Goal: Task Accomplishment & Management: Manage account settings

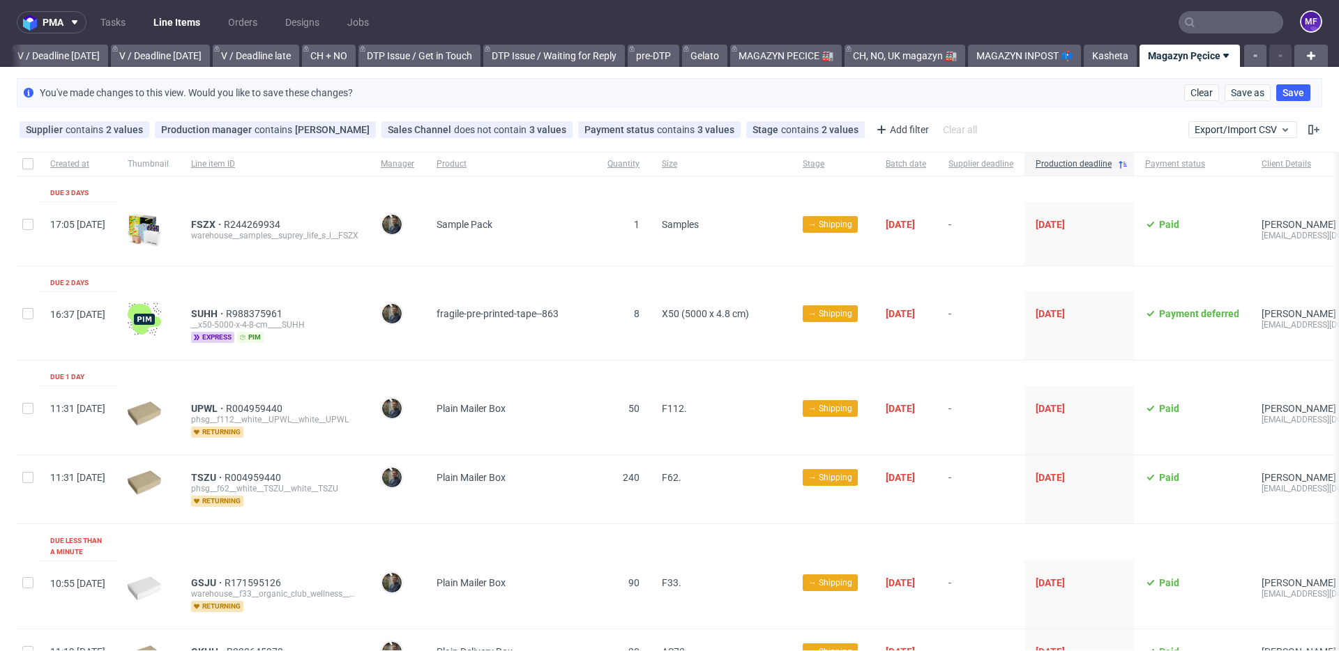
click at [1229, 24] on input "text" at bounding box center [1231, 22] width 105 height 22
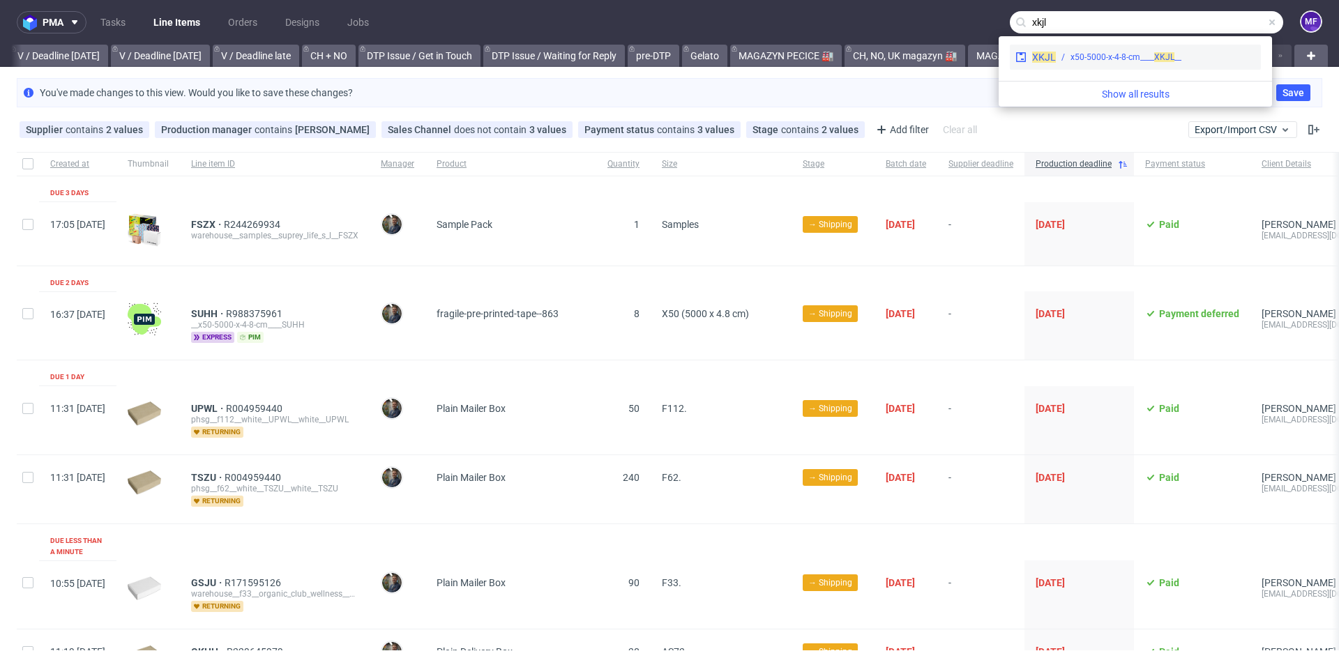
type input "xkjl"
click at [1155, 50] on div "XKJL __x50-5000-x-4-8-cm____ XKJL" at bounding box center [1135, 57] width 251 height 25
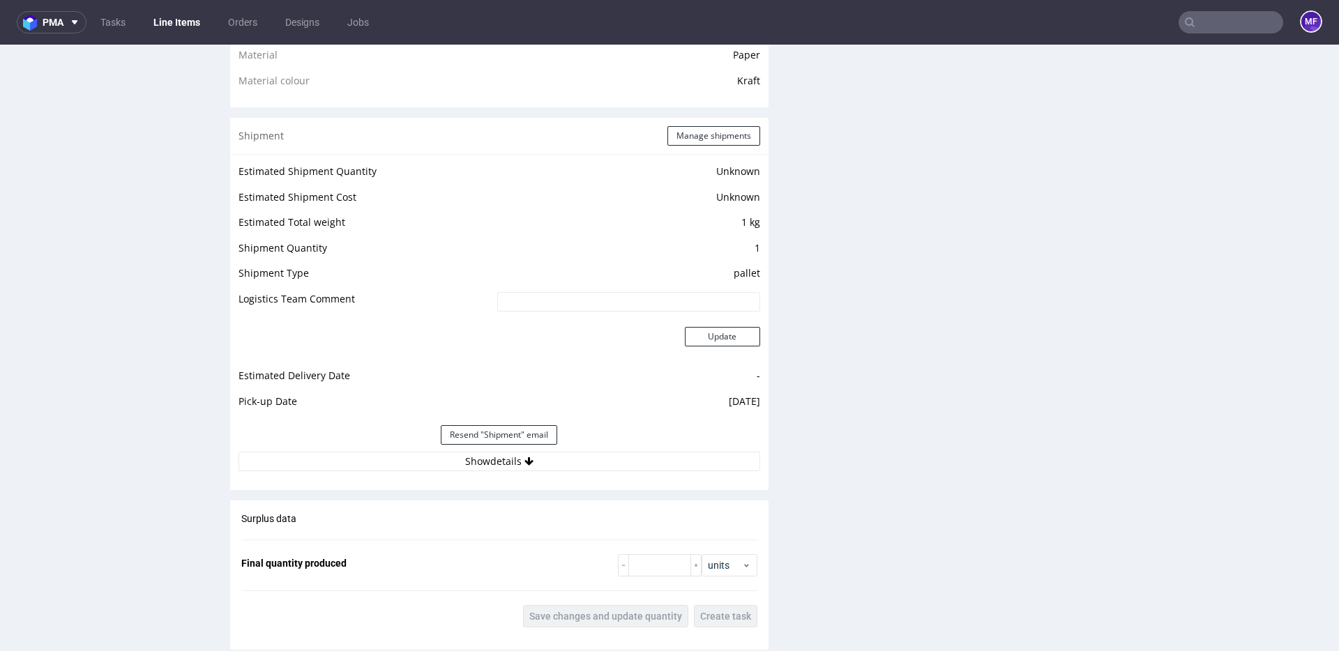
scroll to position [1082, 0]
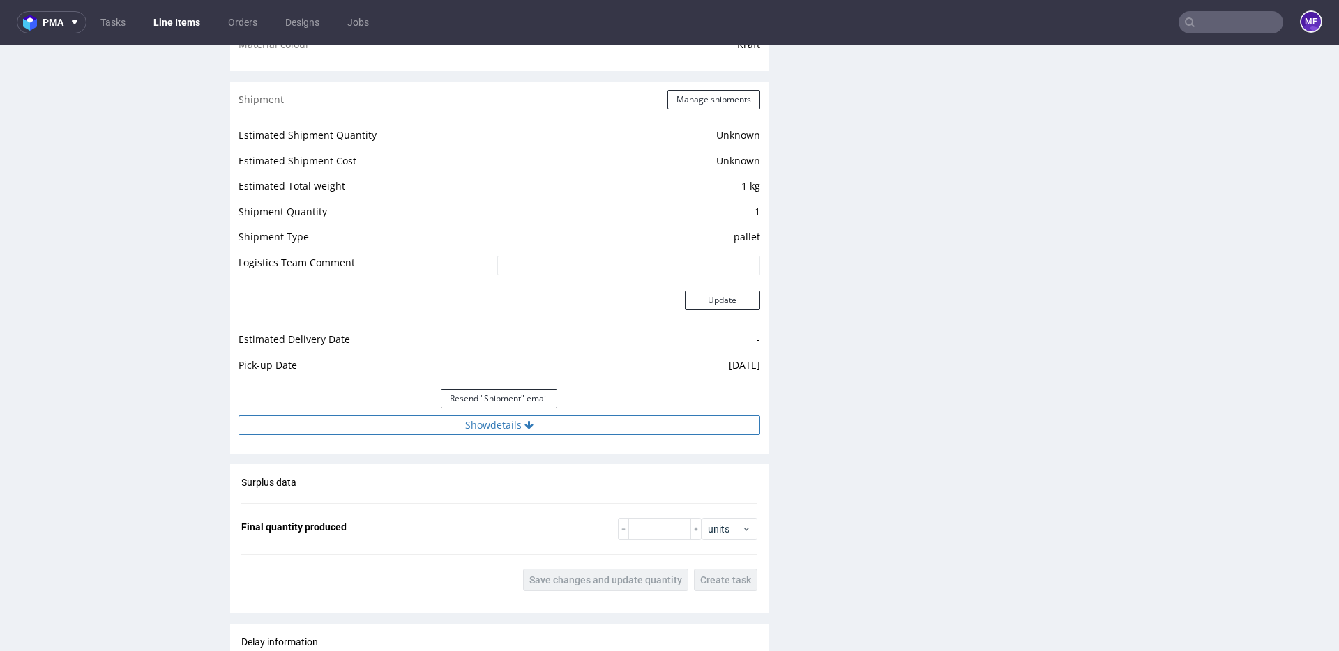
click at [501, 423] on button "Show details" at bounding box center [500, 426] width 522 height 20
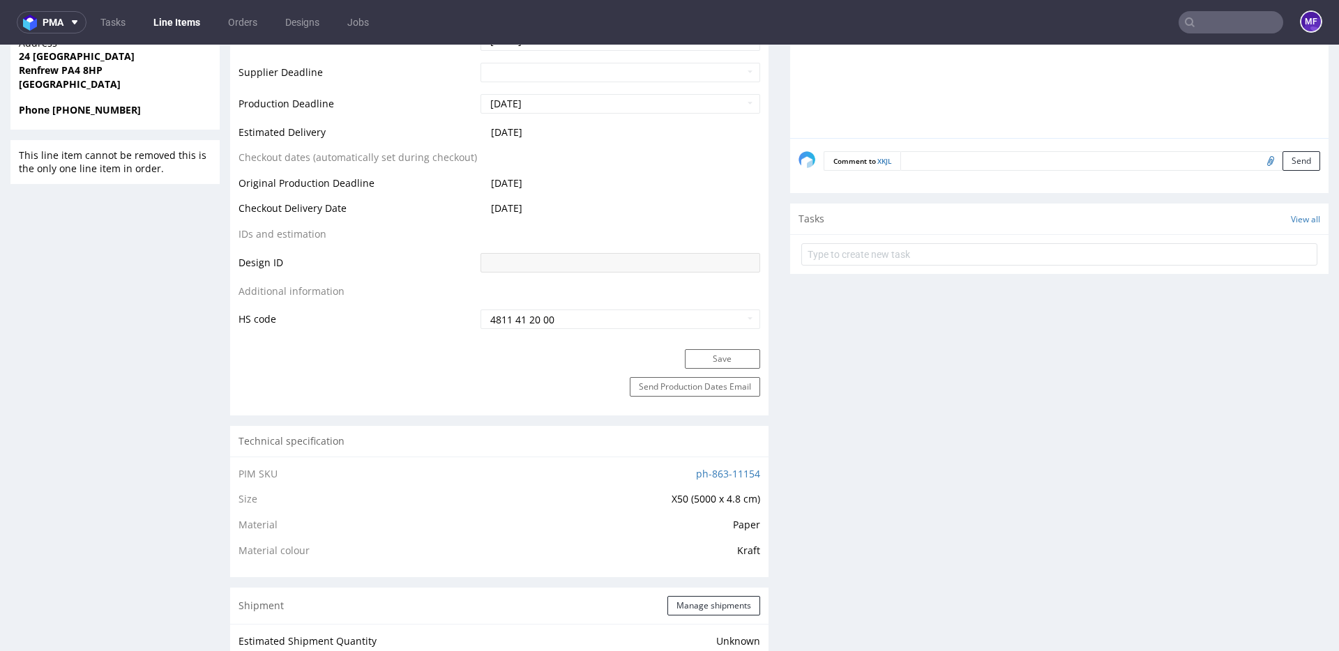
scroll to position [576, 0]
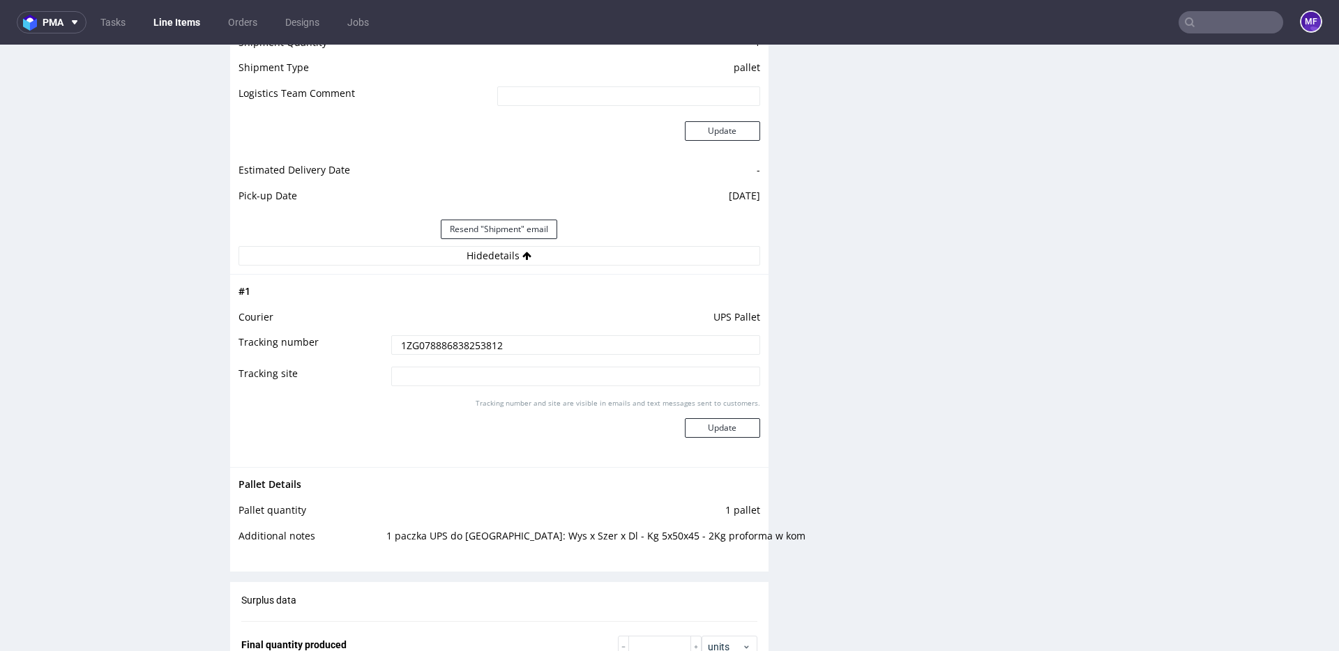
scroll to position [1253, 0]
click at [853, 401] on div "Production Files - Design Spit Spit request impossible Box design not found, un…" at bounding box center [1059, 142] width 538 height 2257
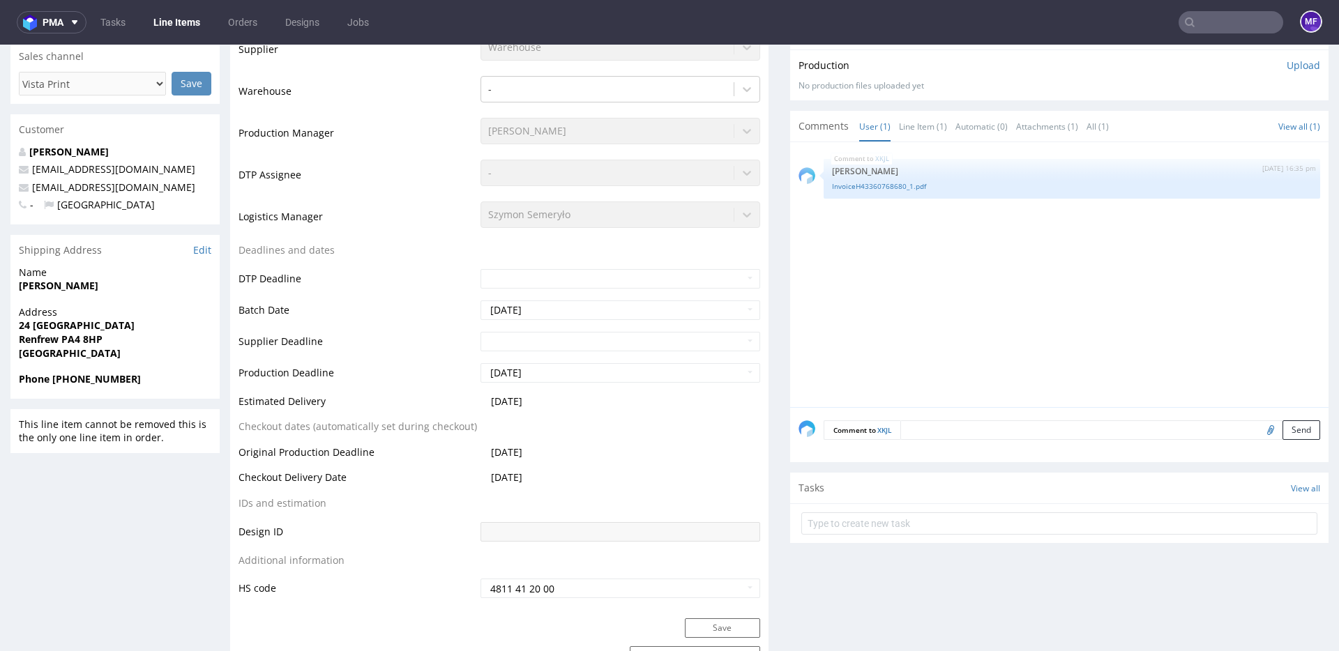
scroll to position [0, 0]
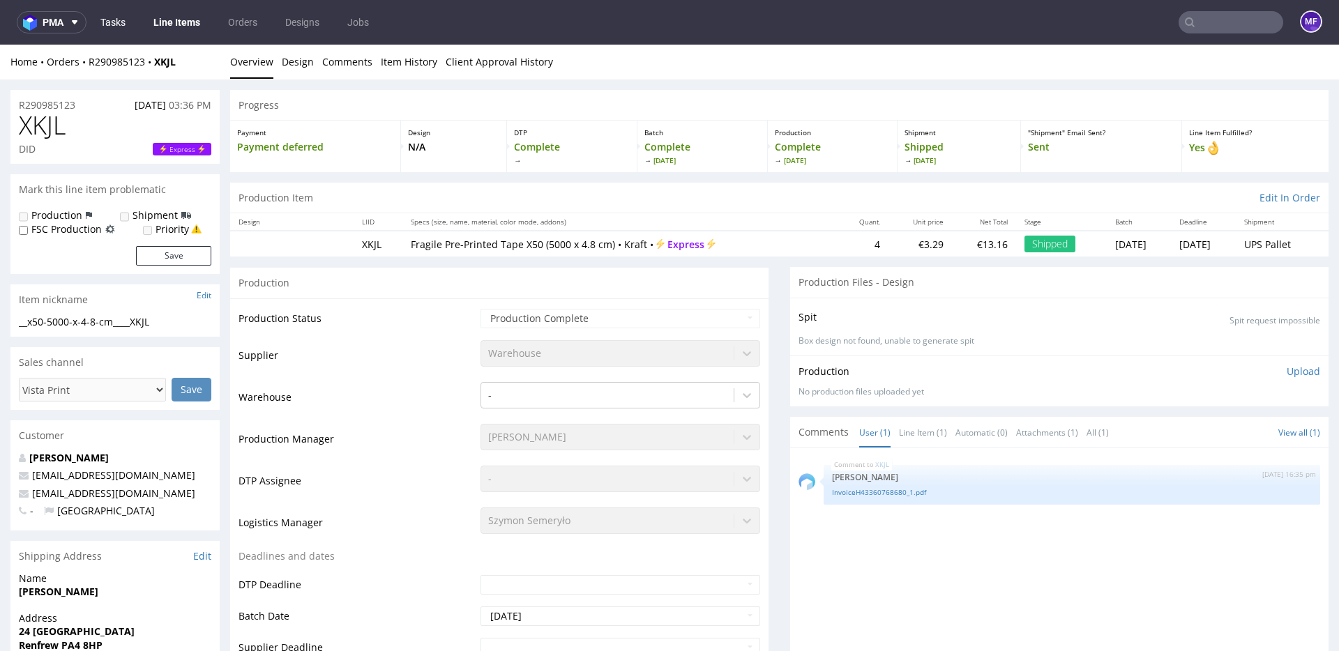
click at [114, 27] on link "Tasks" at bounding box center [113, 22] width 42 height 22
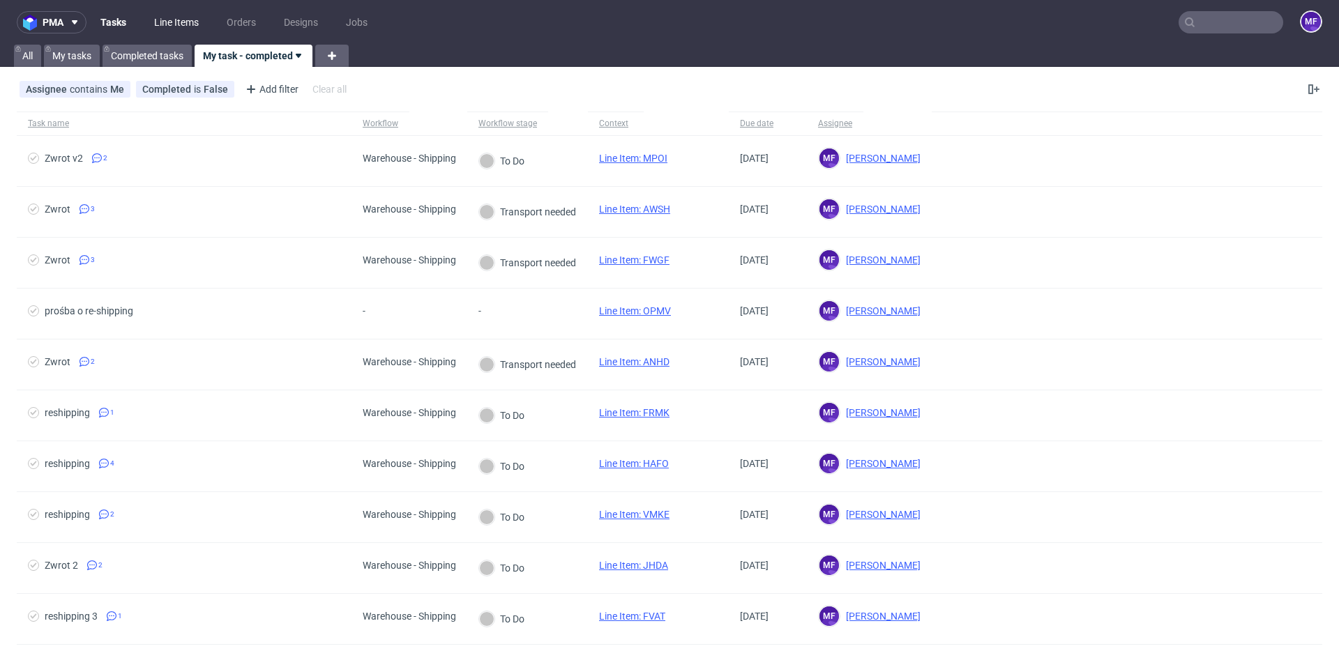
click at [181, 20] on link "Line Items" at bounding box center [176, 22] width 61 height 22
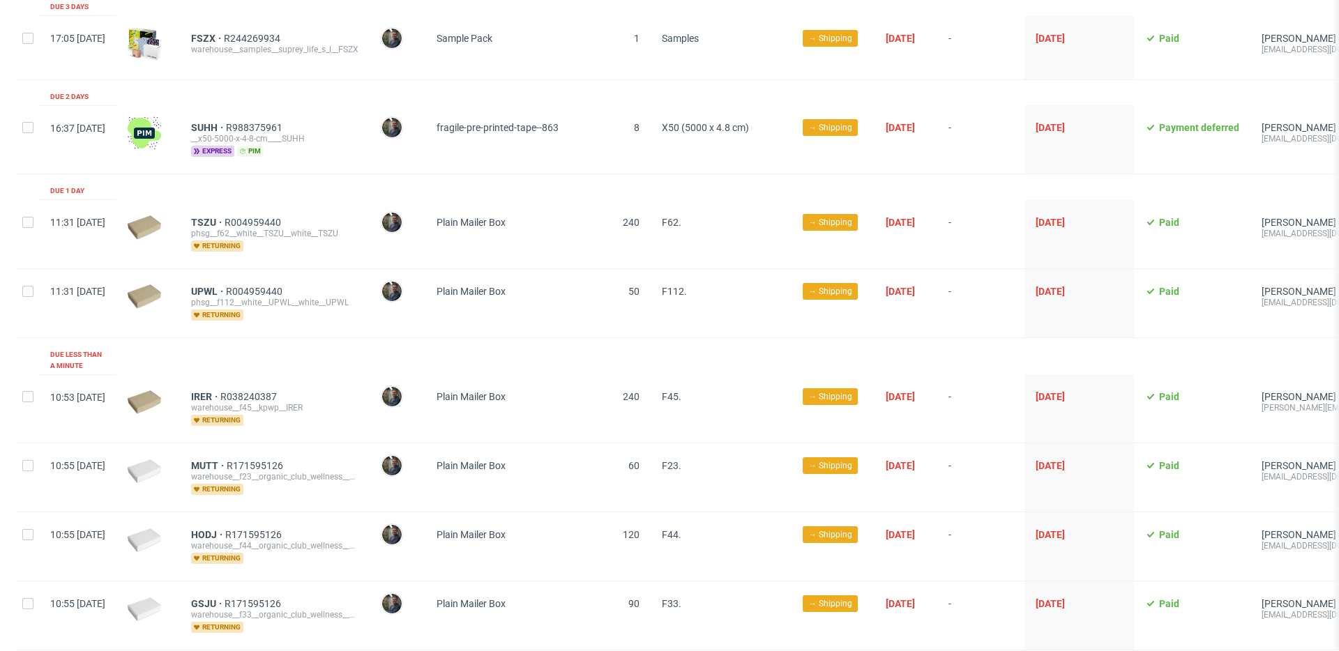
scroll to position [152, 0]
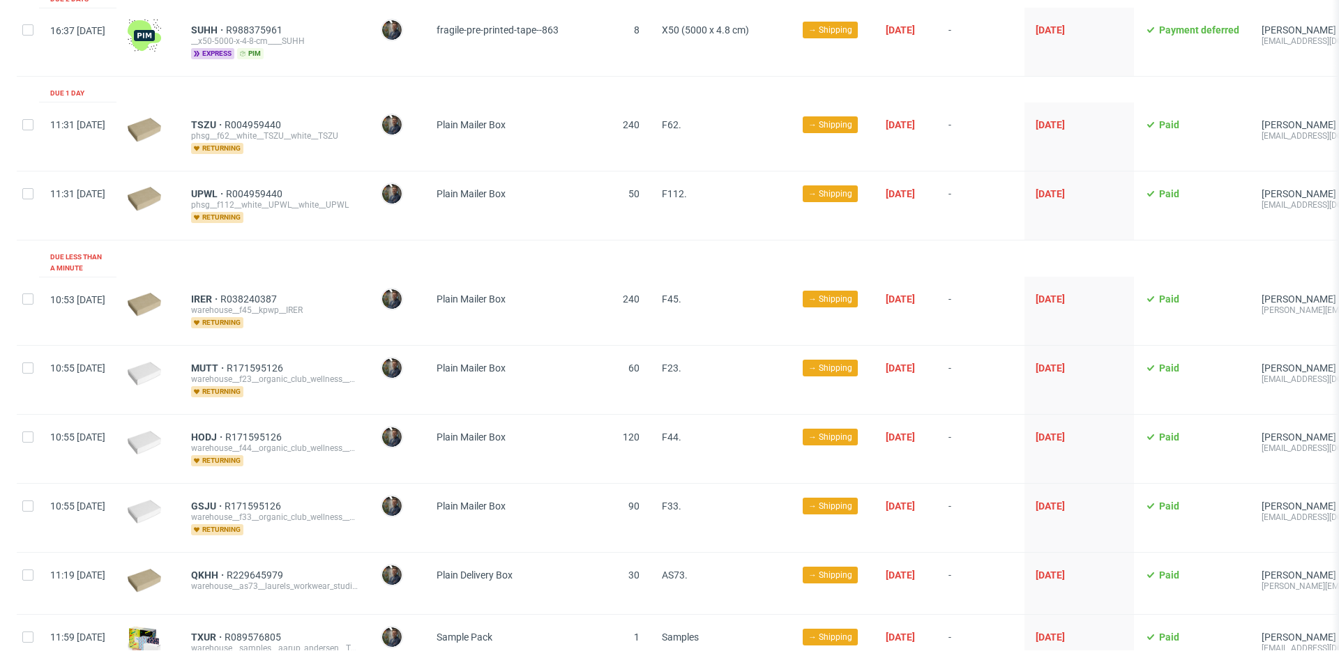
scroll to position [254, 0]
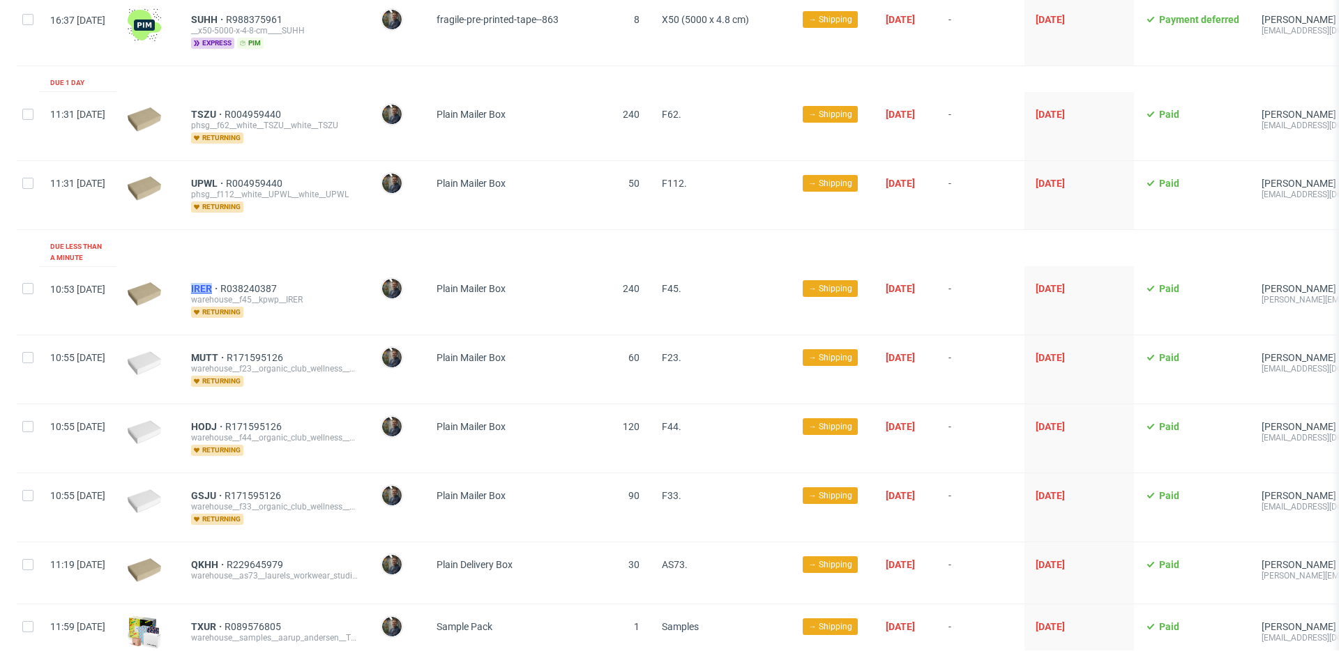
drag, startPoint x: 224, startPoint y: 276, endPoint x: 253, endPoint y: 277, distance: 29.3
click at [253, 277] on div "IRER R038240387 warehouse__f45__kpwp__IRER returning" at bounding box center [275, 300] width 190 height 68
copy span "IRER"
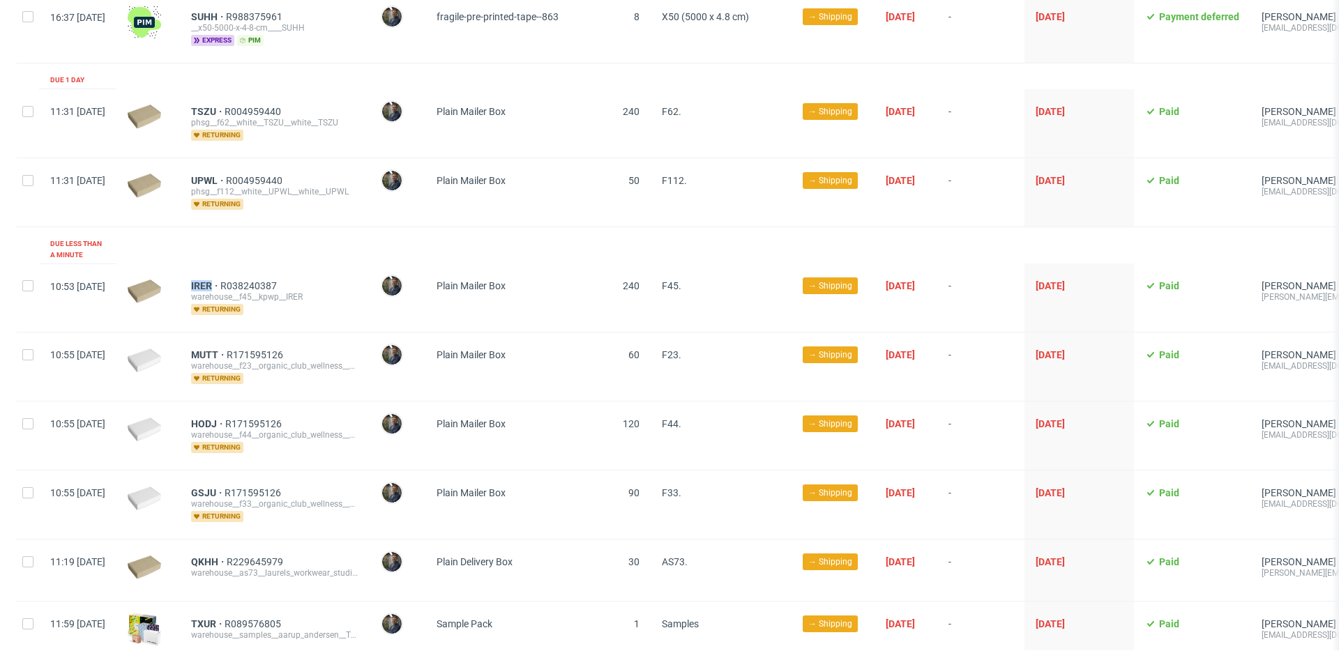
scroll to position [255, 0]
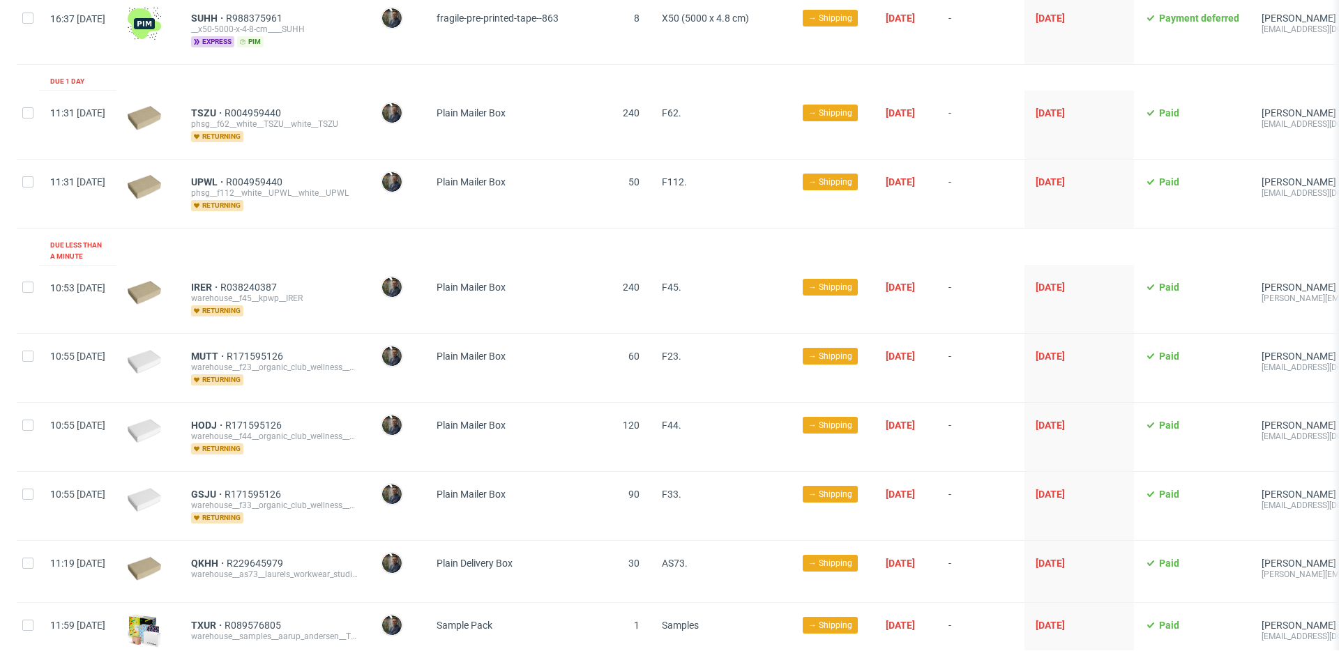
click at [319, 334] on div "MUTT R171595126 warehouse__f23__organic_club_wellness__MUTT returning" at bounding box center [275, 368] width 190 height 68
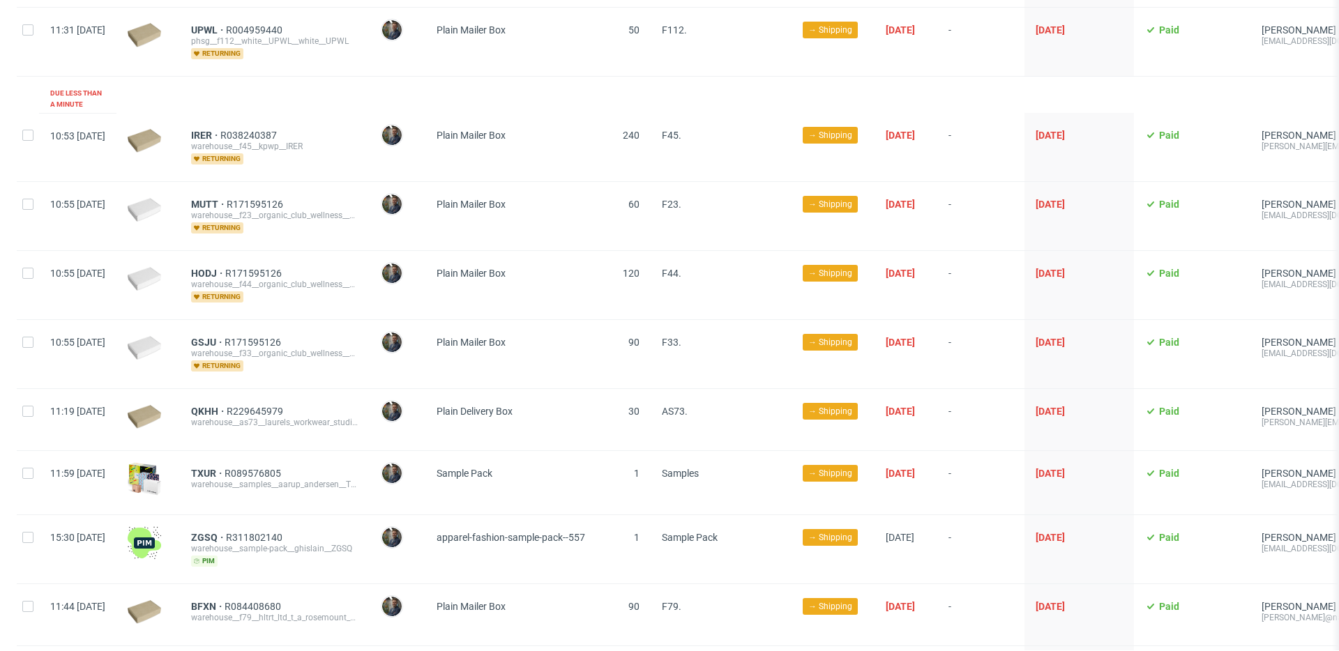
scroll to position [409, 0]
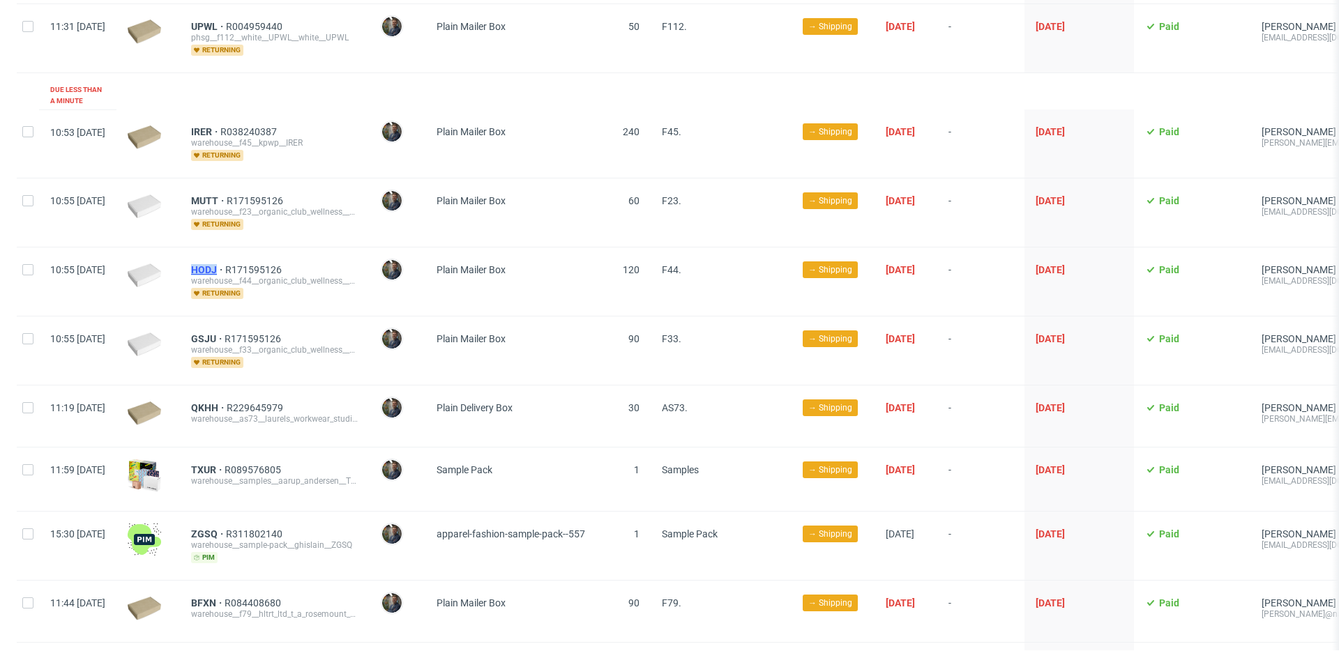
drag, startPoint x: 226, startPoint y: 263, endPoint x: 261, endPoint y: 262, distance: 34.9
click at [261, 262] on div "HODJ R171595126 warehouse__f44__organic_club_wellness__HODJ returning" at bounding box center [275, 282] width 190 height 68
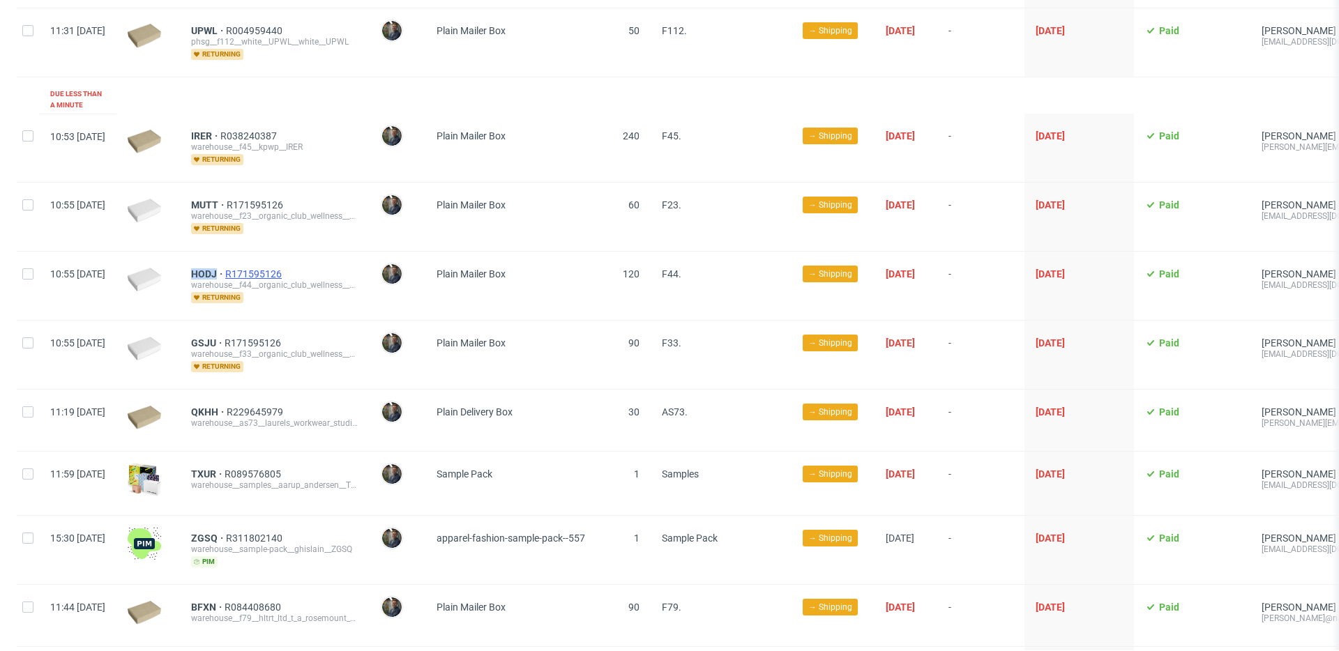
copy span "HODJ"
drag, startPoint x: 226, startPoint y: 331, endPoint x: 258, endPoint y: 332, distance: 32.1
click at [258, 332] on div "GSJU R171595126 warehouse__f33__organic_club_wellness__GSJU returning" at bounding box center [275, 355] width 190 height 68
copy span "GSJU"
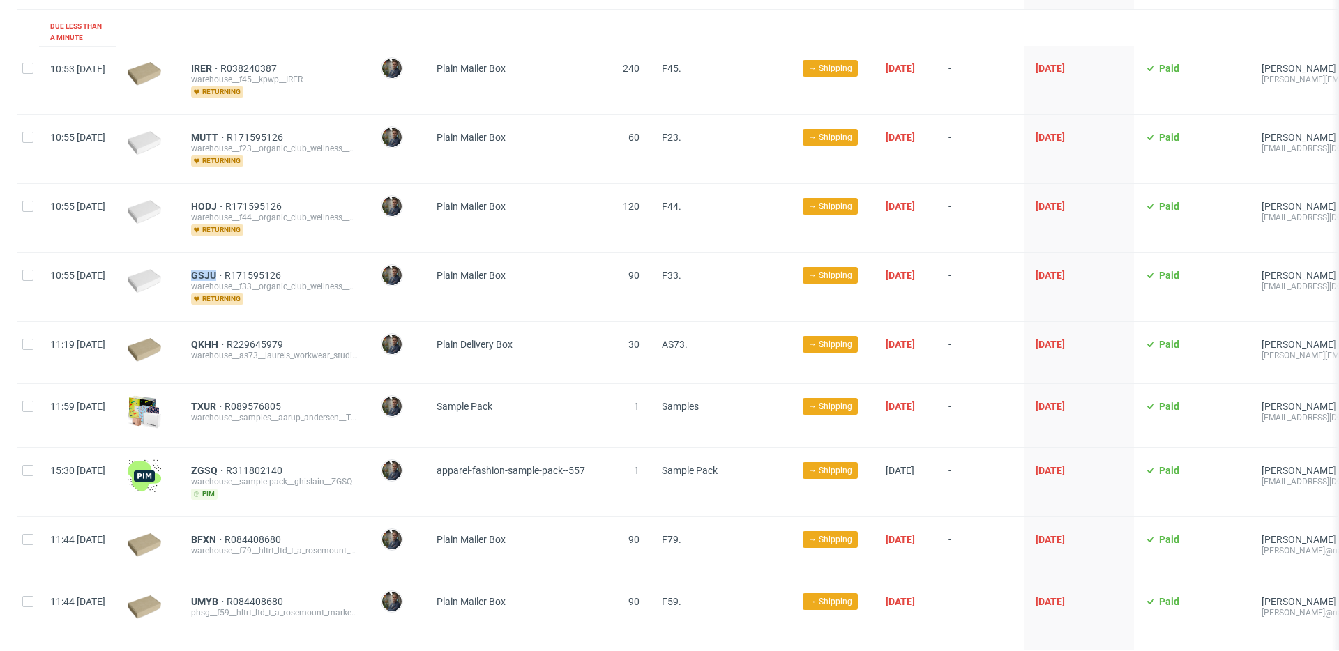
scroll to position [479, 0]
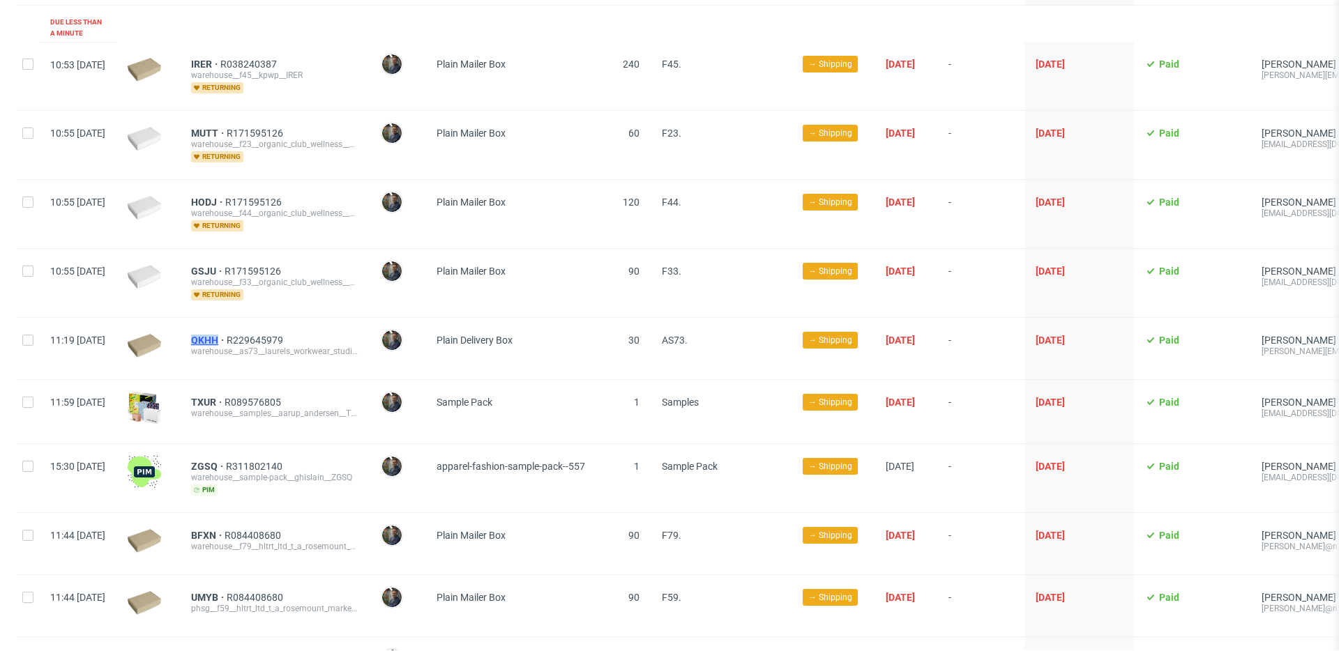
drag, startPoint x: 229, startPoint y: 329, endPoint x: 259, endPoint y: 329, distance: 30.0
click at [259, 329] on div "QKHH R229645979 warehouse__as73__laurels_workwear_studios_srl__QKHH" at bounding box center [275, 348] width 190 height 61
copy span "QKHH"
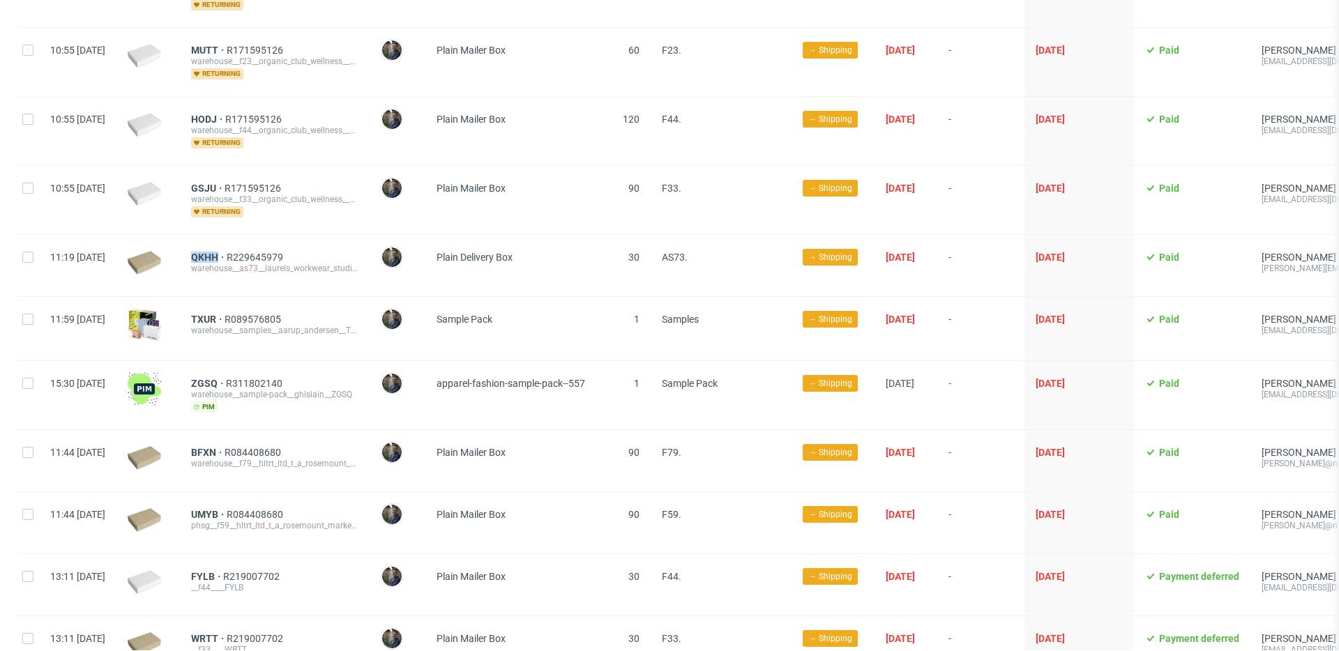
scroll to position [566, 0]
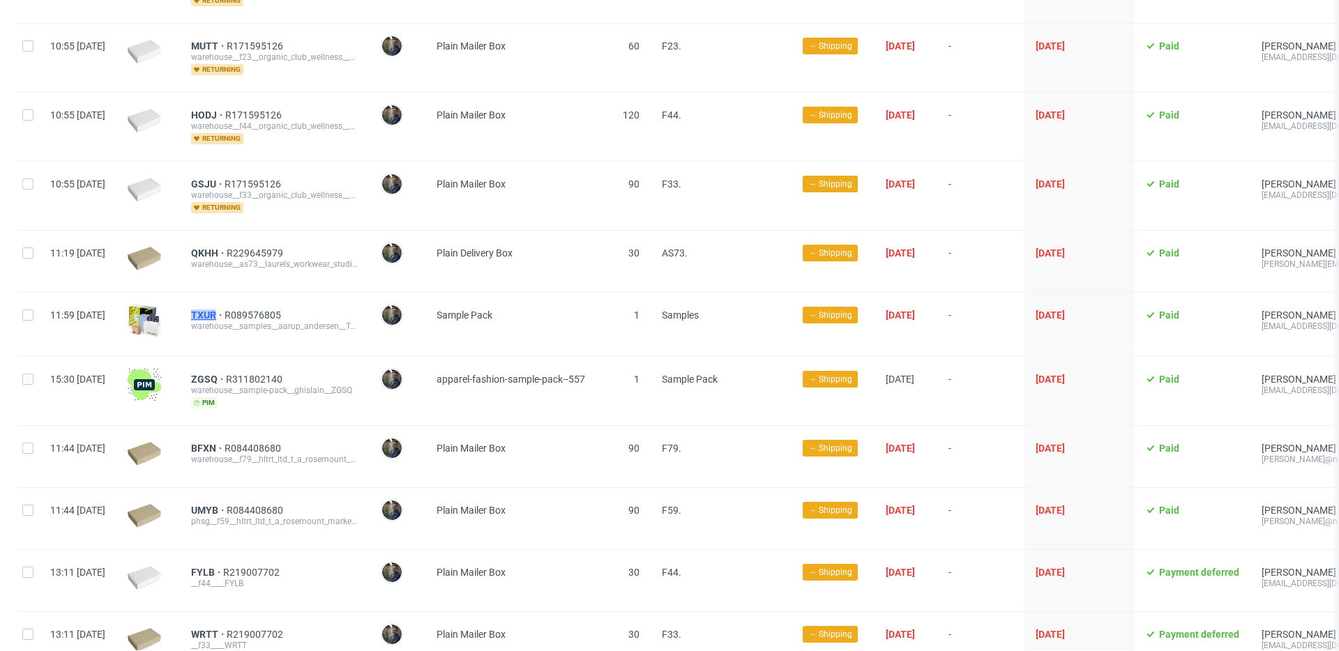
drag, startPoint x: 224, startPoint y: 301, endPoint x: 258, endPoint y: 303, distance: 34.2
click at [258, 303] on div "TXUR R089576805 warehouse__samples__aarup_andersen__TXUR" at bounding box center [275, 324] width 190 height 63
copy span "TXUR"
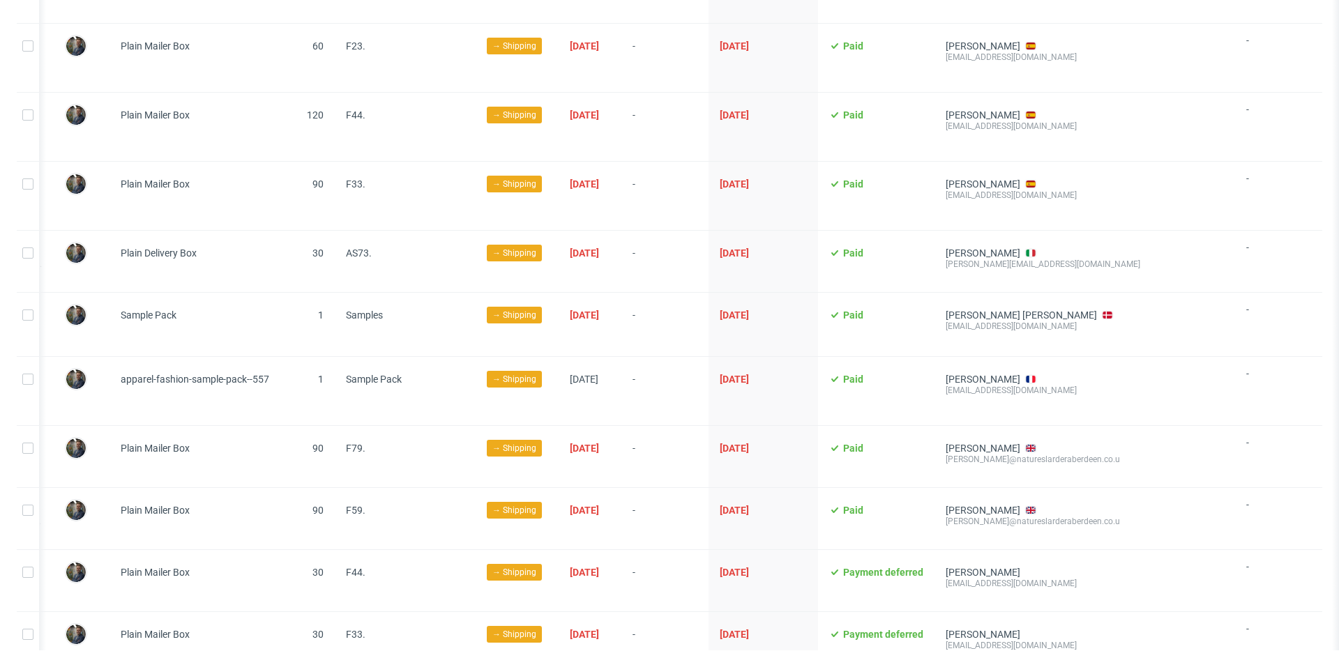
scroll to position [0, 0]
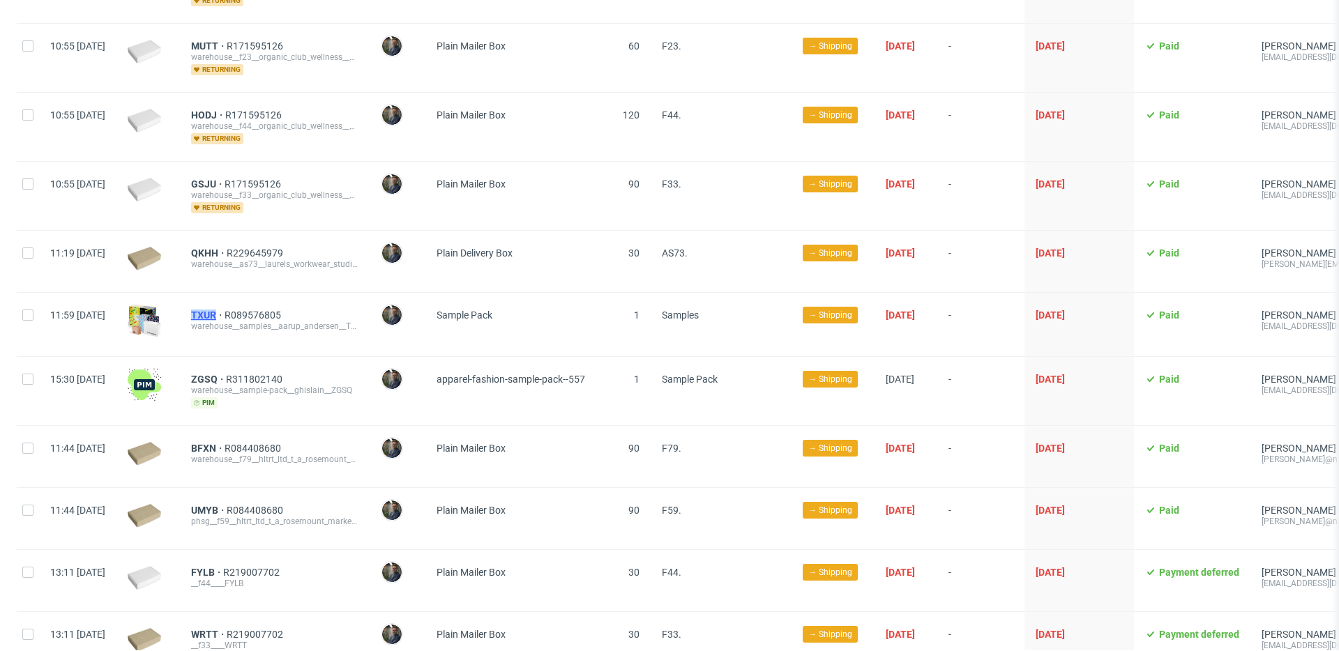
click at [225, 310] on span "TXUR" at bounding box center [207, 315] width 33 height 11
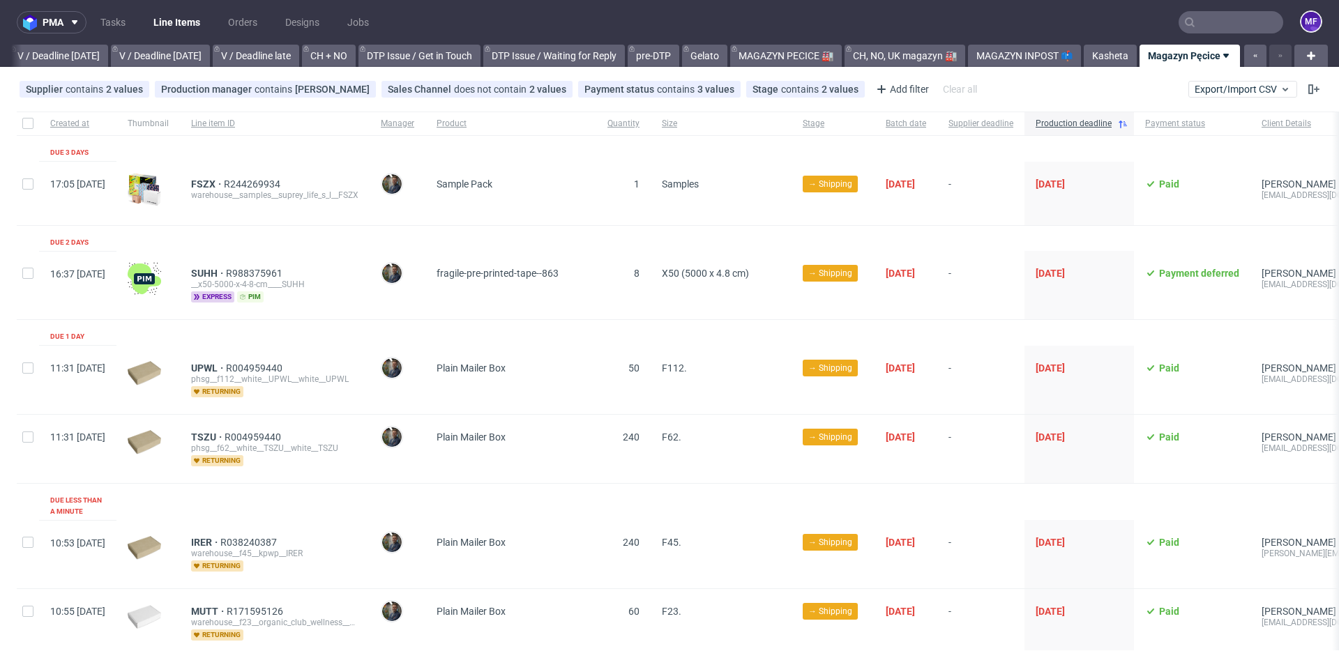
scroll to position [0, 1763]
click at [898, 55] on link "CH, NO, UK magazyn 🏭" at bounding box center [905, 56] width 121 height 22
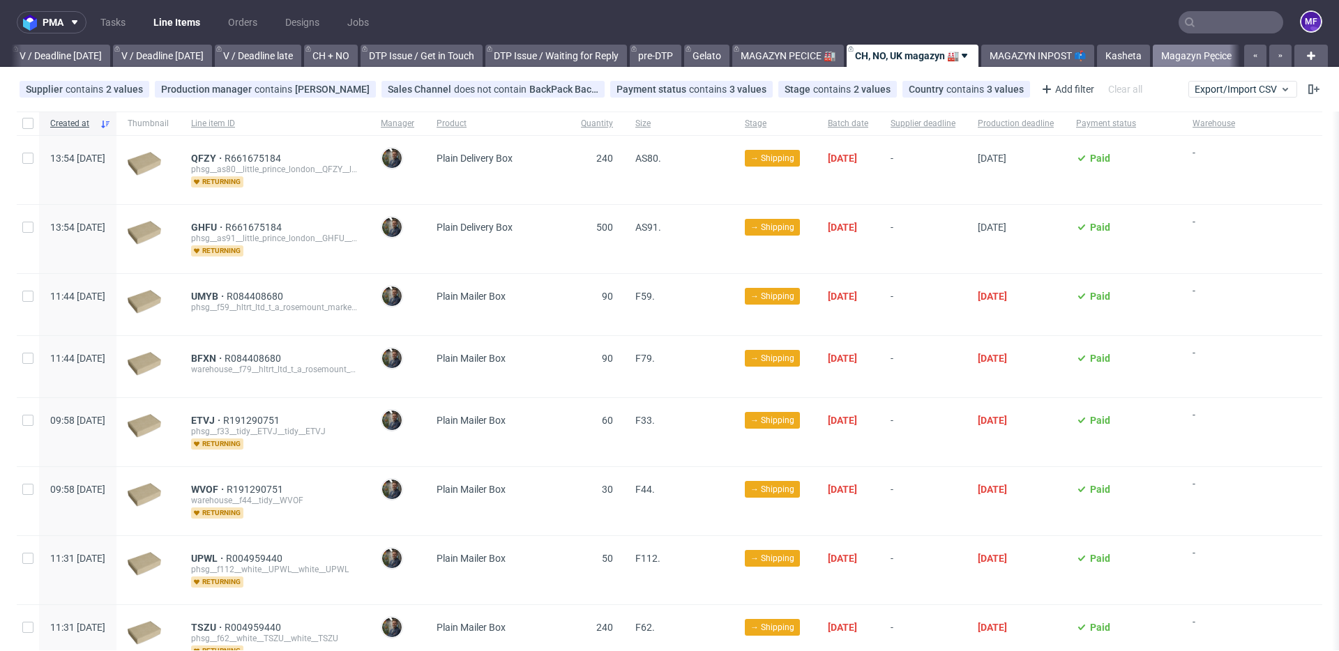
click at [1186, 57] on link "Magazyn Pęcice" at bounding box center [1196, 56] width 87 height 22
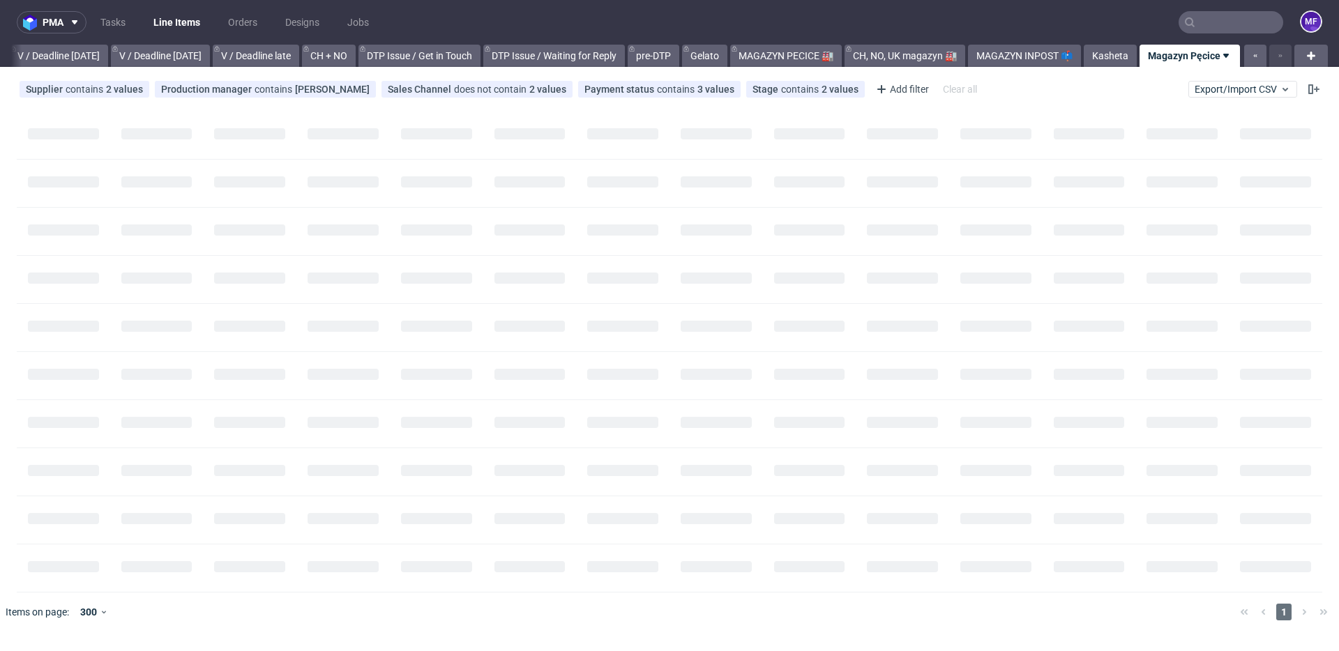
scroll to position [0, 1752]
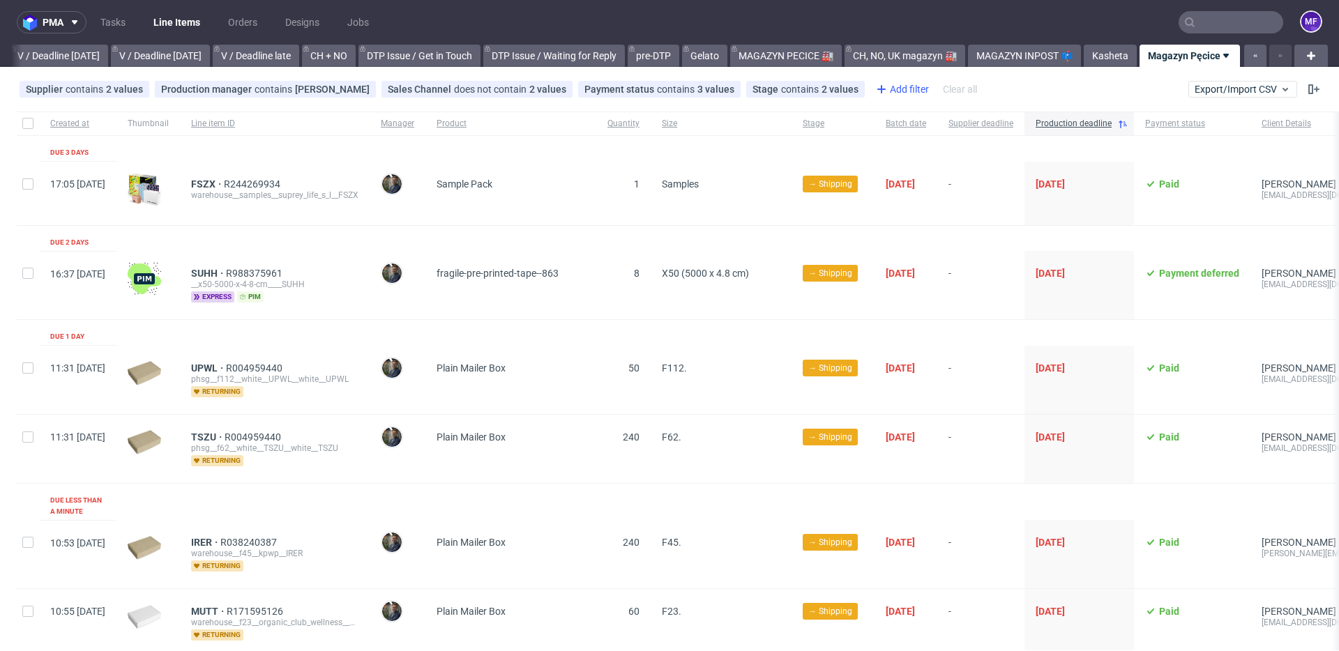
click at [873, 88] on div "Add filter" at bounding box center [901, 89] width 61 height 22
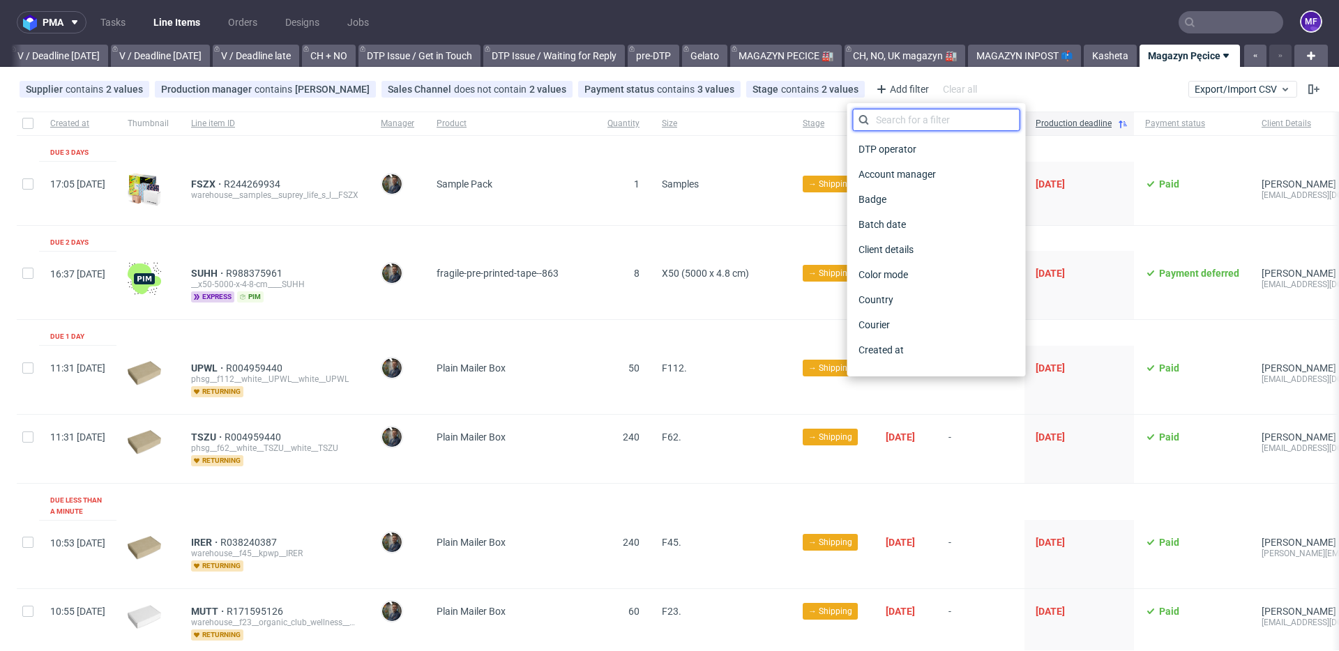
click at [880, 117] on input "text" at bounding box center [936, 120] width 167 height 22
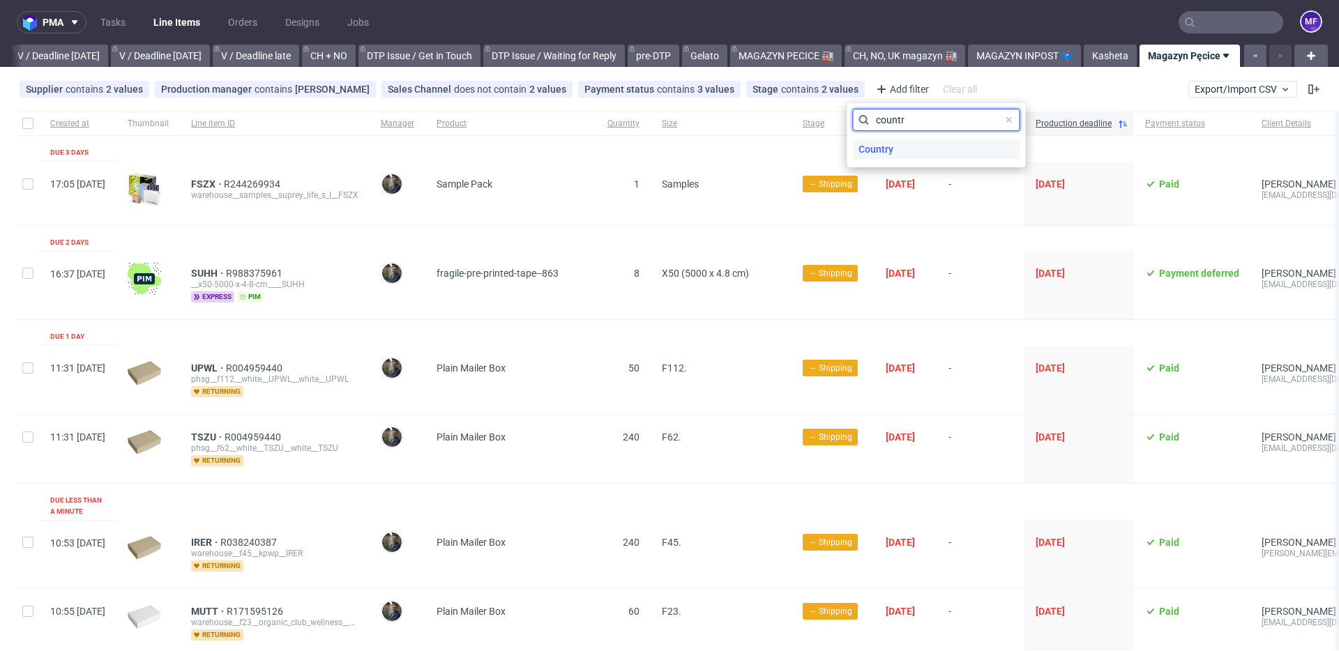
type input "countr"
click at [880, 151] on span "Country" at bounding box center [876, 150] width 46 height 20
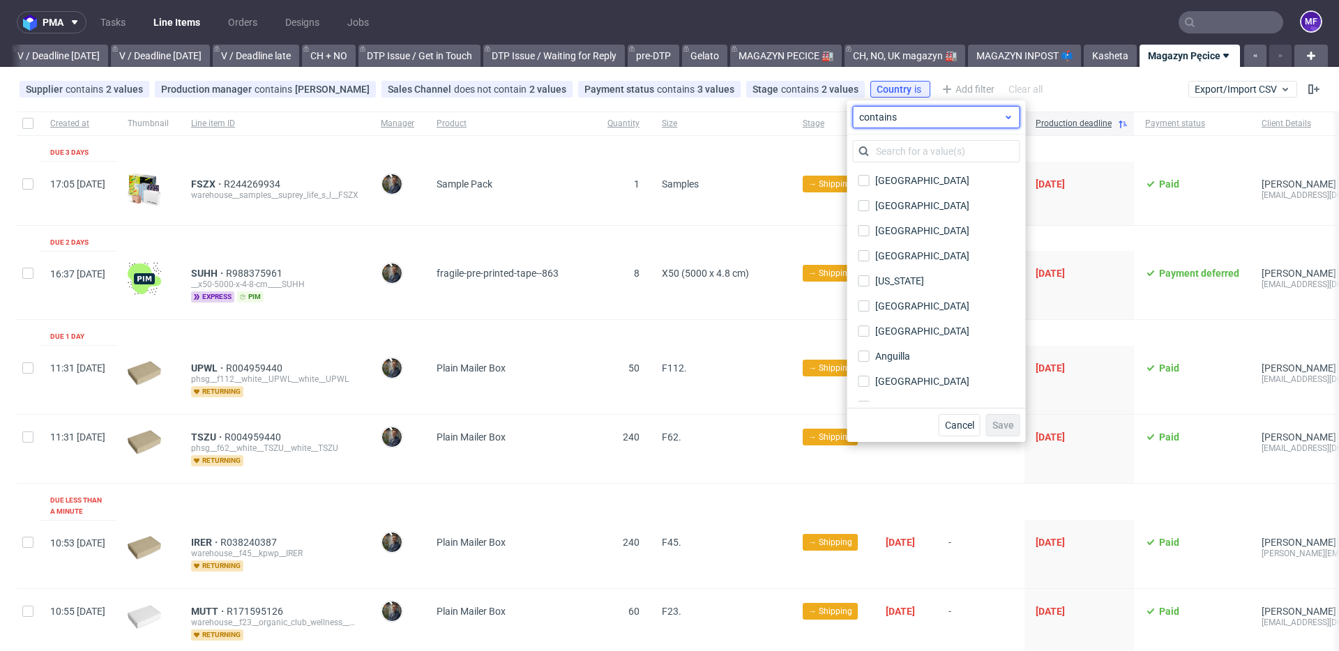
click at [909, 120] on span "contains" at bounding box center [931, 117] width 144 height 14
click at [896, 174] on span "does not contain" at bounding box center [918, 174] width 74 height 14
click at [890, 151] on input "text" at bounding box center [936, 151] width 167 height 22
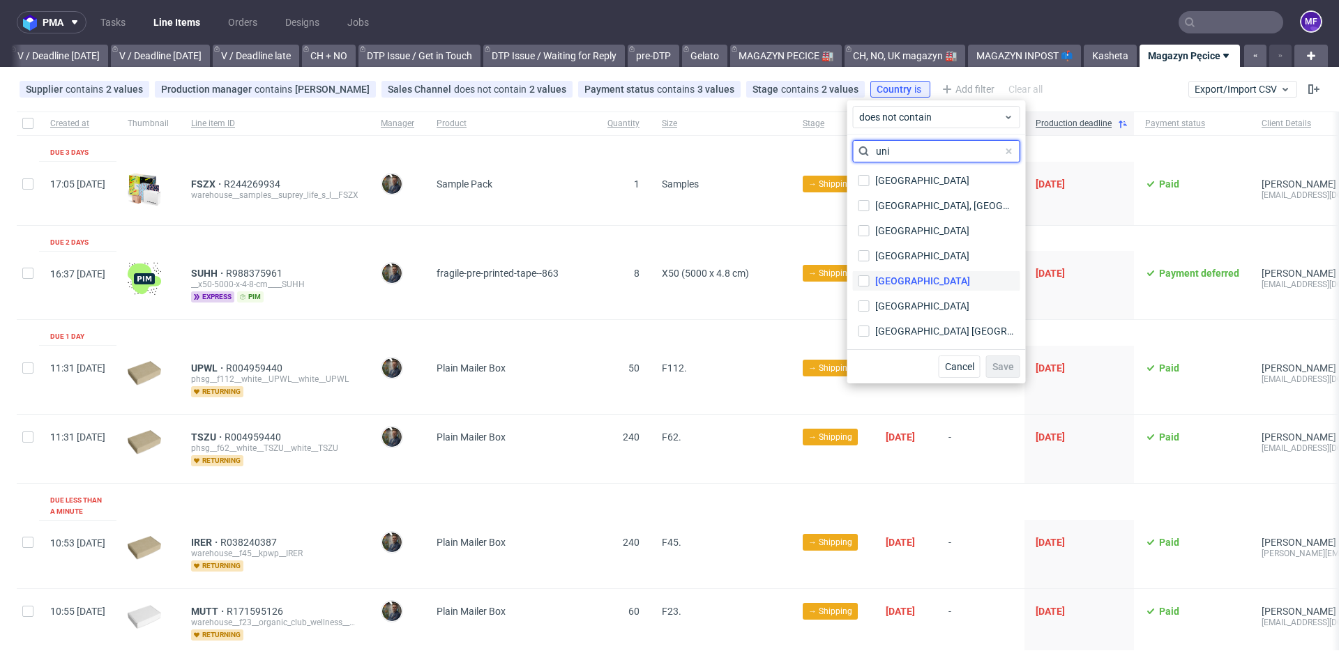
type input "uni"
click at [886, 278] on div "United Kingdom" at bounding box center [922, 281] width 95 height 14
click at [870, 278] on input "United Kingdom" at bounding box center [864, 281] width 11 height 11
checkbox input "true"
drag, startPoint x: 892, startPoint y: 151, endPoint x: 871, endPoint y: 152, distance: 21.0
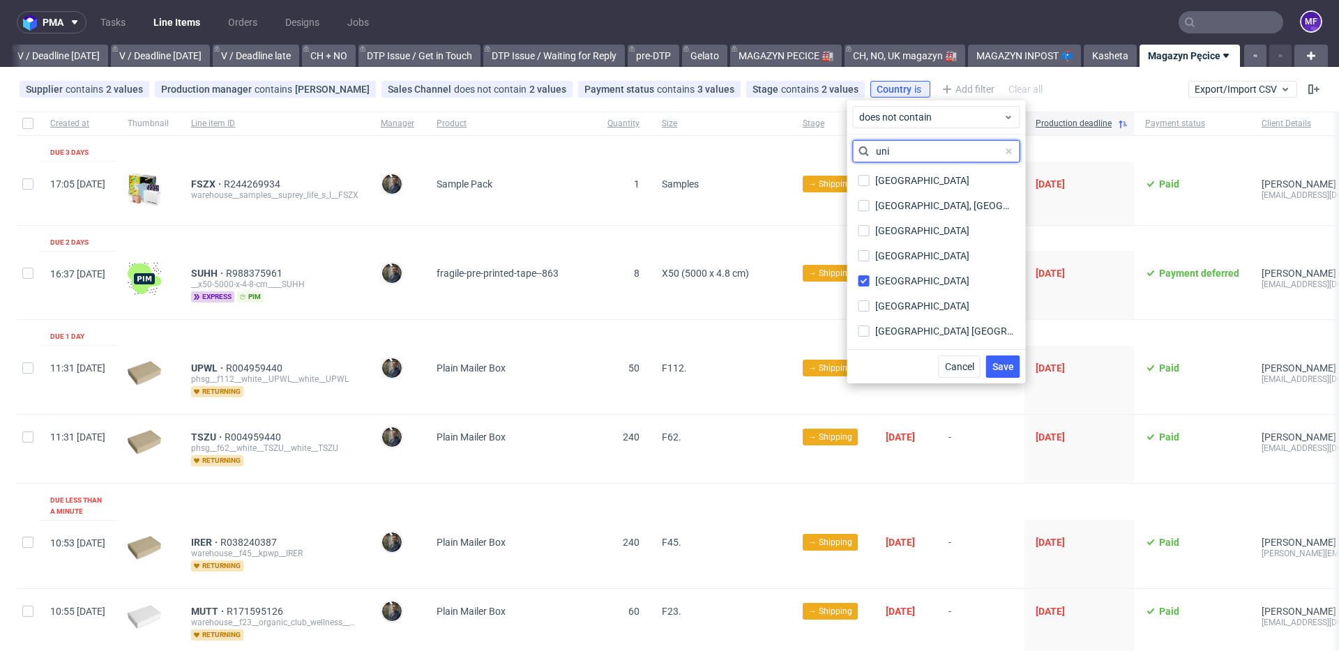
click at [871, 152] on input "uni" at bounding box center [936, 151] width 167 height 22
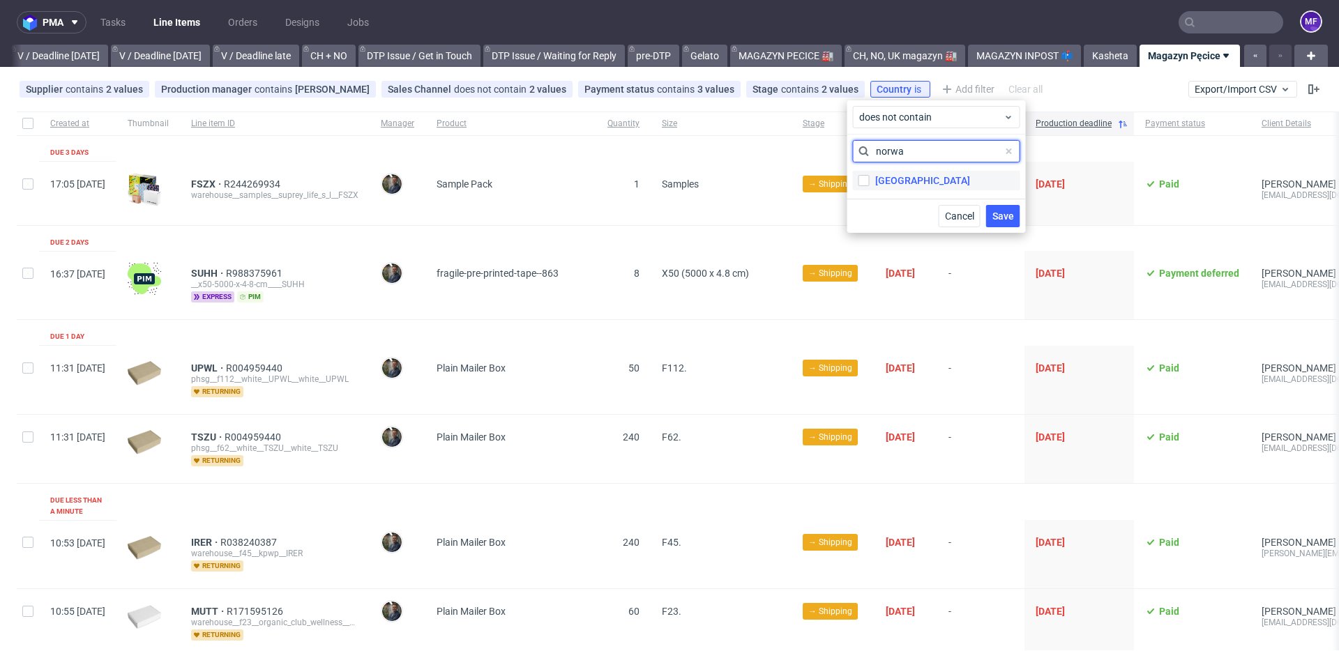
type input "norwa"
click at [886, 183] on div "Norway" at bounding box center [922, 181] width 95 height 14
click at [870, 183] on input "Norway" at bounding box center [864, 180] width 11 height 11
checkbox input "true"
click at [848, 151] on div "norwa Norway" at bounding box center [937, 167] width 179 height 64
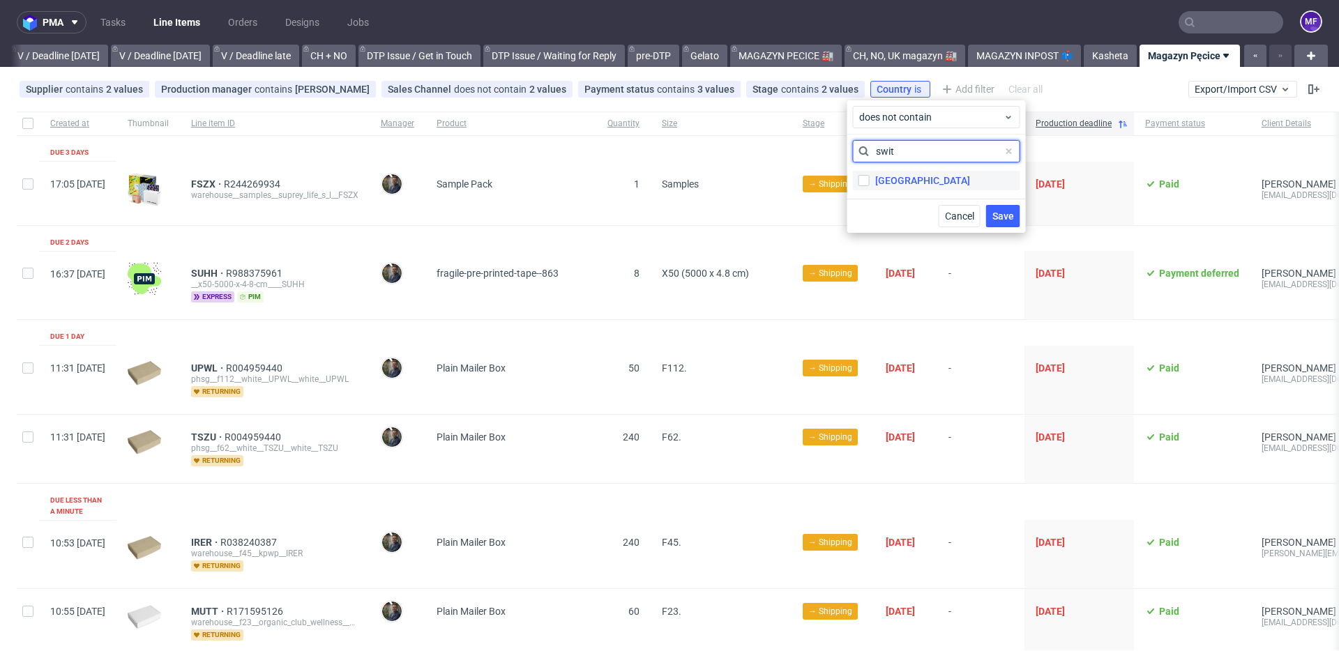
type input "swit"
click at [882, 179] on div "[GEOGRAPHIC_DATA]" at bounding box center [922, 181] width 95 height 14
click at [870, 179] on input "[GEOGRAPHIC_DATA]" at bounding box center [864, 180] width 11 height 11
checkbox input "true"
click at [1002, 213] on span "Save" at bounding box center [1004, 216] width 22 height 10
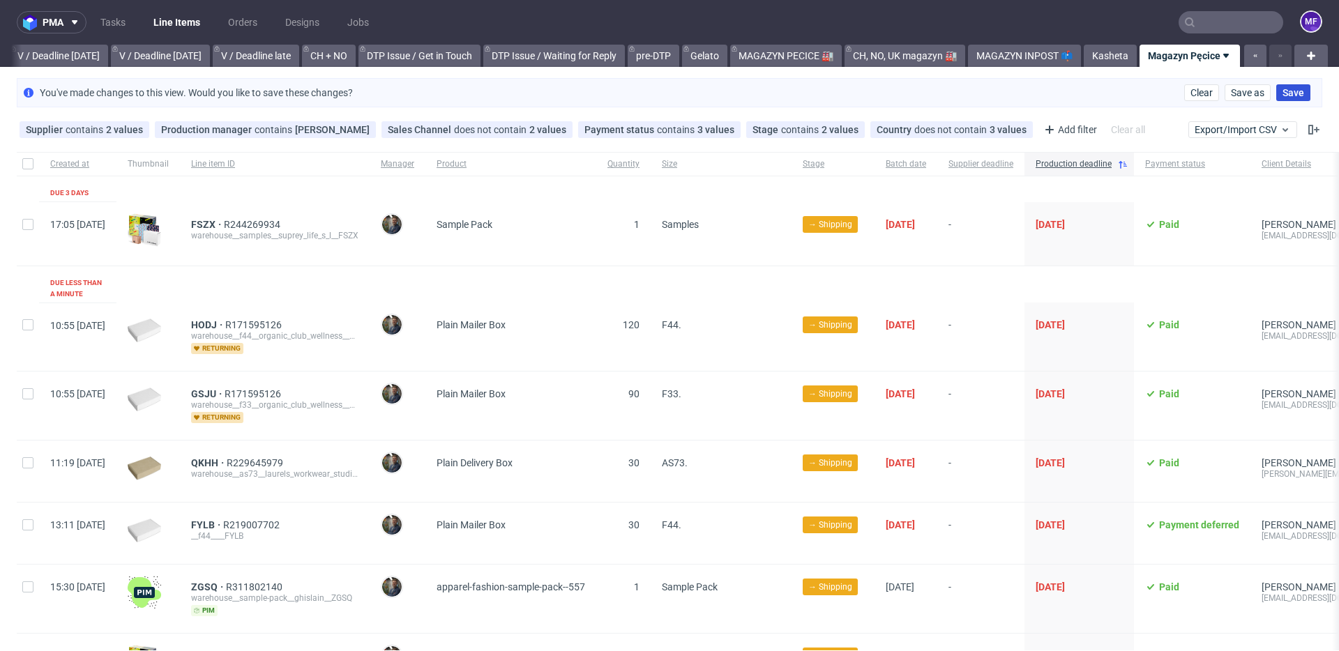
click at [1283, 96] on span "Save" at bounding box center [1294, 93] width 22 height 10
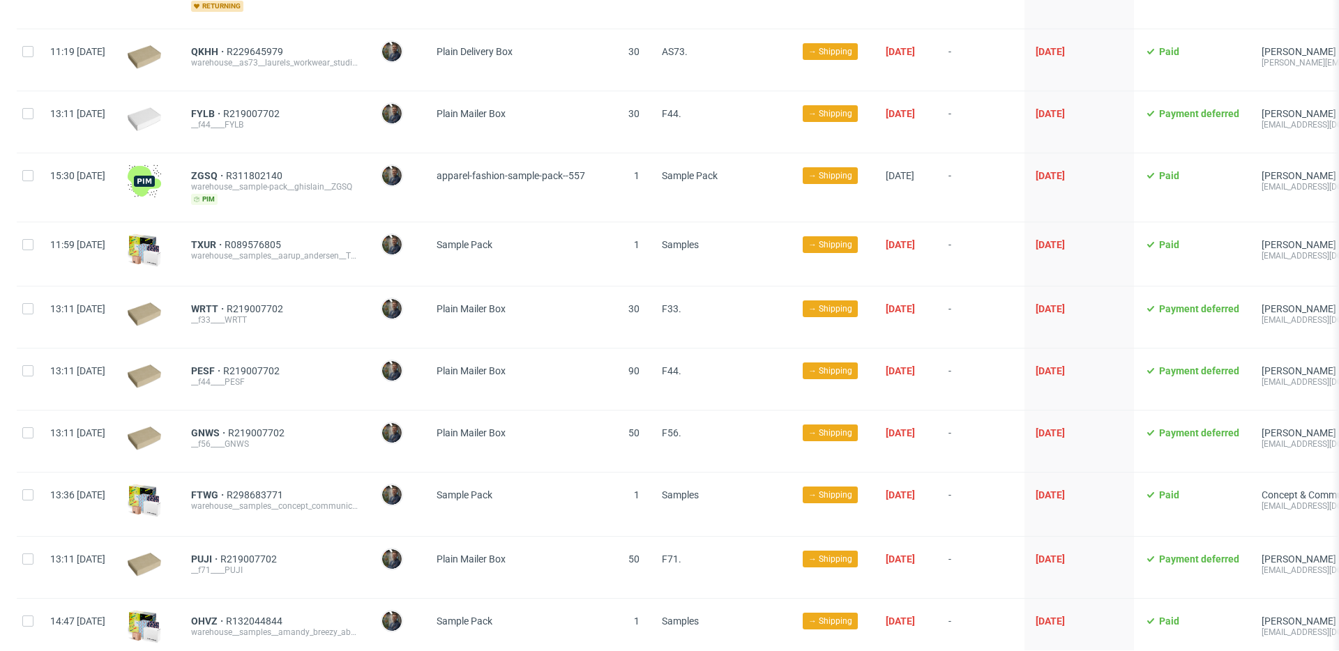
scroll to position [366, 0]
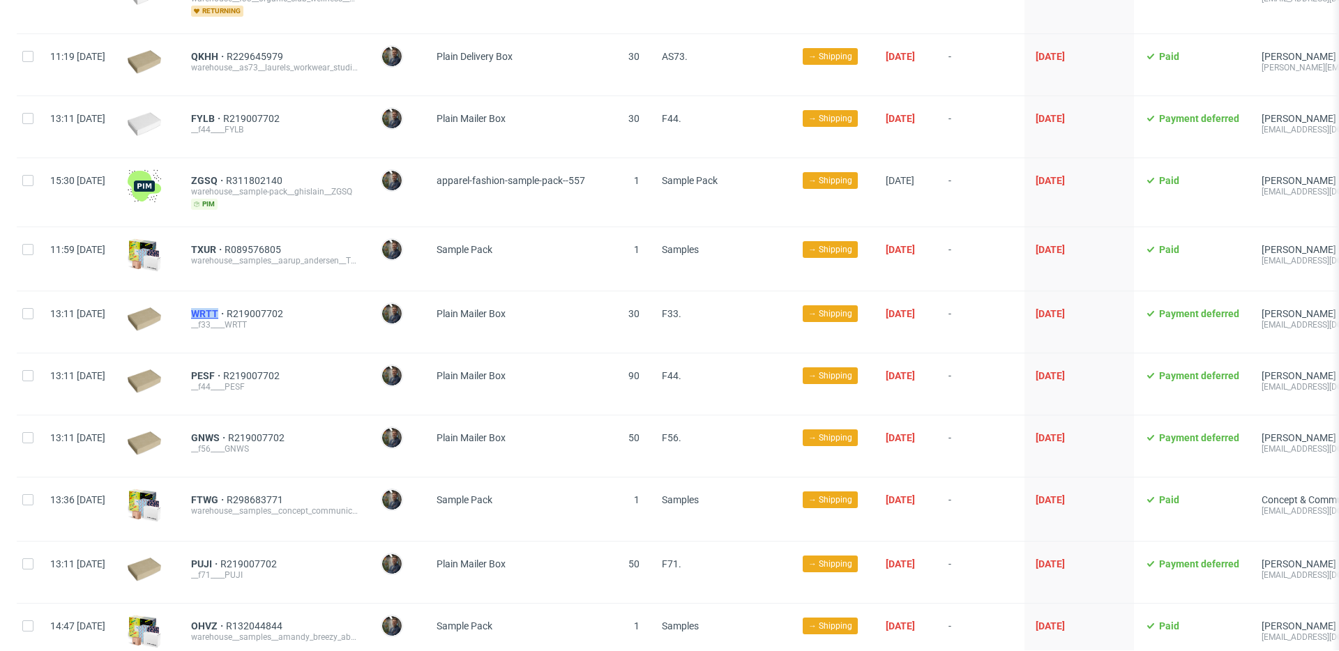
drag, startPoint x: 224, startPoint y: 304, endPoint x: 257, endPoint y: 304, distance: 33.5
click at [257, 304] on div "WRTT R219007702 __f33____WRTT" at bounding box center [275, 322] width 190 height 61
copy span "WRTT"
click at [359, 308] on div "WRTT R219007702" at bounding box center [274, 313] width 167 height 11
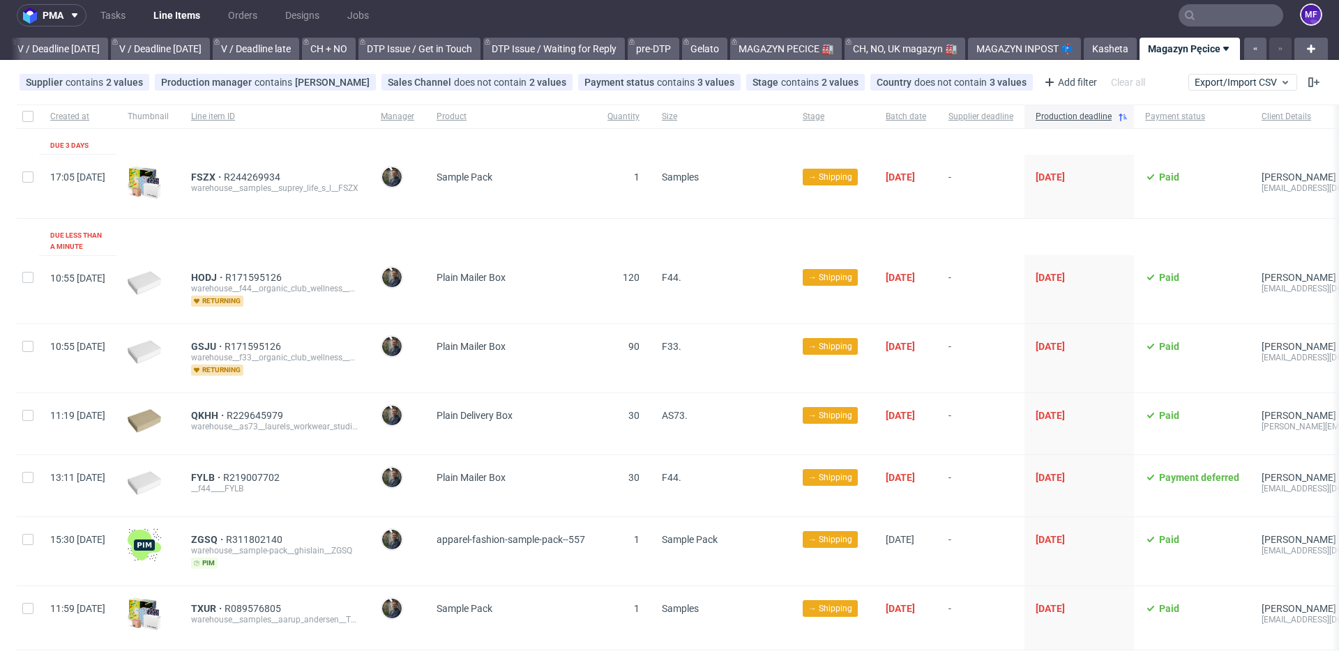
scroll to position [8, 0]
click at [454, 84] on span "does not contain" at bounding box center [491, 81] width 75 height 11
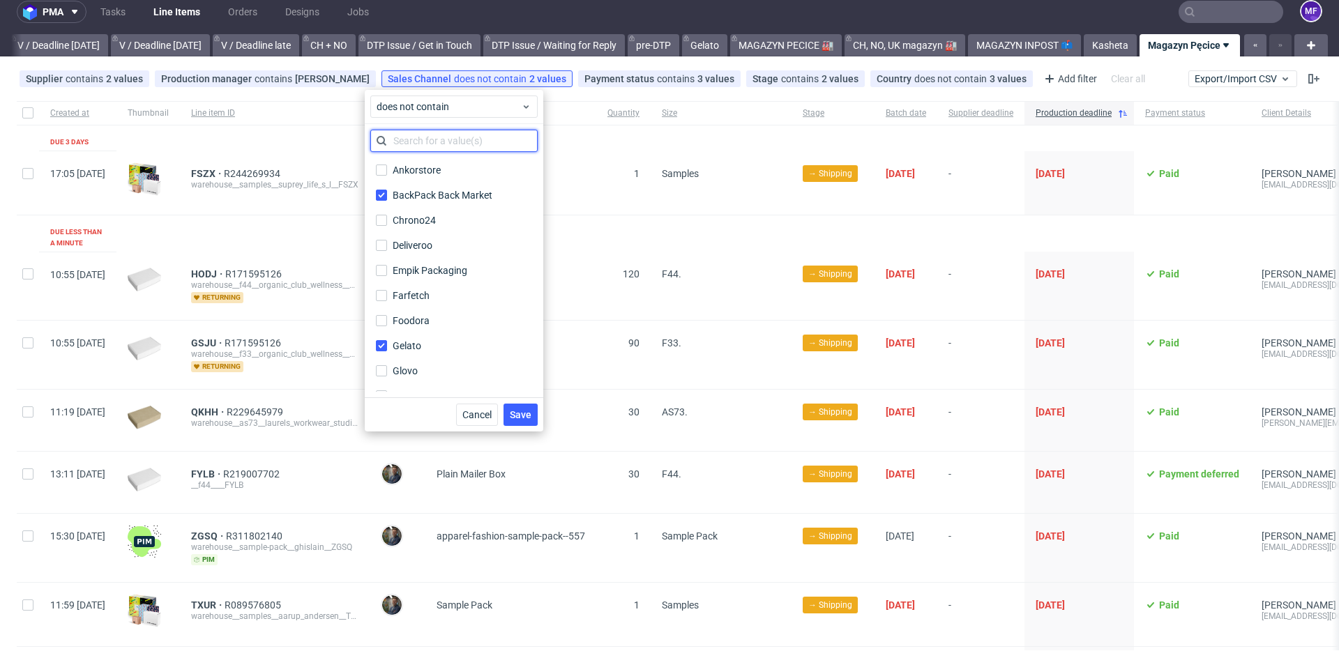
click at [419, 142] on input "text" at bounding box center [453, 141] width 167 height 22
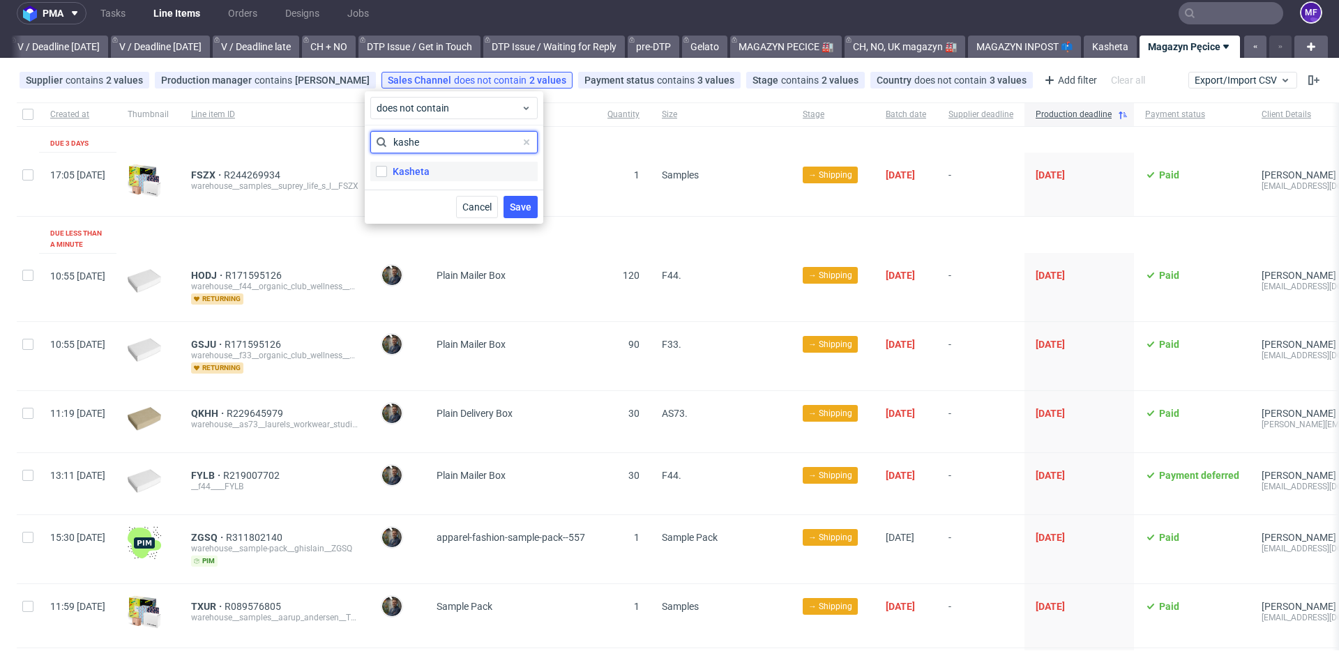
type input "kashe"
click at [410, 170] on div "Kasheta" at bounding box center [411, 172] width 37 height 14
click at [387, 170] on input "Kasheta" at bounding box center [381, 171] width 11 height 11
checkbox input "true"
click at [512, 202] on span "Save" at bounding box center [521, 207] width 22 height 10
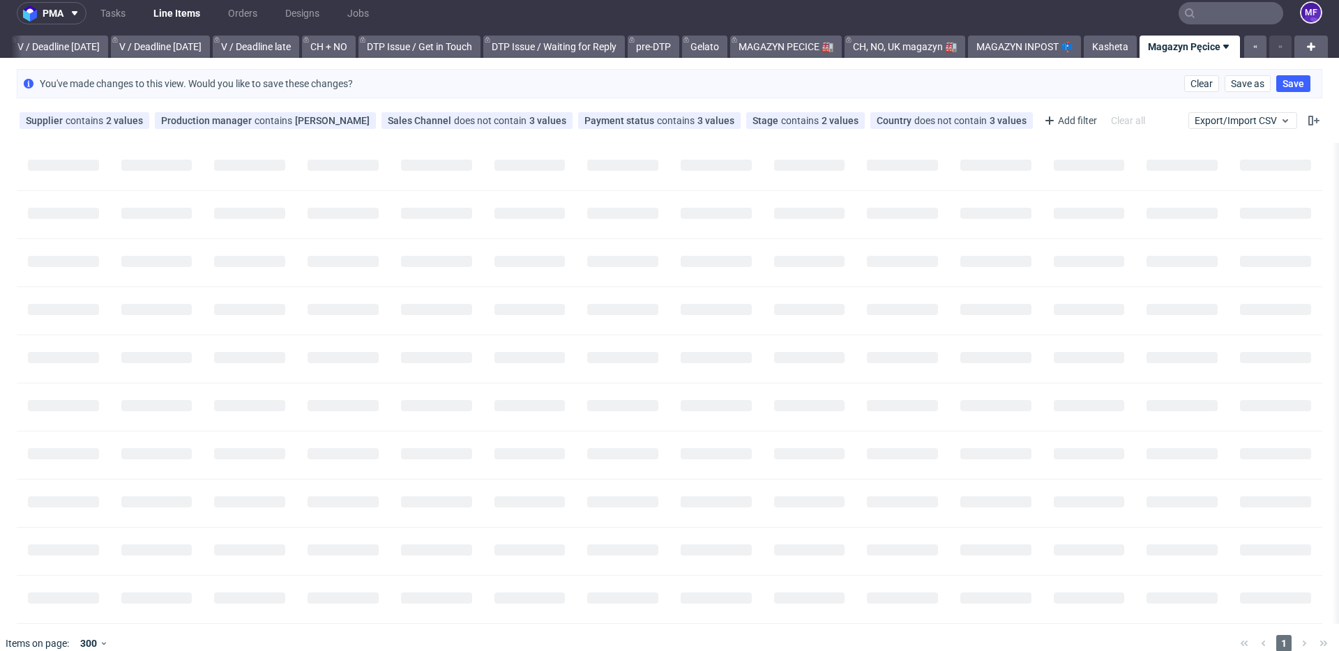
scroll to position [0, 1763]
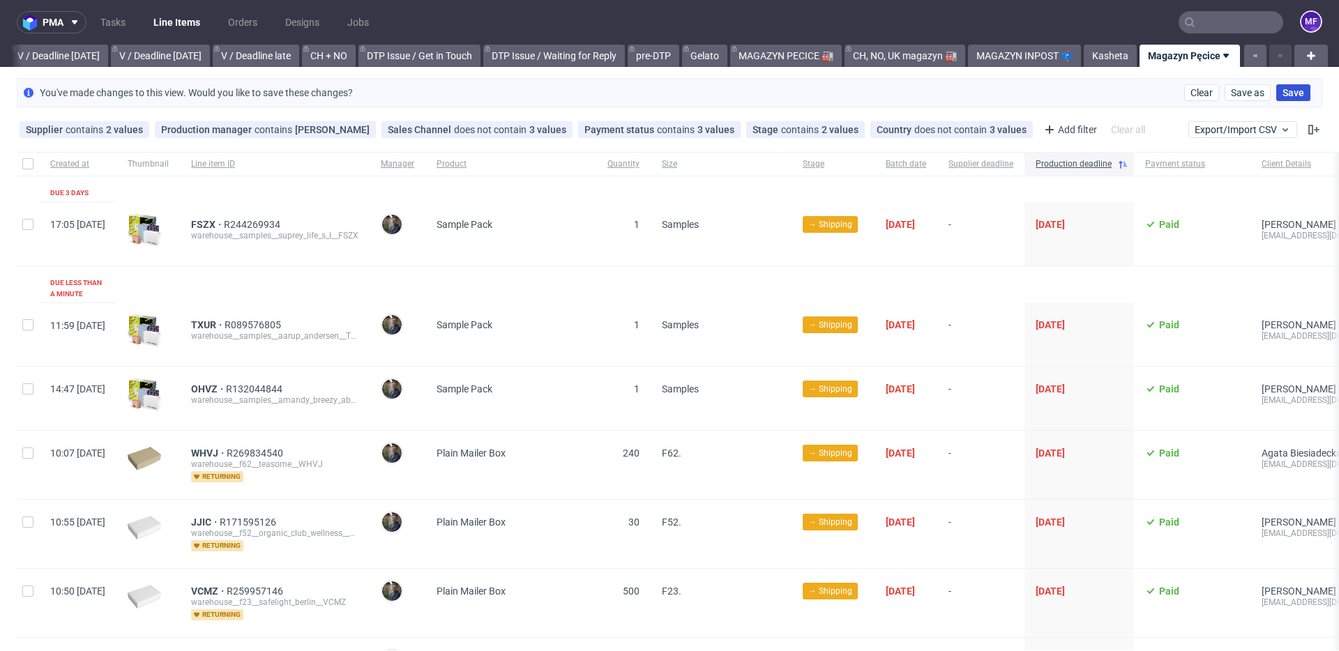
click at [1291, 89] on span "Save" at bounding box center [1294, 93] width 22 height 10
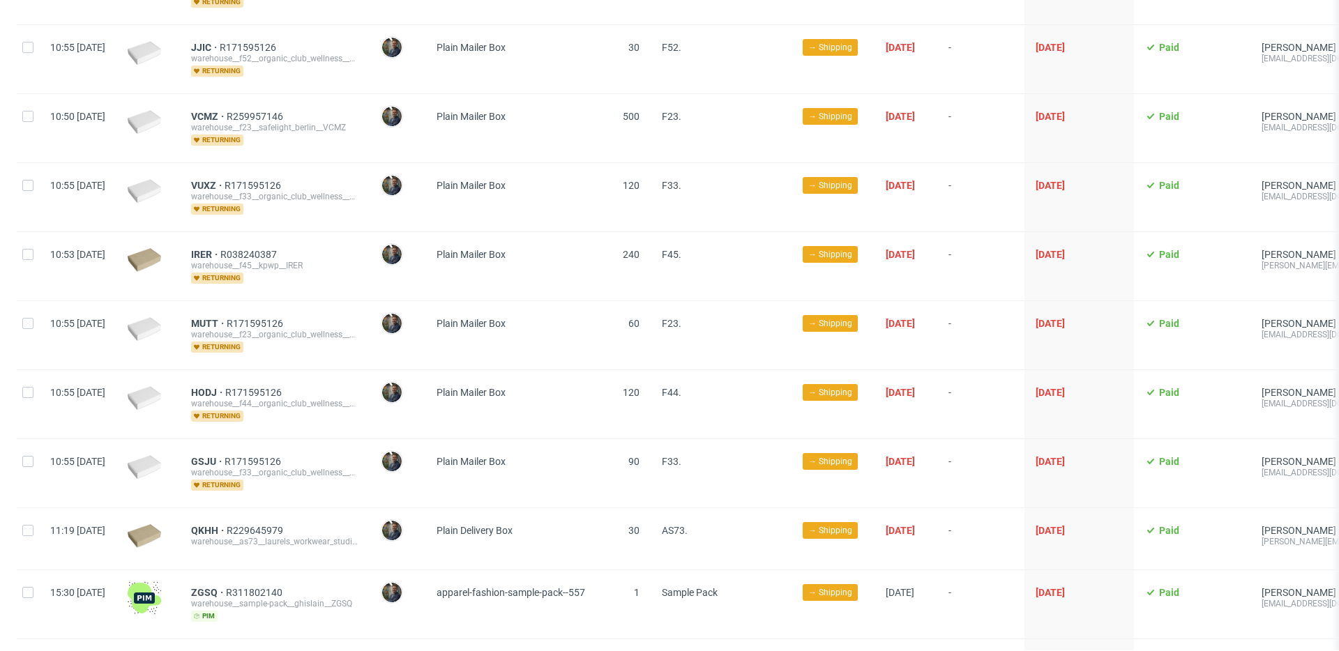
scroll to position [433, 0]
click at [328, 283] on div "IRER R038240387 warehouse__f45__kpwp__IRER returning" at bounding box center [275, 268] width 190 height 68
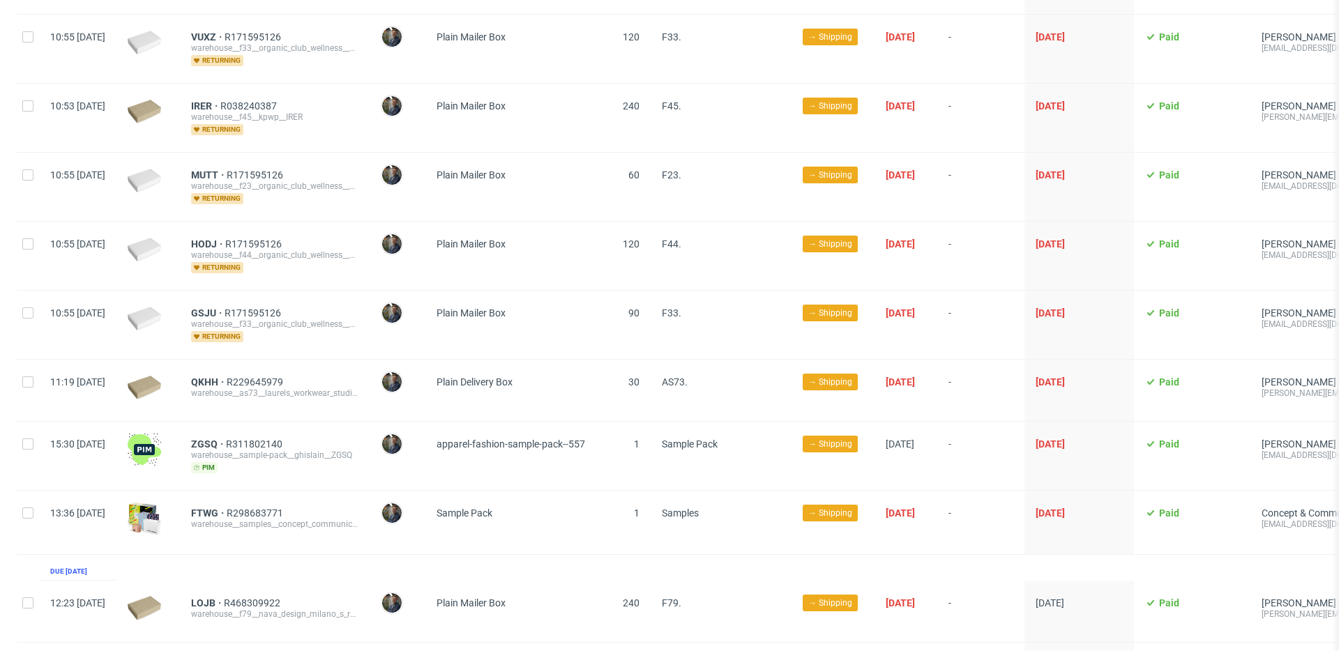
scroll to position [585, 0]
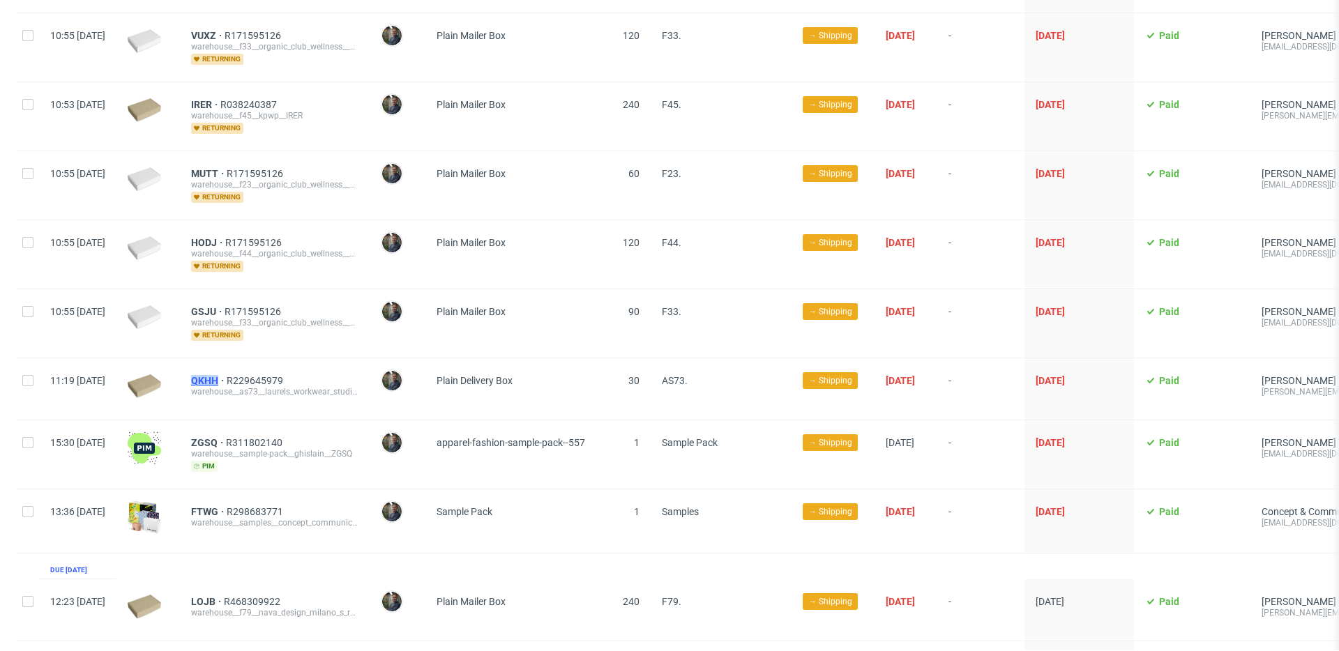
drag, startPoint x: 221, startPoint y: 368, endPoint x: 259, endPoint y: 369, distance: 37.7
click at [259, 369] on div "QKHH R229645979 warehouse__as73__laurels_workwear_studios_srl__QKHH" at bounding box center [275, 389] width 190 height 61
copy span "QKHH"
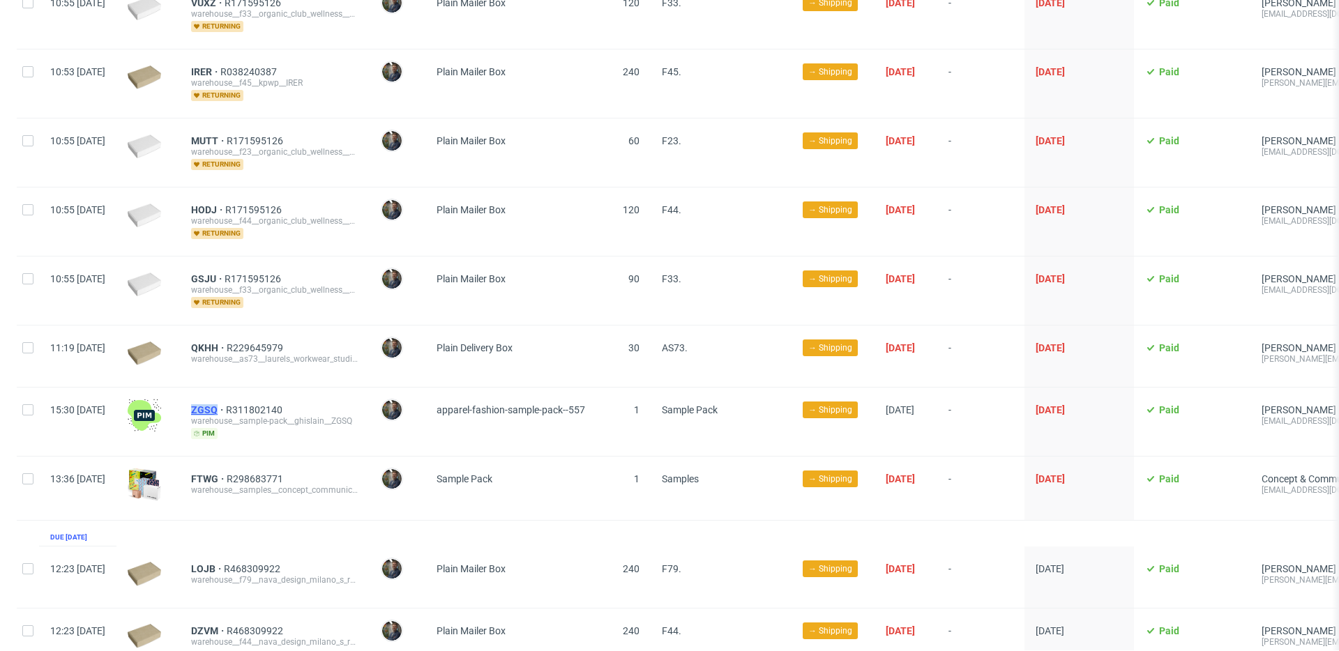
drag, startPoint x: 227, startPoint y: 397, endPoint x: 257, endPoint y: 398, distance: 29.3
click at [257, 398] on div "ZGSQ R311802140 warehouse__sample-pack__ghislain__ZGSQ pim" at bounding box center [275, 422] width 190 height 68
copy span "ZGSQ"
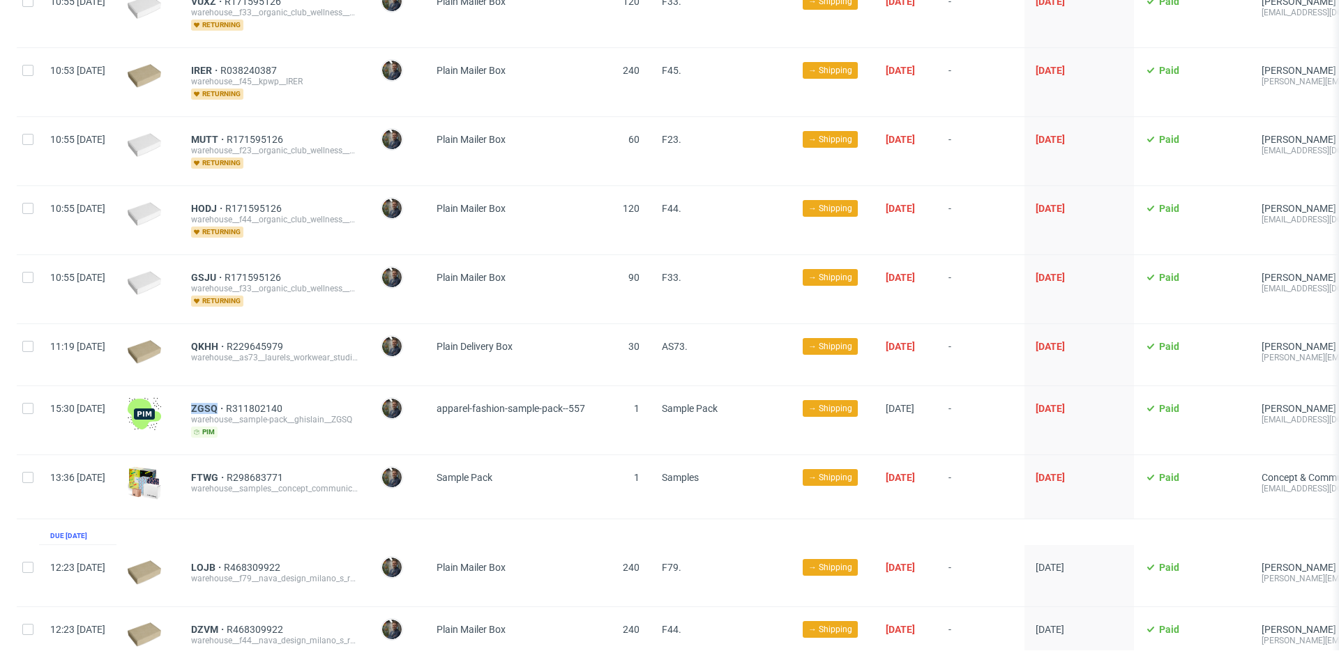
scroll to position [621, 0]
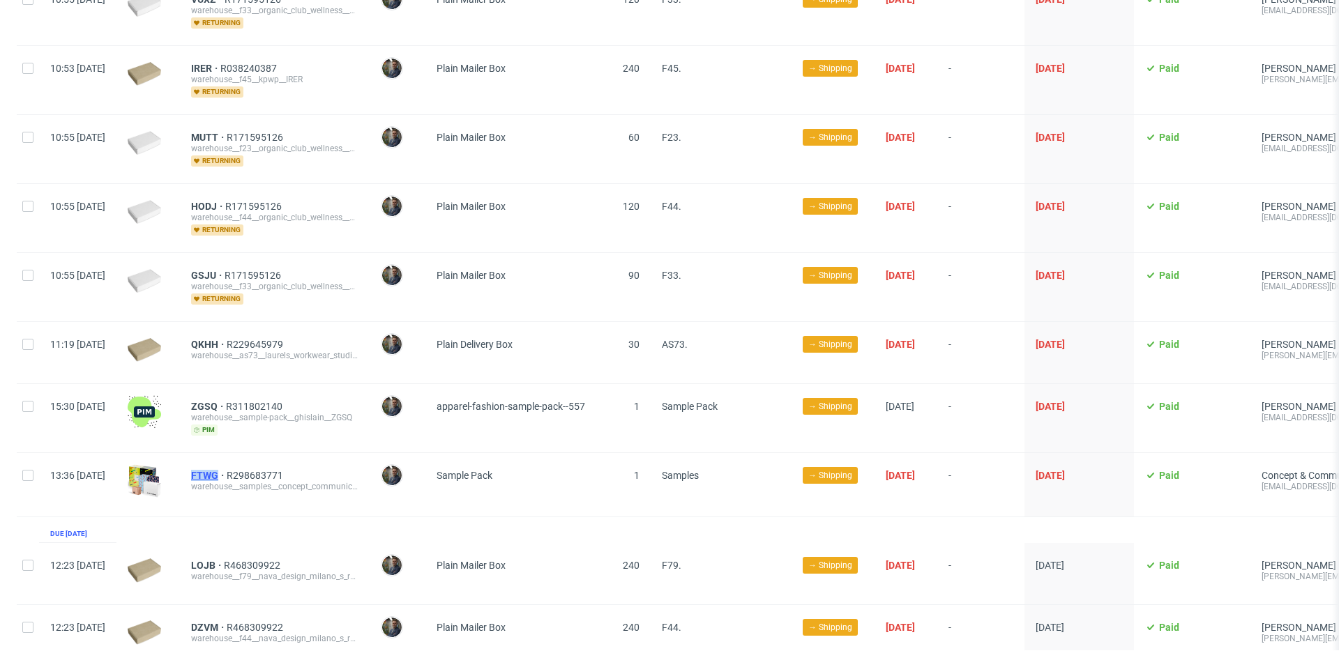
drag, startPoint x: 225, startPoint y: 460, endPoint x: 260, endPoint y: 461, distance: 34.9
click at [260, 461] on div "FTWG R298683771 warehouse__samples__concept_communication_gmbh_co_kg__FTWG" at bounding box center [275, 484] width 190 height 63
copy span "FTWG"
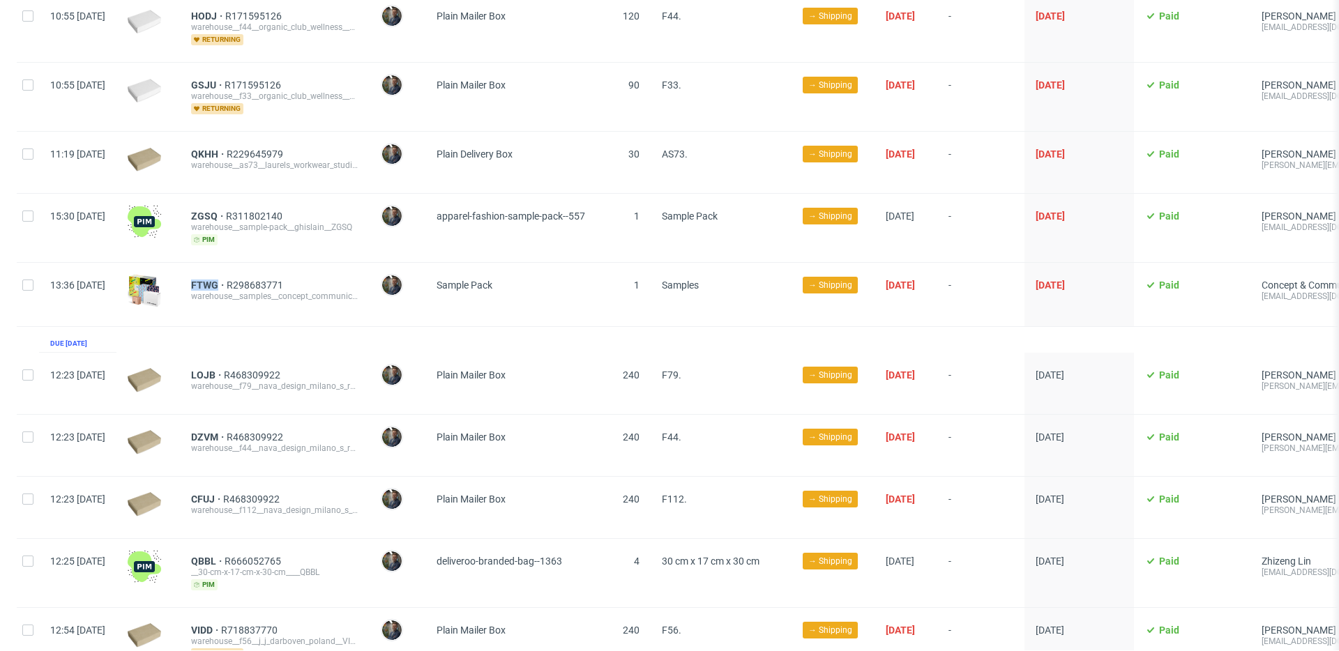
scroll to position [810, 0]
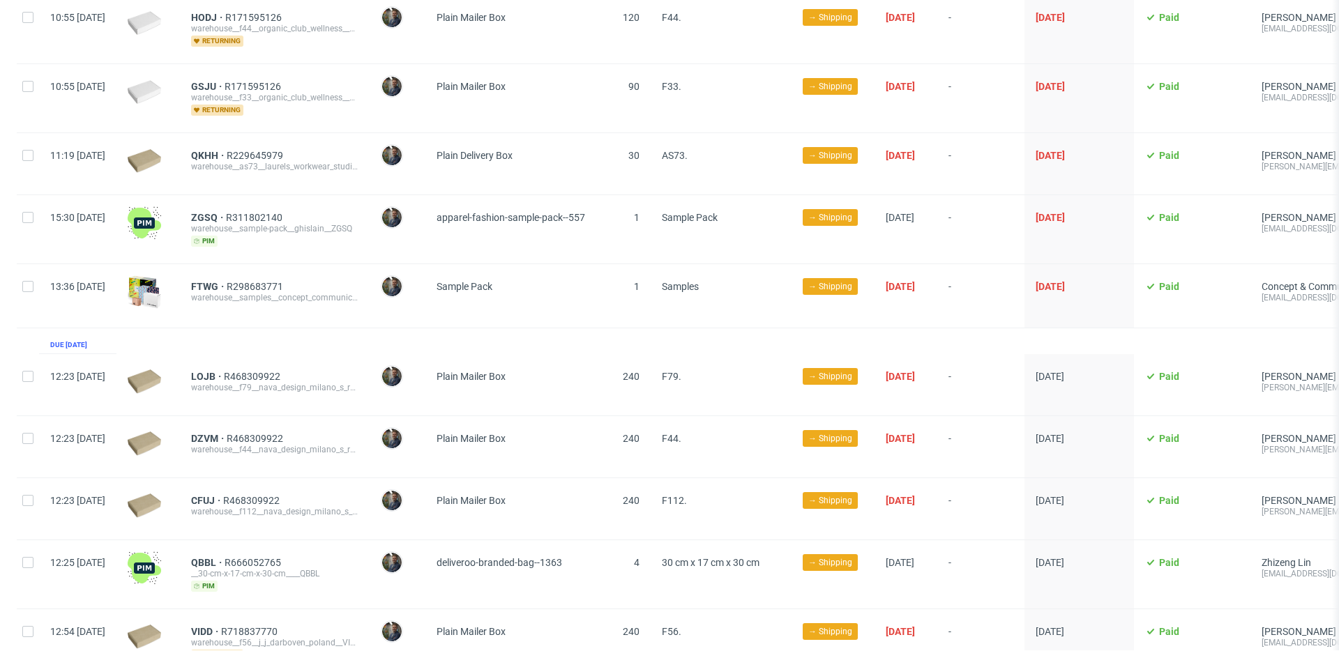
drag, startPoint x: 227, startPoint y: 366, endPoint x: 256, endPoint y: 366, distance: 28.6
click at [256, 366] on div "LOJB R468309922 warehouse__f79__nava_design_milano_s_r_l__LOJB" at bounding box center [275, 384] width 190 height 61
copy span "LOJB"
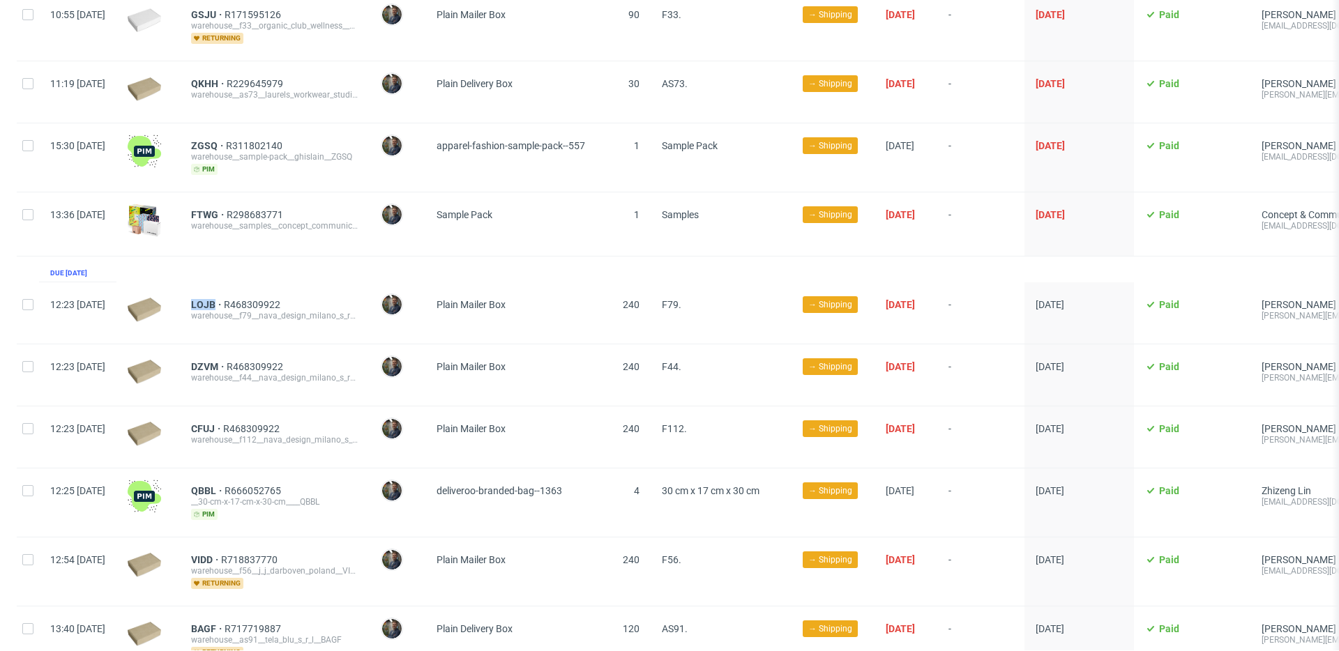
scroll to position [889, 0]
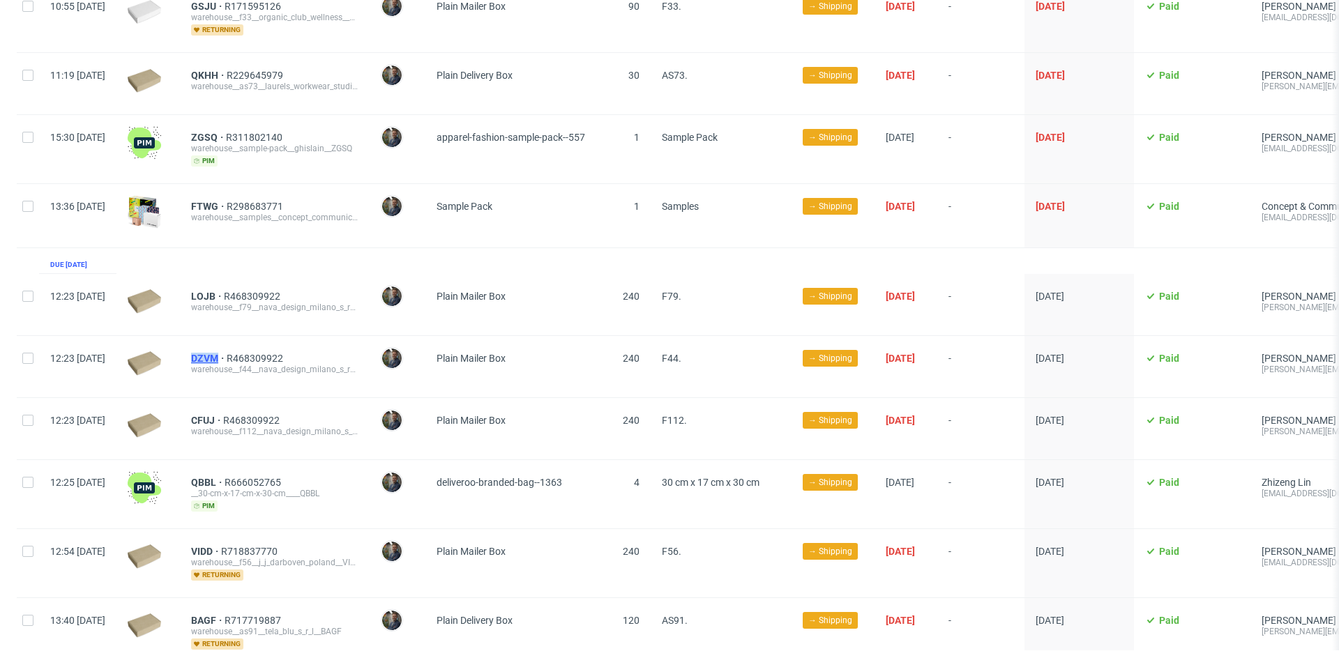
drag, startPoint x: 226, startPoint y: 347, endPoint x: 257, endPoint y: 347, distance: 30.7
click at [257, 347] on div "DZVM R468309922 warehouse__f44__nava_design_milano_s_r_l__DZVM" at bounding box center [275, 366] width 190 height 61
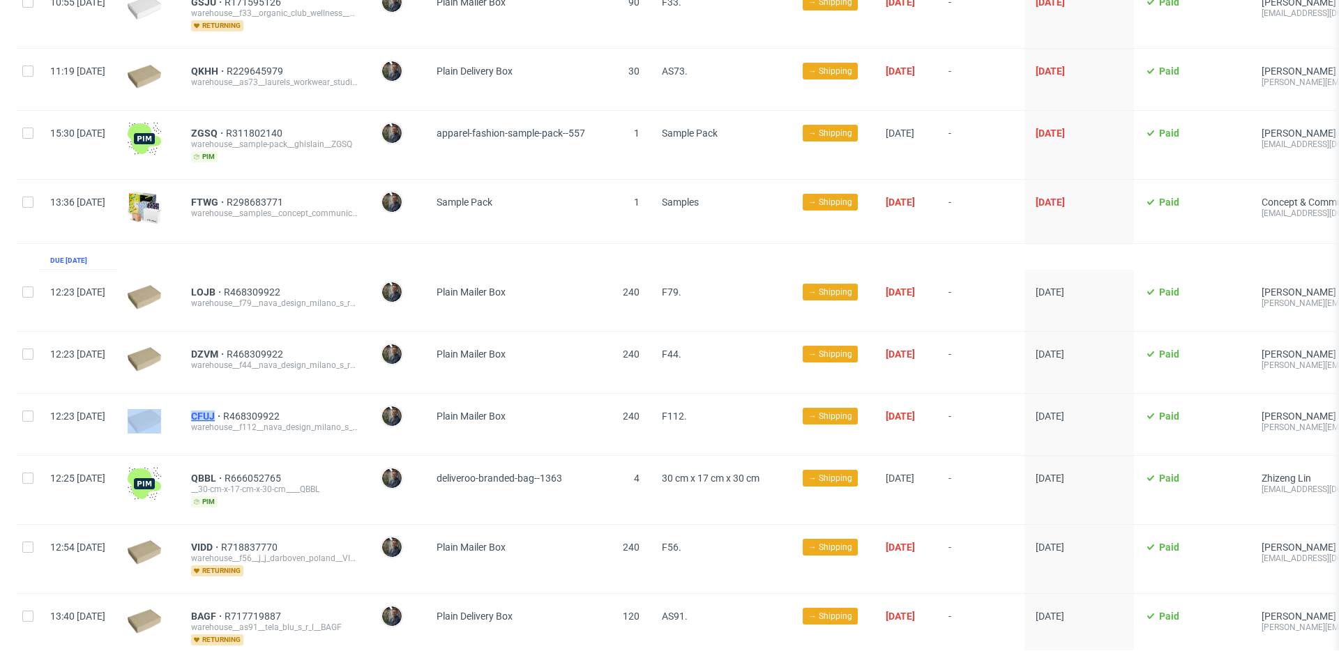
drag, startPoint x: 219, startPoint y: 402, endPoint x: 258, endPoint y: 405, distance: 39.1
click at [257, 404] on div "12:23 Wed 08.10.2025 CFUJ R468309922 warehouse__f112__nava_design_milano_s_r_l_…" at bounding box center [828, 424] width 1622 height 62
click at [585, 419] on span "Plain Mailer Box" at bounding box center [511, 425] width 149 height 28
click at [687, 411] on span "F112." at bounding box center [674, 416] width 25 height 11
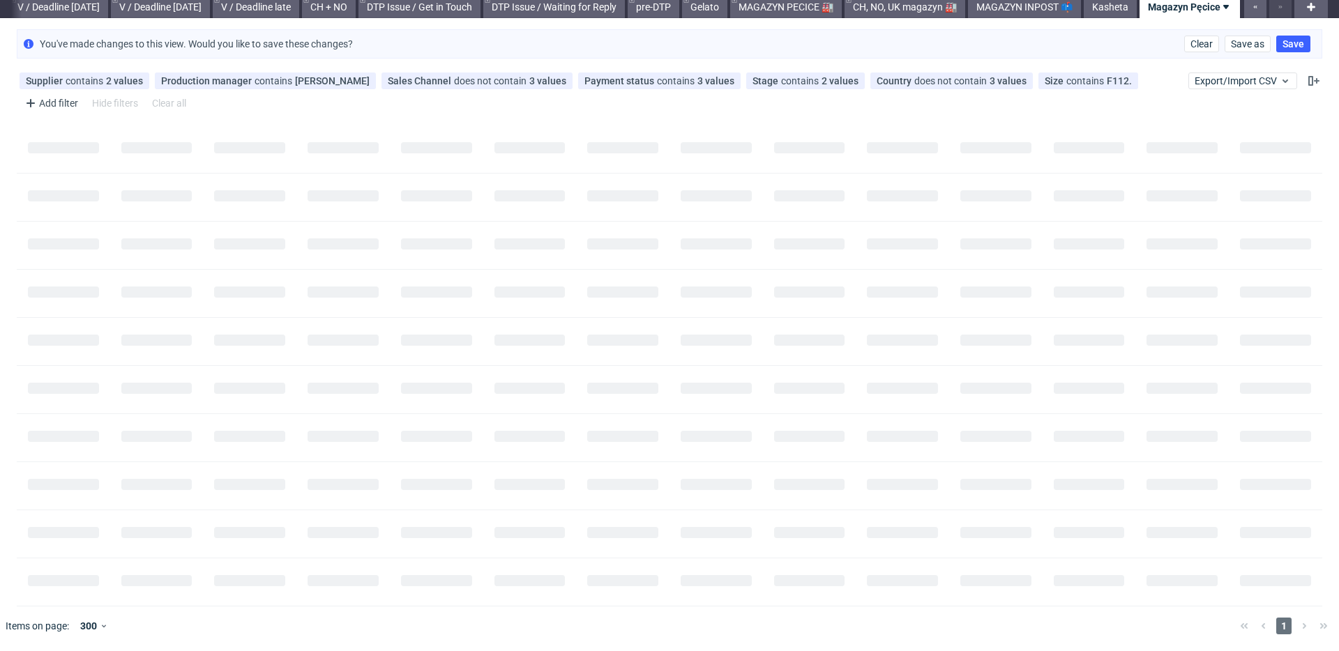
scroll to position [0, 1752]
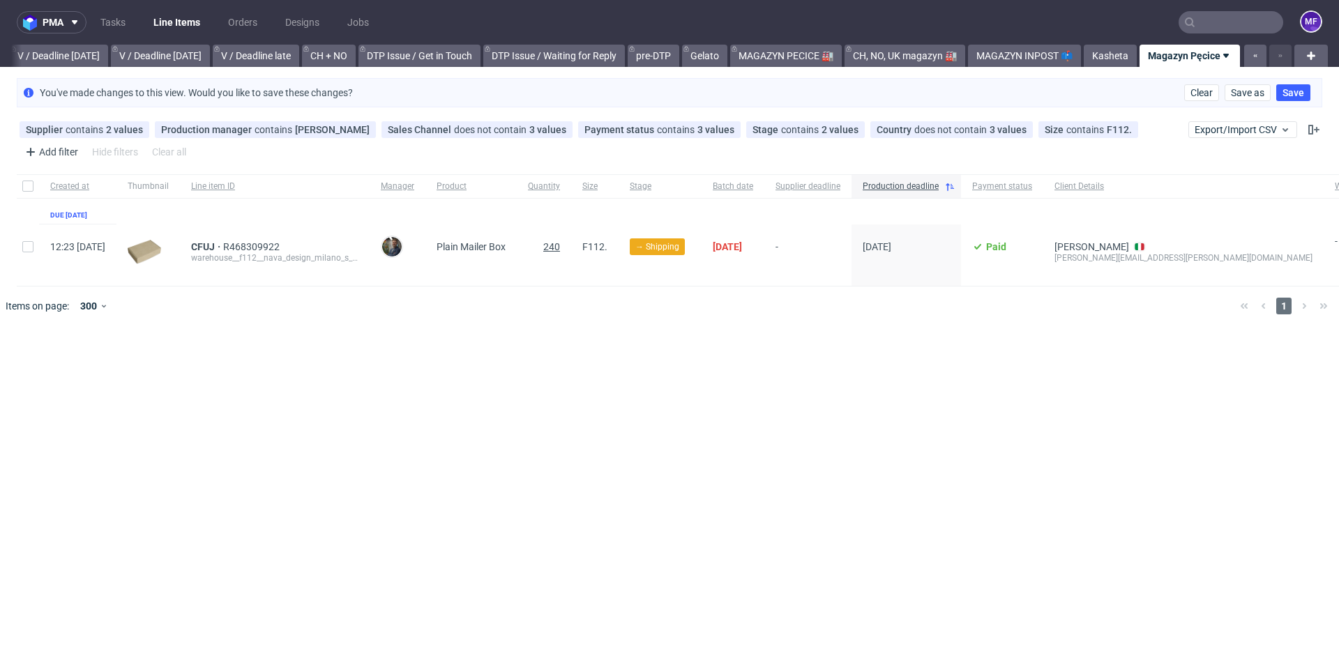
click at [560, 246] on span "240" at bounding box center [551, 246] width 17 height 11
click at [848, 132] on icon at bounding box center [853, 129] width 11 height 11
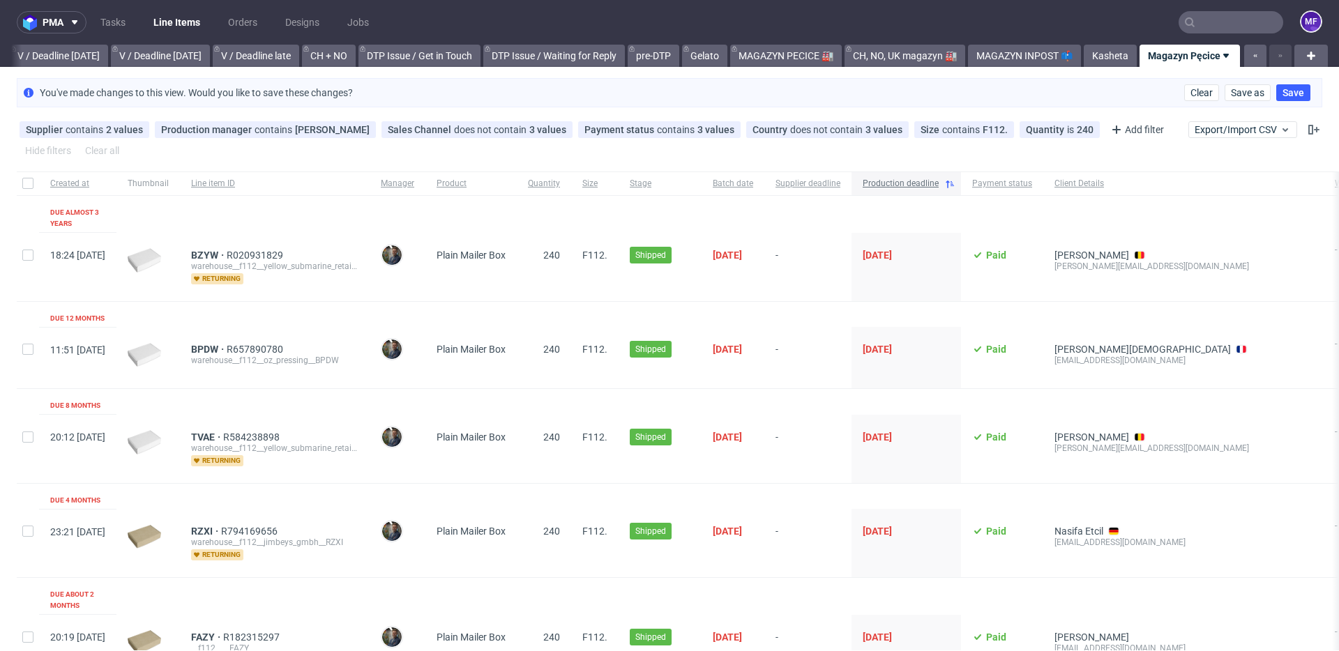
click at [956, 183] on icon at bounding box center [949, 184] width 11 height 11
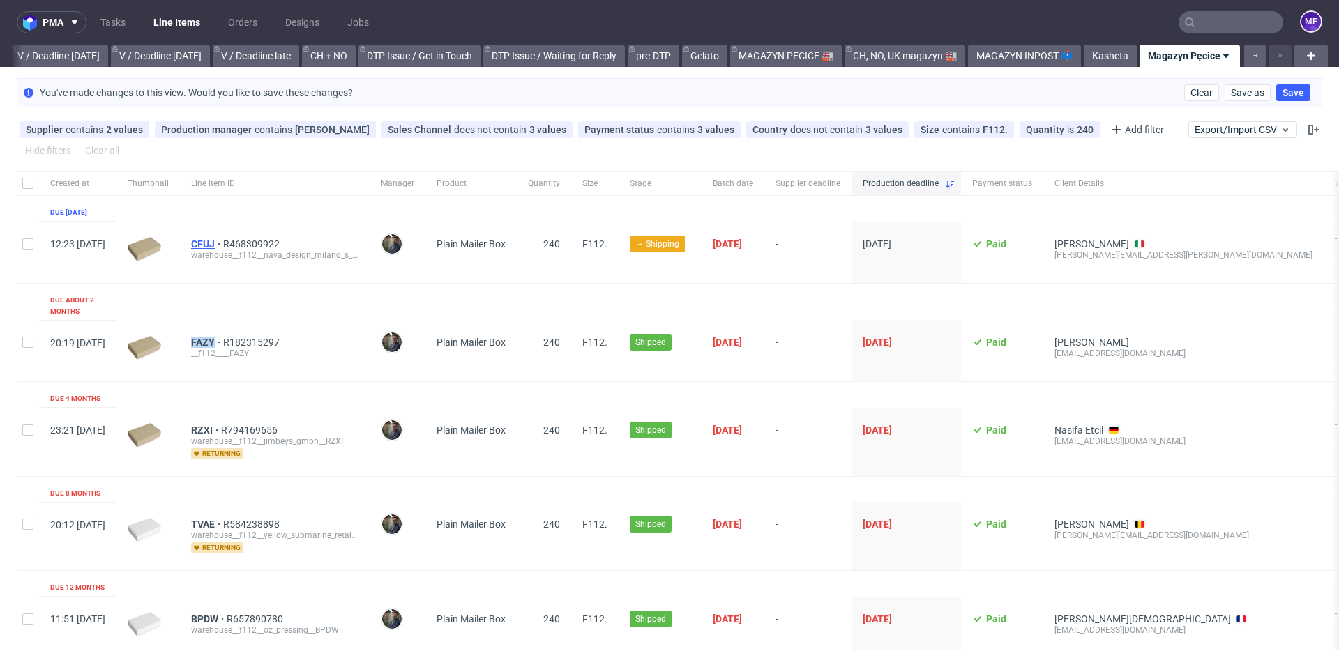
click at [223, 245] on span "CFUJ" at bounding box center [207, 244] width 32 height 11
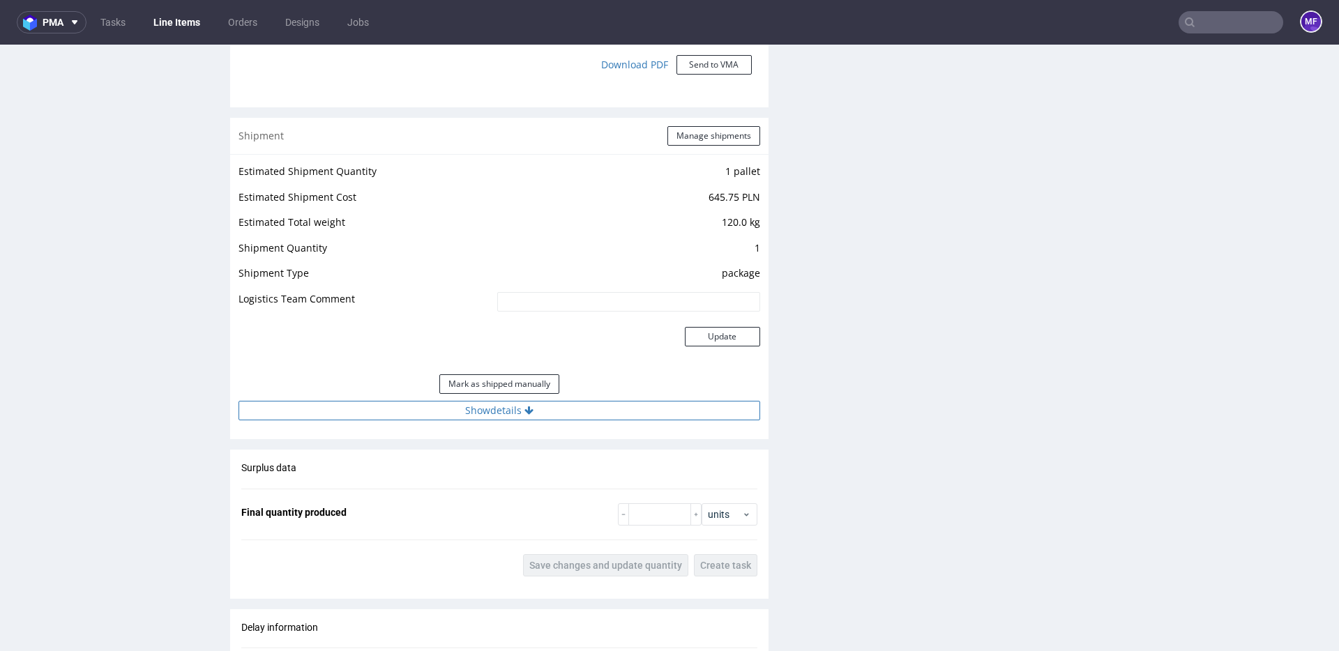
scroll to position [1221, 0]
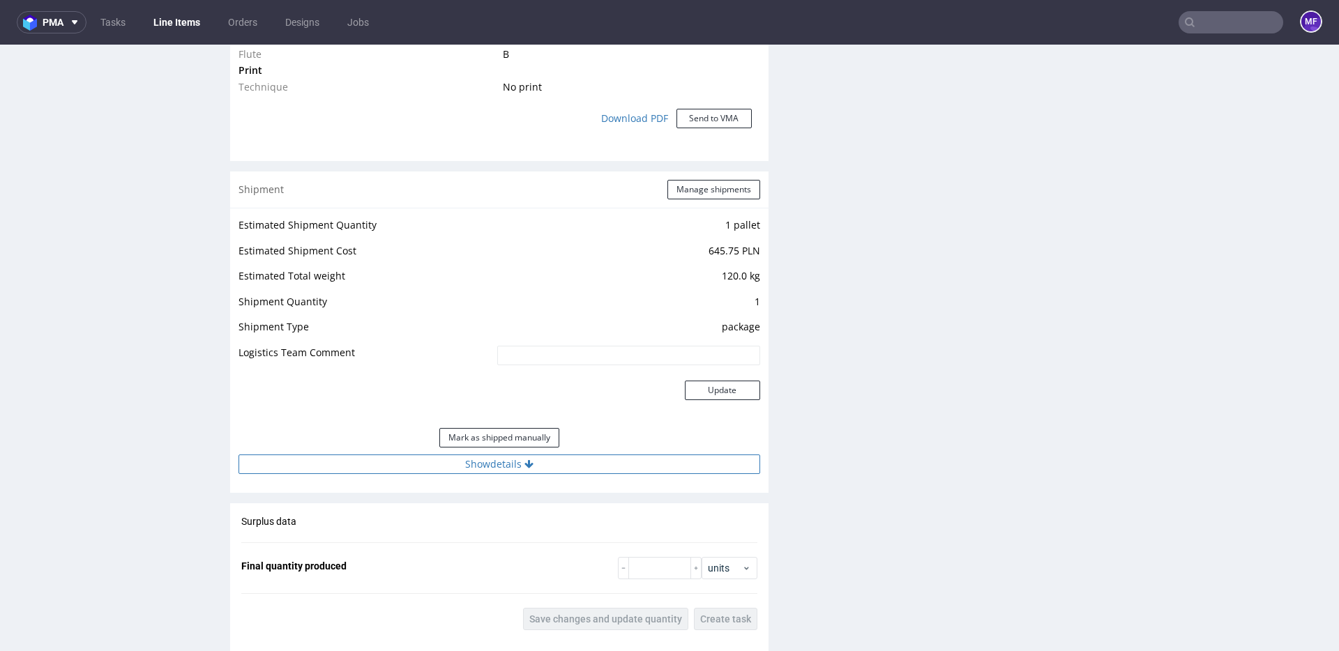
click at [543, 462] on button "Show details" at bounding box center [500, 465] width 522 height 20
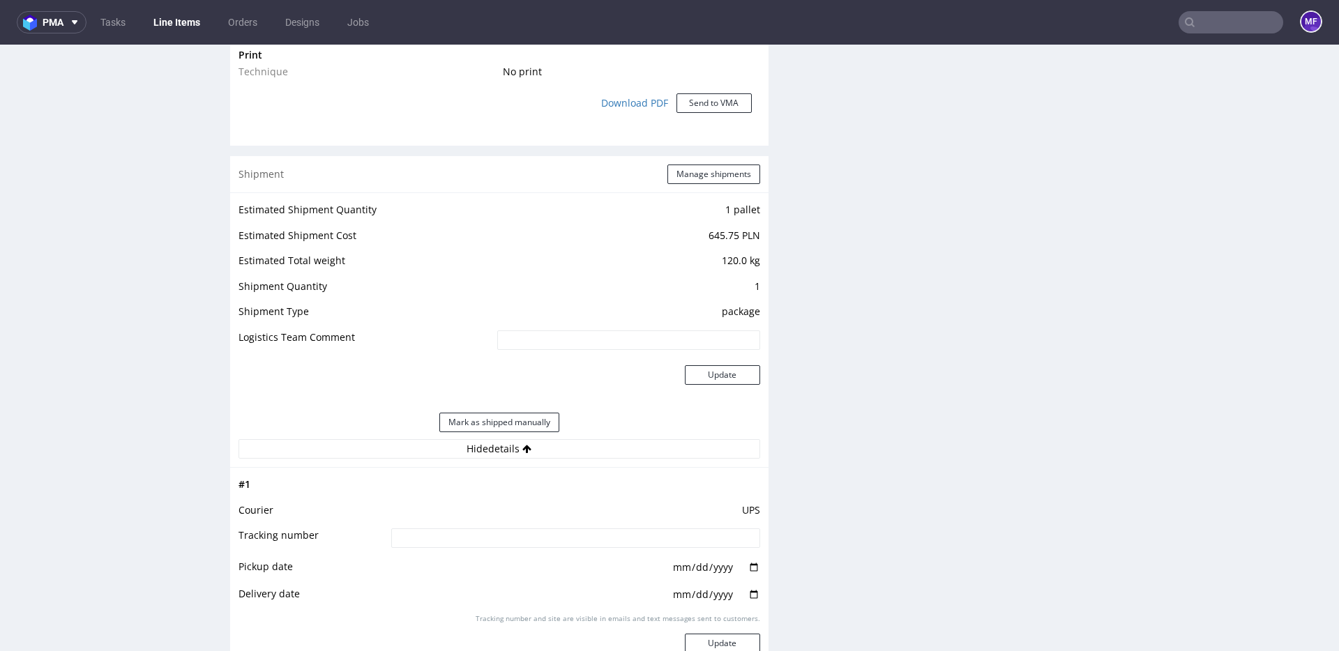
scroll to position [1236, 0]
click at [692, 177] on button "Manage shipments" at bounding box center [714, 175] width 93 height 20
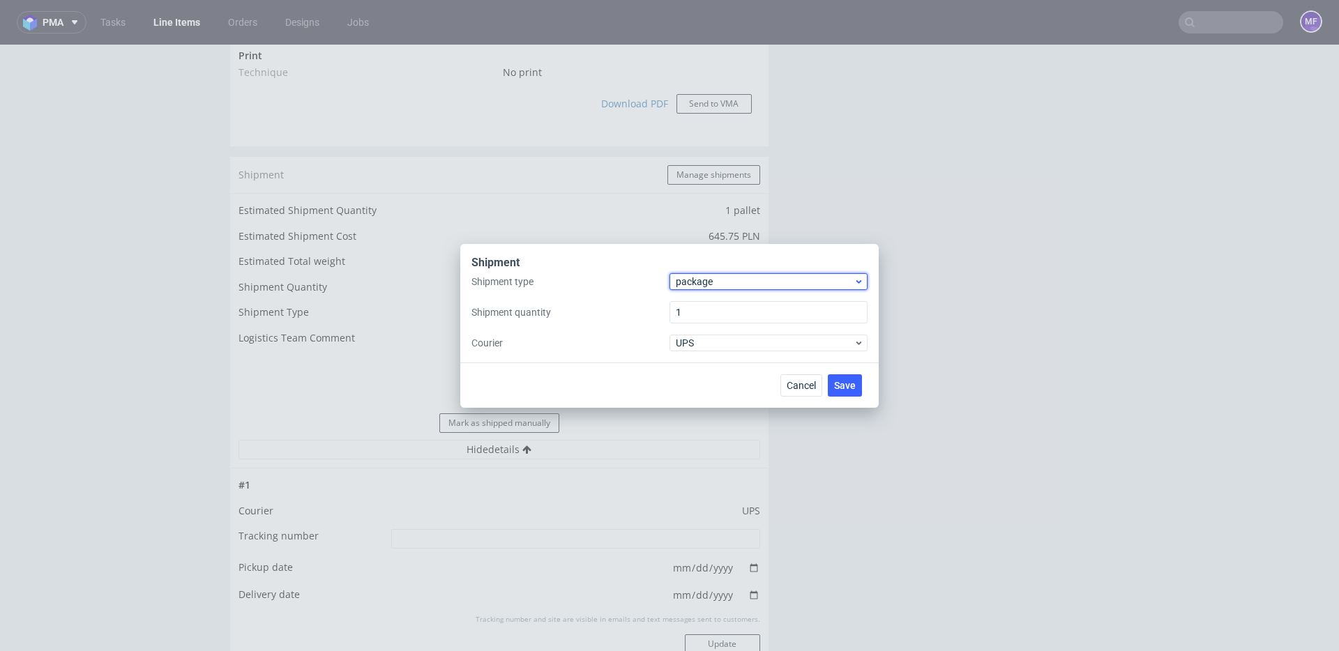
click at [709, 283] on span "package" at bounding box center [765, 282] width 178 height 14
click at [710, 309] on div "pallet" at bounding box center [768, 311] width 187 height 25
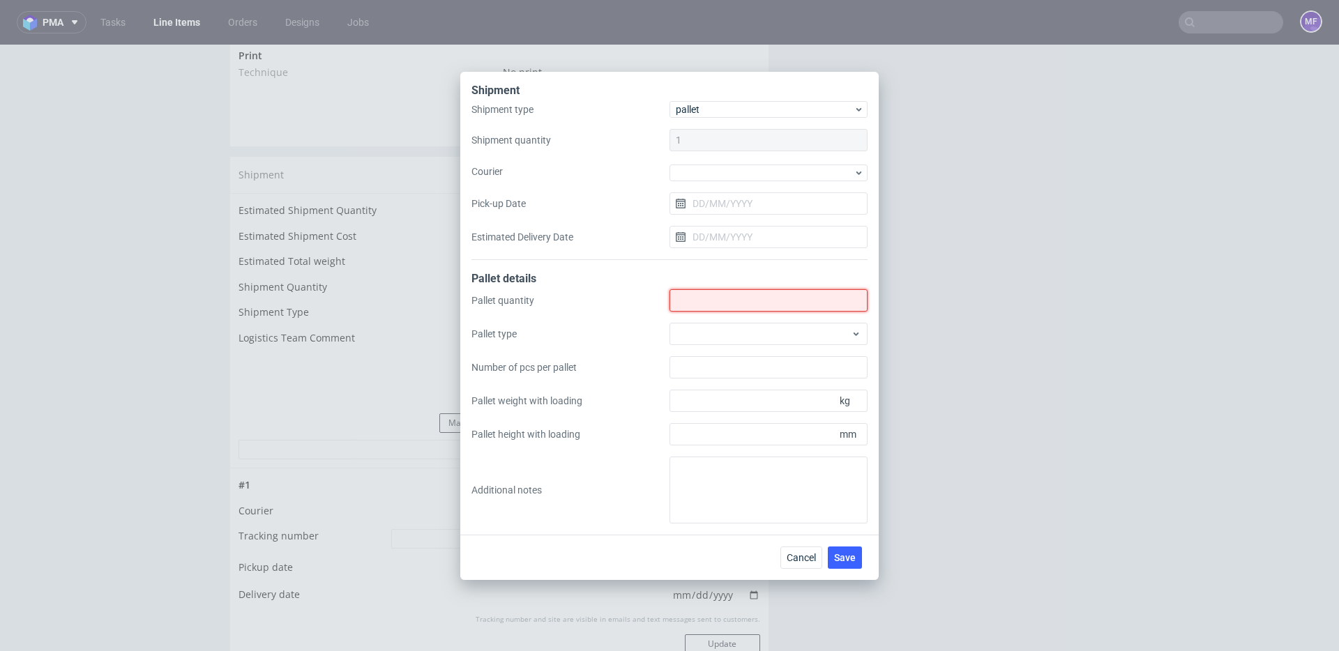
click at [710, 301] on input "Shipment type" at bounding box center [769, 300] width 198 height 22
type input "1"
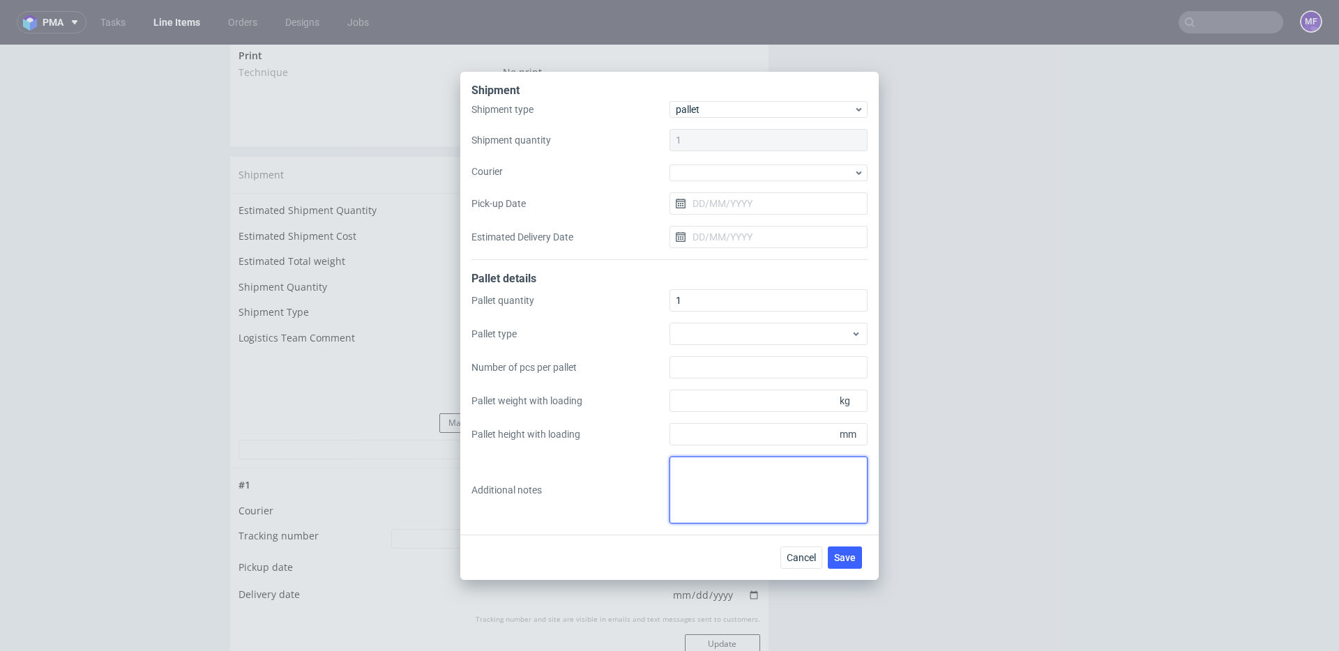
click at [709, 474] on textarea at bounding box center [769, 490] width 198 height 67
paste textarea "1 paleta 160x120x90 waga 160 kg"
type textarea "1 paleta 160x120x90 waga 160 kg"
click at [848, 557] on span "Save" at bounding box center [845, 558] width 22 height 10
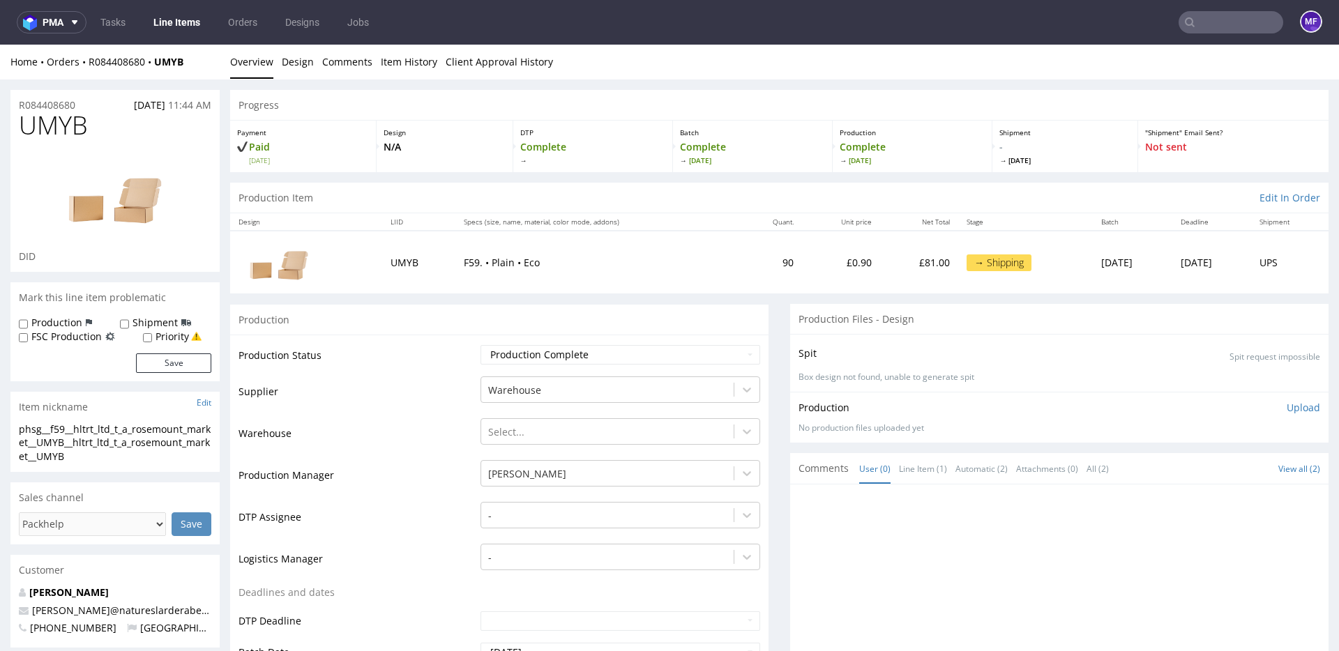
click at [1189, 20] on input "text" at bounding box center [1231, 22] width 105 height 22
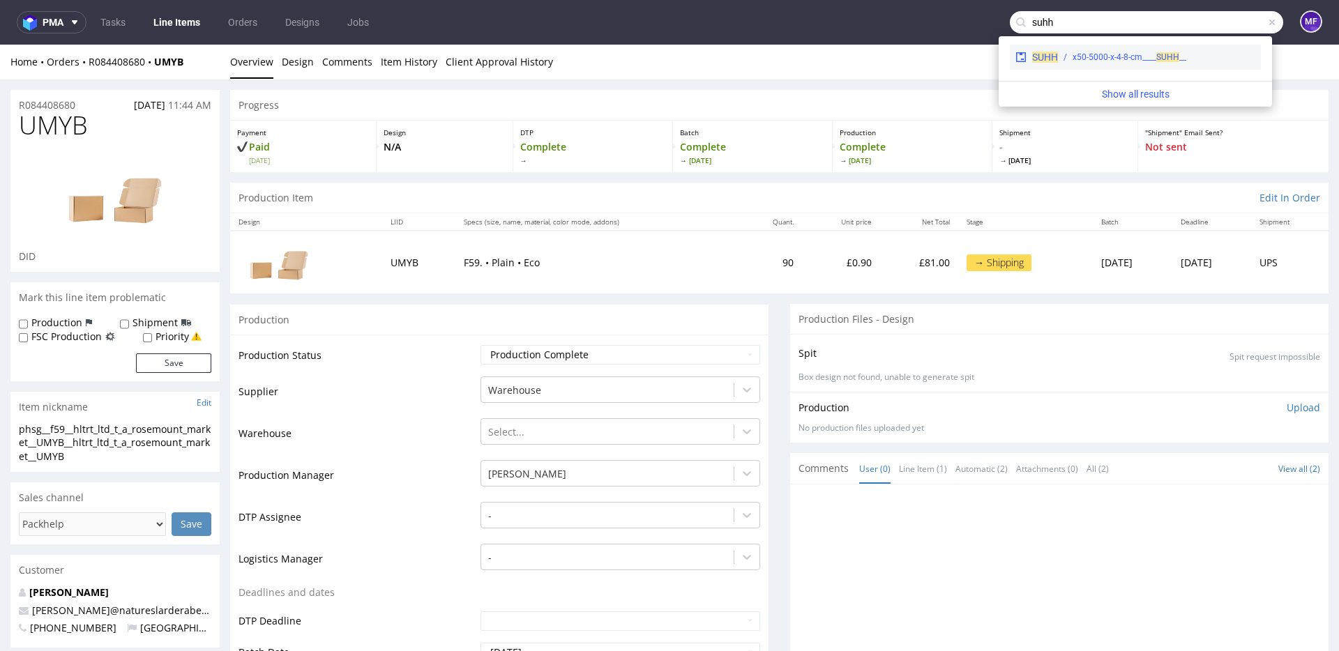
type input "suhh"
click at [1169, 59] on span "SUHH" at bounding box center [1168, 57] width 23 height 10
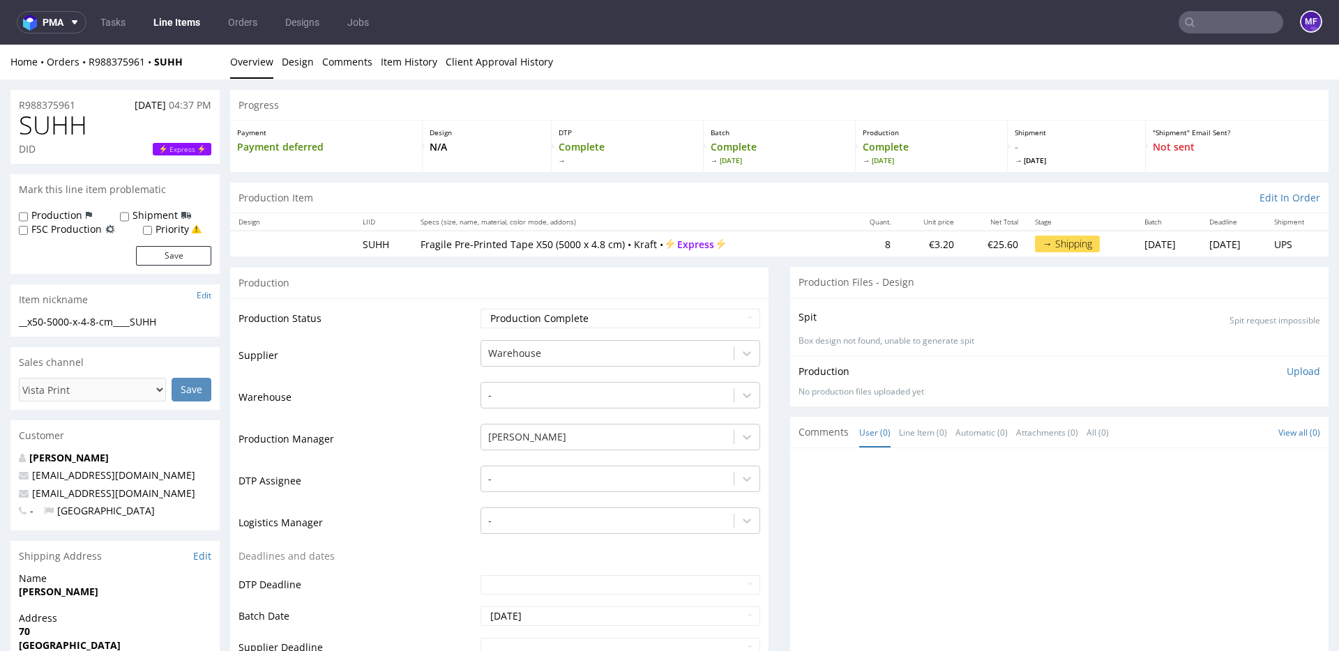
click at [1227, 22] on input "text" at bounding box center [1231, 22] width 105 height 22
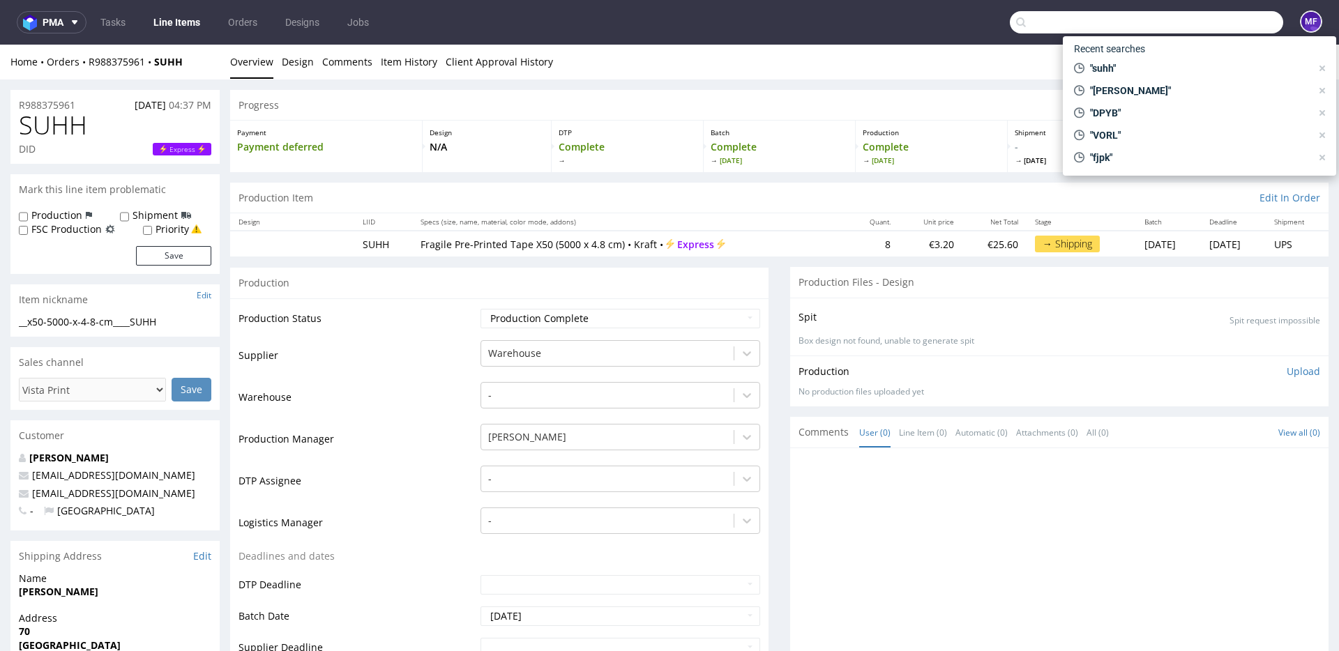
paste input "OZHV"
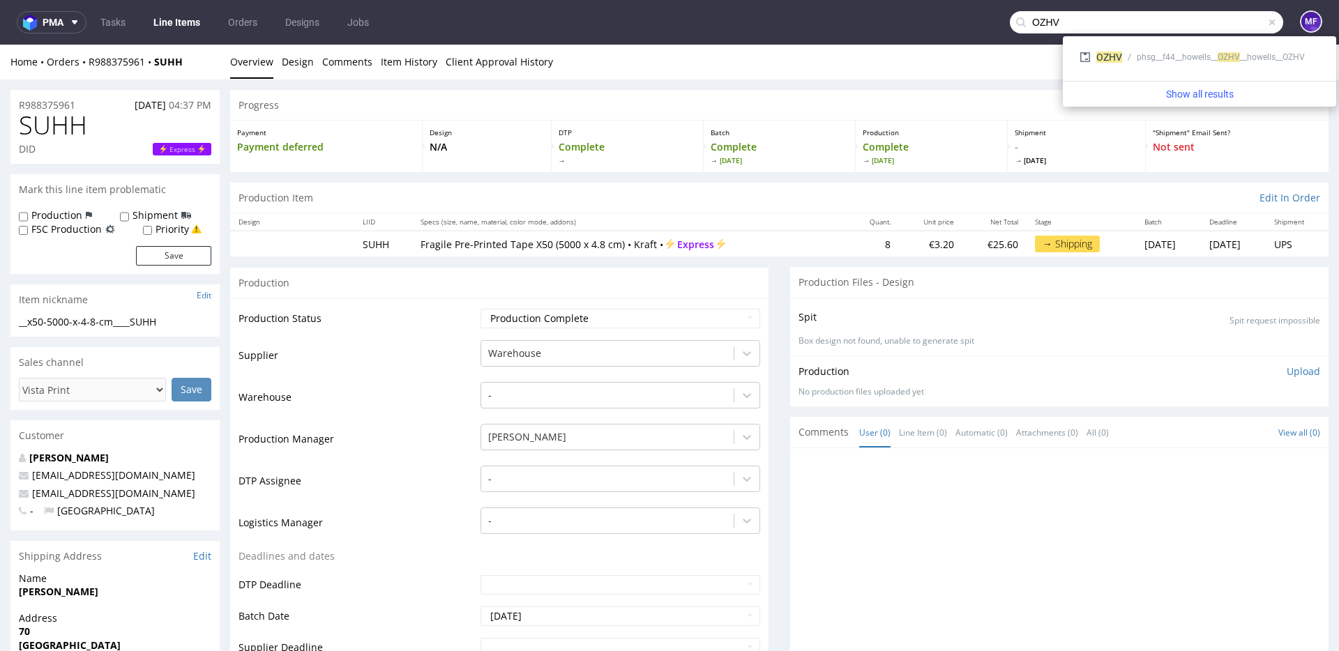
type input "OZHV"
click at [1163, 55] on div "phsg__f44__howells__ OZ" at bounding box center [1182, 57] width 91 height 13
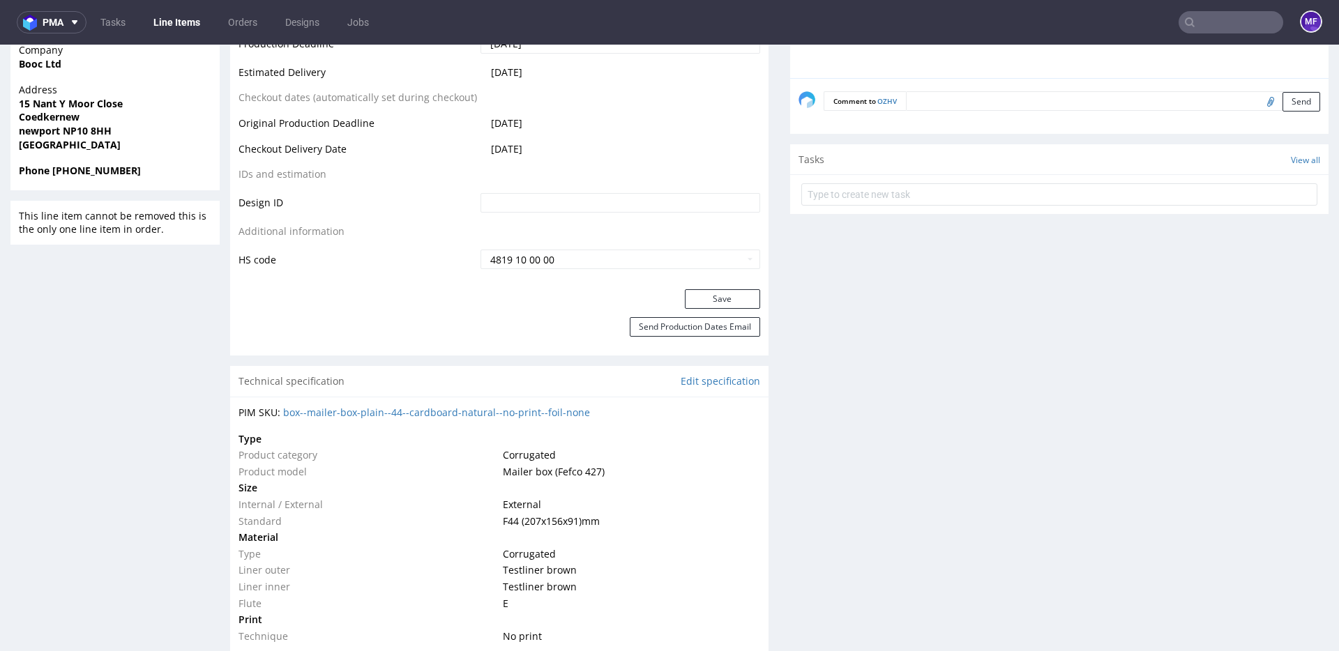
scroll to position [691, 0]
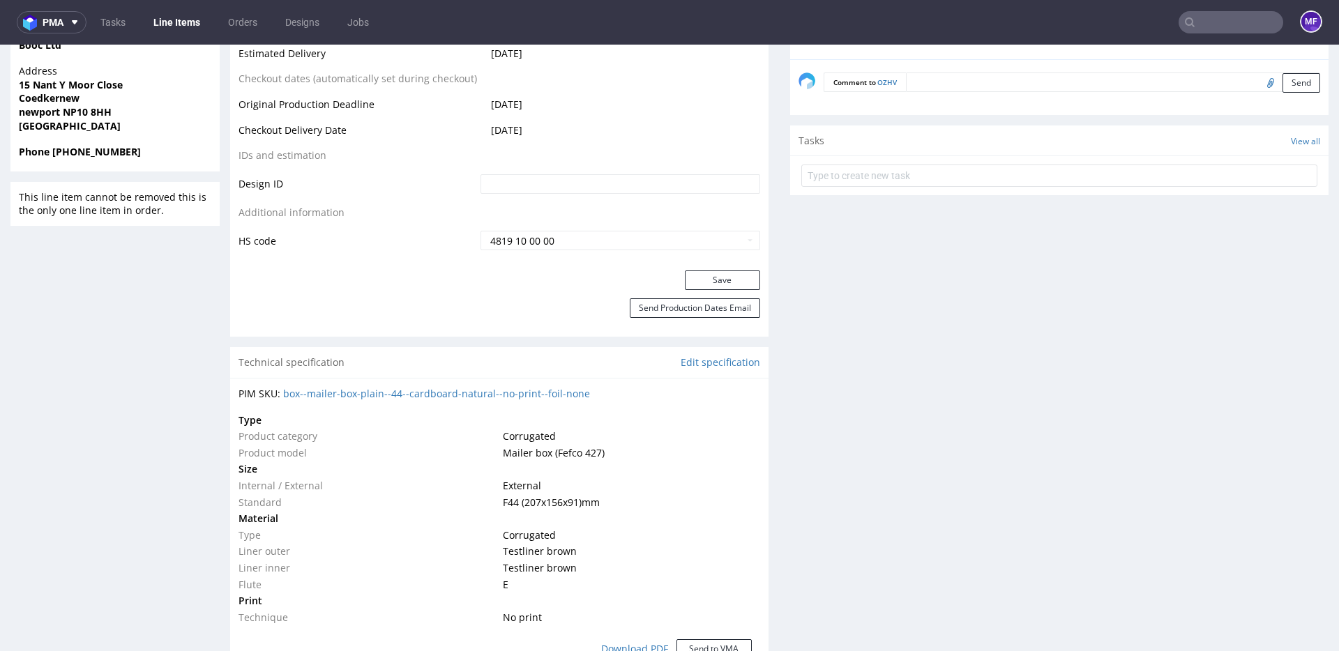
drag, startPoint x: 1000, startPoint y: 86, endPoint x: 1078, endPoint y: 93, distance: 78.4
click at [1000, 86] on textarea at bounding box center [1113, 83] width 414 height 20
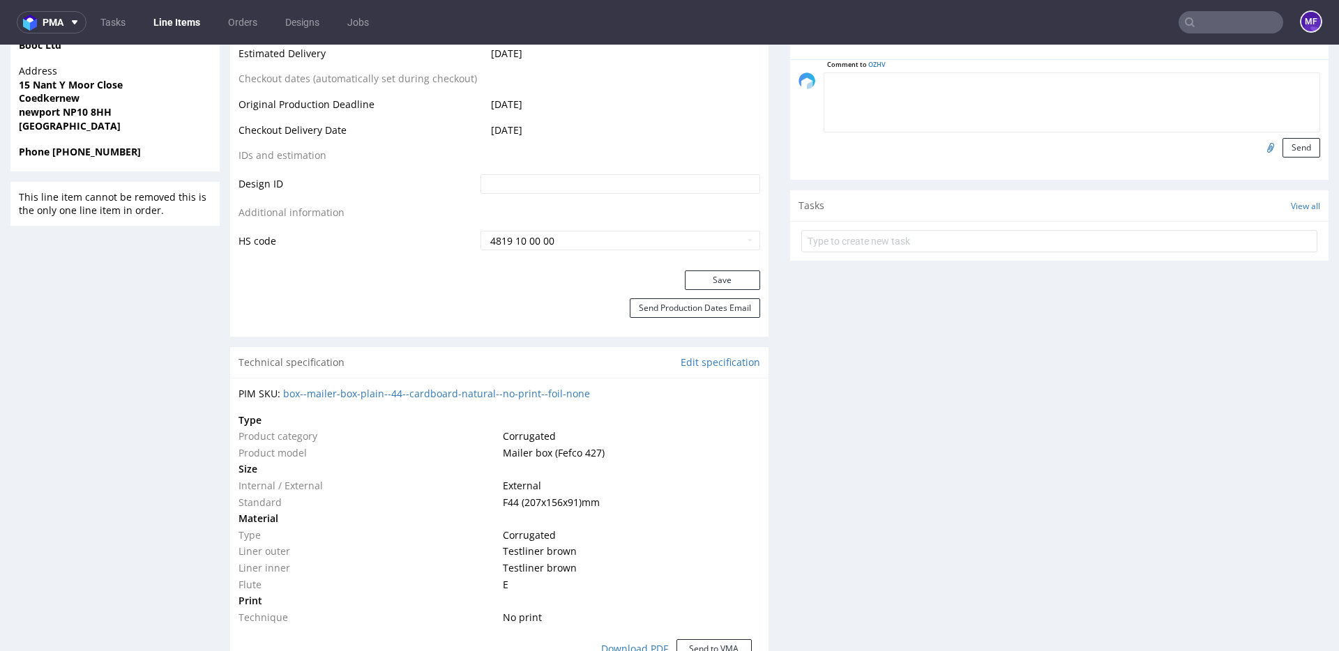
click at [1259, 148] on input "file" at bounding box center [1269, 147] width 20 height 18
type input "C:\fakepath\proforma-invoice-fp2025-10-38.pdf"
click at [1288, 152] on button "Send" at bounding box center [1302, 148] width 38 height 20
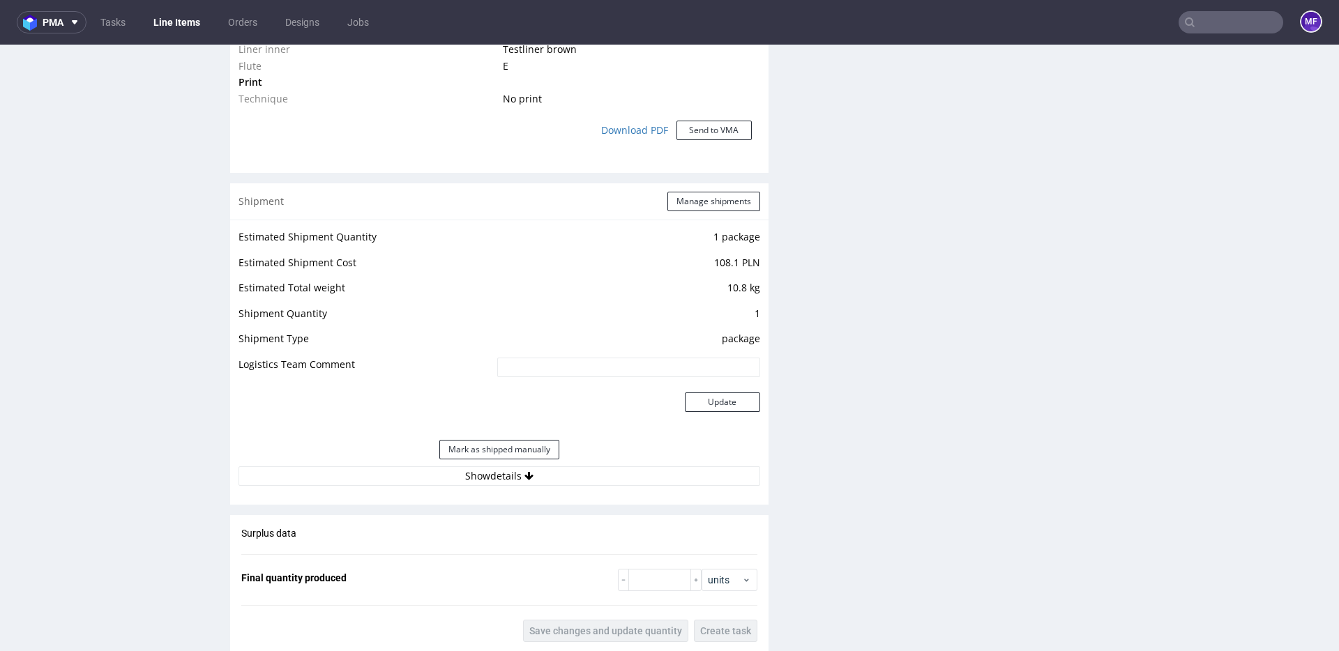
scroll to position [1198, 0]
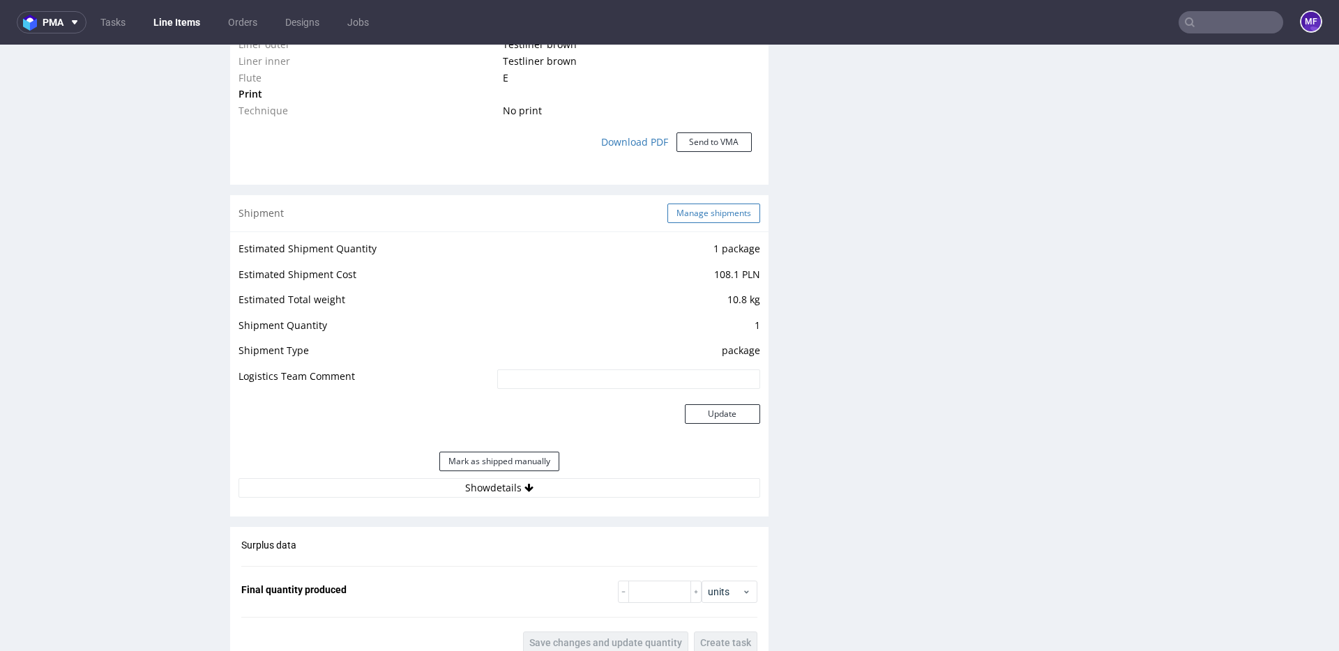
click at [688, 214] on button "Manage shipments" at bounding box center [714, 214] width 93 height 20
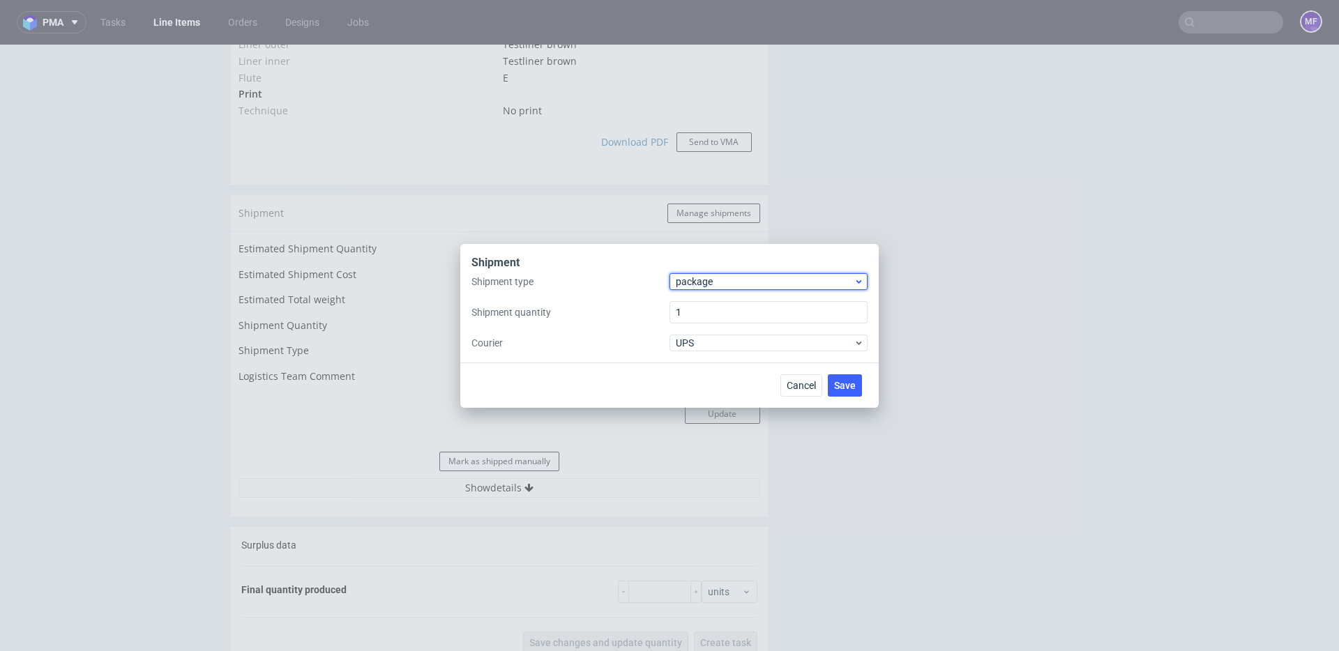
click at [699, 285] on span "package" at bounding box center [765, 282] width 178 height 14
click at [794, 382] on span "Cancel" at bounding box center [801, 386] width 29 height 10
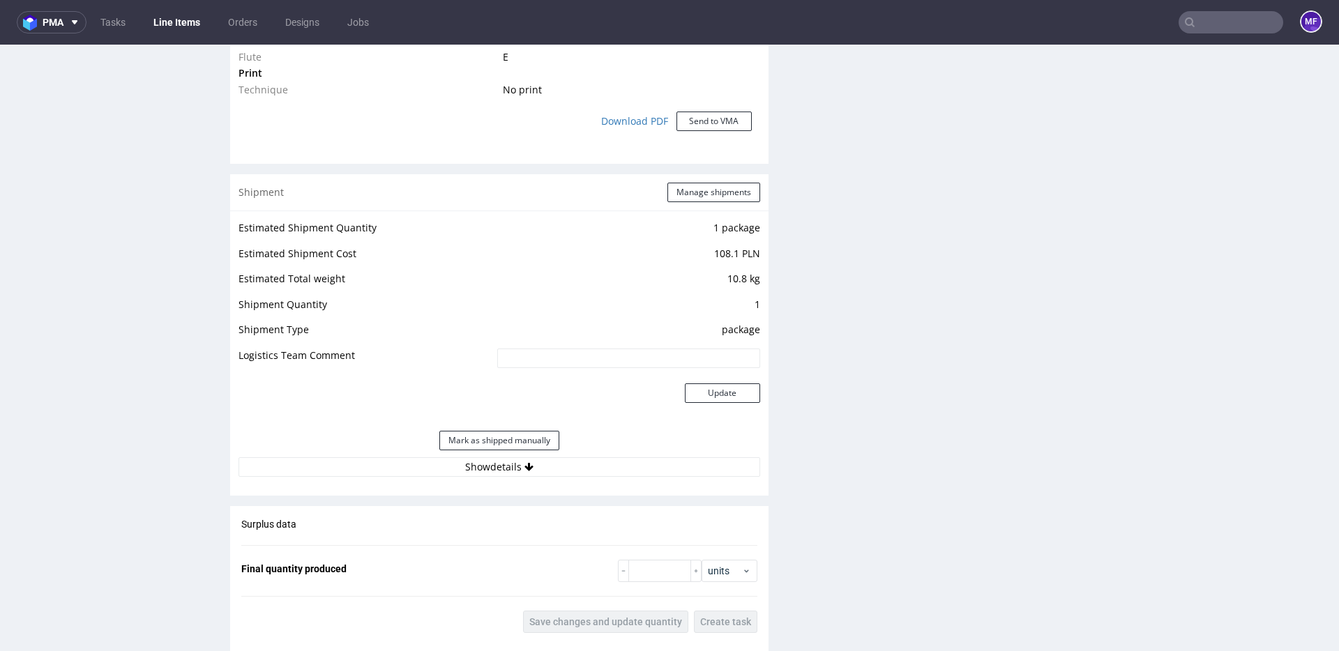
scroll to position [1237, 0]
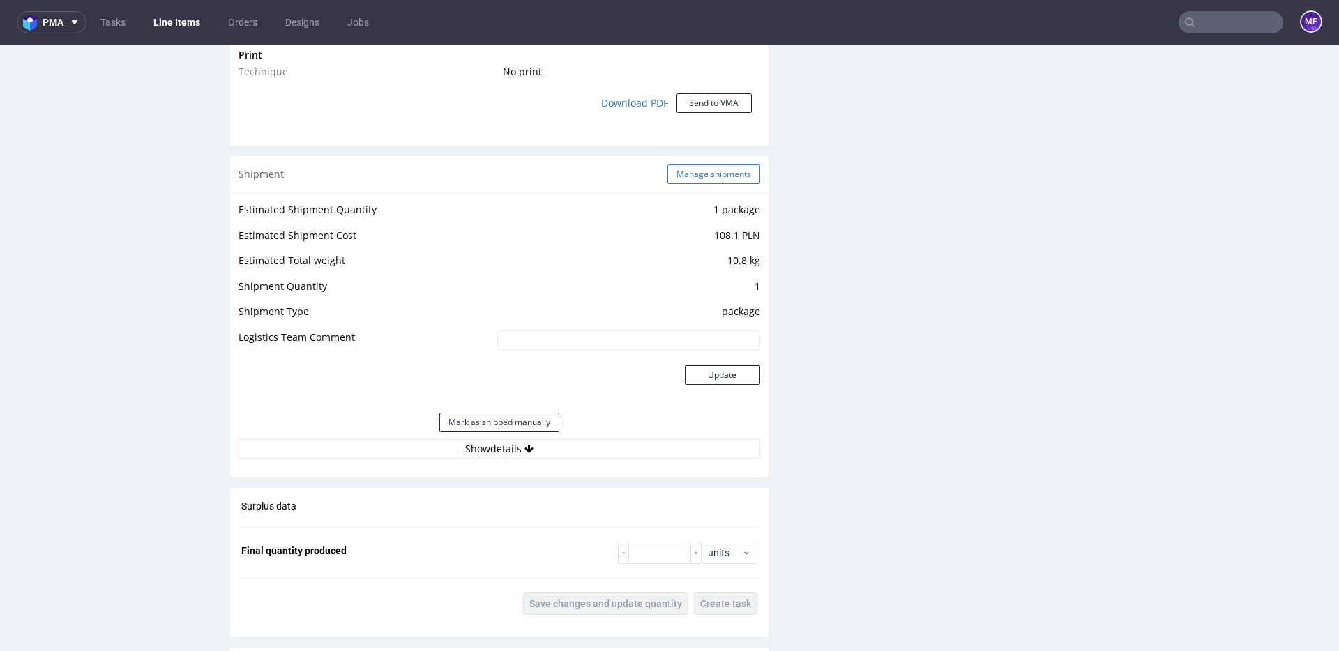
click at [682, 173] on button "Manage shipments" at bounding box center [714, 175] width 93 height 20
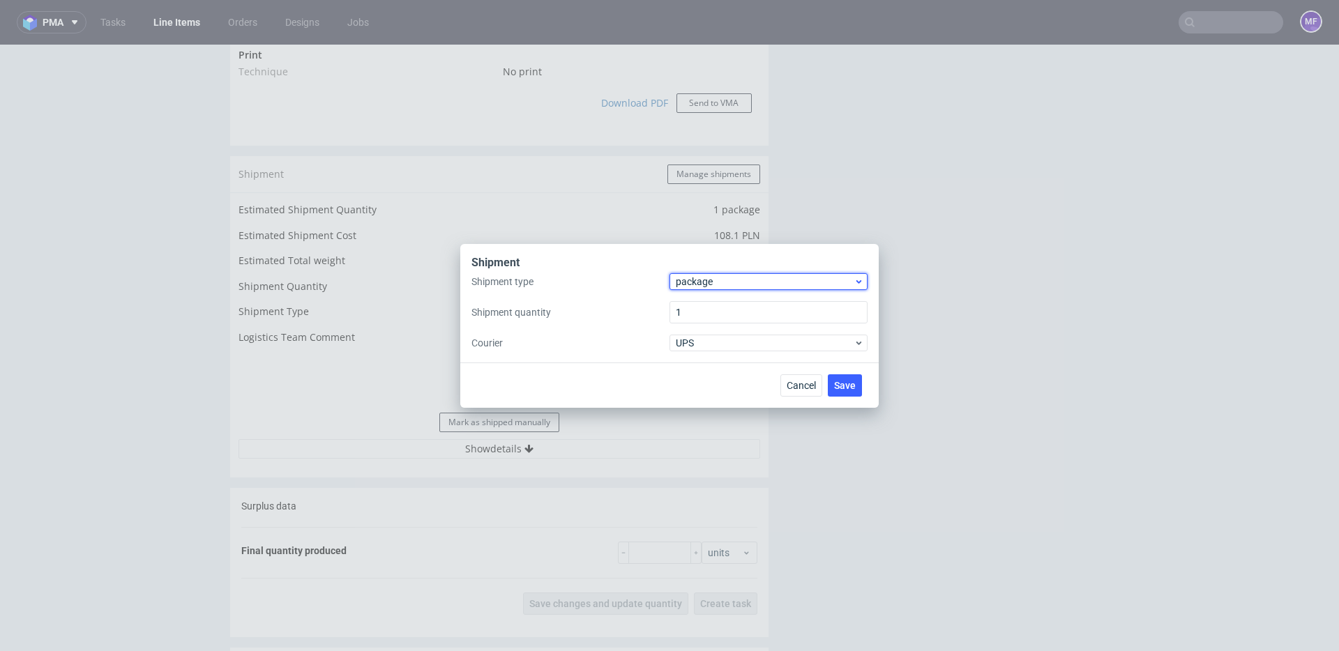
click at [707, 281] on span "package" at bounding box center [765, 282] width 178 height 14
click at [705, 312] on div "pallet" at bounding box center [768, 311] width 187 height 25
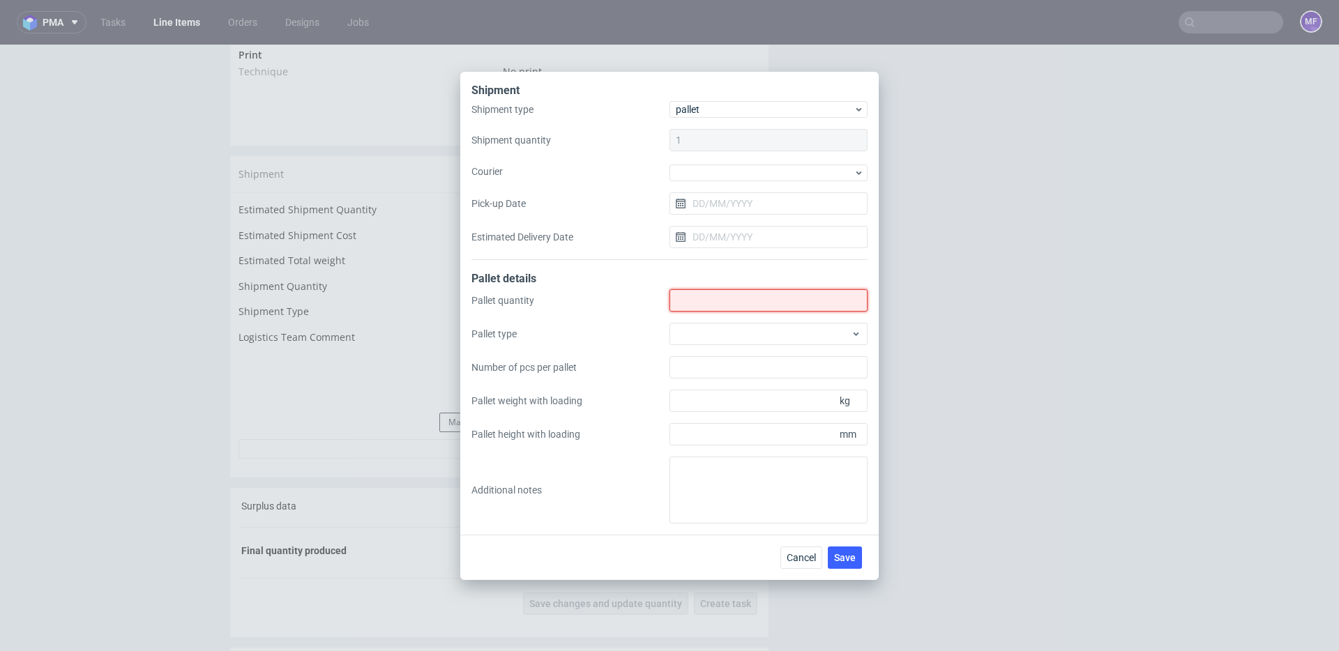
click at [699, 303] on input "Shipment type" at bounding box center [769, 300] width 198 height 22
type input "1"
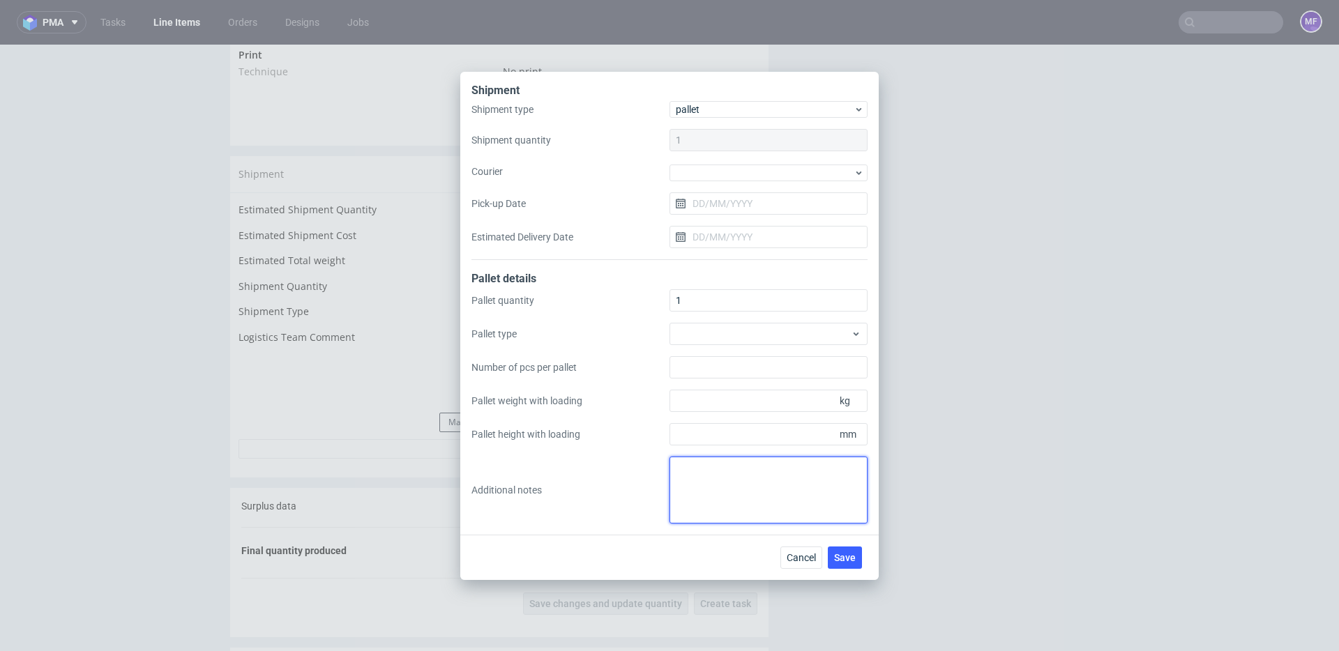
click at [702, 491] on textarea at bounding box center [769, 490] width 198 height 67
type textarea "1 paczka UPS do UK: 60 x 60 x 12 12kg proforma w kom"
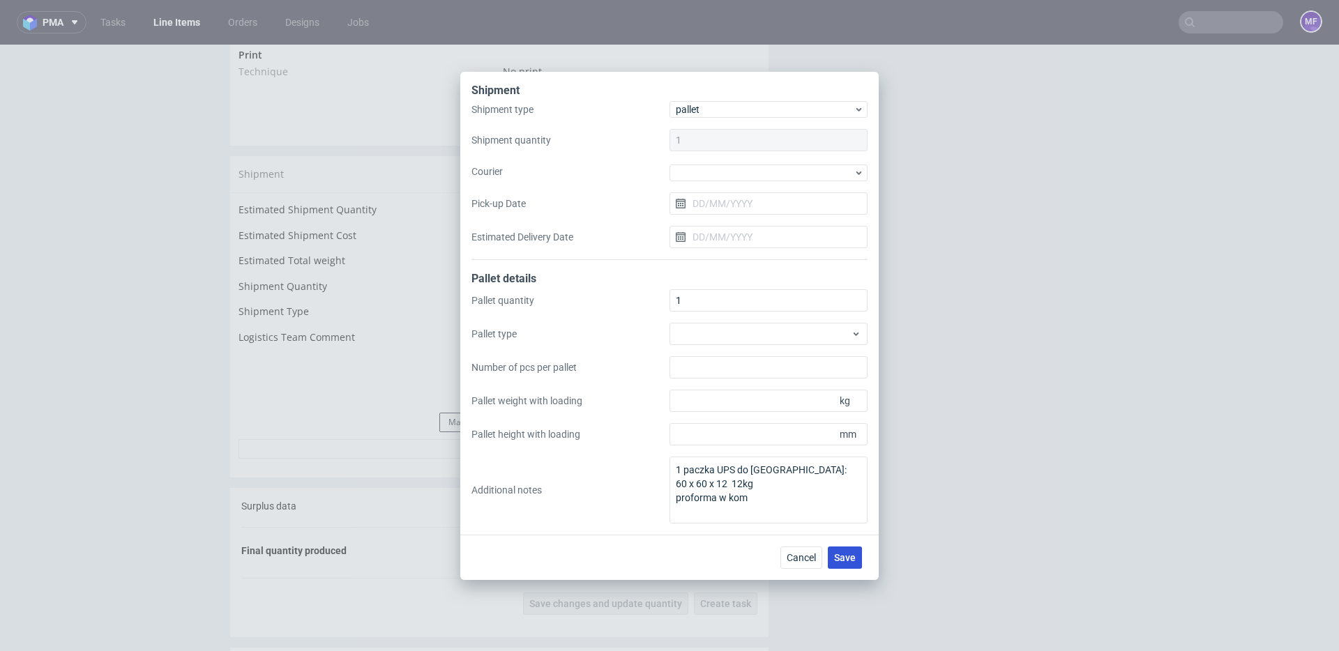
click at [845, 558] on span "Save" at bounding box center [845, 558] width 22 height 10
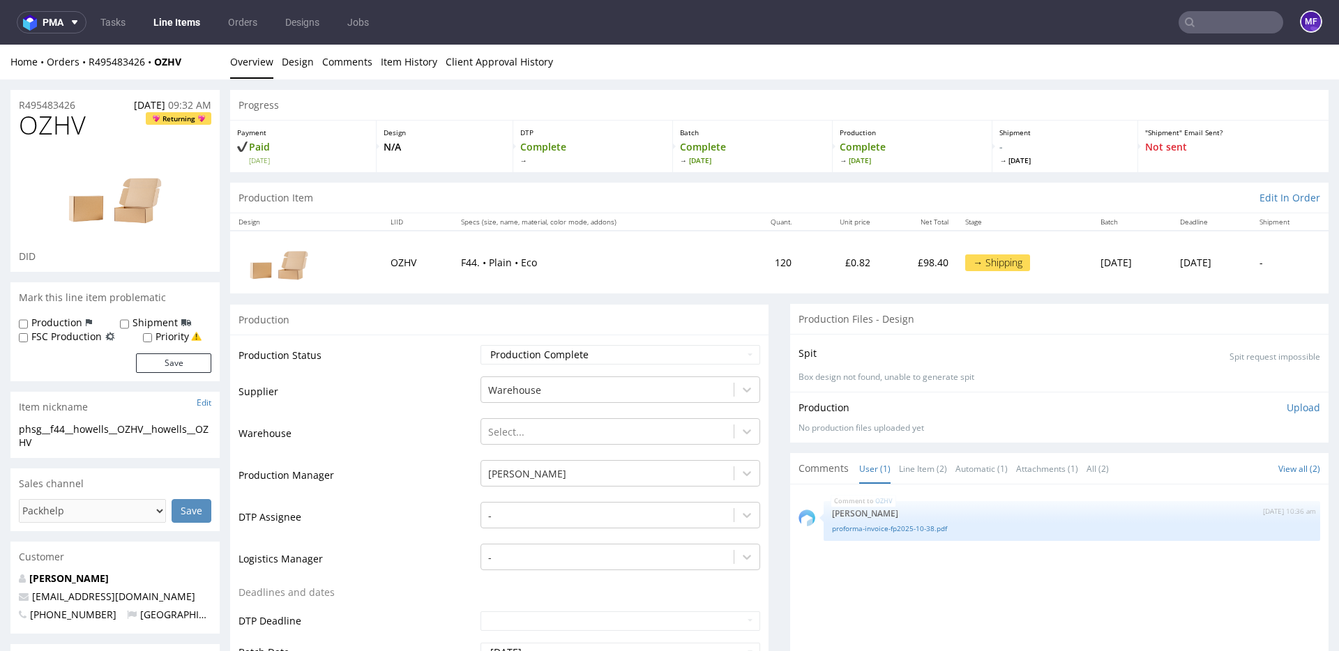
click at [1216, 27] on input "text" at bounding box center [1231, 22] width 105 height 22
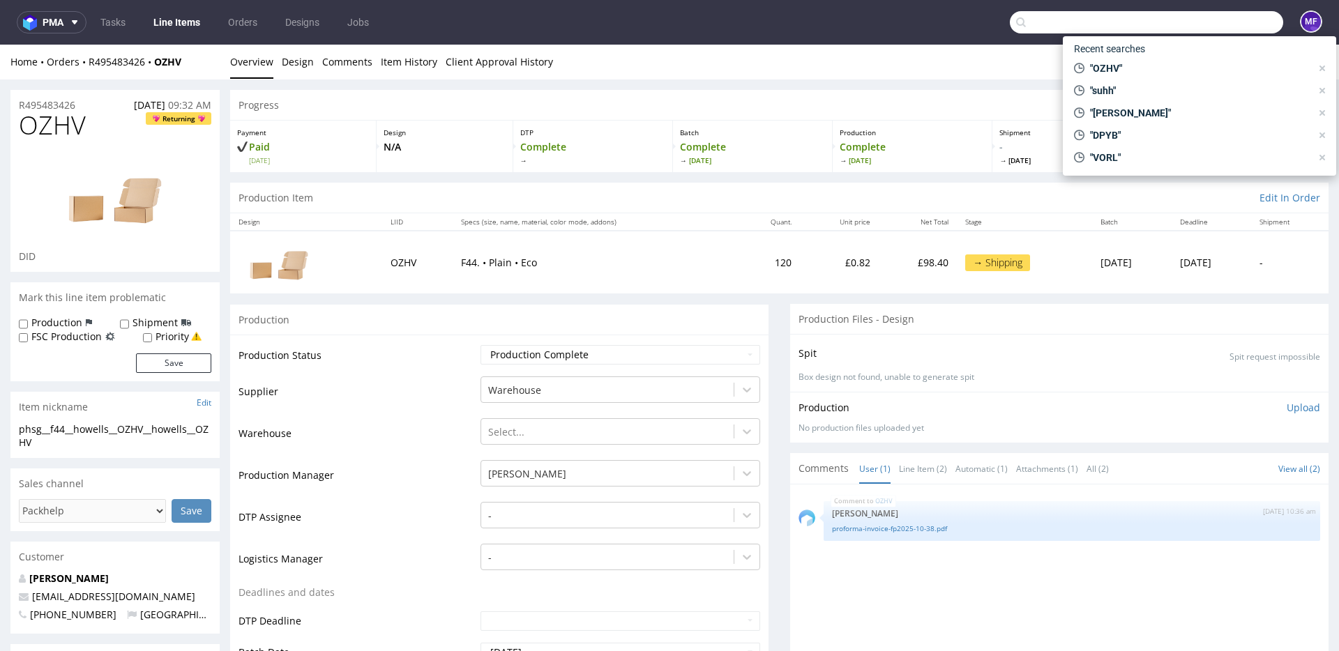
paste input "ETVJ"
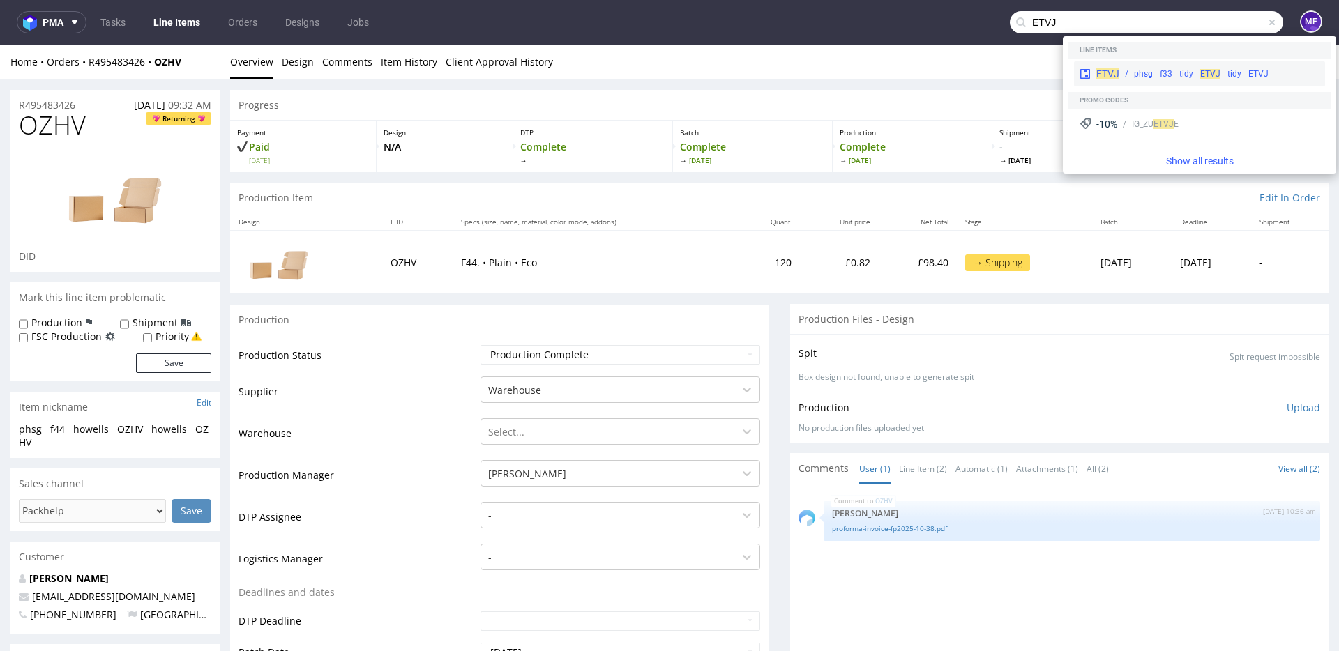
type input "ETVJ"
click at [1145, 70] on div "phsg__f33__tidy__ ET" at bounding box center [1172, 74] width 76 height 13
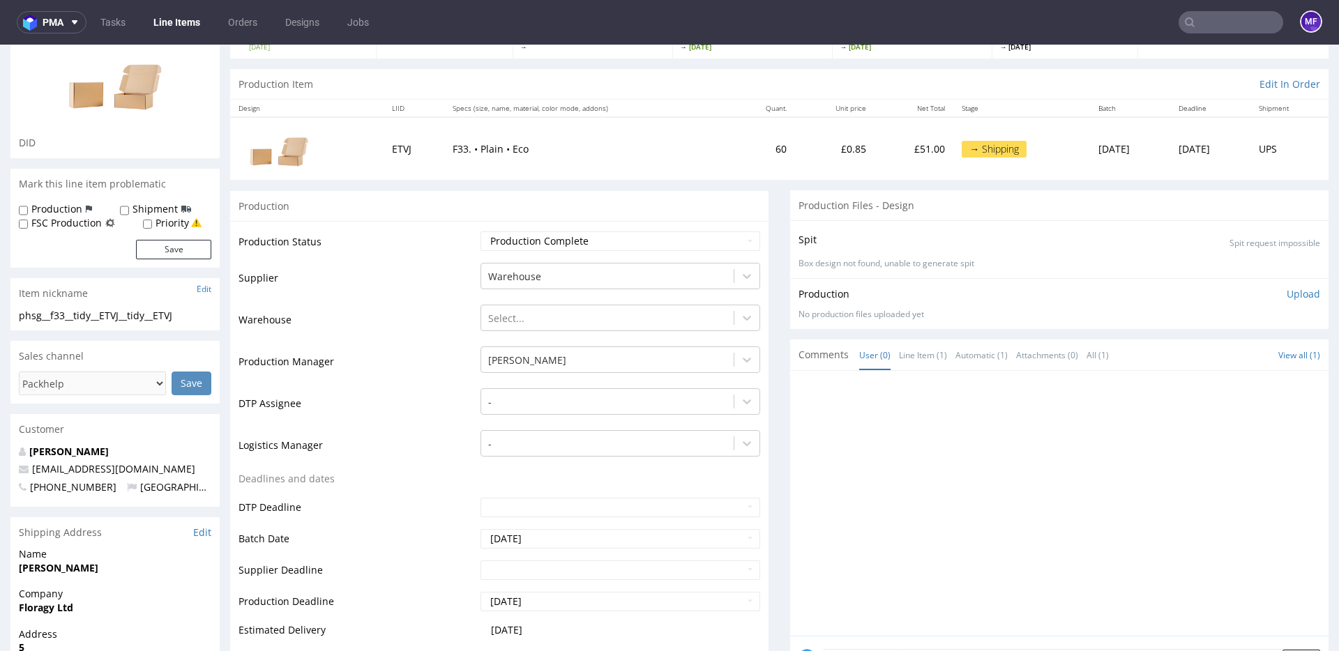
scroll to position [250, 0]
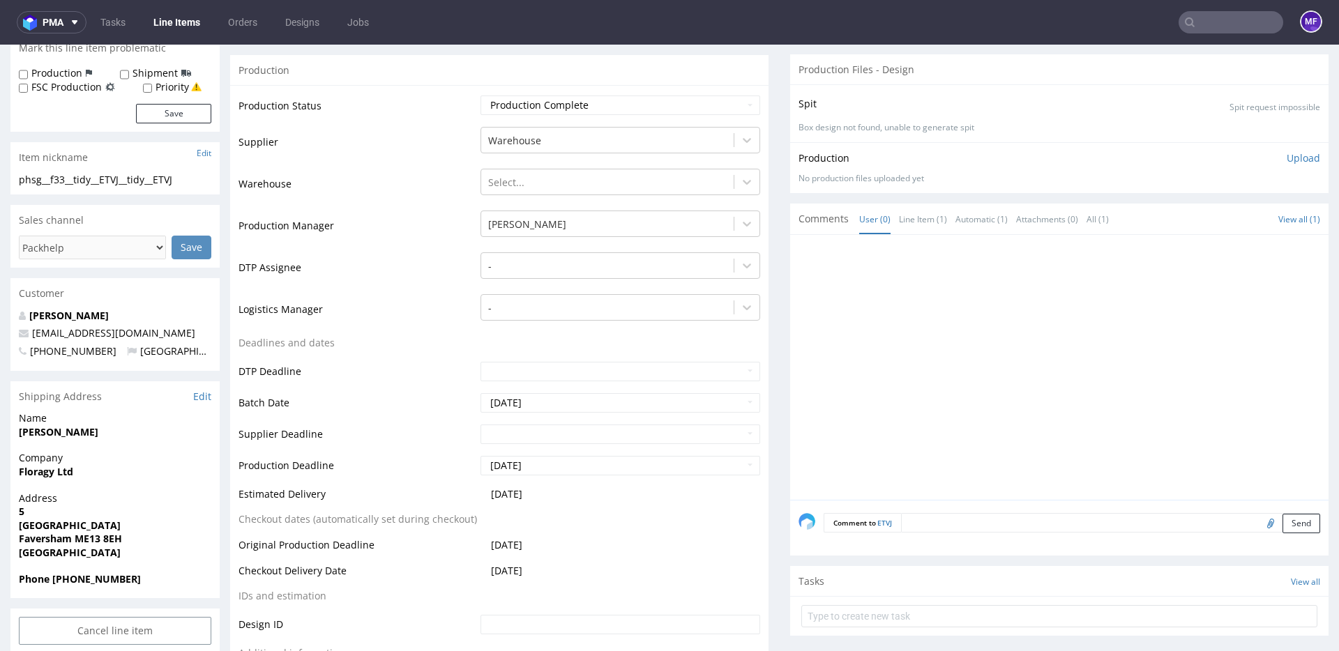
click at [1259, 522] on input "file" at bounding box center [1269, 523] width 20 height 18
type input "C:\fakepath\proforma-invoice-fp2025-10-39.pdf"
click at [1283, 520] on button "Send" at bounding box center [1302, 524] width 38 height 20
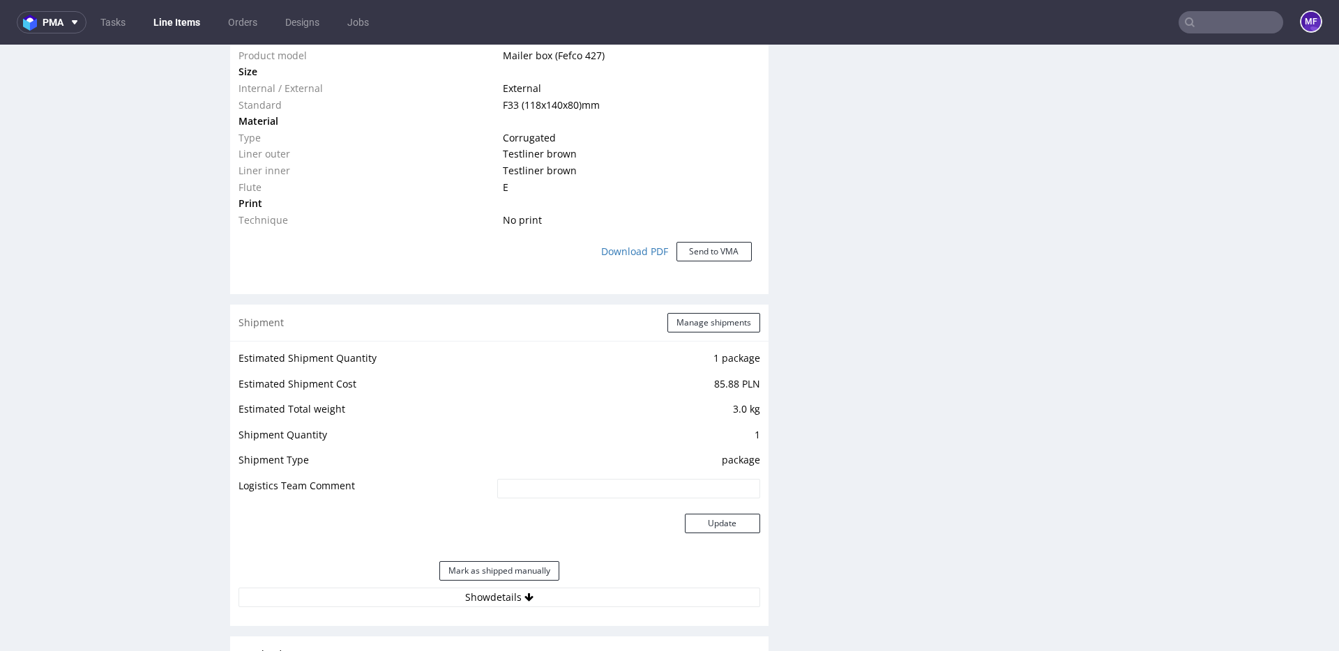
scroll to position [1083, 0]
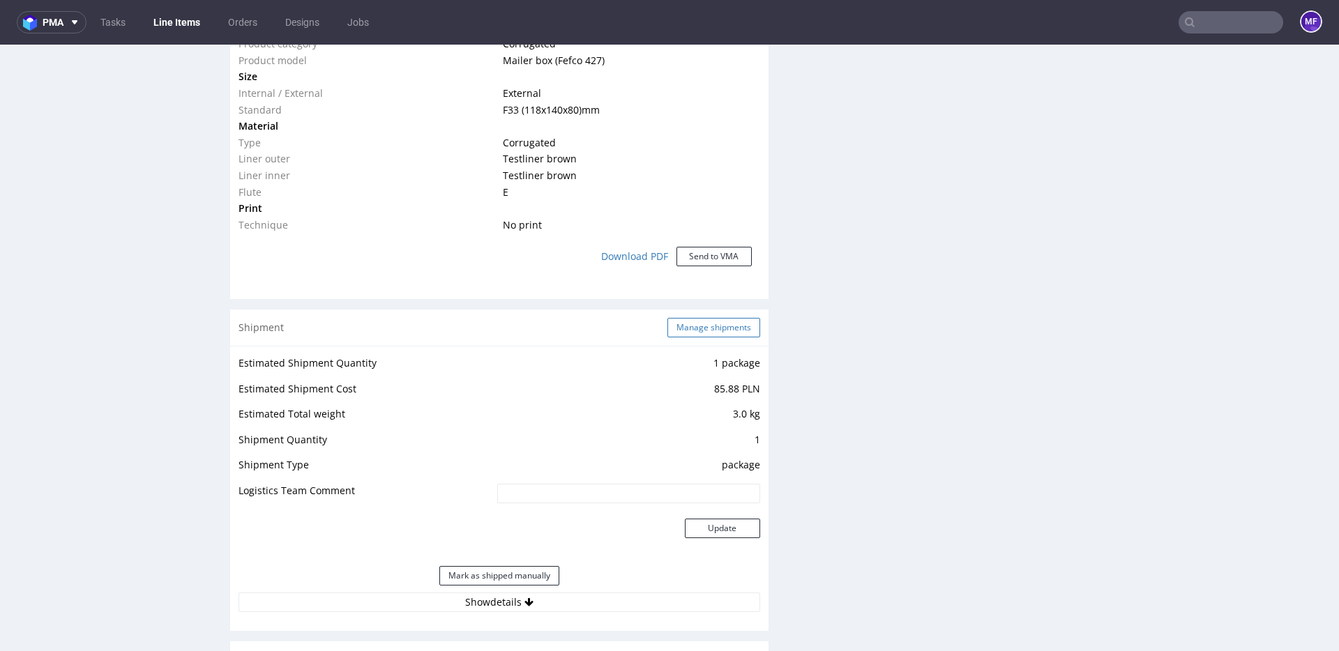
click at [682, 326] on button "Manage shipments" at bounding box center [714, 328] width 93 height 20
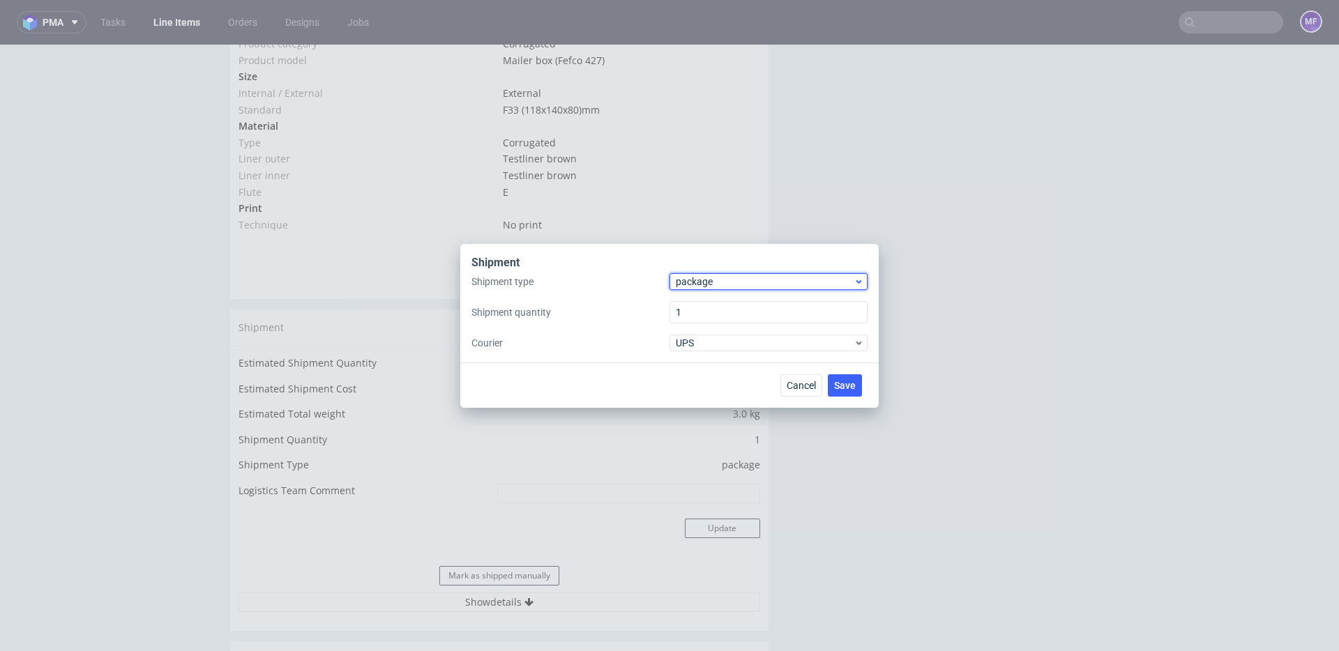
click at [713, 289] on div "package" at bounding box center [769, 281] width 198 height 17
click at [716, 309] on div "pallet" at bounding box center [768, 311] width 187 height 25
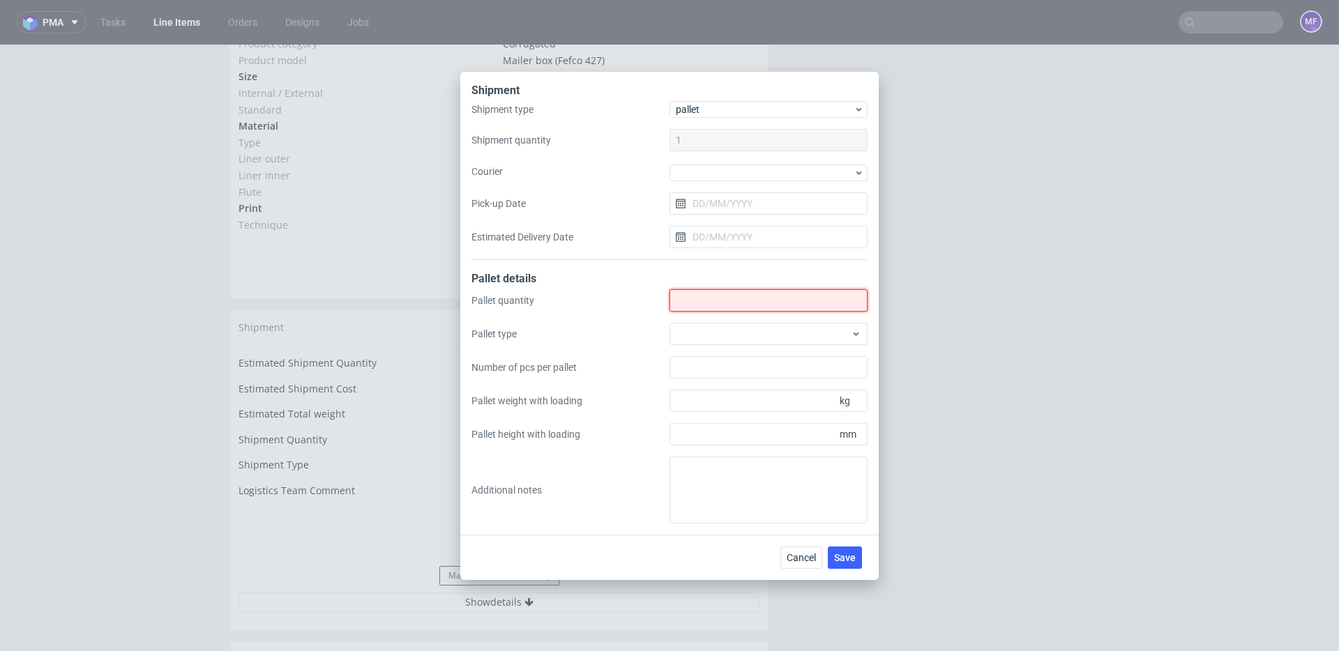
click at [707, 300] on input "Shipment type" at bounding box center [769, 300] width 198 height 22
type input "1"
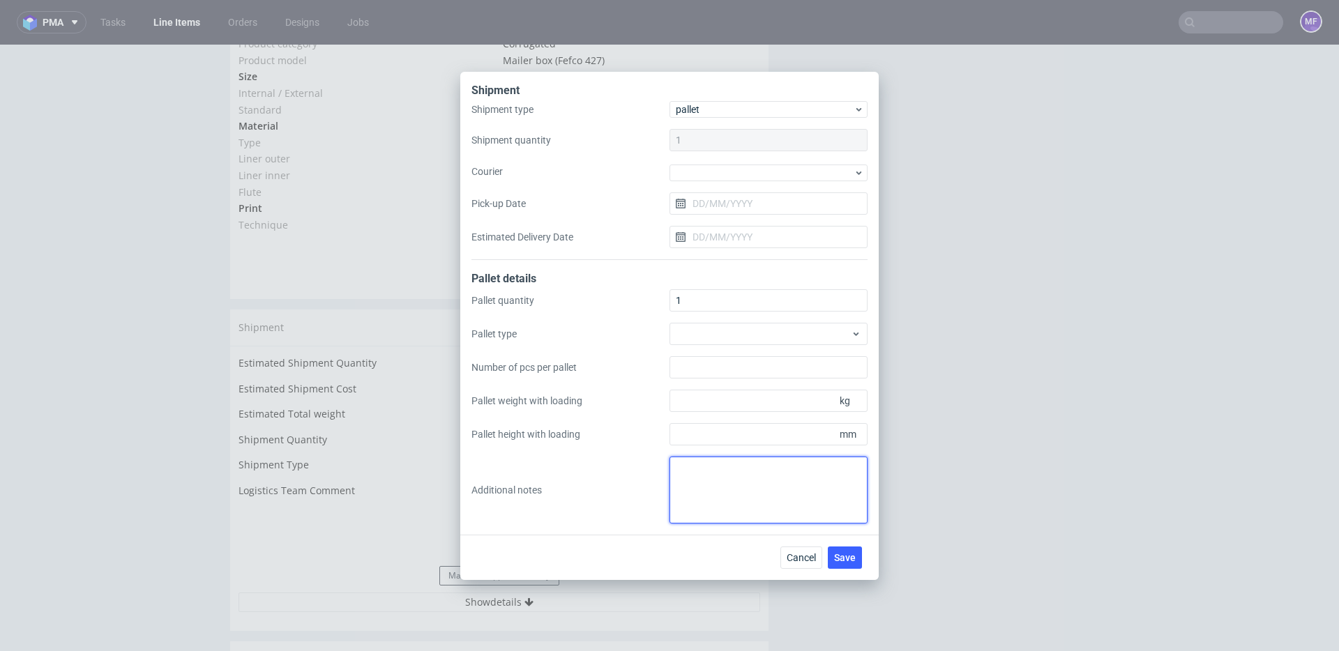
click at [737, 465] on textarea at bounding box center [769, 490] width 198 height 67
type textarea "1 paczka do UK: 54 x 45 x 10 x 4kg proforma w kom"
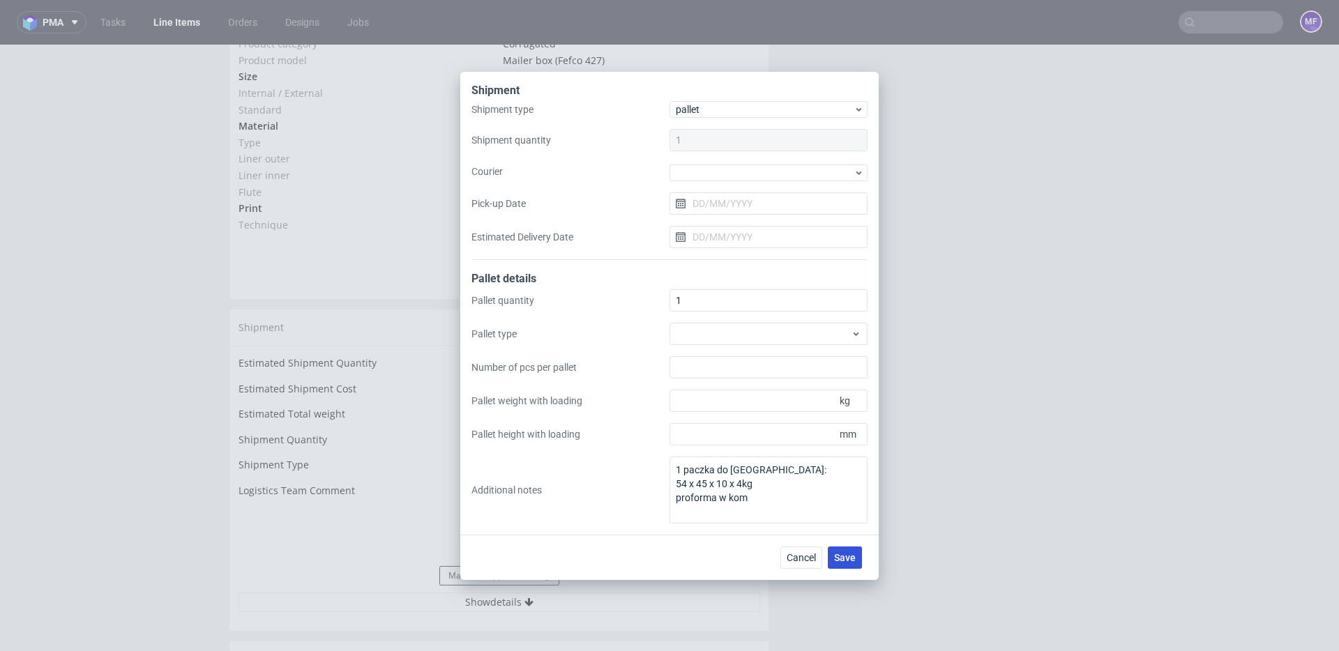
click at [838, 553] on span "Save" at bounding box center [845, 558] width 22 height 10
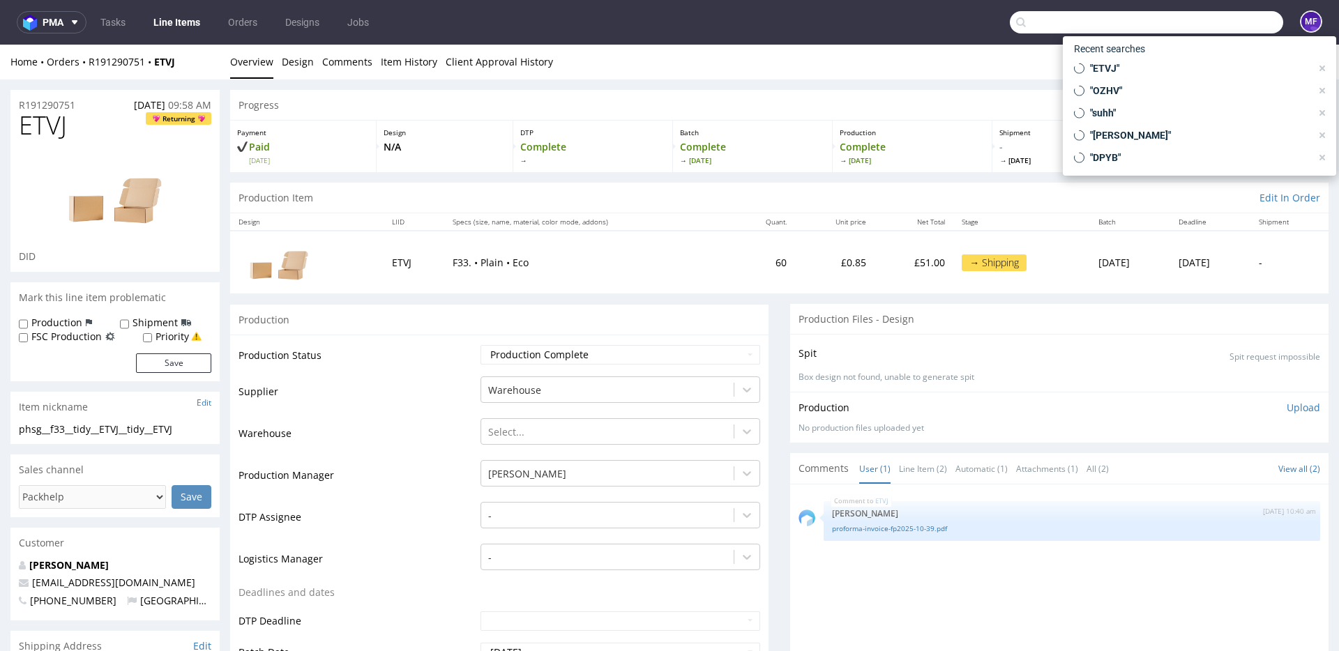
click at [1192, 22] on input "text" at bounding box center [1146, 22] width 273 height 22
paste input "WVOF"
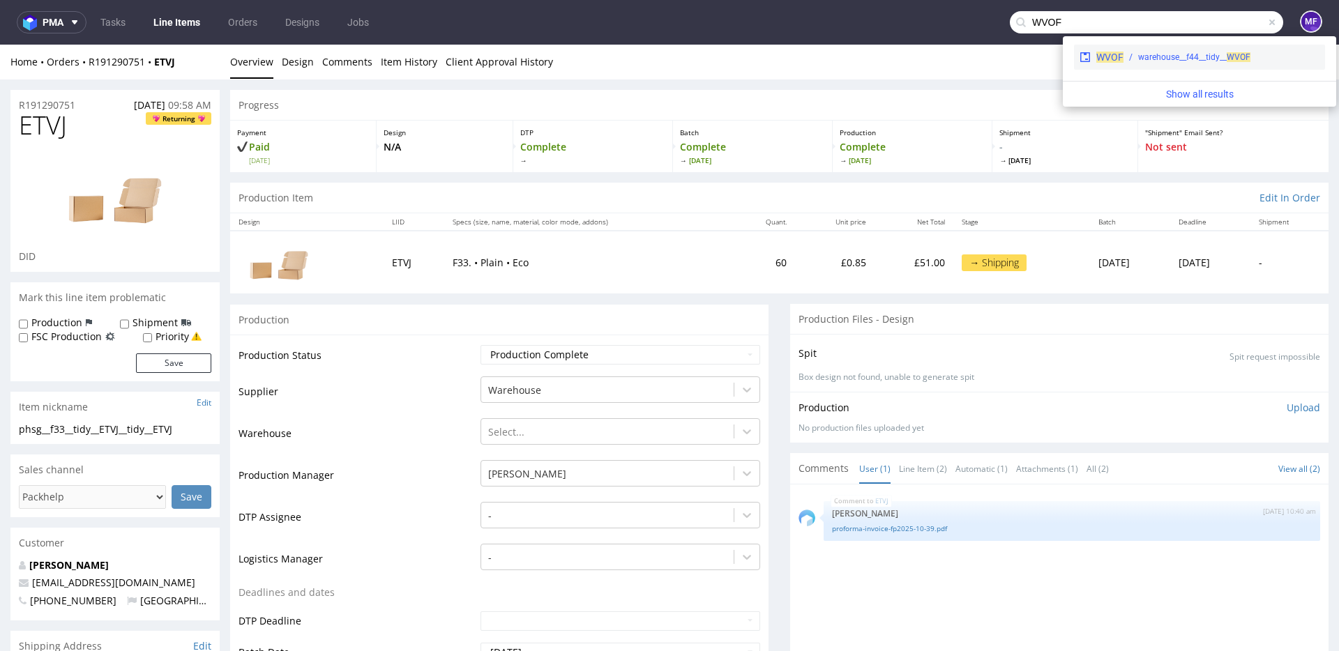
type input "WVOF"
click at [1137, 54] on div "warehouse__f44__tidy__ WVOF" at bounding box center [1222, 57] width 196 height 13
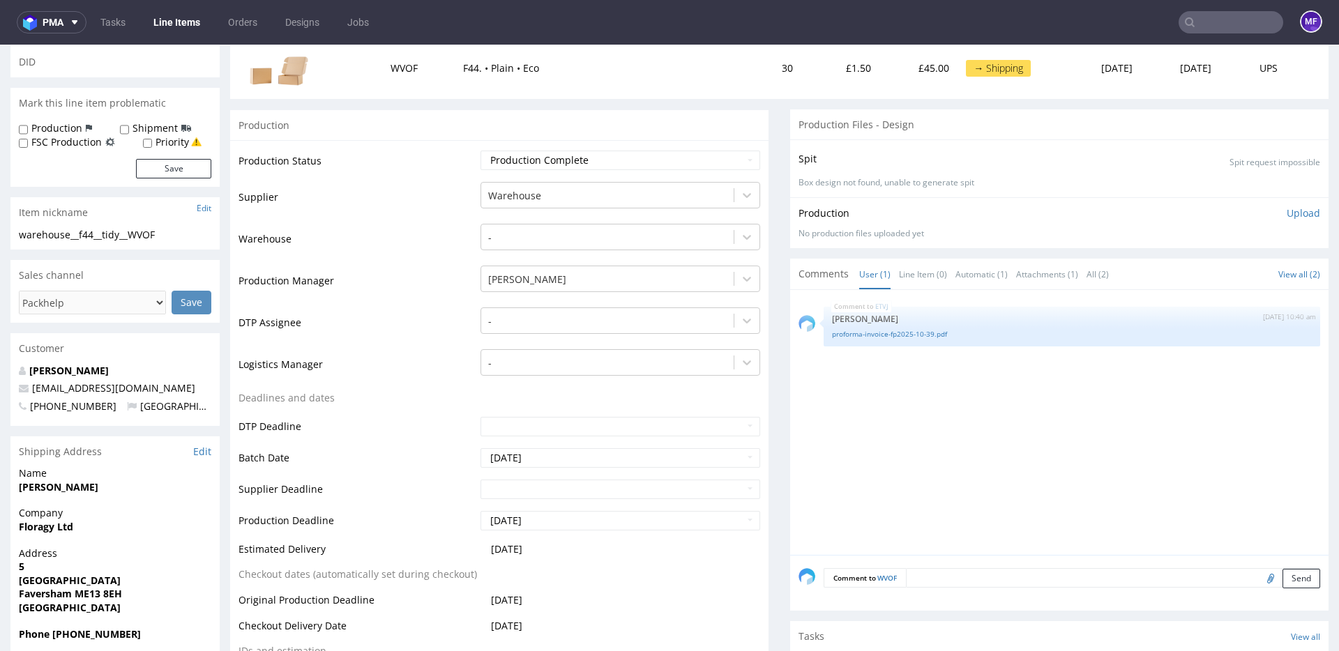
scroll to position [204, 0]
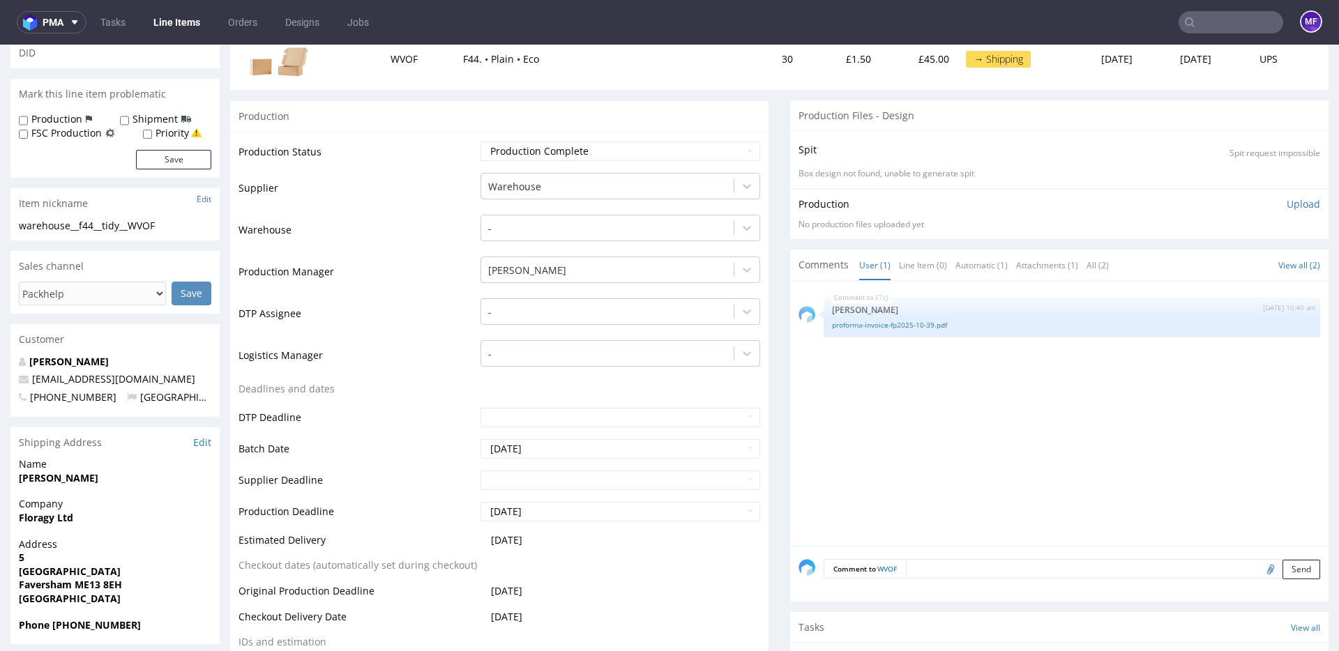
click at [1259, 573] on input "file" at bounding box center [1269, 569] width 20 height 18
type input "C:\fakepath\proforma-invoice-fp2025-10-37.pdf"
click at [1284, 576] on button "Send" at bounding box center [1302, 570] width 38 height 20
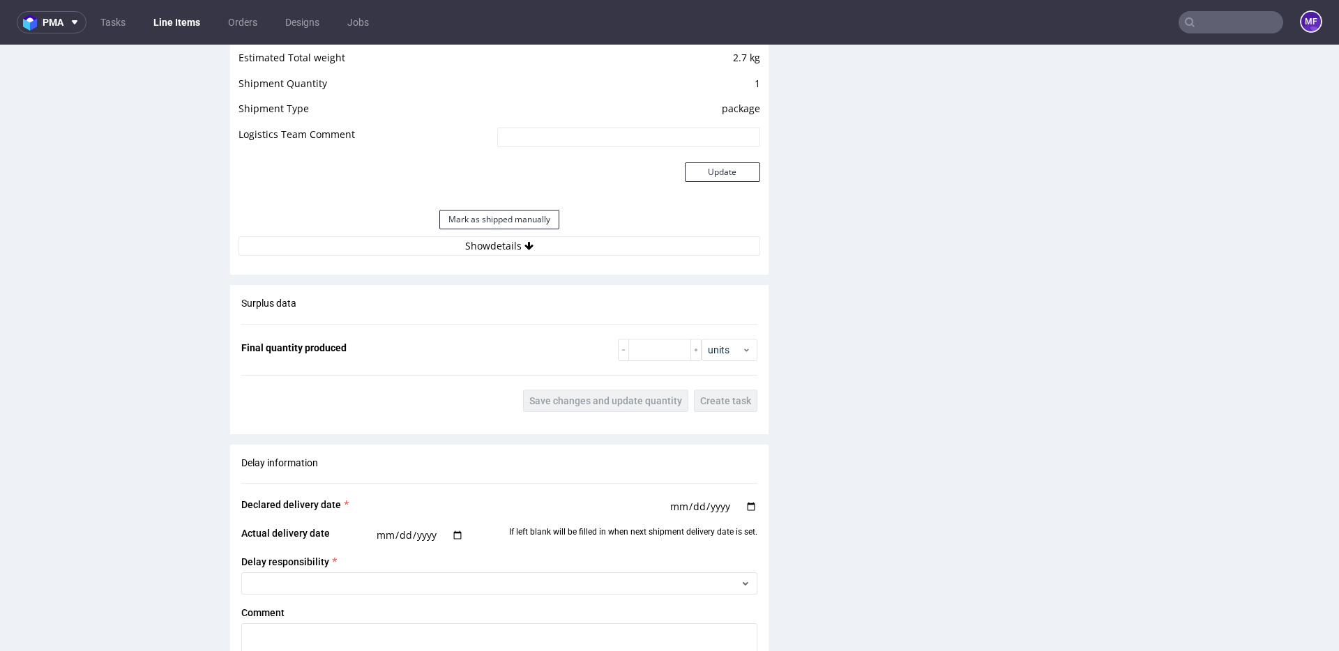
scroll to position [1436, 0]
click at [640, 312] on div "Surplus data Final quantity produced units Save changes and update quantity Cre…" at bounding box center [499, 358] width 538 height 138
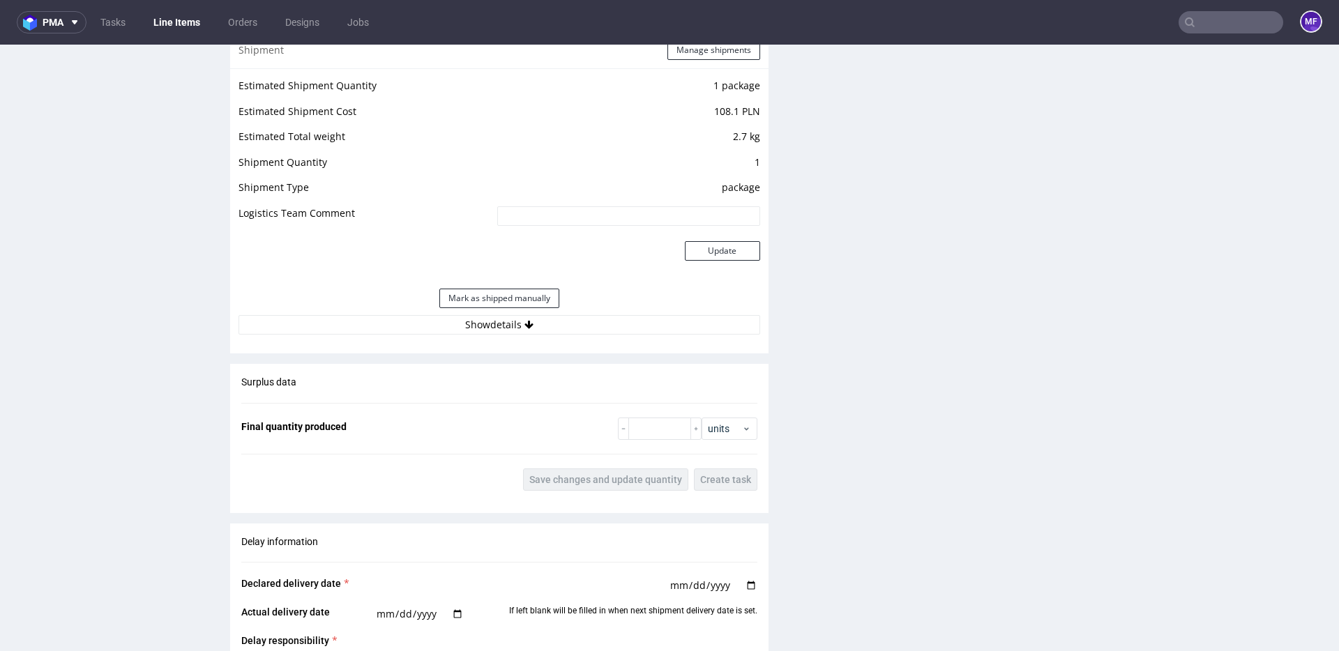
scroll to position [1302, 0]
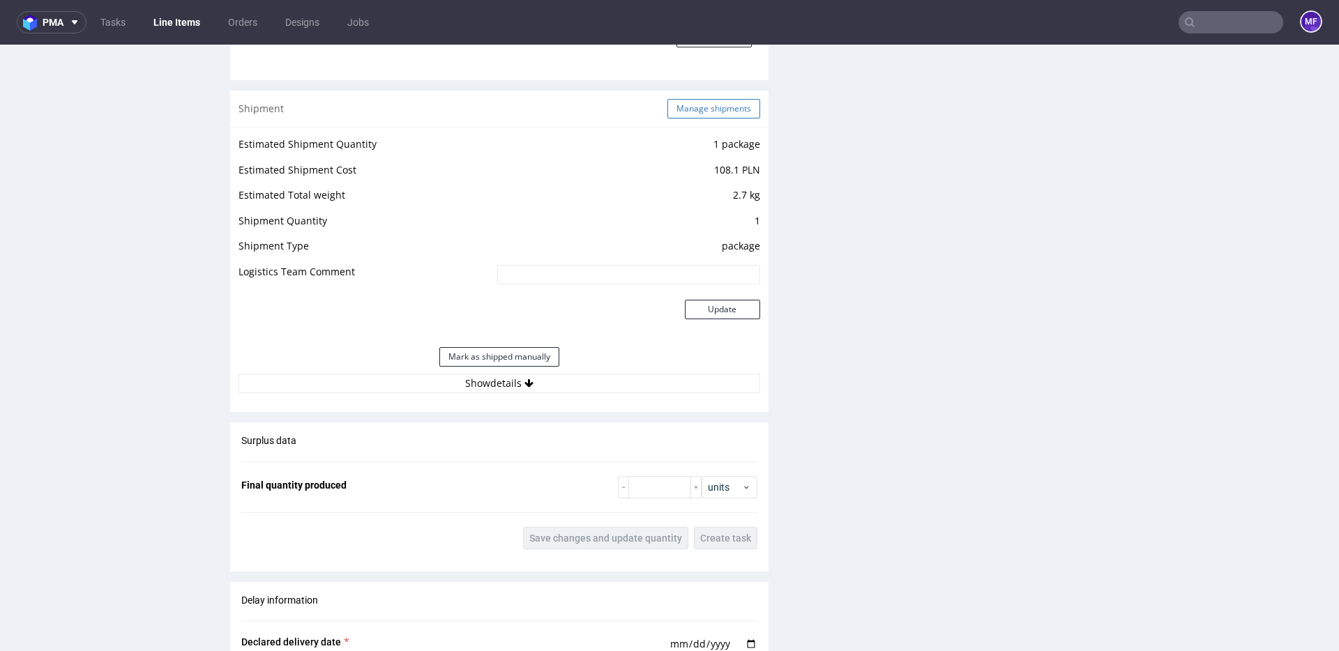
click at [700, 111] on button "Manage shipments" at bounding box center [714, 109] width 93 height 20
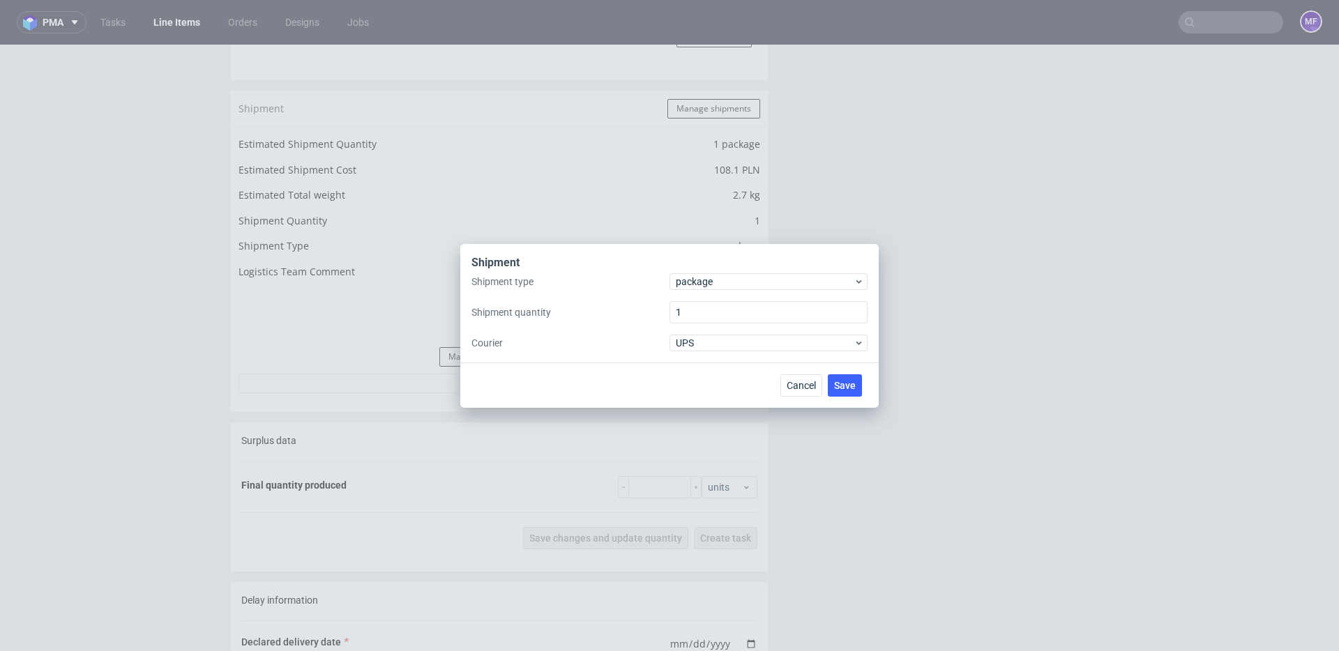
click at [707, 271] on div "Shipment" at bounding box center [670, 264] width 396 height 18
click at [706, 275] on span "package" at bounding box center [765, 282] width 178 height 14
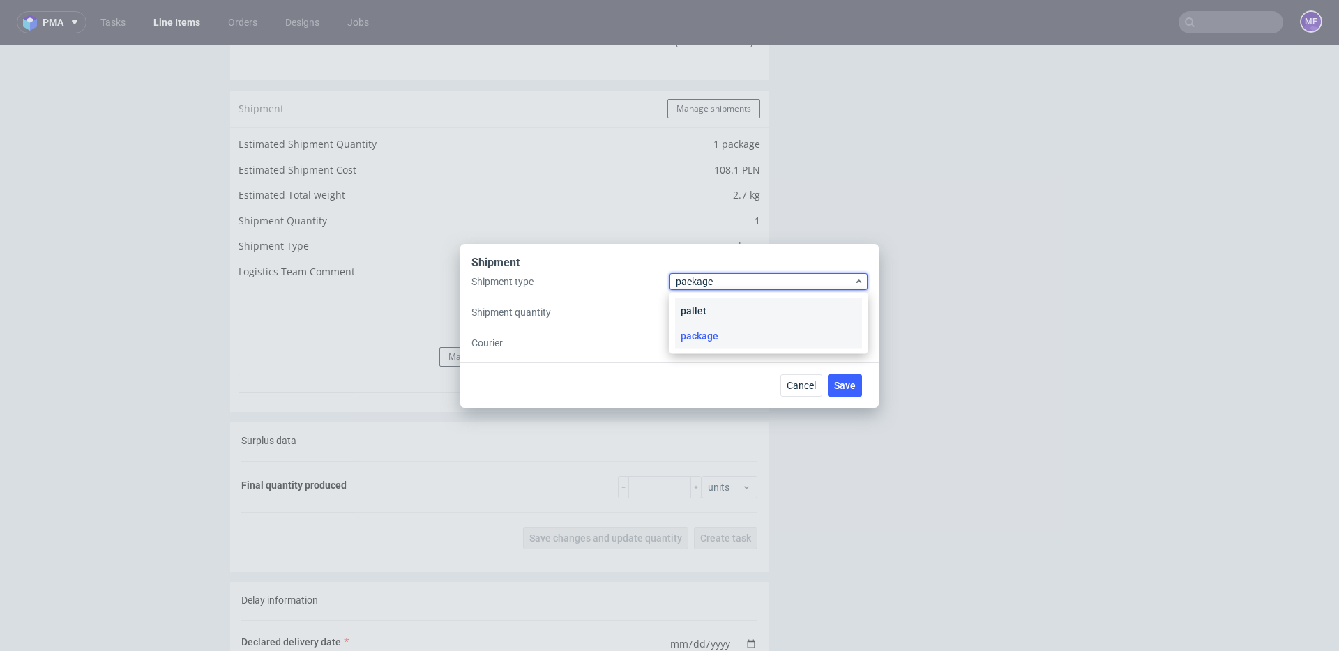
click at [714, 313] on div "pallet" at bounding box center [768, 311] width 187 height 25
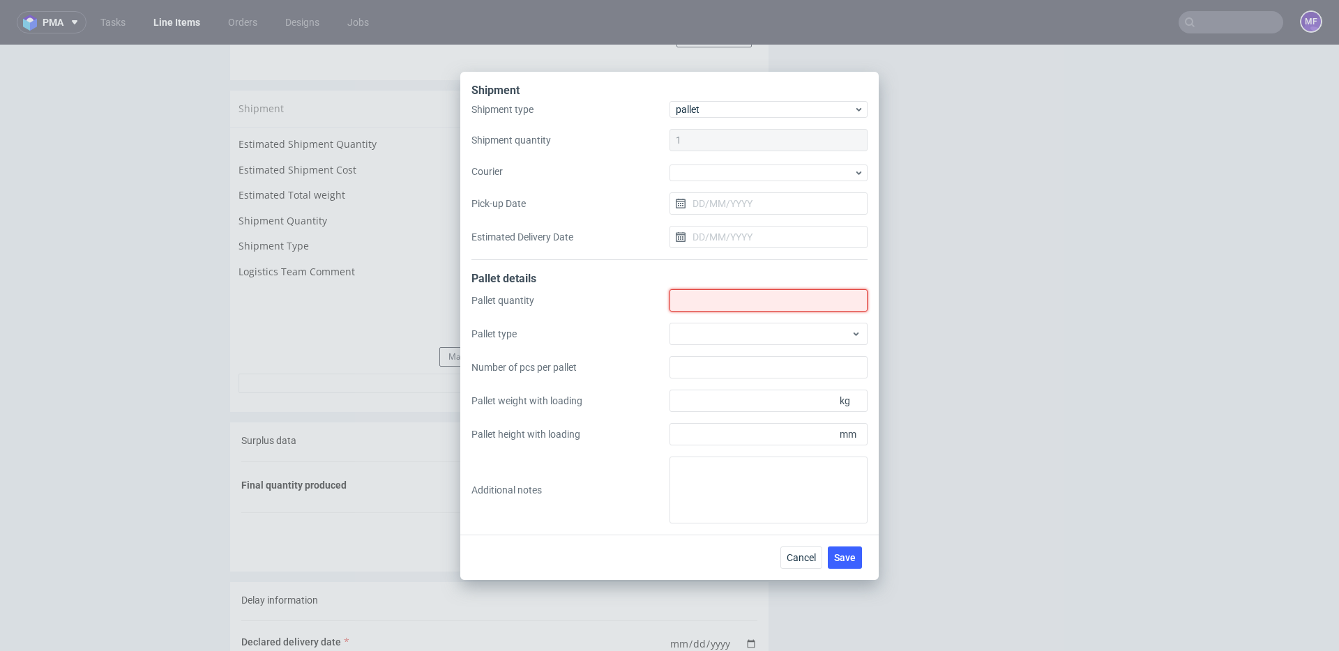
drag, startPoint x: 715, startPoint y: 294, endPoint x: 714, endPoint y: 313, distance: 18.8
click at [715, 294] on input "Shipment type" at bounding box center [769, 300] width 198 height 22
type input "1"
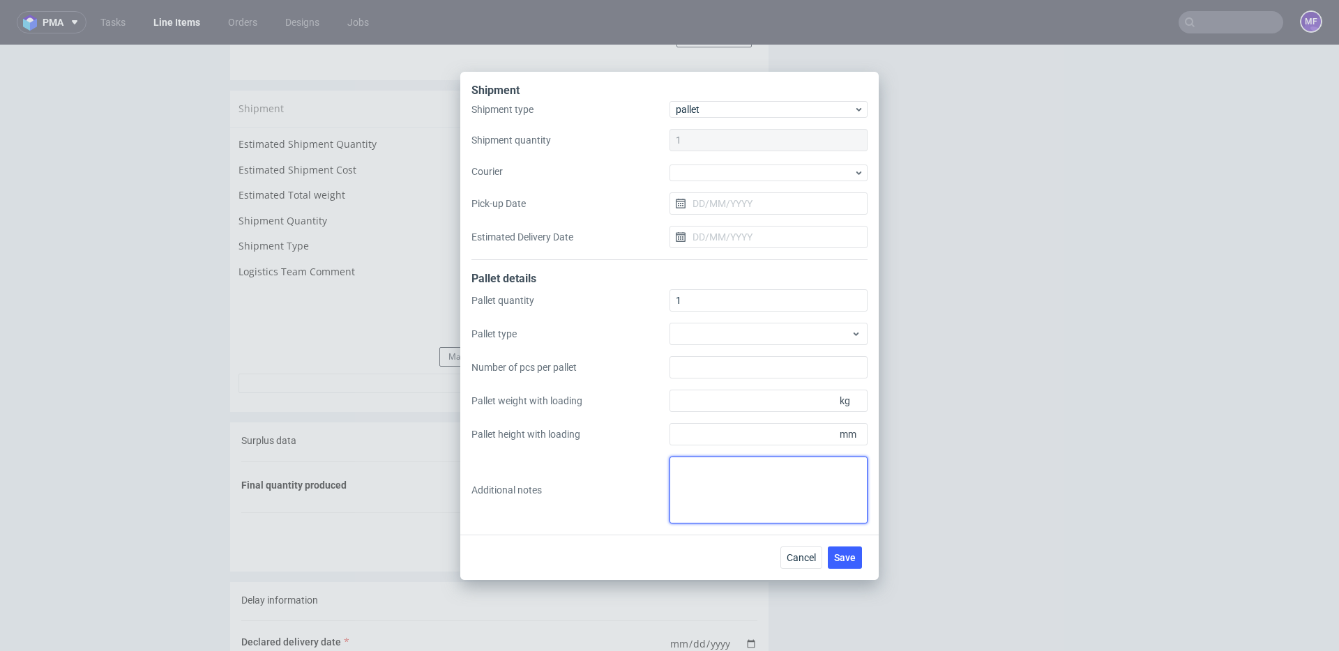
click at [723, 461] on textarea at bounding box center [769, 490] width 198 height 67
type textarea "1 paczka UPS do UK: 60 x 60 x 6 x 3,5 kg proforma w kom"
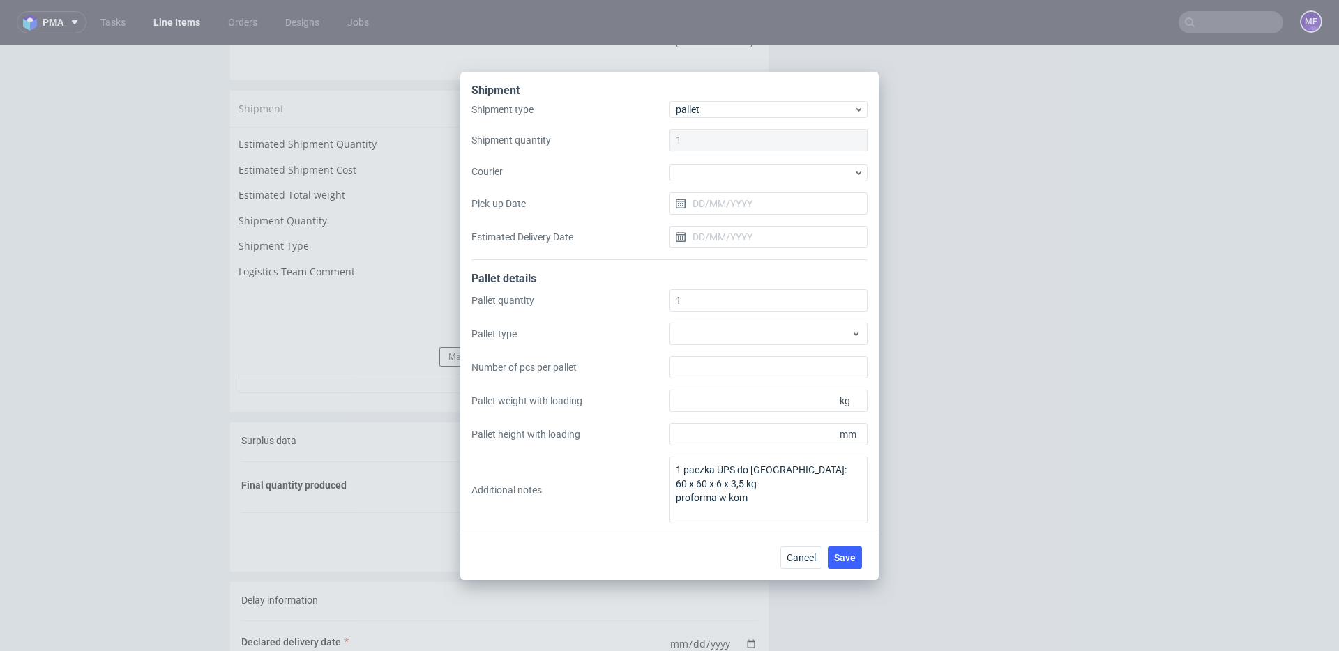
click at [735, 553] on div "Cancel Save" at bounding box center [669, 557] width 419 height 45
click at [859, 561] on button "Save" at bounding box center [845, 558] width 34 height 22
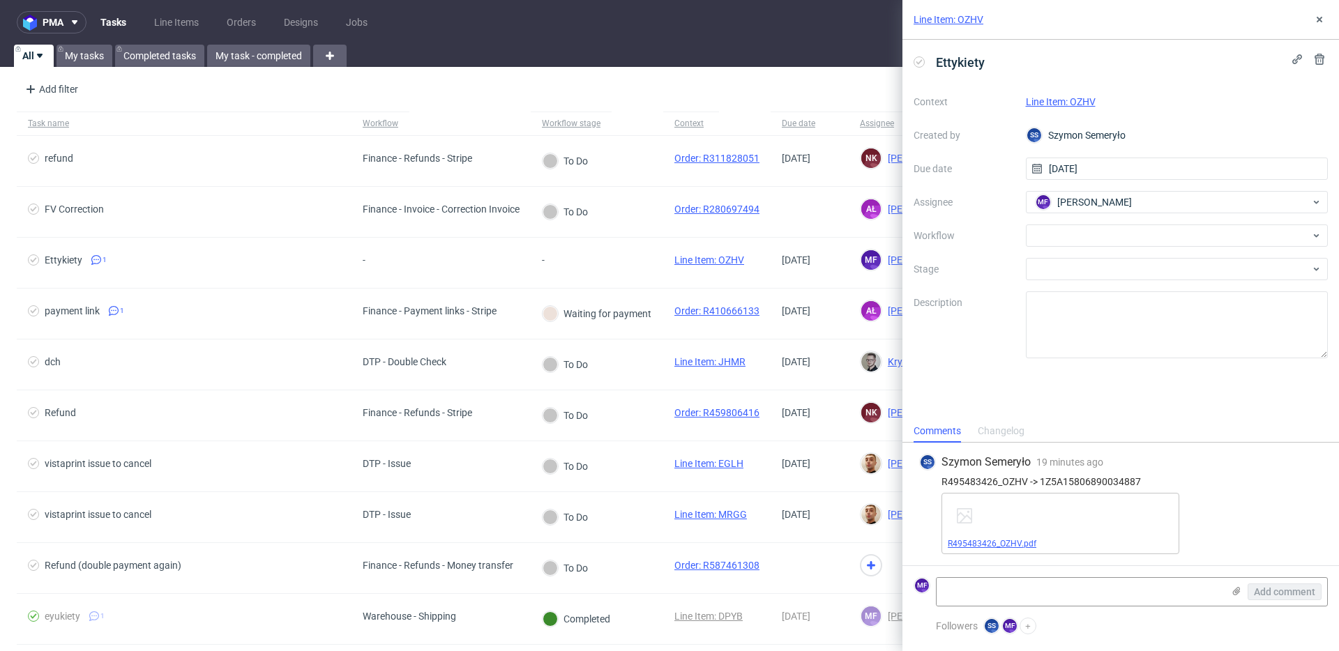
click at [1010, 541] on link "R495483426_OZHV.pdf" at bounding box center [992, 544] width 89 height 10
click at [1073, 243] on div at bounding box center [1177, 236] width 303 height 22
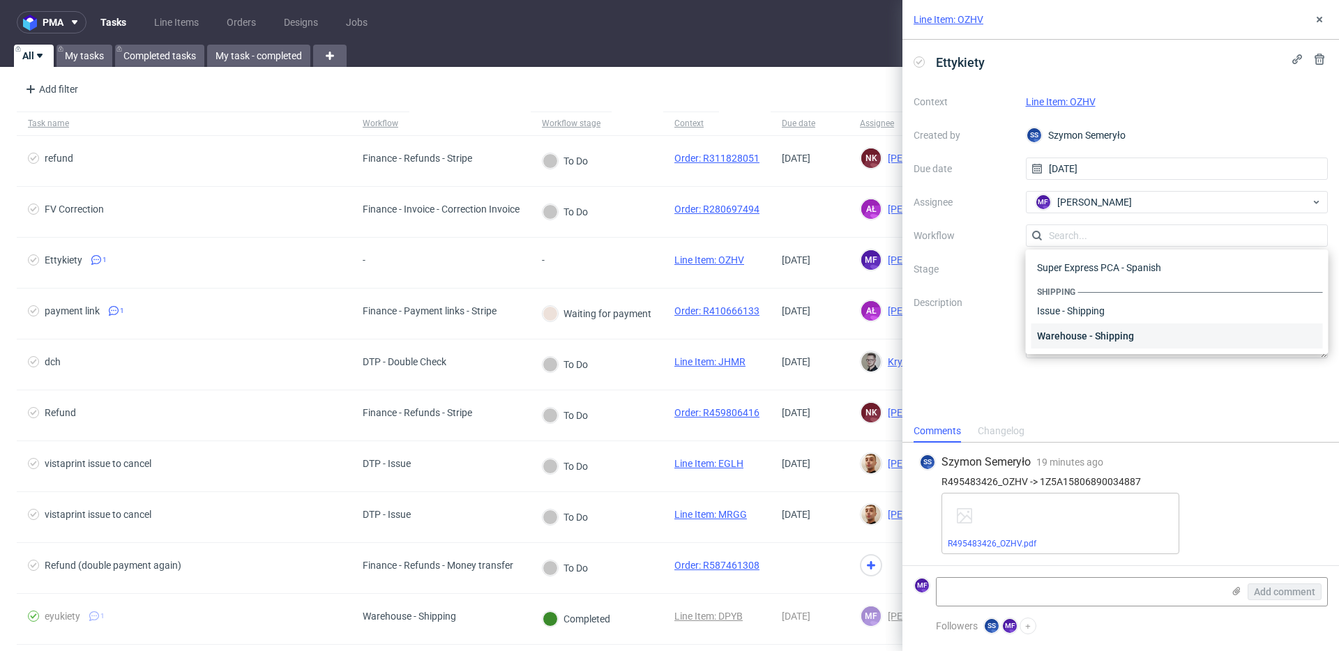
click at [1084, 331] on div "Warehouse - Shipping" at bounding box center [1178, 336] width 292 height 25
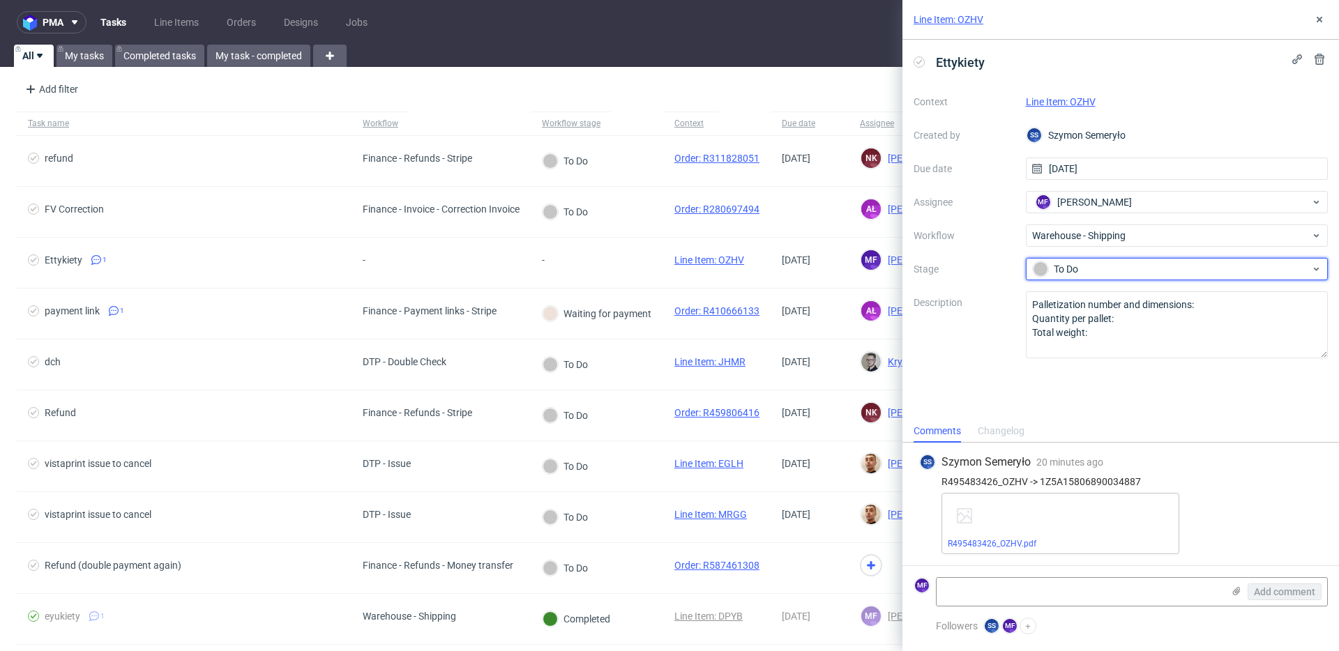
click at [1078, 275] on div "To Do" at bounding box center [1172, 269] width 278 height 15
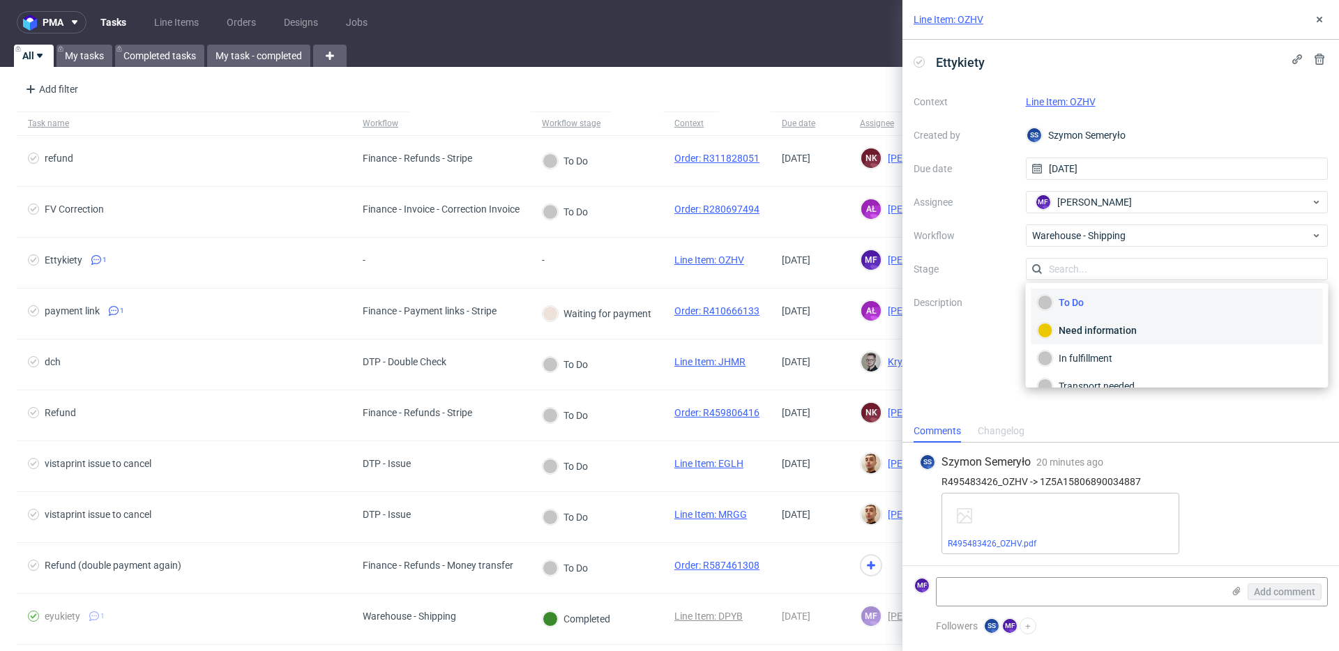
scroll to position [74, 0]
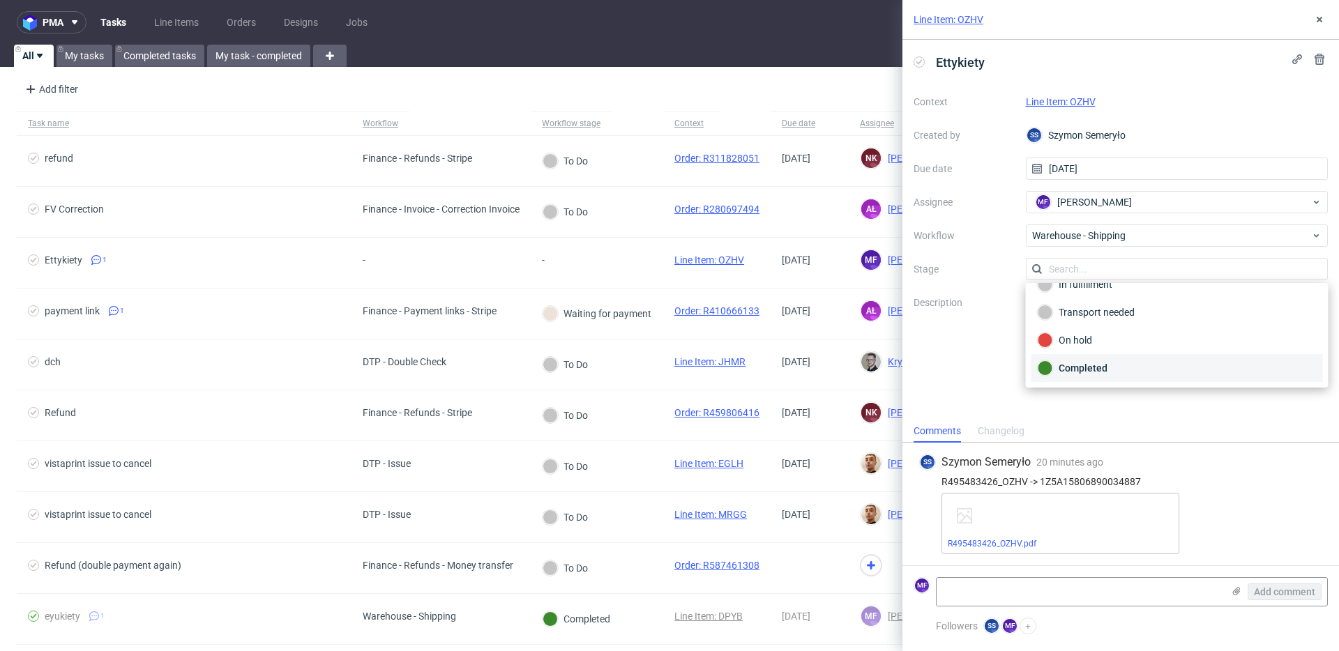
click at [1104, 367] on div "Completed" at bounding box center [1177, 368] width 279 height 15
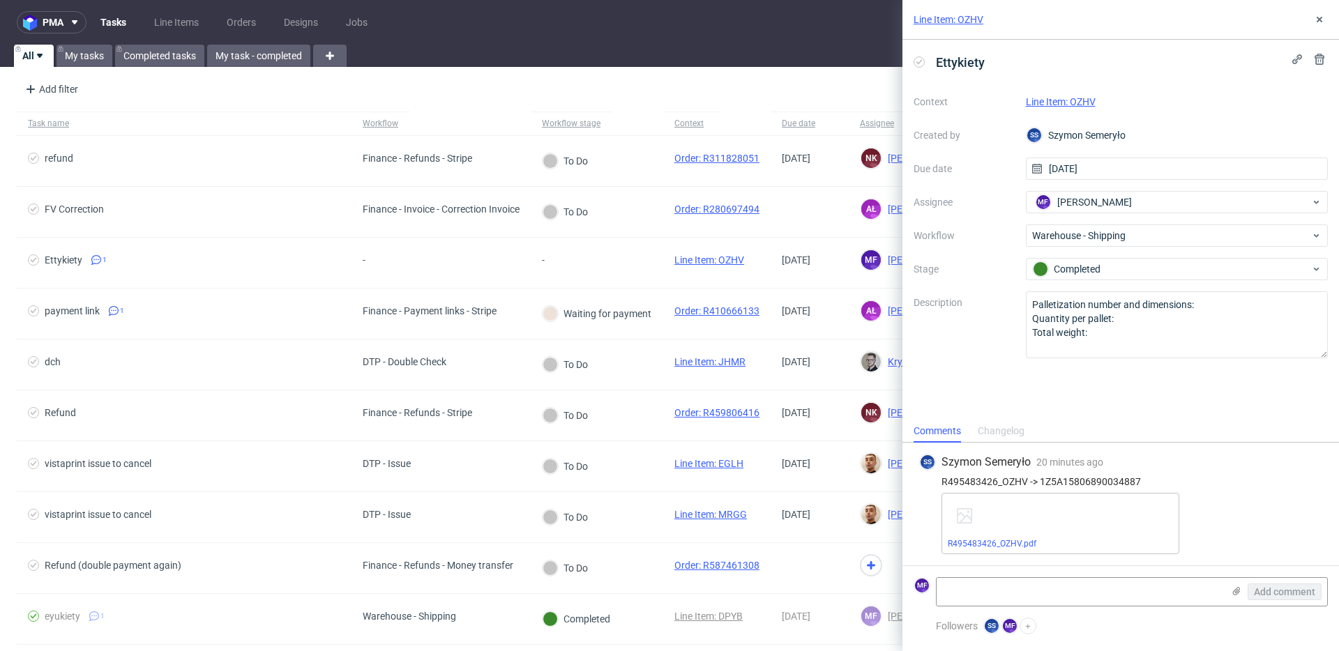
click at [1067, 102] on link "Line Item: OZHV" at bounding box center [1061, 101] width 70 height 11
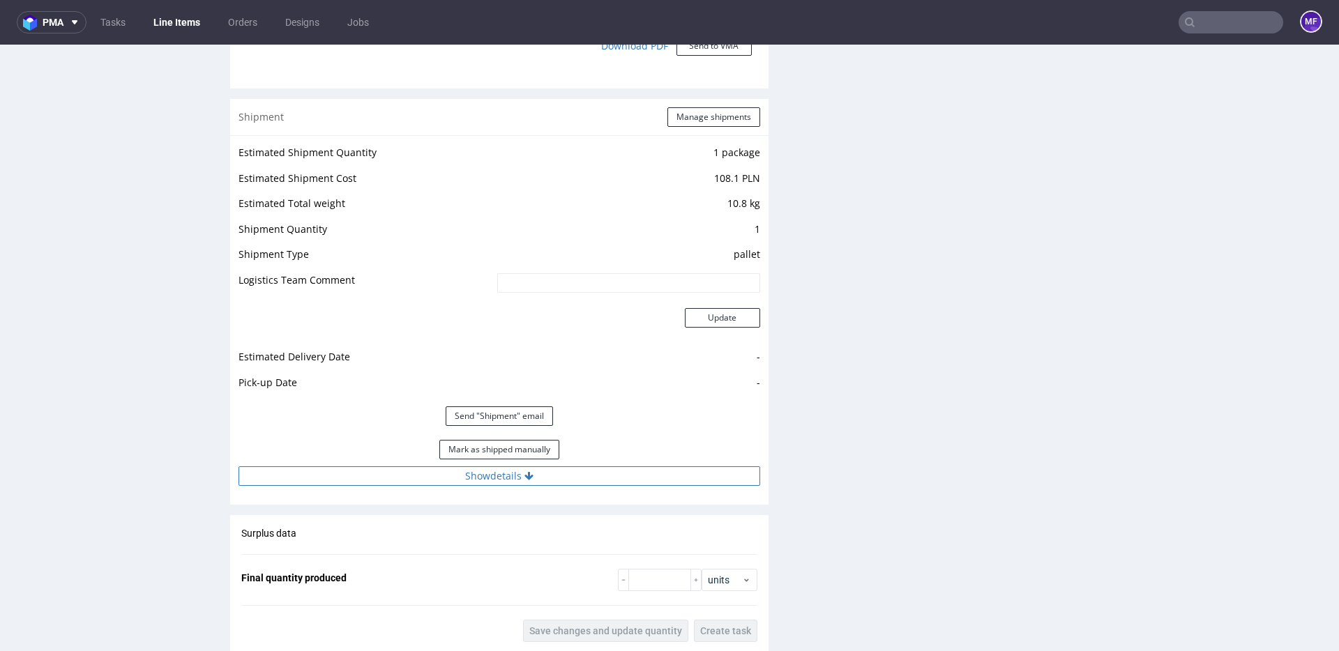
scroll to position [1298, 0]
click at [519, 474] on button "Show details" at bounding box center [500, 472] width 522 height 20
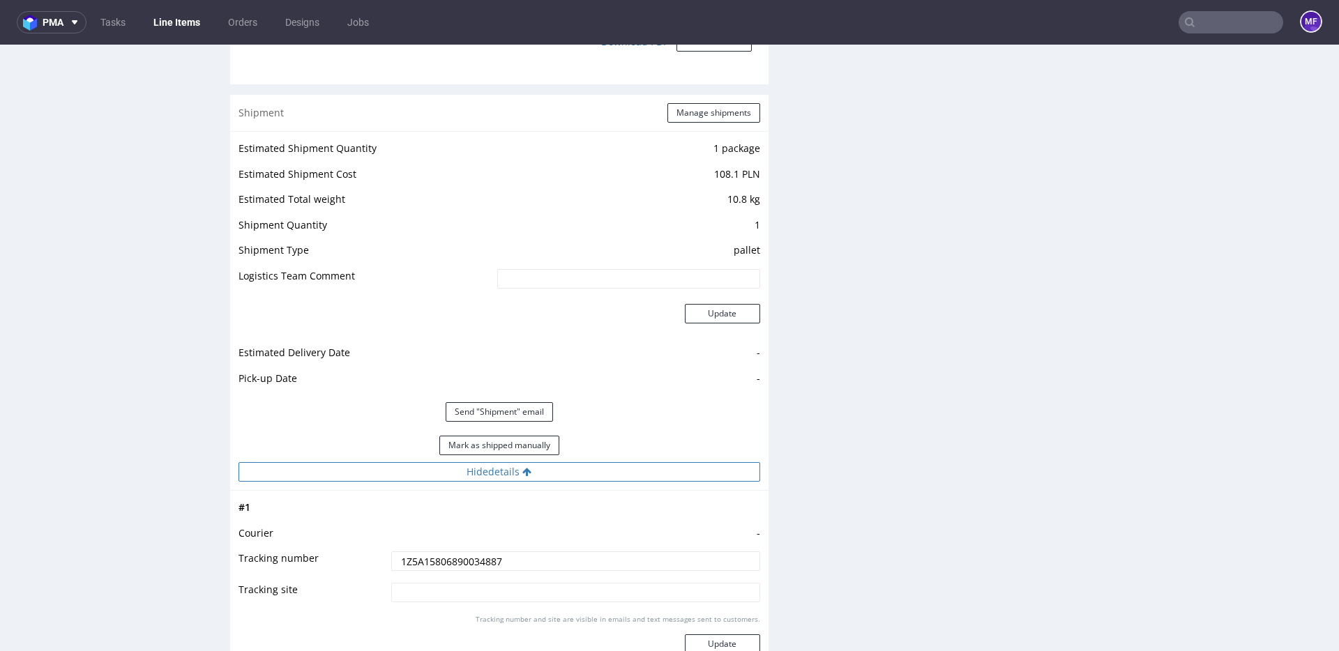
click at [519, 474] on button "Hide details" at bounding box center [500, 472] width 522 height 20
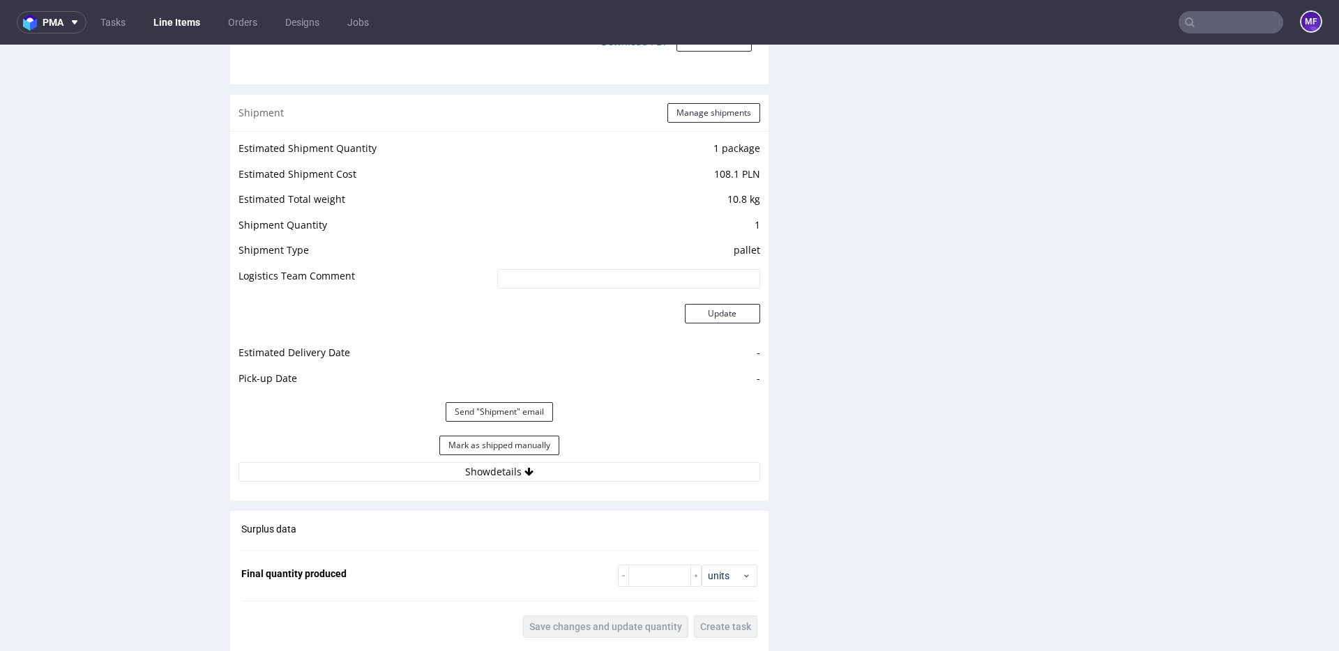
drag, startPoint x: 511, startPoint y: 446, endPoint x: 685, endPoint y: 398, distance: 180.2
click at [511, 446] on button "Mark as shipped manually" at bounding box center [499, 446] width 120 height 20
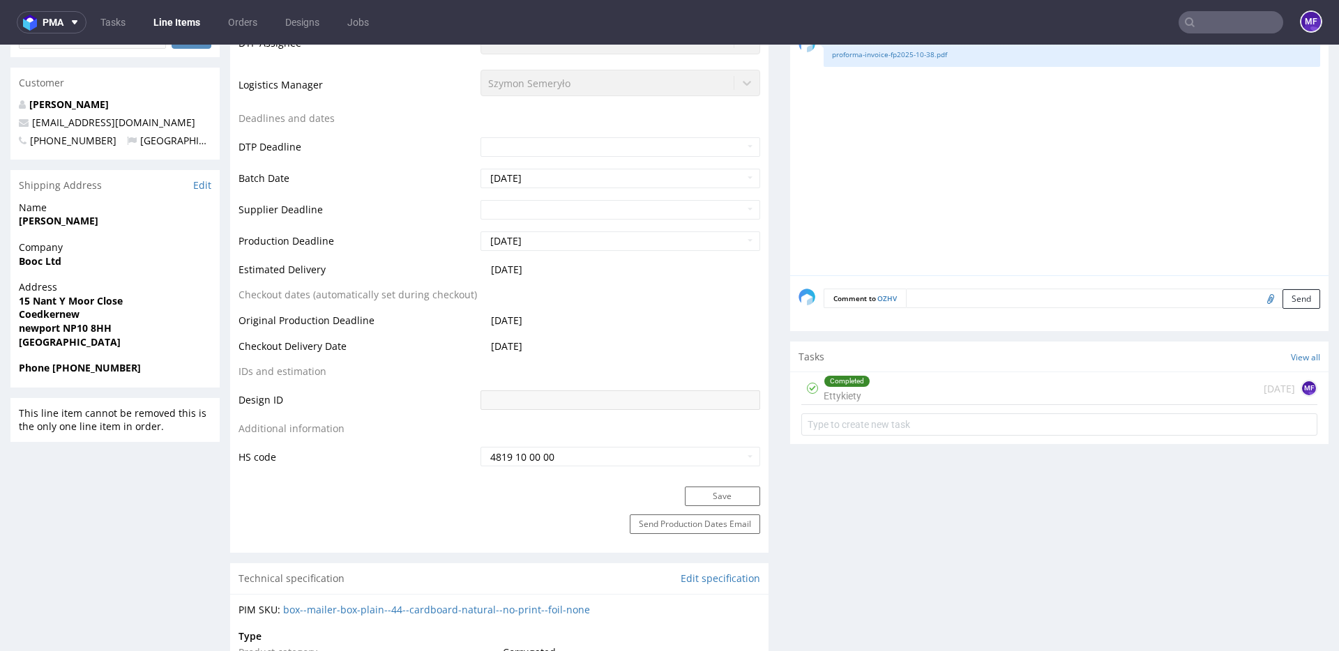
scroll to position [0, 0]
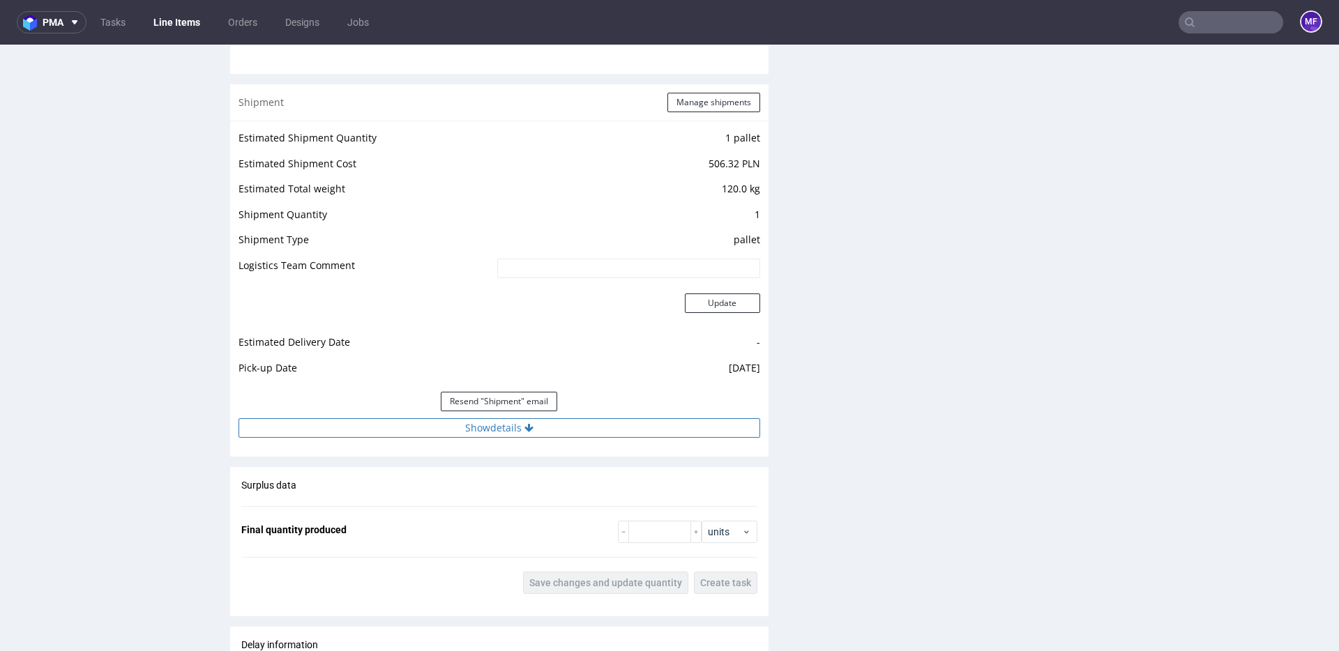
click at [507, 430] on button "Show details" at bounding box center [500, 429] width 522 height 20
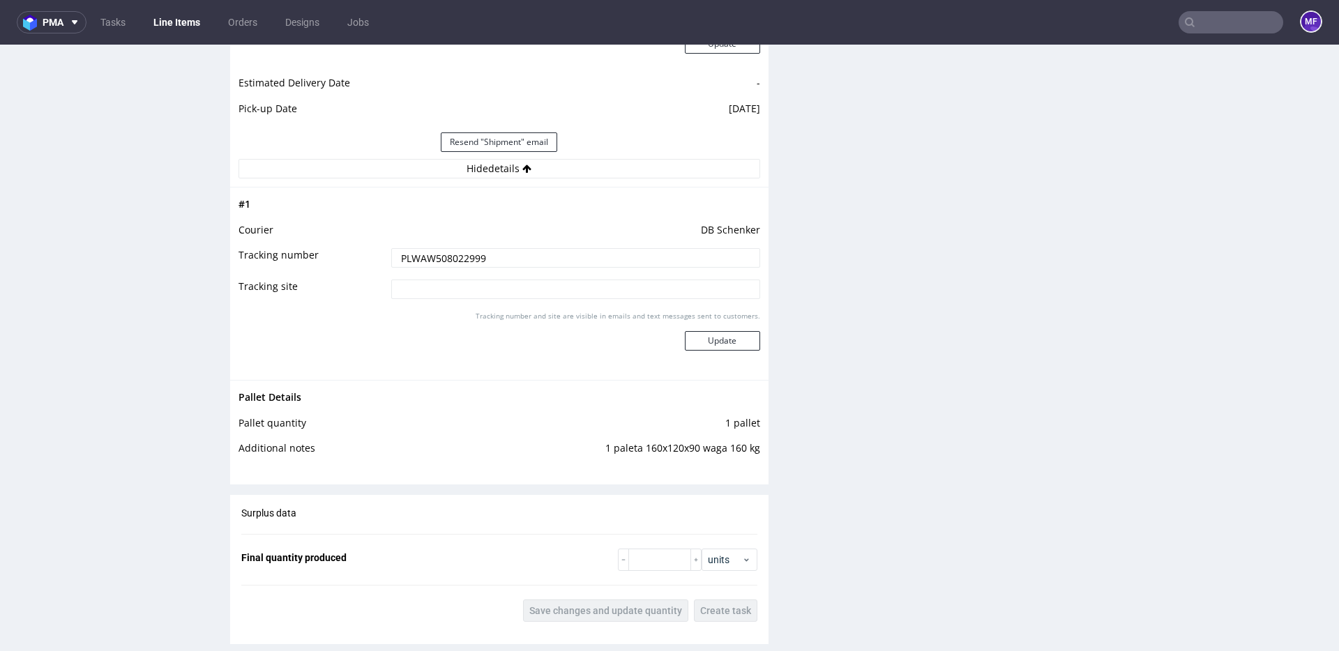
scroll to position [1569, 0]
drag, startPoint x: 756, startPoint y: 449, endPoint x: 603, endPoint y: 451, distance: 153.5
click at [603, 451] on div "Pallet Details Pallet quantity 1 pallet Additional notes 1 paleta 160x120x90 wa…" at bounding box center [499, 426] width 538 height 94
copy tbody "Pallet Details Pallet quantity 1 pallet Additional notes"
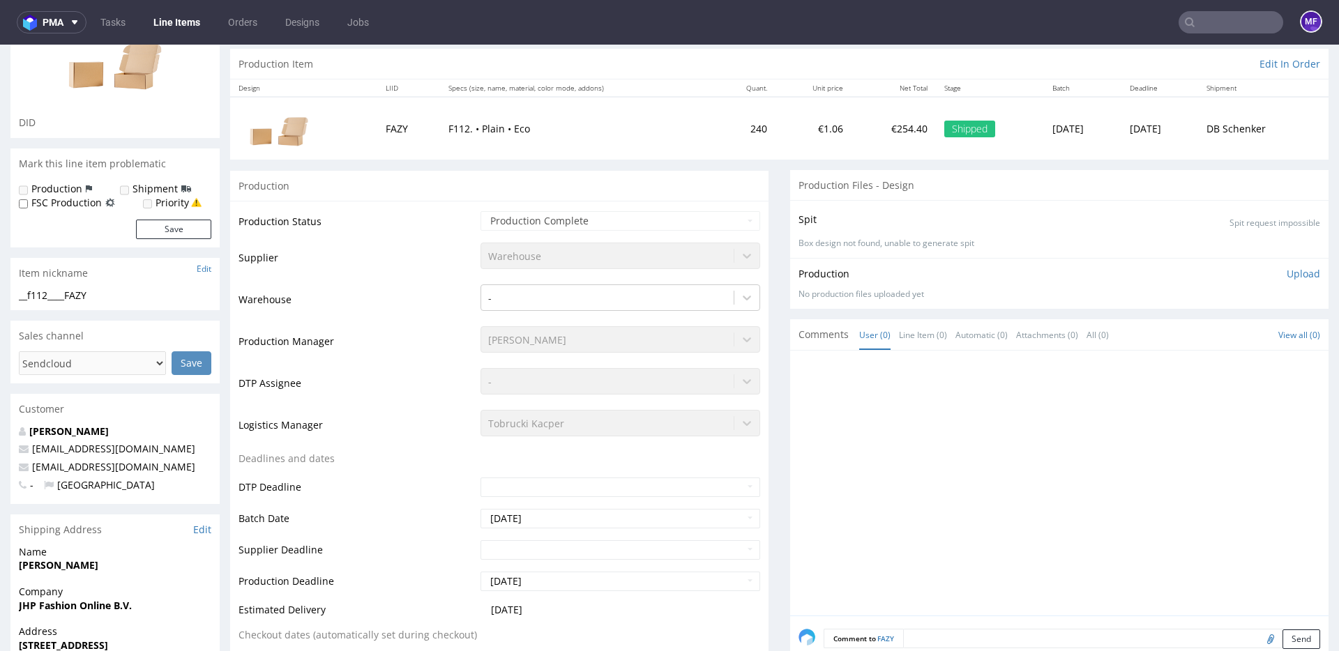
scroll to position [0, 0]
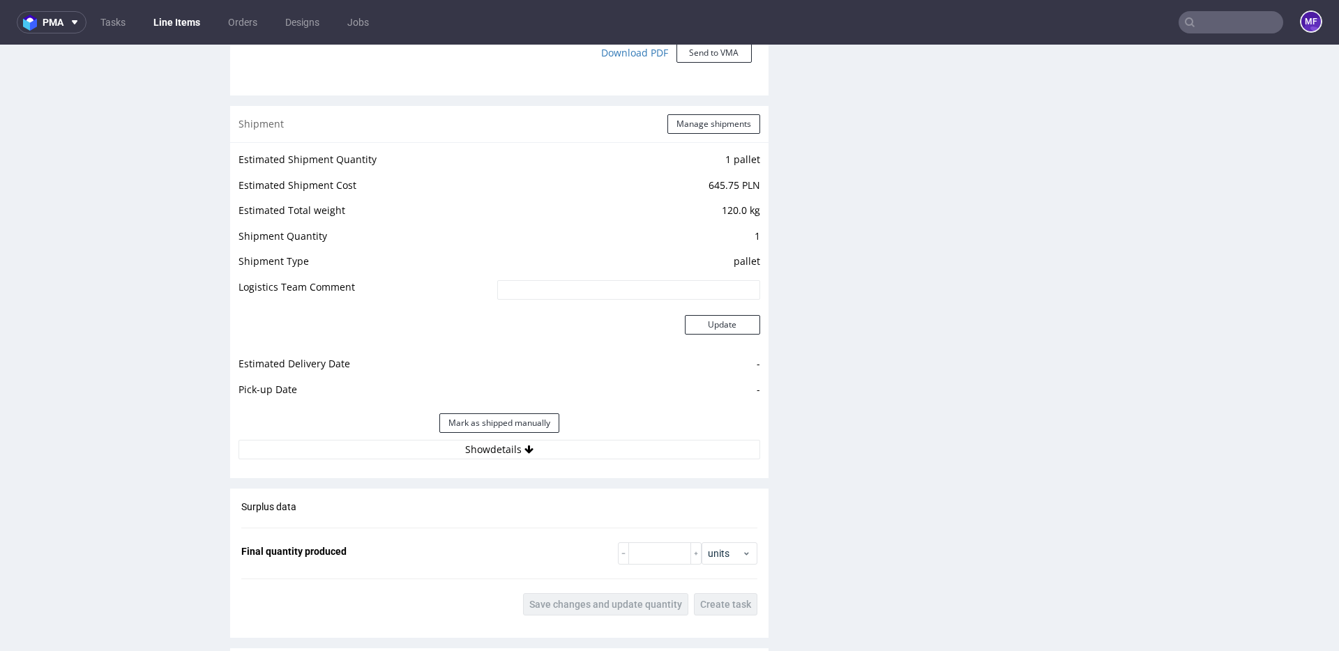
scroll to position [1277, 0]
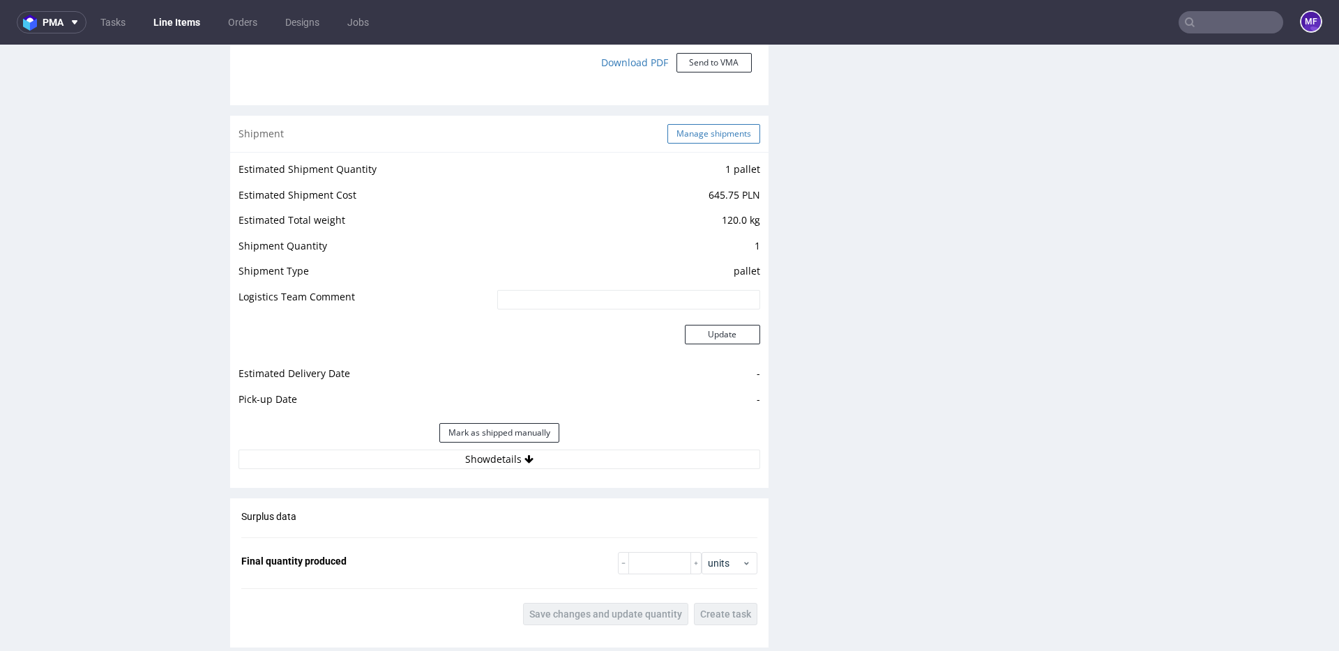
click at [721, 137] on button "Manage shipments" at bounding box center [714, 134] width 93 height 20
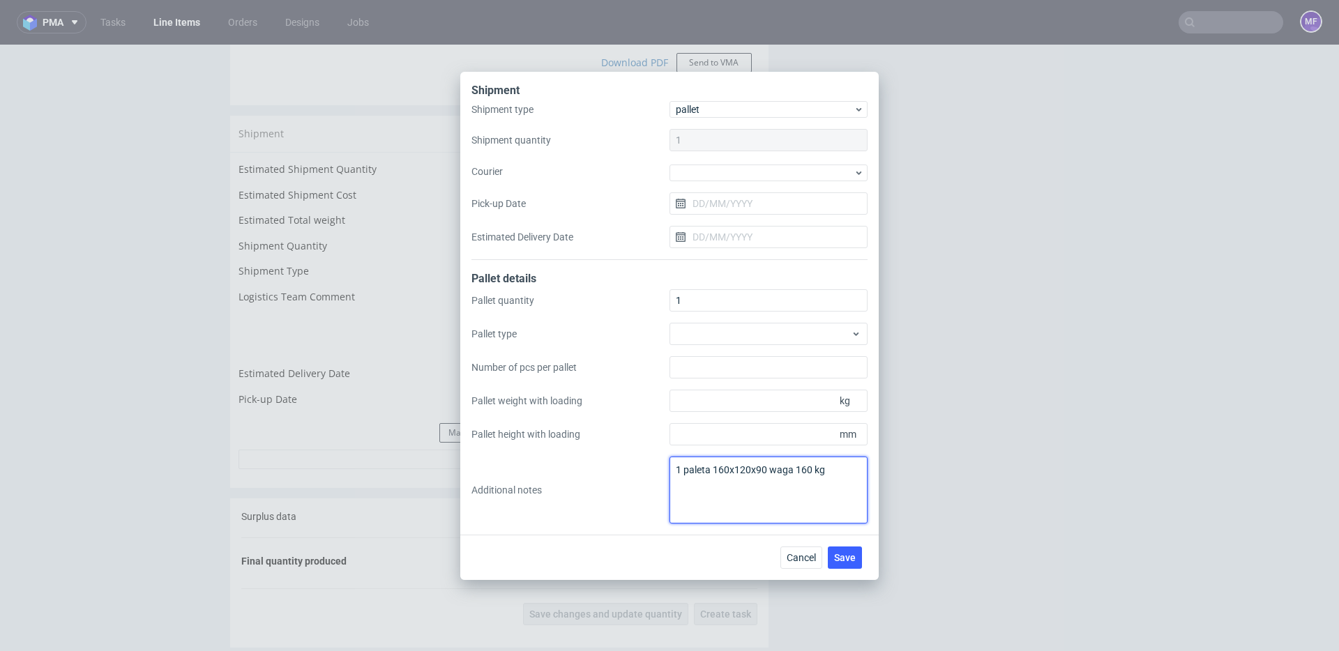
click at [677, 470] on textarea "1 paleta 160x120x90 waga 160 kg" at bounding box center [769, 490] width 198 height 67
type textarea "wys x dl x szer x waga 1 paleta 160x120x90 waga 160 kg"
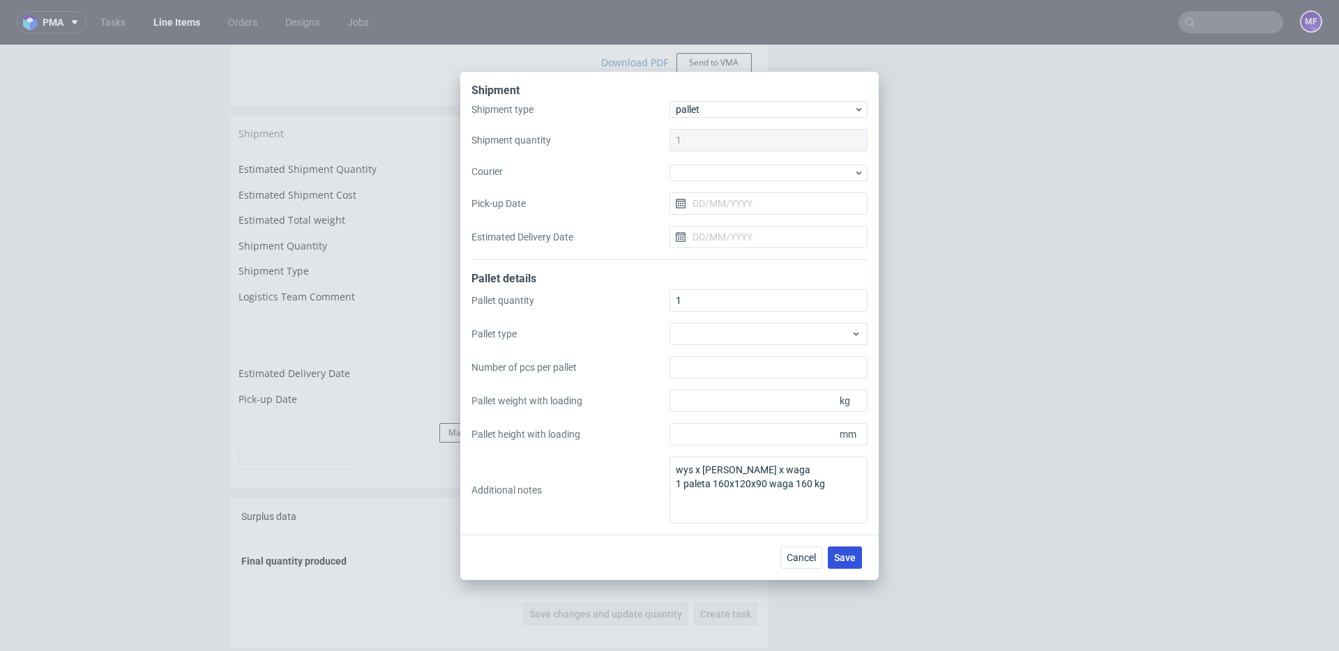
click at [848, 559] on span "Save" at bounding box center [845, 558] width 22 height 10
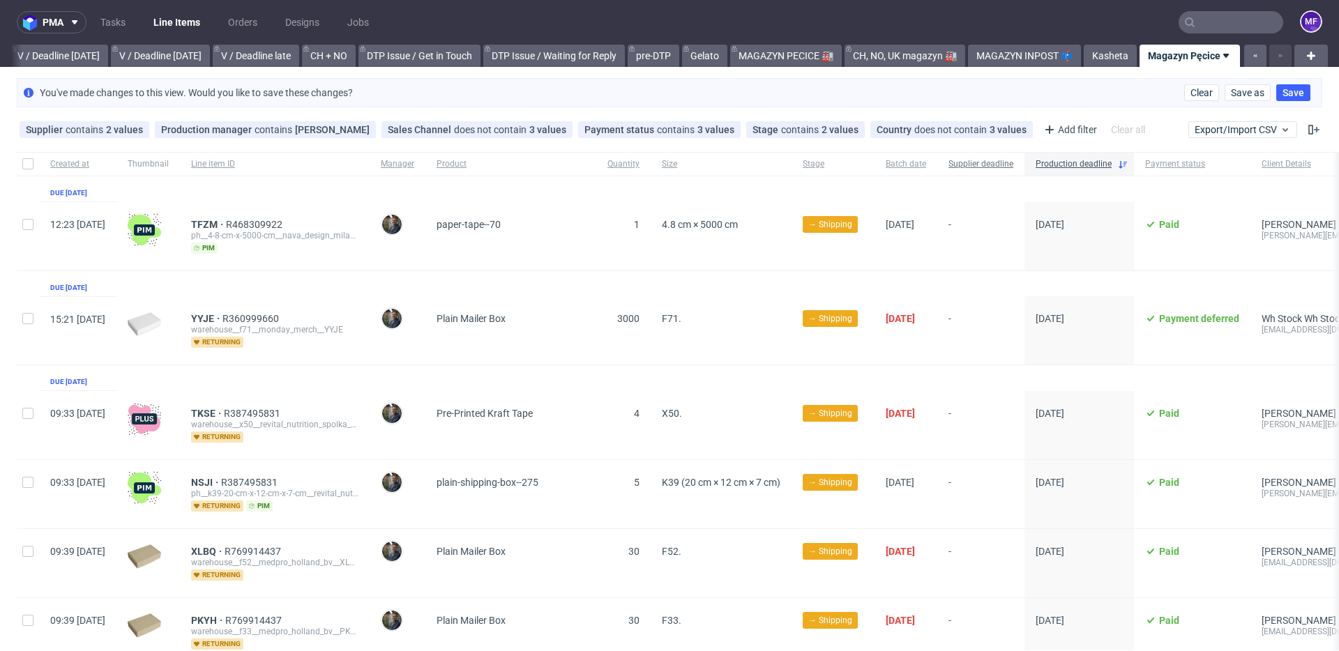
click at [1025, 170] on div "Supplier deadline" at bounding box center [980, 164] width 87 height 24
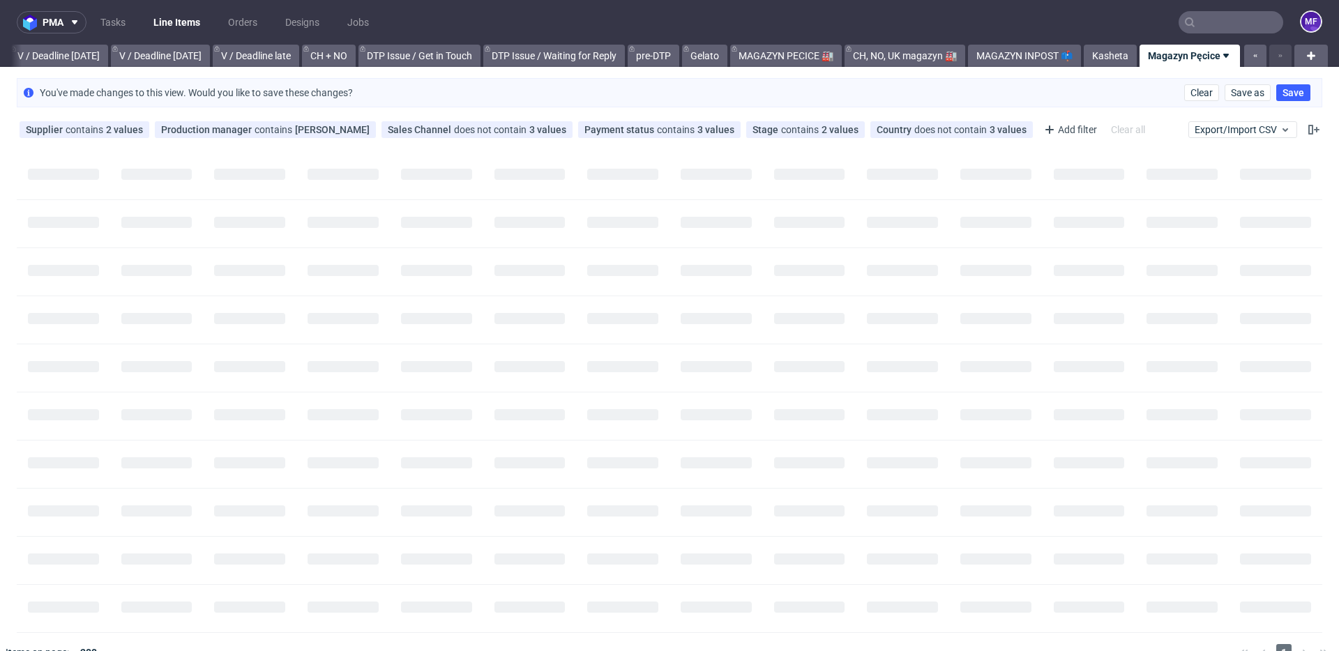
scroll to position [0, 1763]
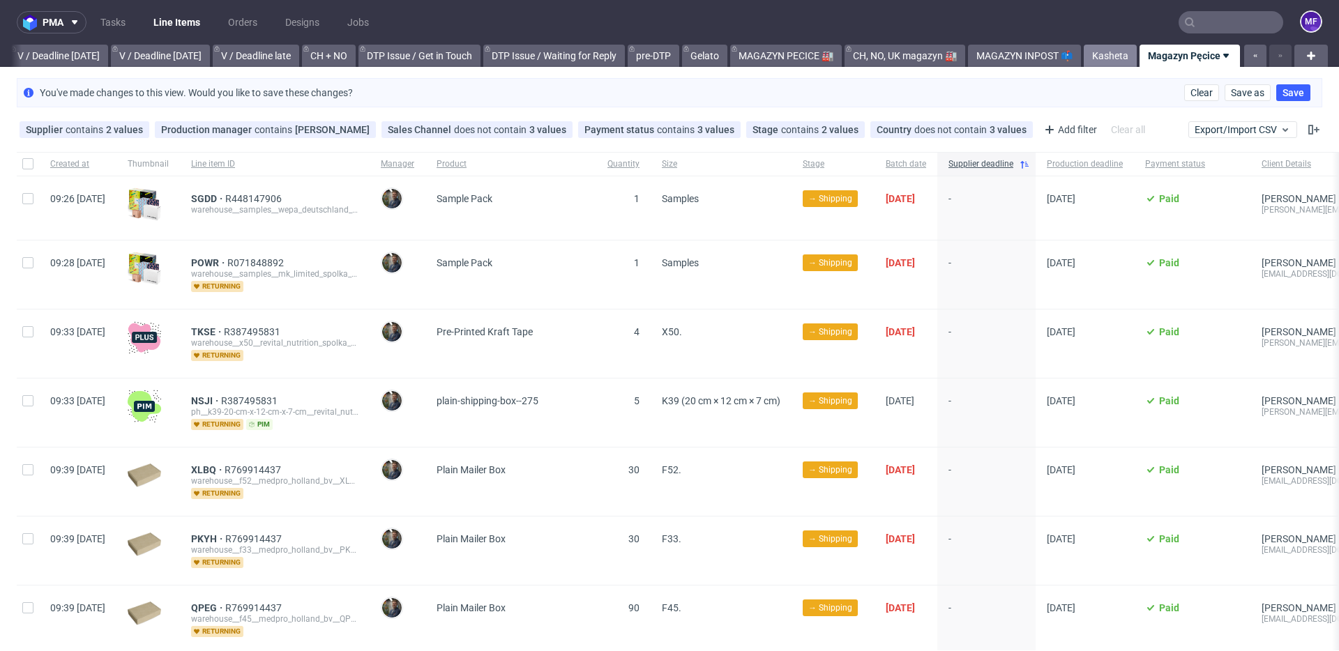
click at [1099, 59] on link "Kasheta" at bounding box center [1110, 56] width 53 height 22
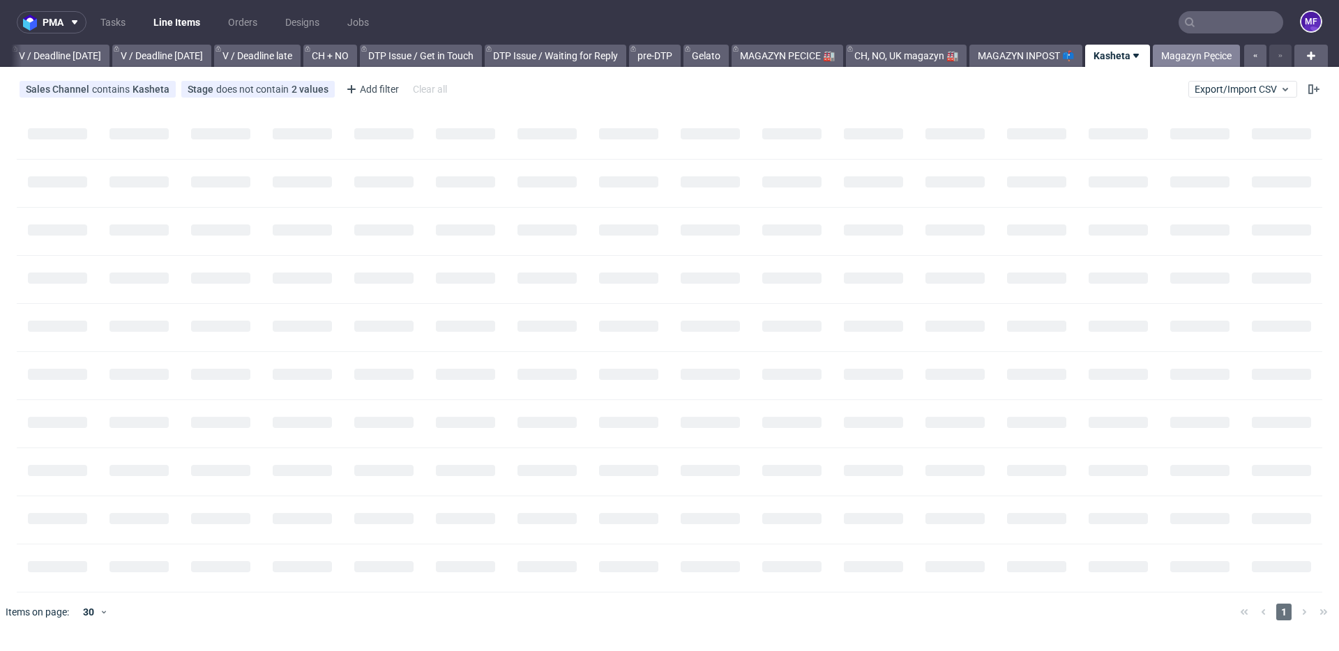
click at [1184, 55] on link "Magazyn Pęcice" at bounding box center [1196, 56] width 87 height 22
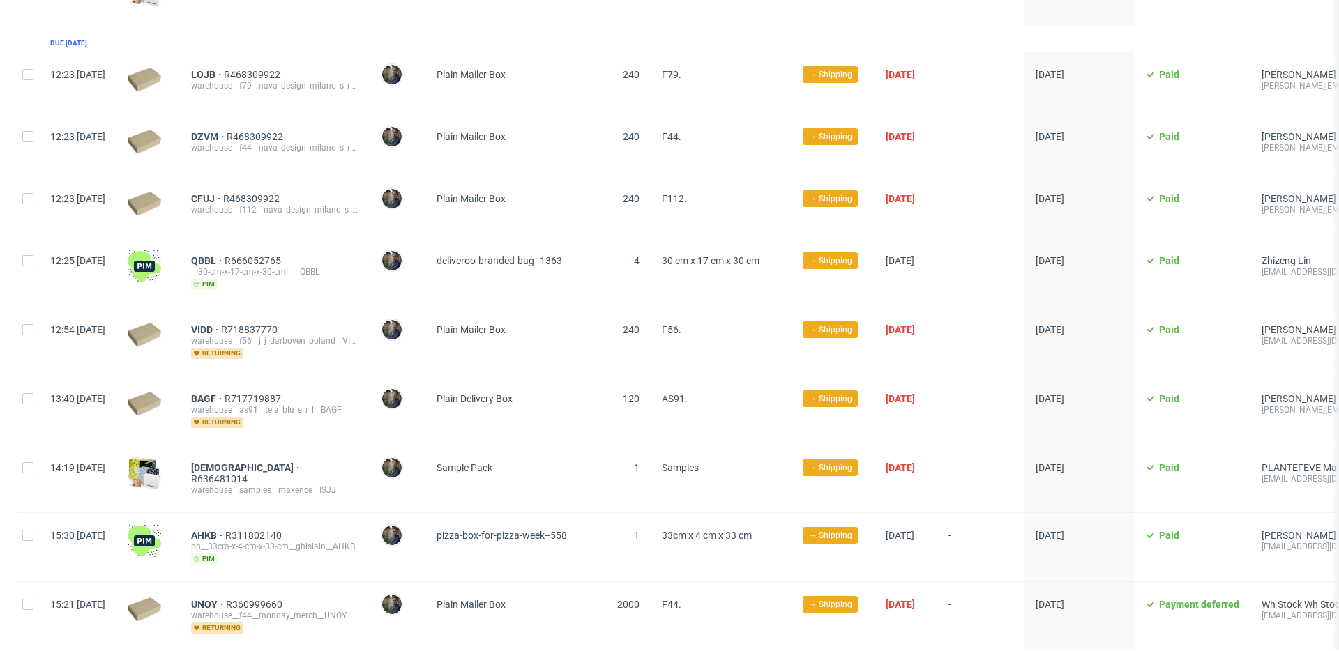
scroll to position [1115, 0]
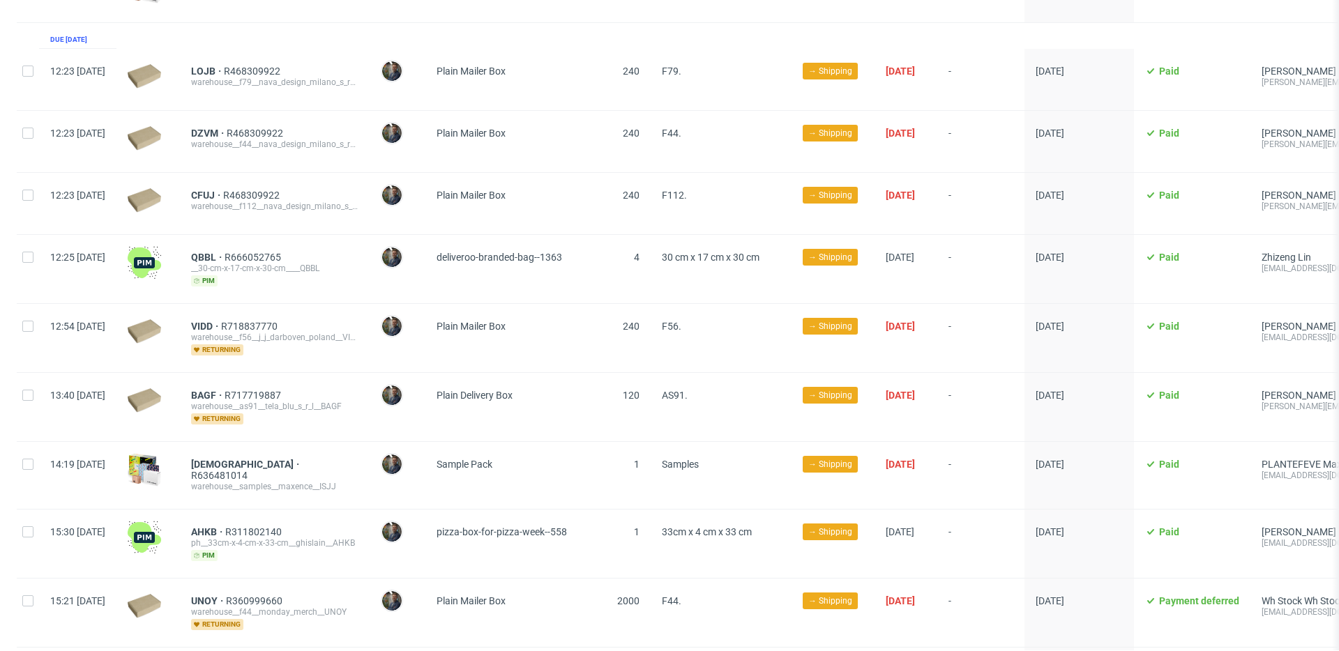
click at [359, 265] on div "QBBL R666052765 __30-cm-x-17-cm-x-30-cm____QBBL pim" at bounding box center [274, 269] width 167 height 35
drag, startPoint x: 227, startPoint y: 245, endPoint x: 256, endPoint y: 246, distance: 28.6
click at [256, 246] on div "QBBL R666052765 __30-cm-x-17-cm-x-30-cm____QBBL pim" at bounding box center [275, 269] width 190 height 68
copy span "QBBL"
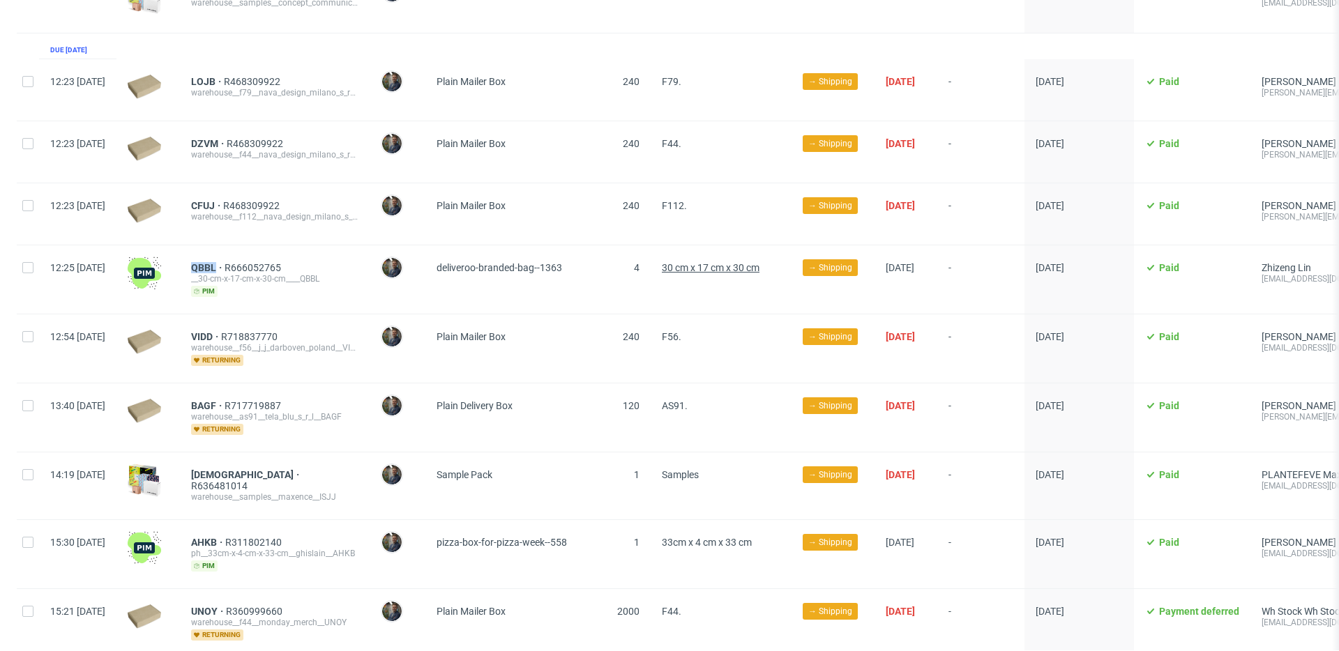
scroll to position [1102, 0]
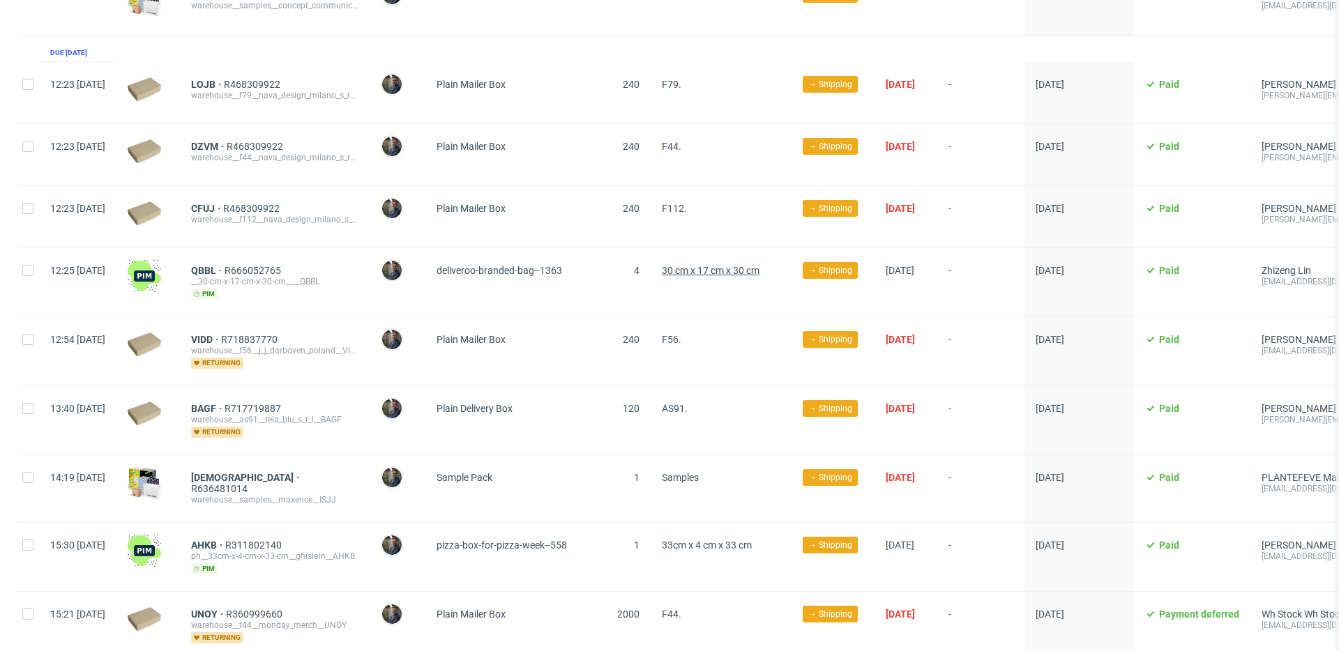
click at [719, 265] on span "30 cm x 17 cm x 30 cm" at bounding box center [711, 270] width 98 height 11
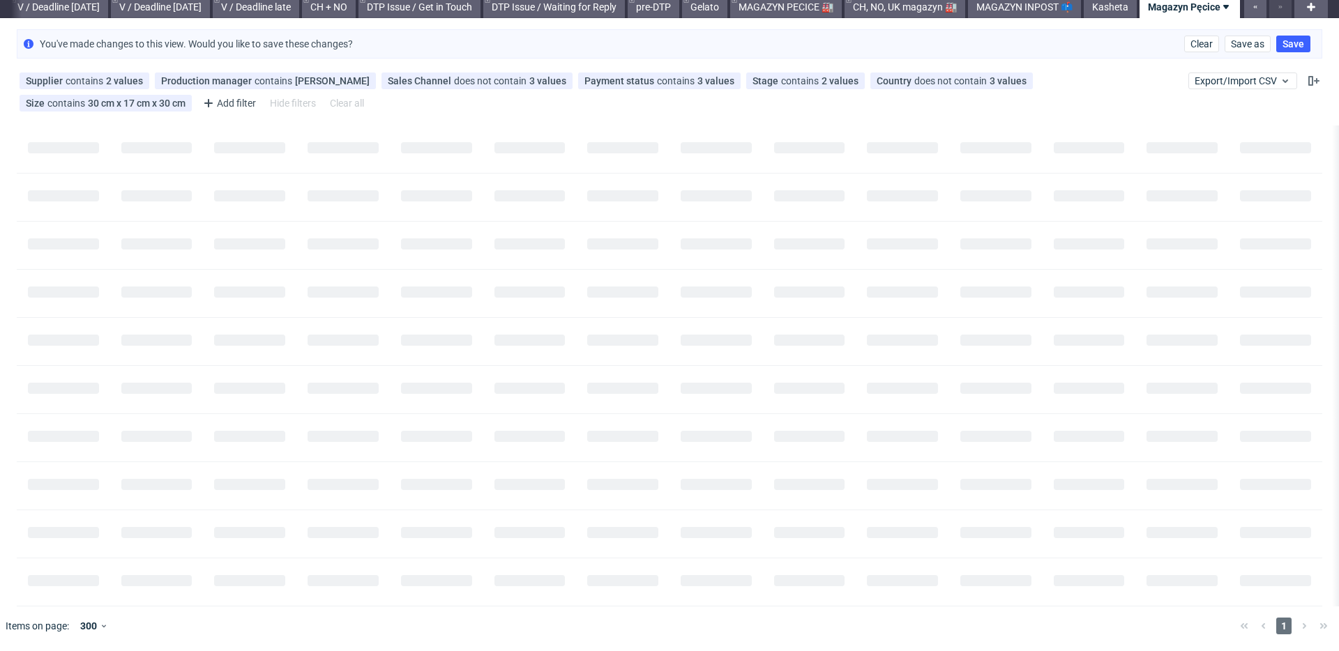
scroll to position [0, 0]
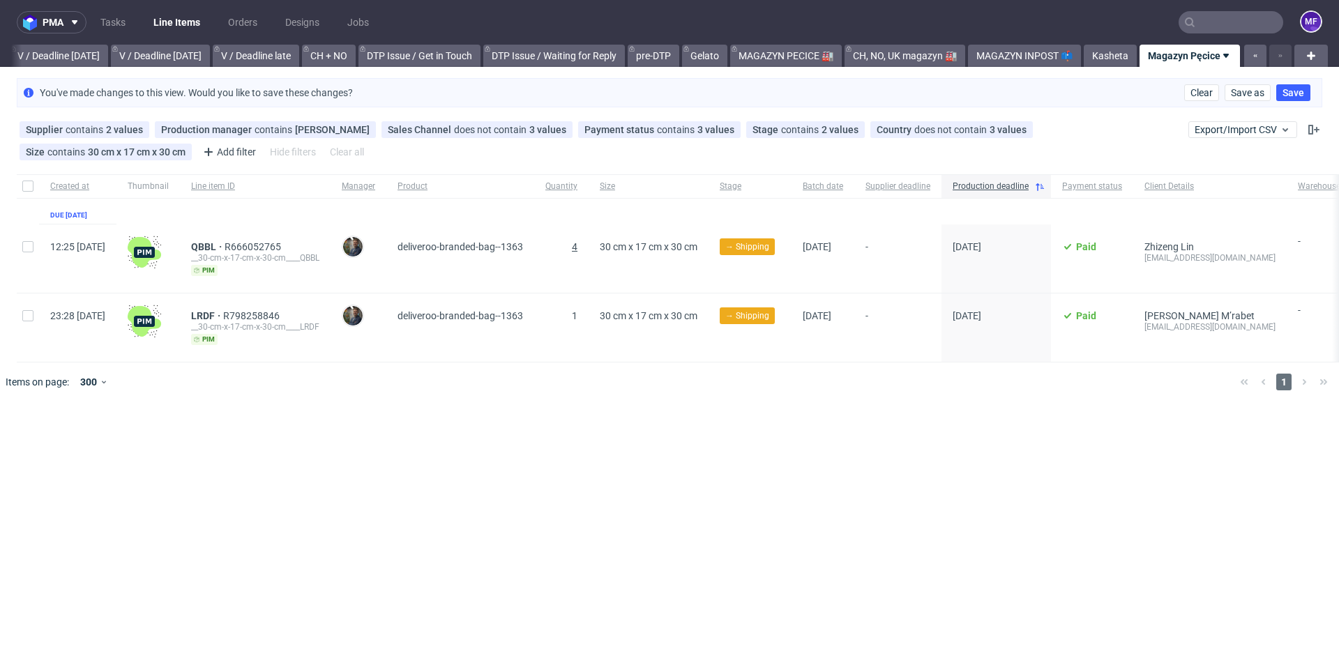
click at [578, 248] on span "4" at bounding box center [575, 246] width 6 height 11
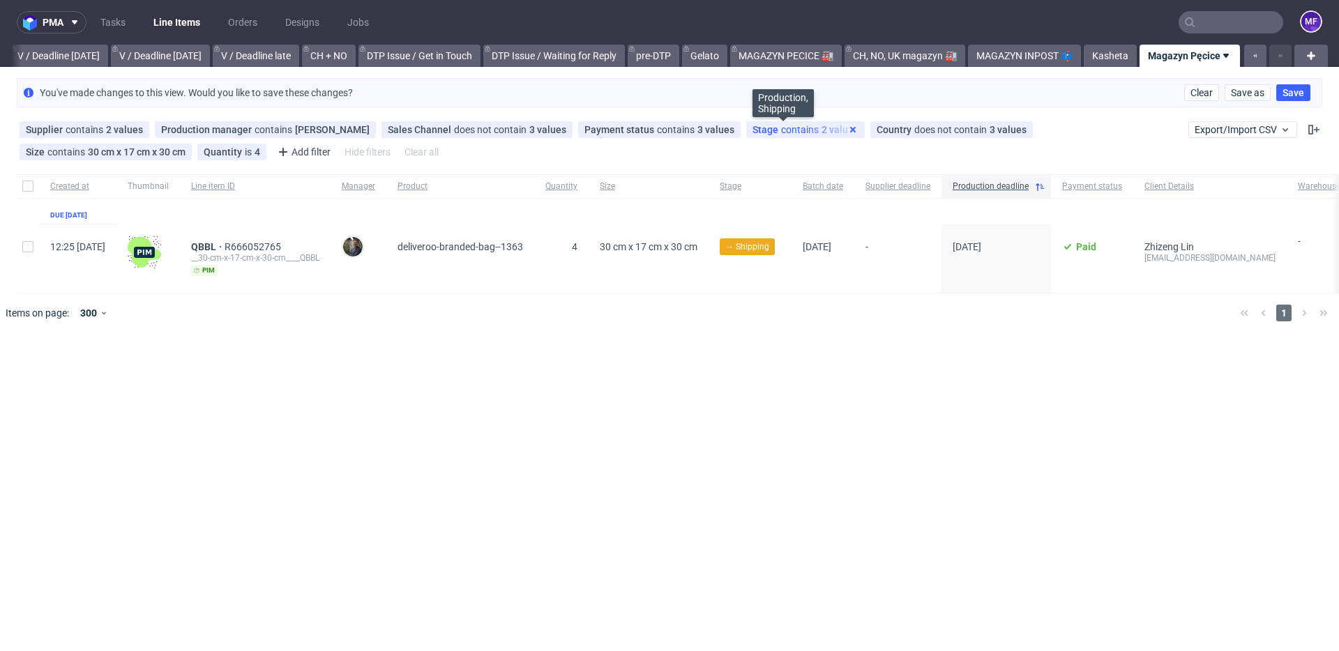
click at [850, 128] on use at bounding box center [853, 130] width 6 height 6
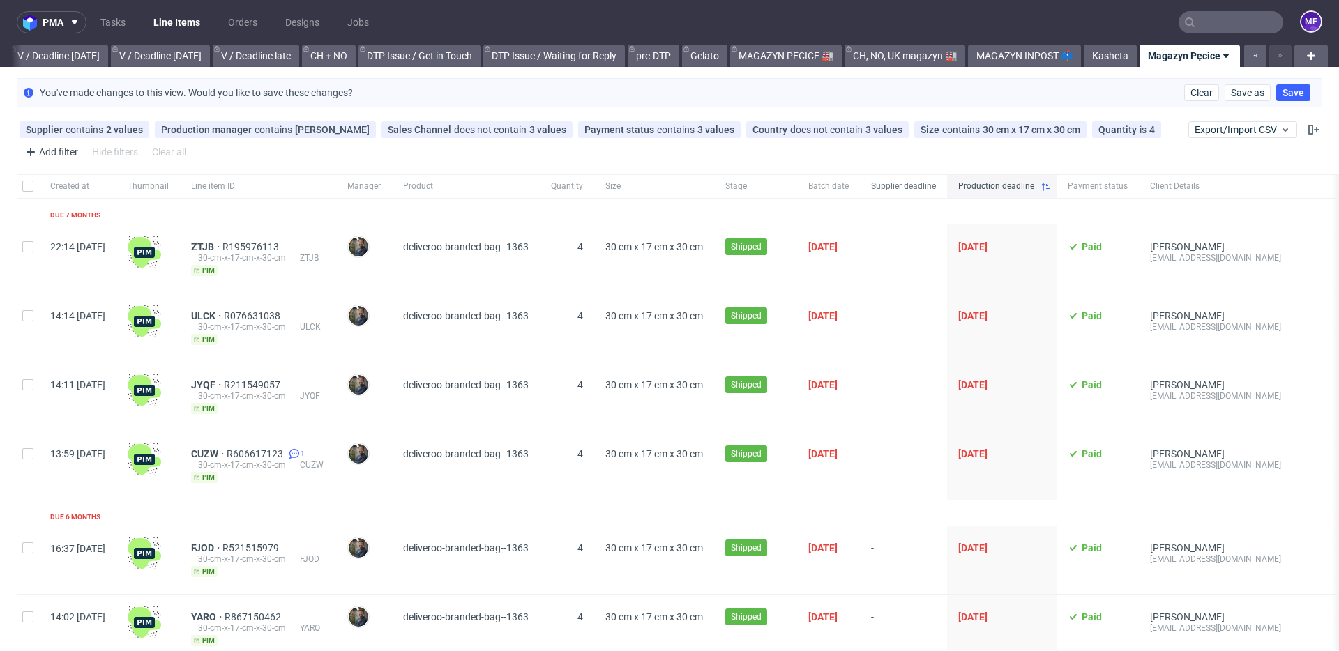
click at [936, 188] on span "Supplier deadline" at bounding box center [903, 187] width 65 height 12
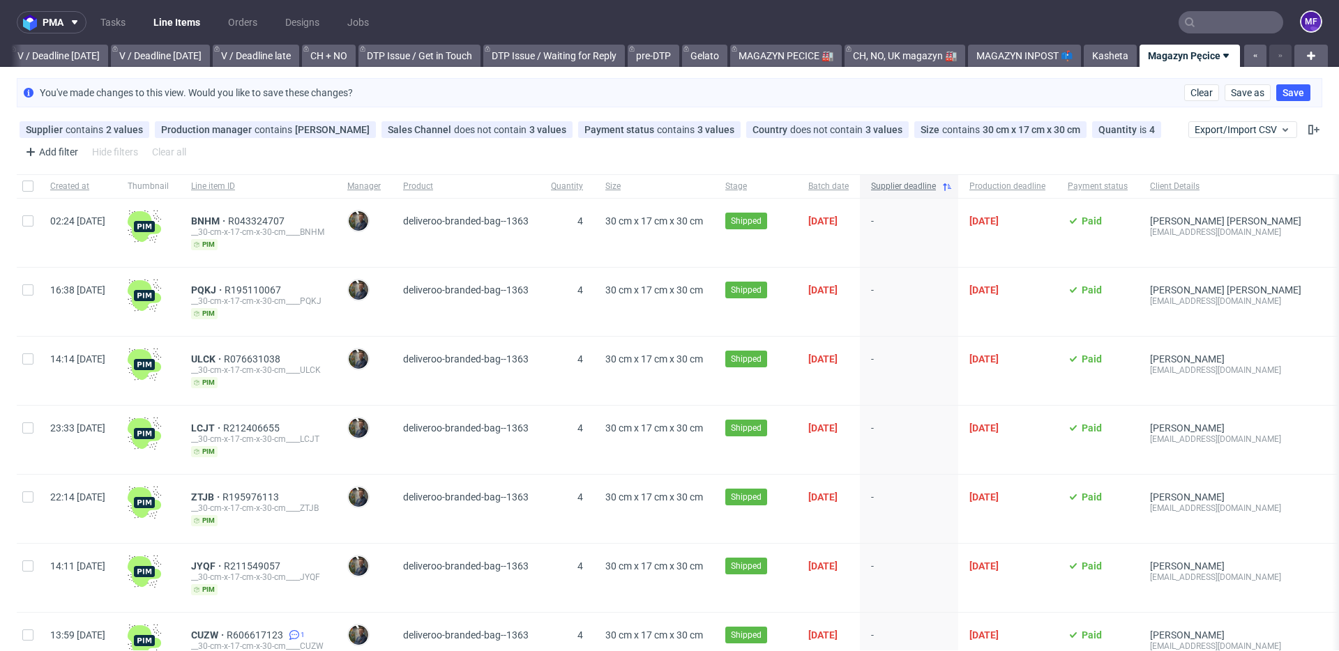
click at [953, 188] on icon at bounding box center [947, 186] width 11 height 11
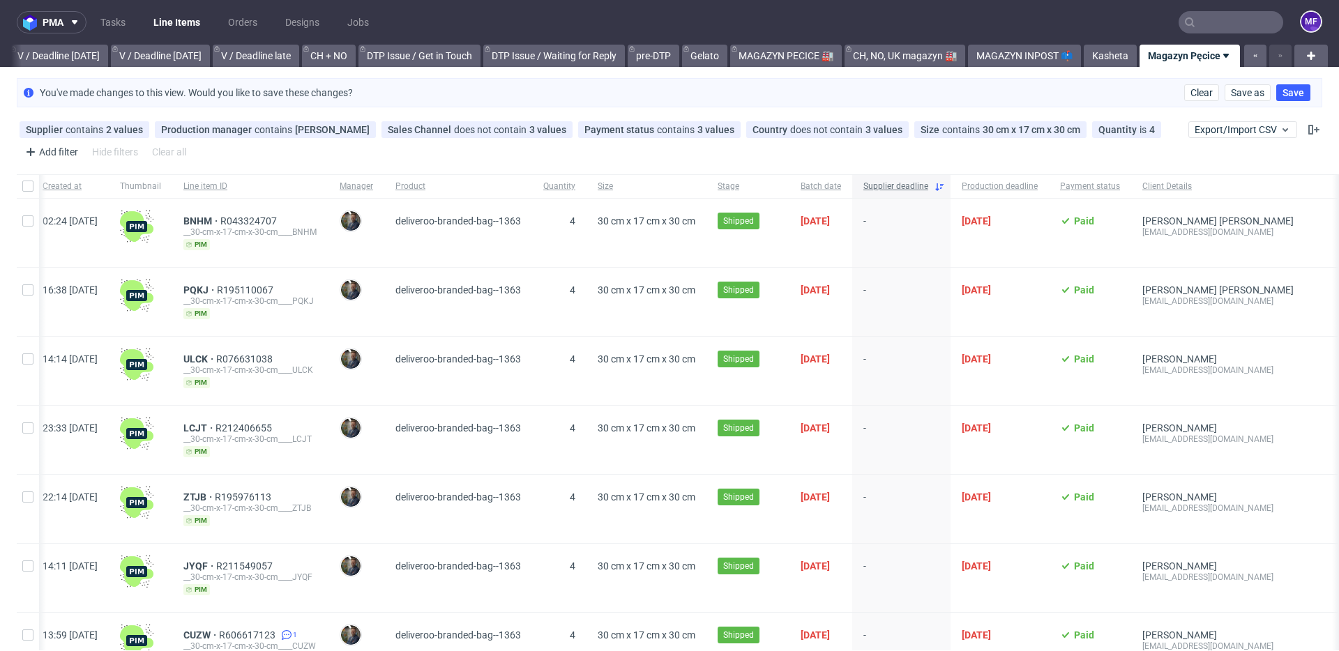
click at [945, 183] on icon at bounding box center [939, 186] width 11 height 11
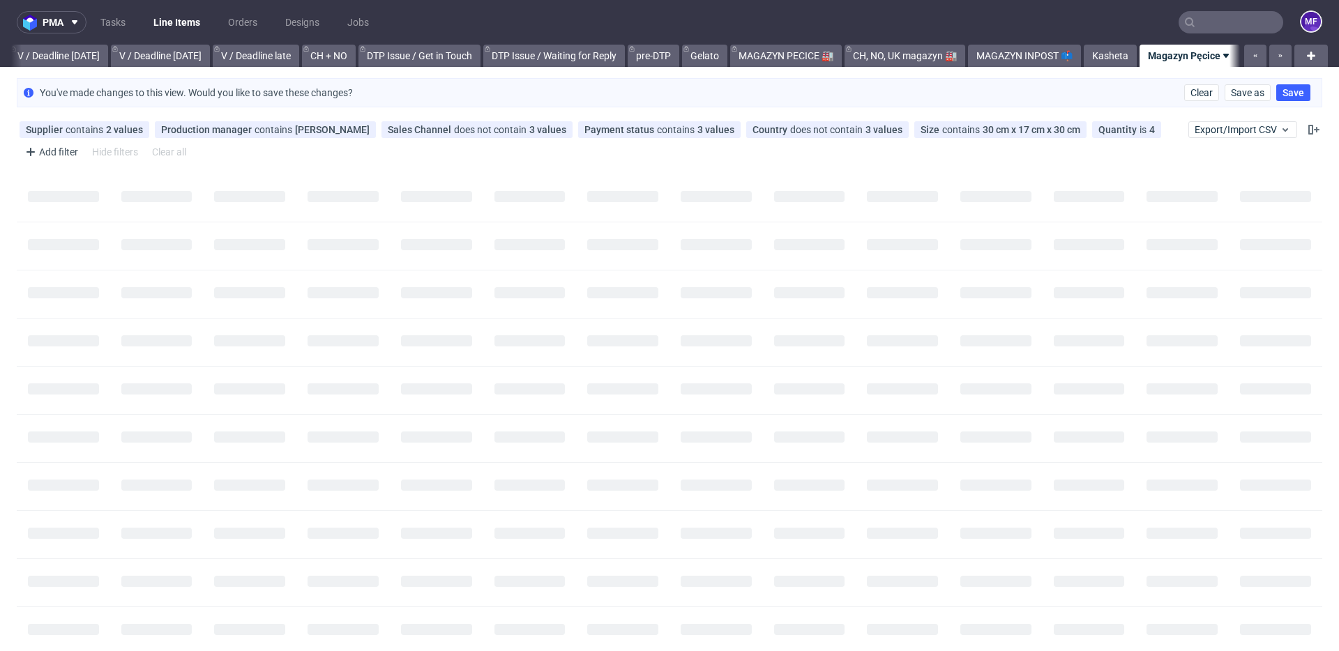
scroll to position [0, 1752]
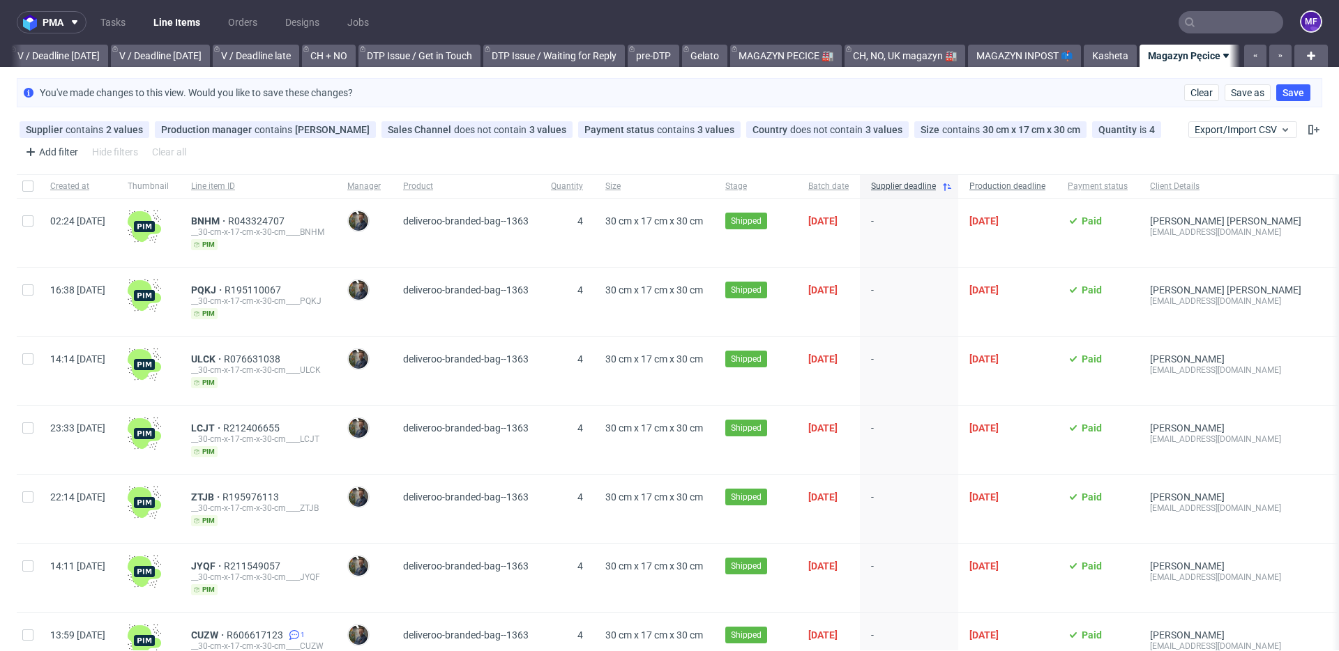
click at [1057, 188] on div "Production deadline" at bounding box center [1007, 186] width 98 height 24
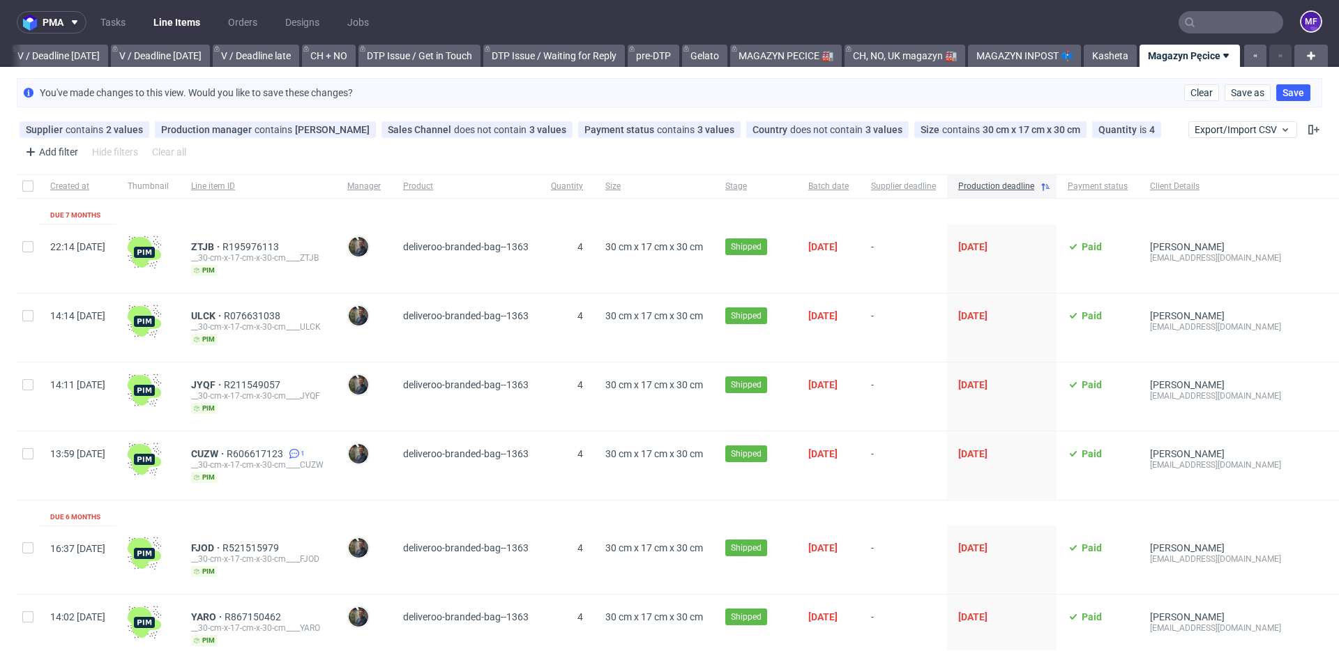
scroll to position [0, 1763]
click at [1051, 188] on icon at bounding box center [1045, 186] width 11 height 11
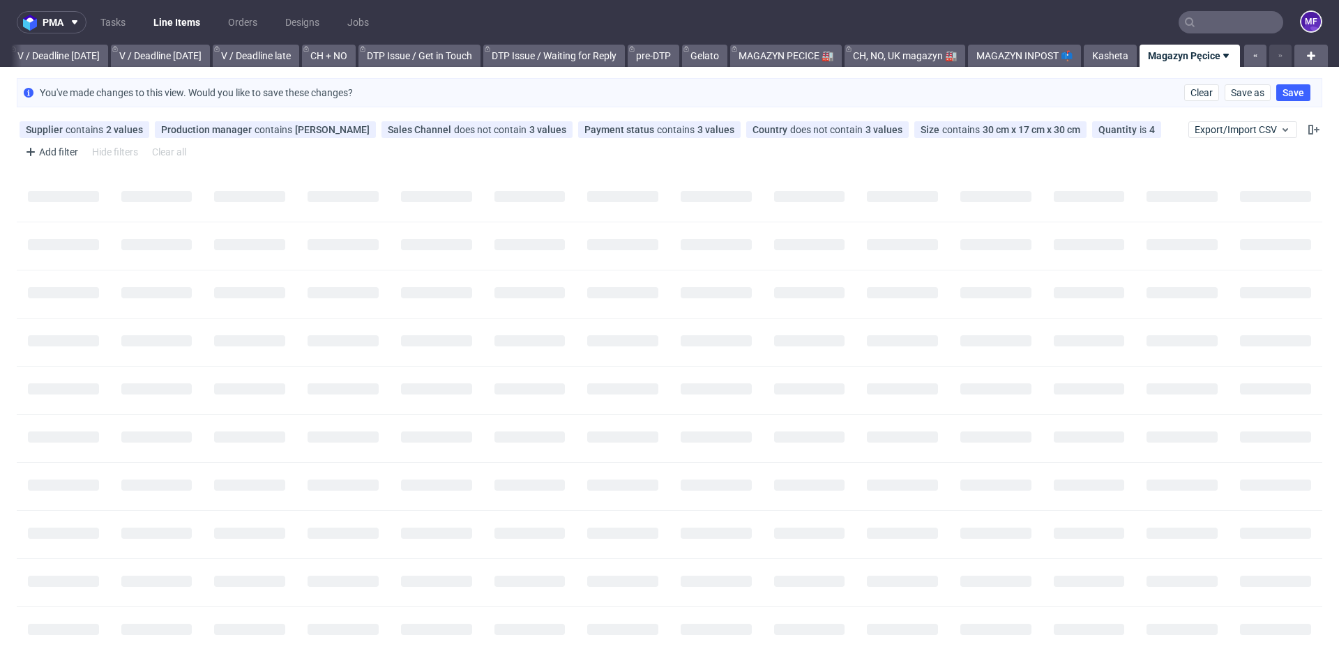
scroll to position [0, 1763]
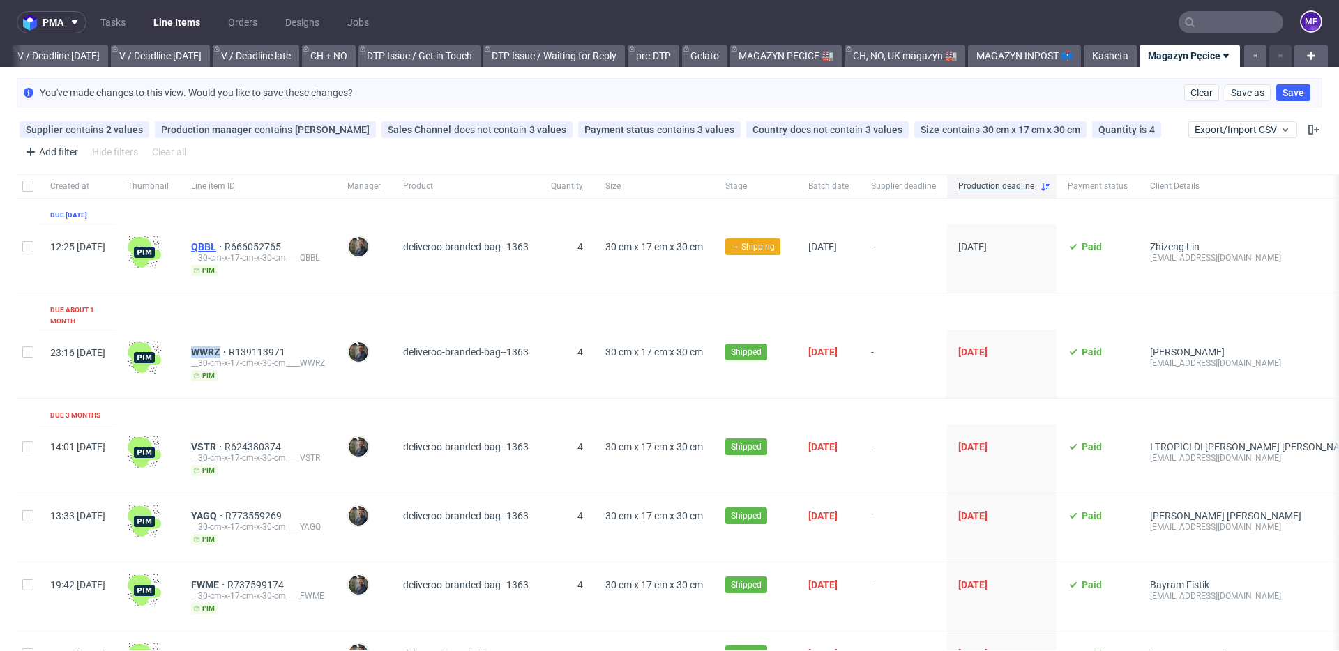
click at [225, 243] on span "QBBL" at bounding box center [207, 246] width 33 height 11
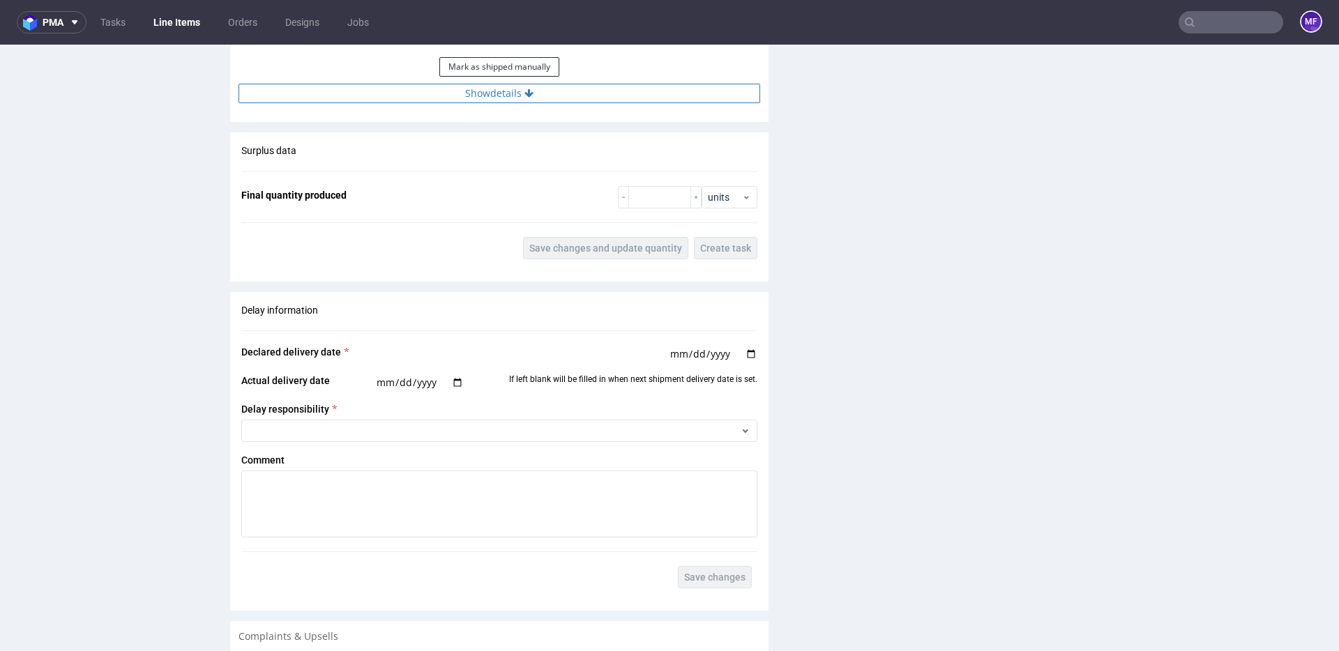
scroll to position [1353, 0]
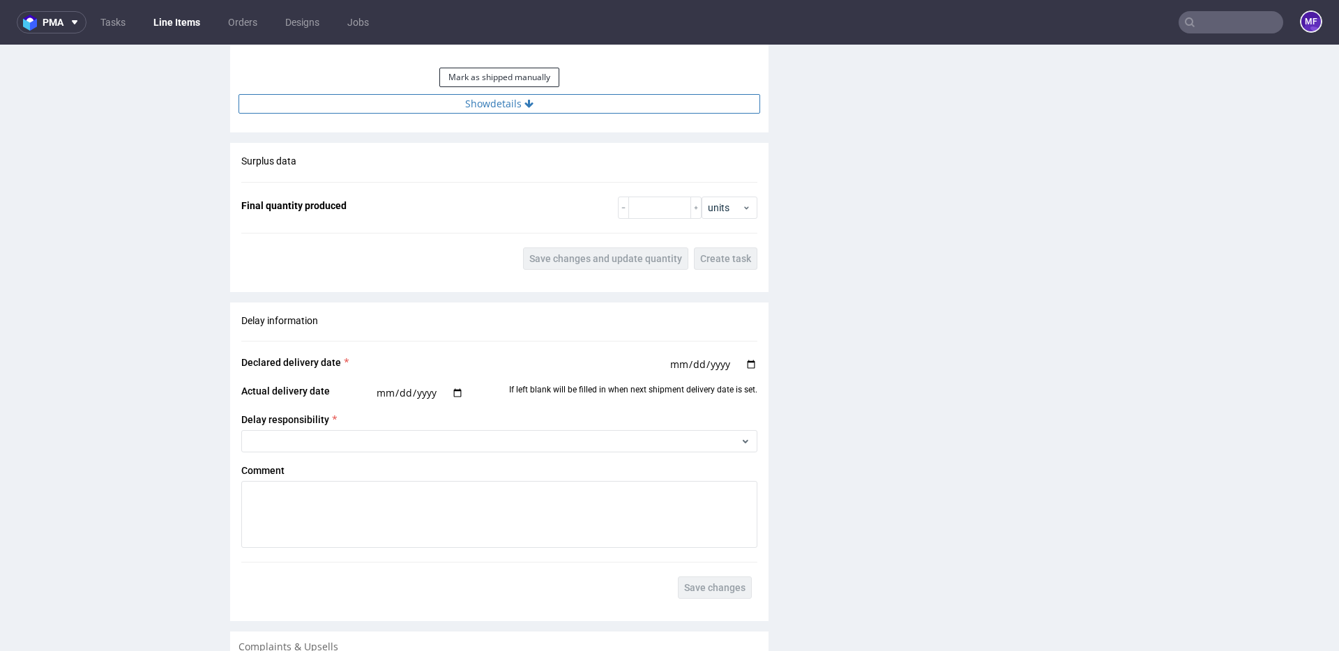
click at [499, 111] on button "Show details" at bounding box center [500, 104] width 522 height 20
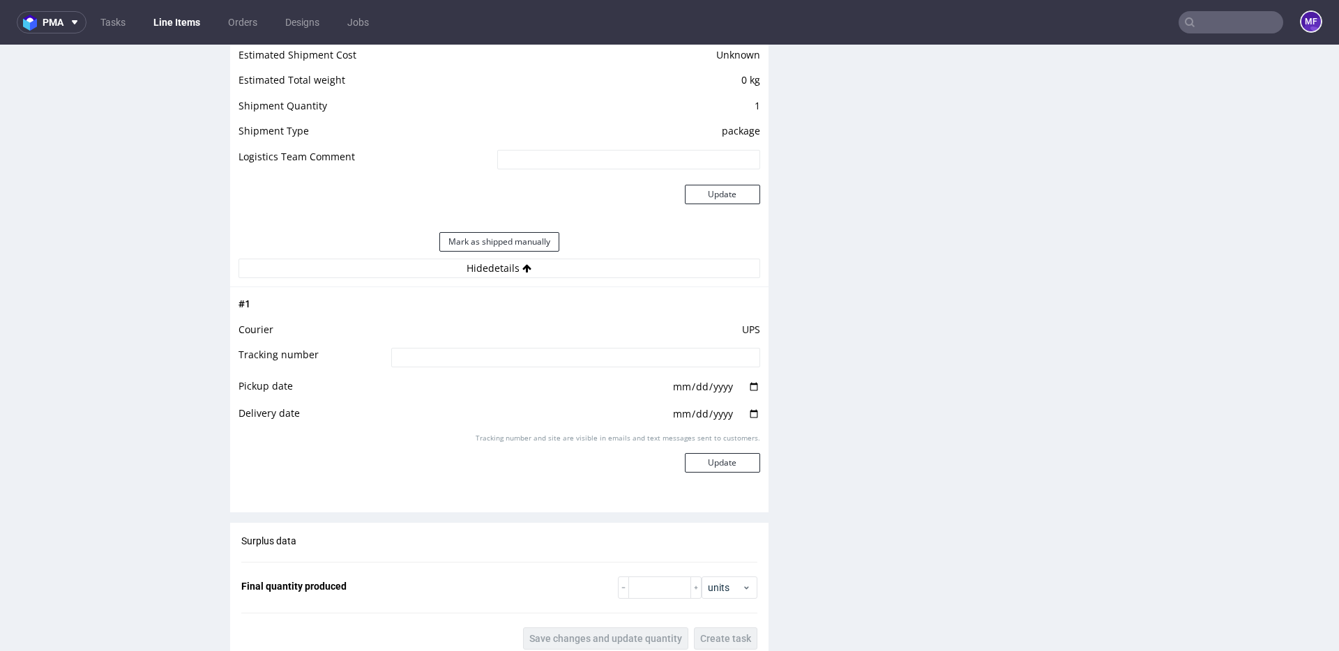
scroll to position [1002, 0]
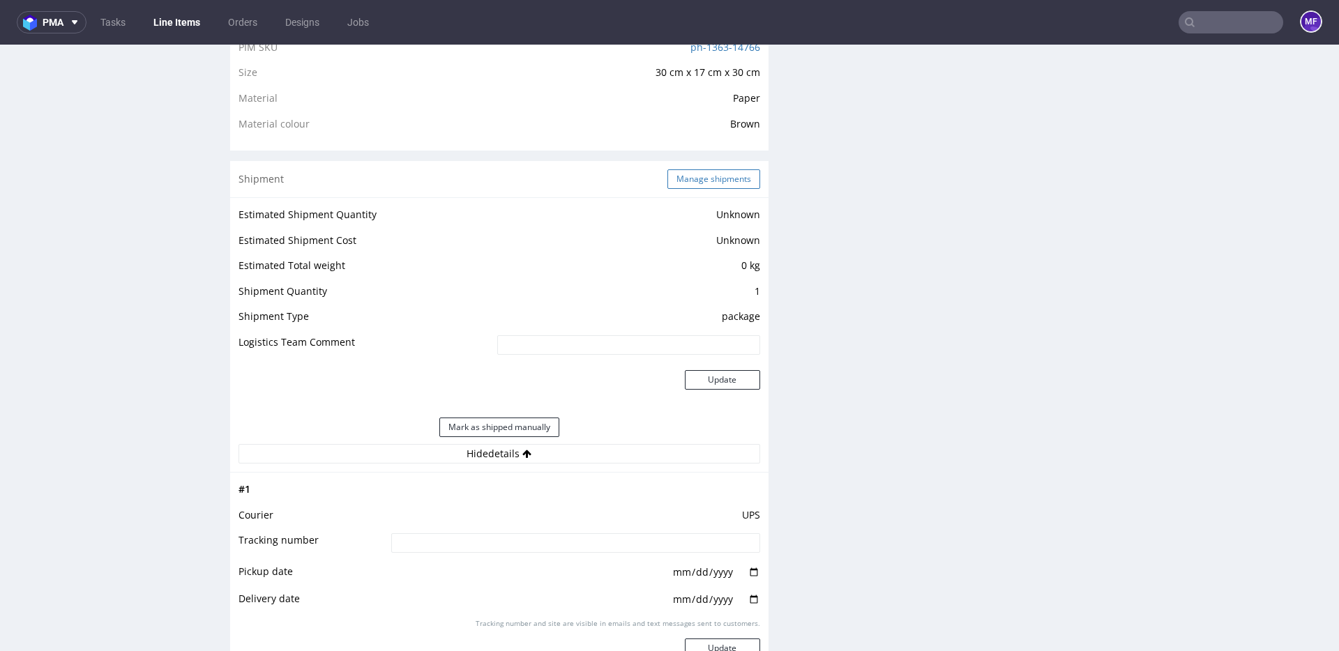
click at [691, 184] on button "Manage shipments" at bounding box center [714, 180] width 93 height 20
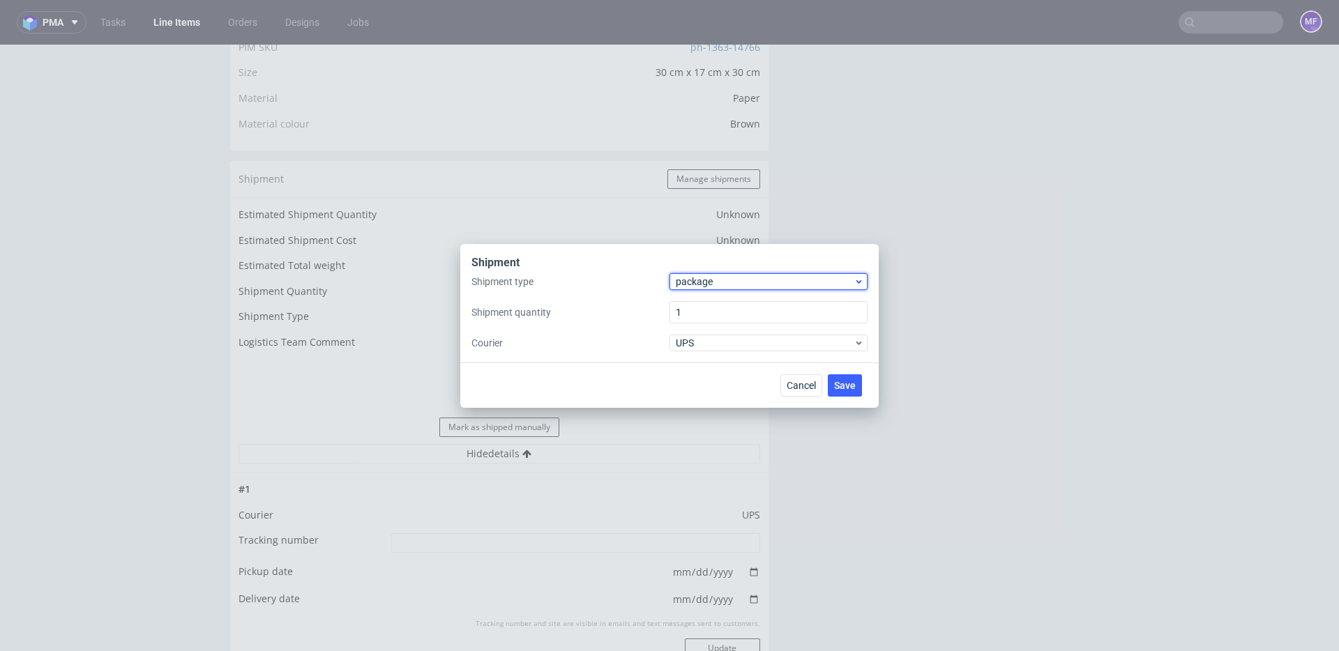
click at [713, 281] on span "package" at bounding box center [765, 282] width 178 height 14
click at [709, 303] on div "pallet" at bounding box center [768, 311] width 187 height 25
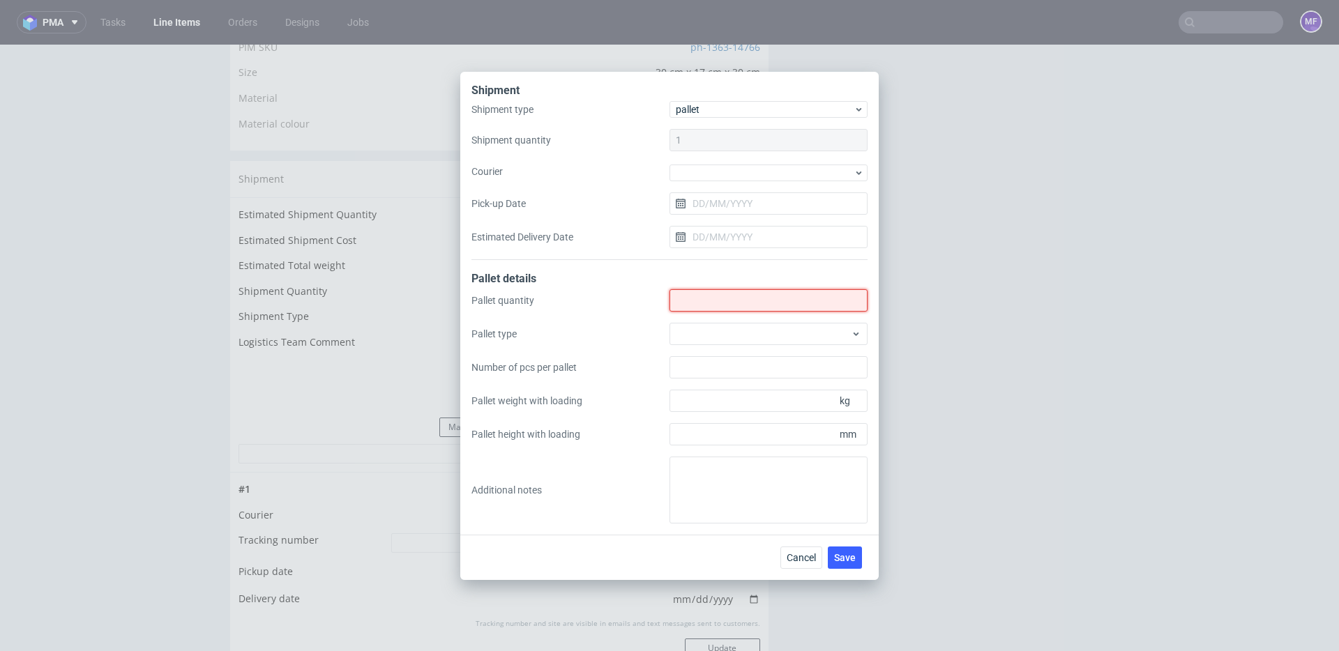
click at [707, 300] on input "Shipment type" at bounding box center [769, 300] width 198 height 22
type input "1"
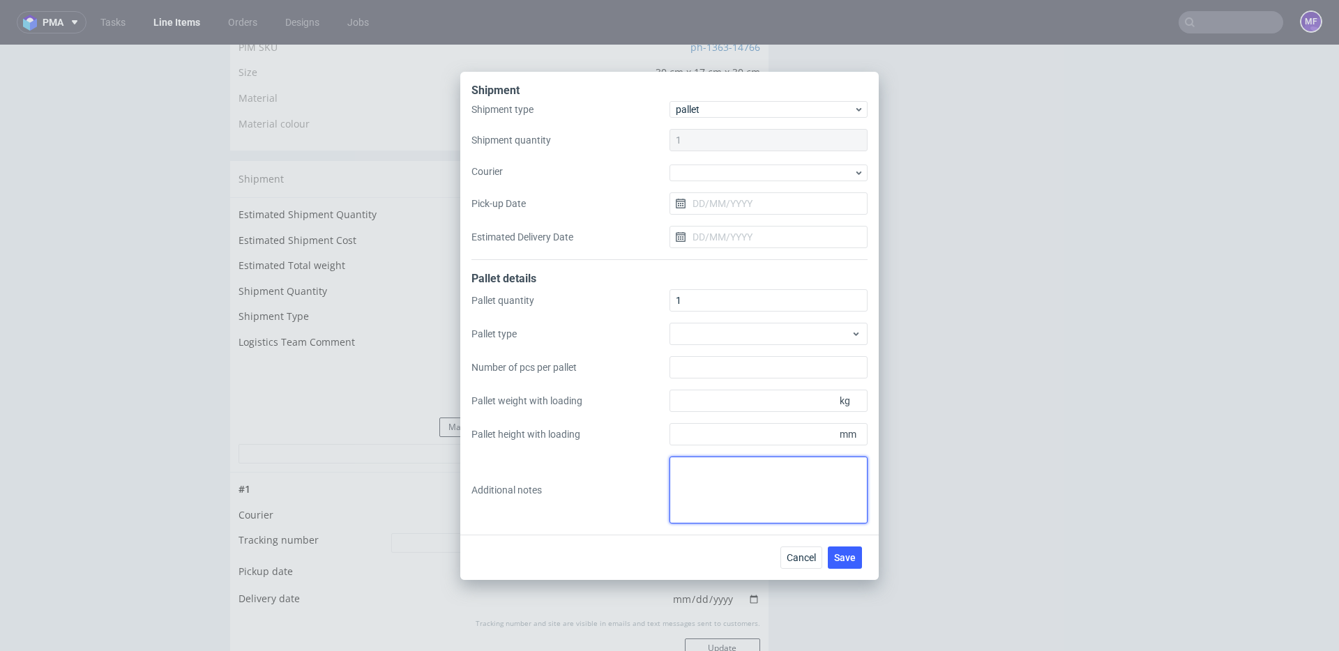
click at [728, 479] on textarea at bounding box center [769, 490] width 198 height 67
paste textarea ""1Pal 110x90x120 - 118Kg ""
drag, startPoint x: 719, startPoint y: 483, endPoint x: 658, endPoint y: 488, distance: 61.6
click at [658, 488] on div "Pallet quantity 1 Pallet type Number of pcs per pallet Pallet weight with loadi…" at bounding box center [670, 406] width 396 height 234
click at [681, 469] on textarea ""1Pal 110x90x120 - 118Kg" at bounding box center [769, 490] width 198 height 67
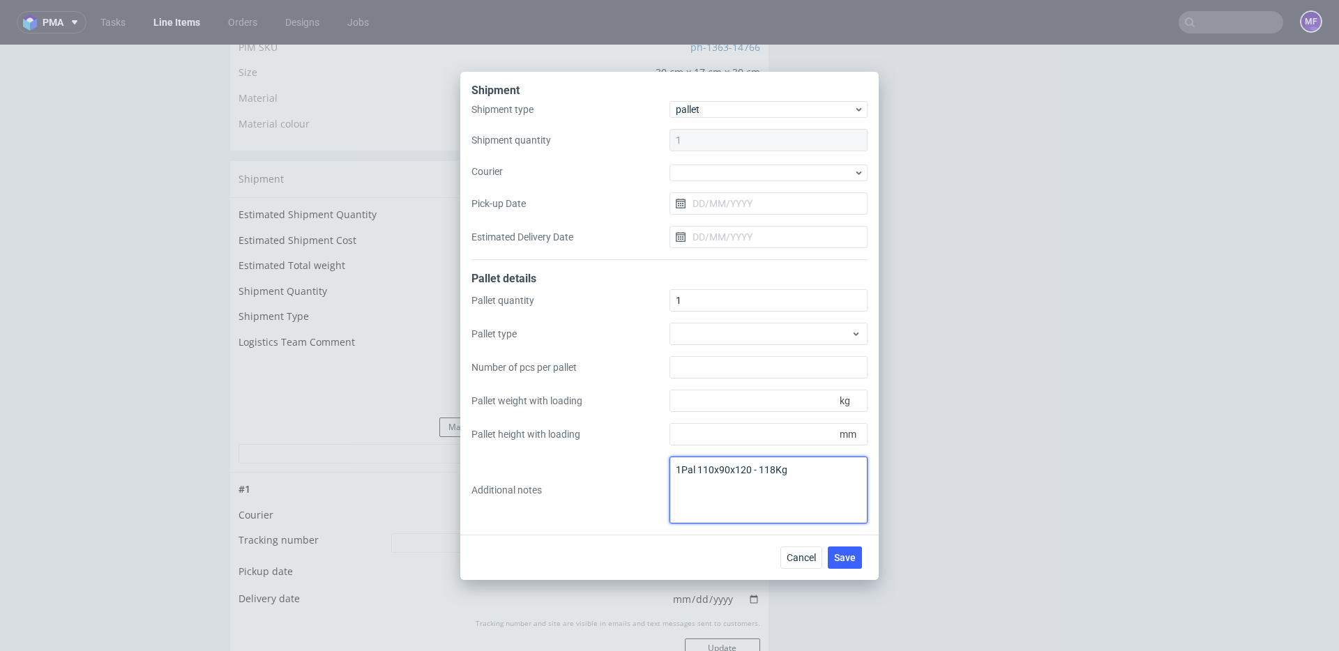
click at [681, 466] on textarea "1Pal 110x90x120 - 118Kg" at bounding box center [769, 490] width 198 height 67
type textarea "wys x szer x dl x waga 1Pal 110x90x120 - 118Kg"
click at [855, 561] on span "Save" at bounding box center [845, 558] width 22 height 10
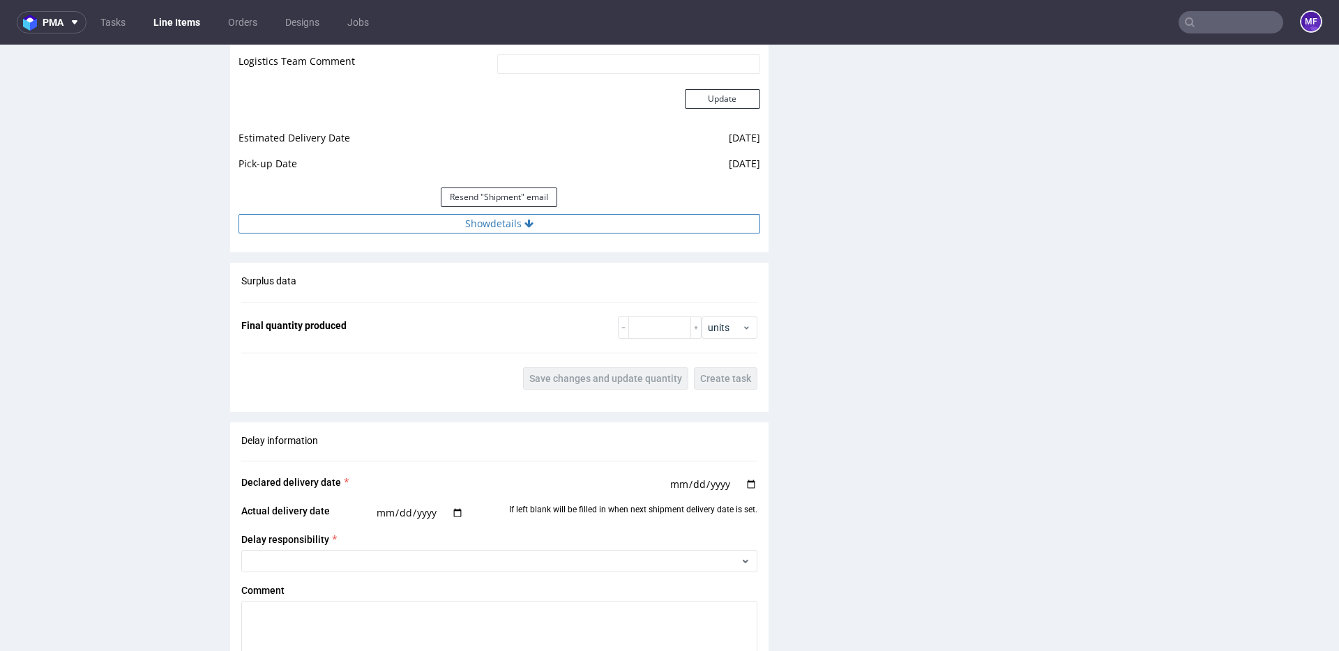
click at [500, 228] on button "Show details" at bounding box center [500, 224] width 522 height 20
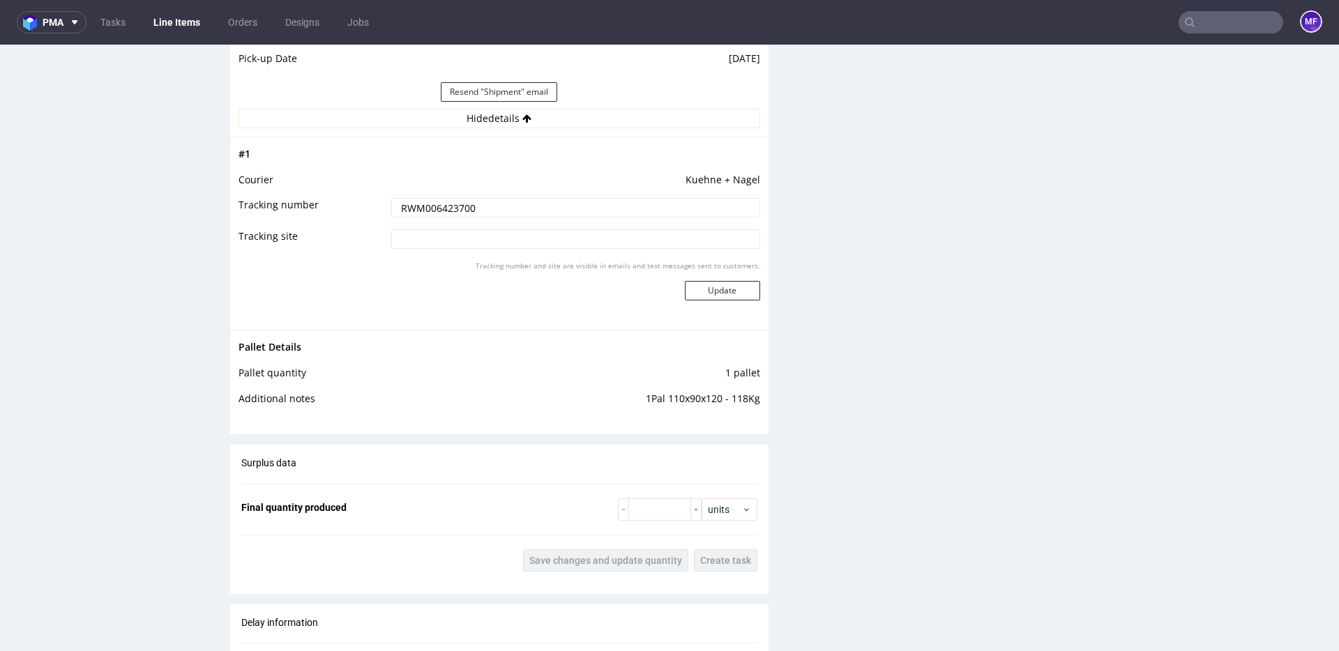
scroll to position [1396, 0]
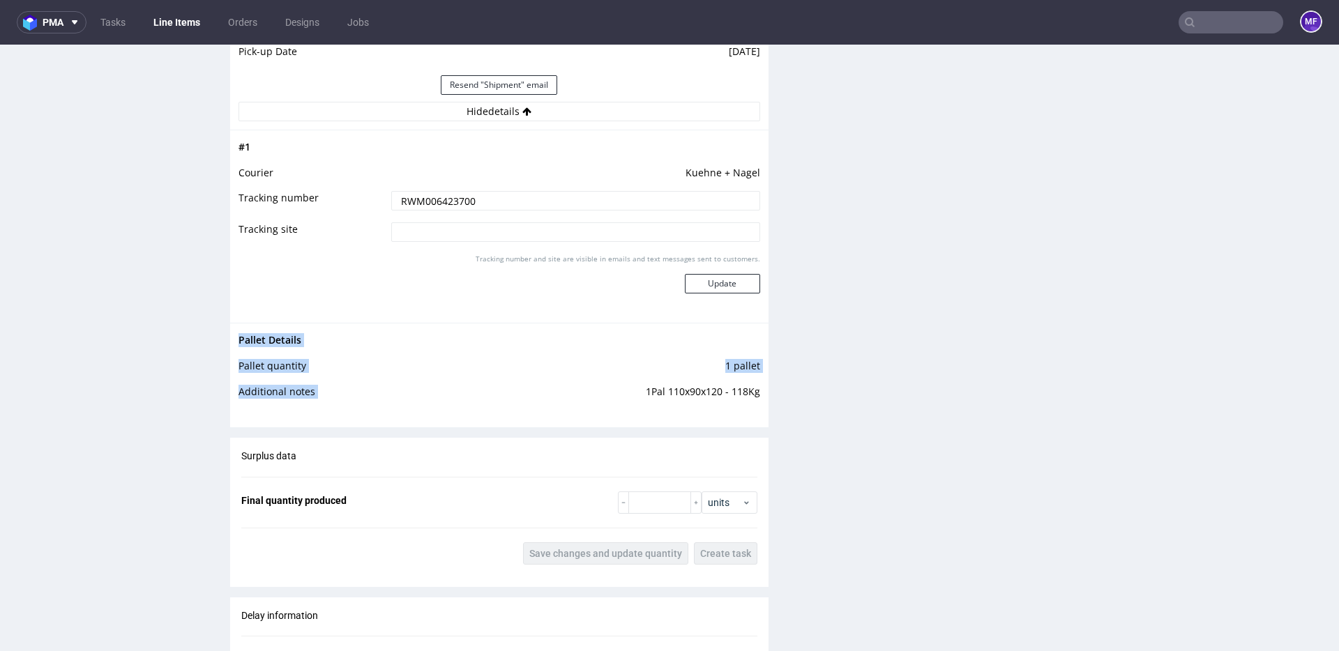
drag, startPoint x: 759, startPoint y: 396, endPoint x: 637, endPoint y: 395, distance: 122.1
click at [637, 395] on div "Pallet Details Pallet quantity 1 pallet Additional notes 1Pal 110x90x120 - 118Kg" at bounding box center [499, 370] width 538 height 94
copy tbody "Pallet Details Pallet quantity 1 pallet Additional notes"
click at [818, 365] on div "Production Files - Design Spit Spit request impossible Box design not found, un…" at bounding box center [1059, -1] width 538 height 2257
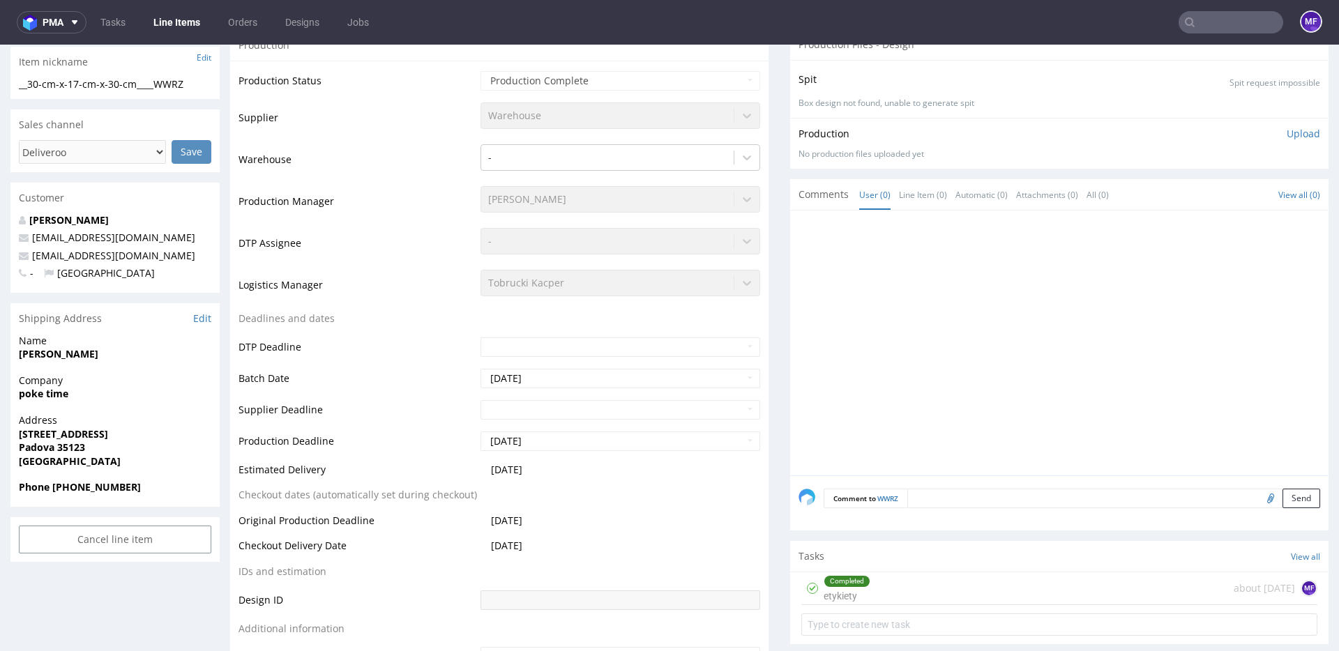
scroll to position [0, 0]
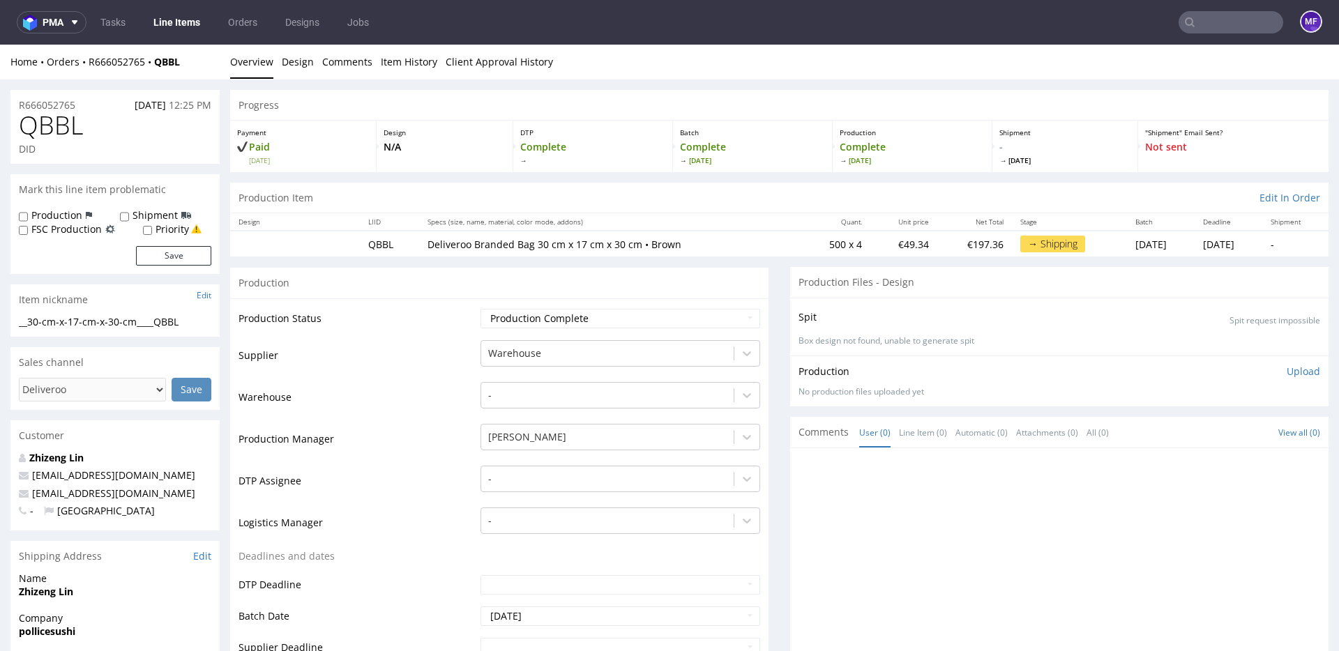
click at [185, 29] on link "Line Items" at bounding box center [176, 22] width 63 height 22
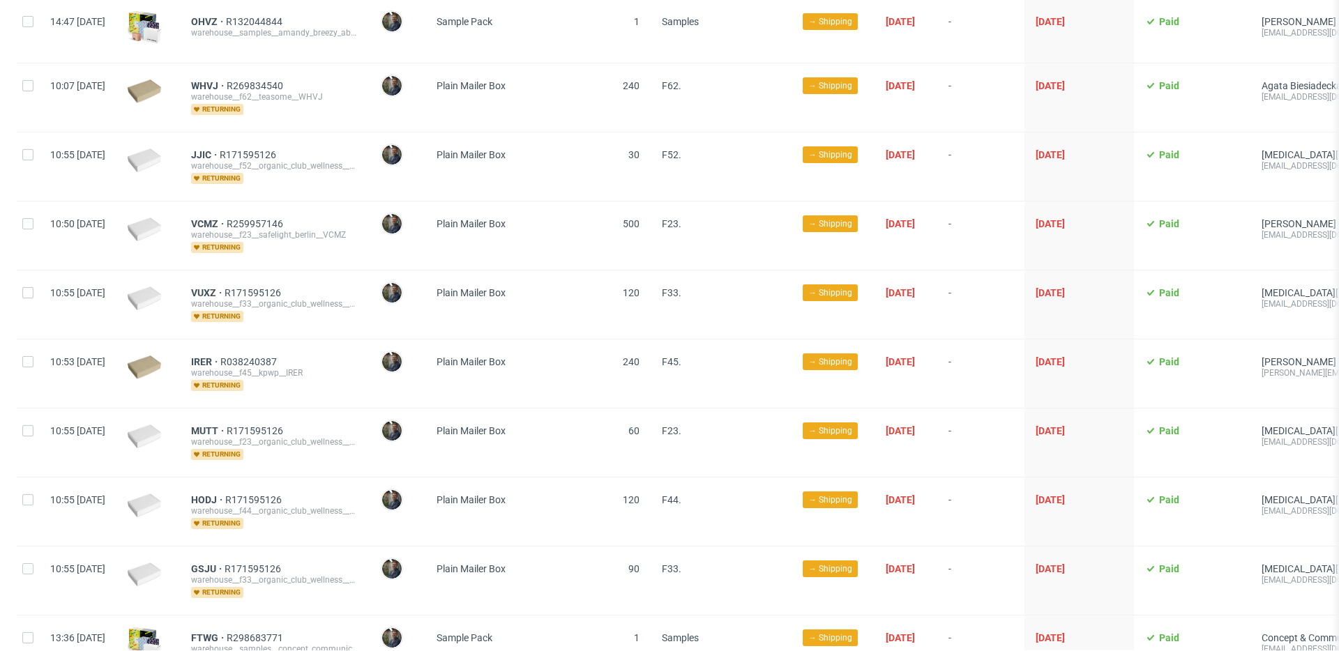
scroll to position [641, 0]
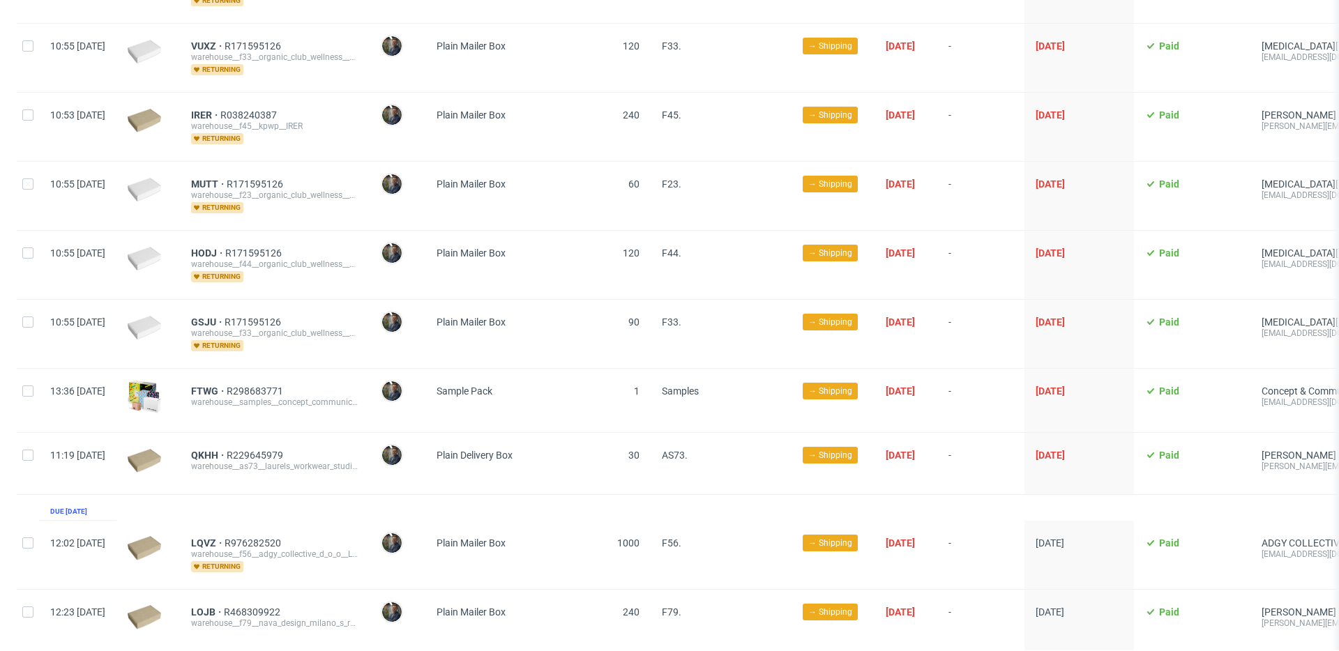
click at [596, 352] on div "Plain Mailer Box" at bounding box center [510, 334] width 171 height 68
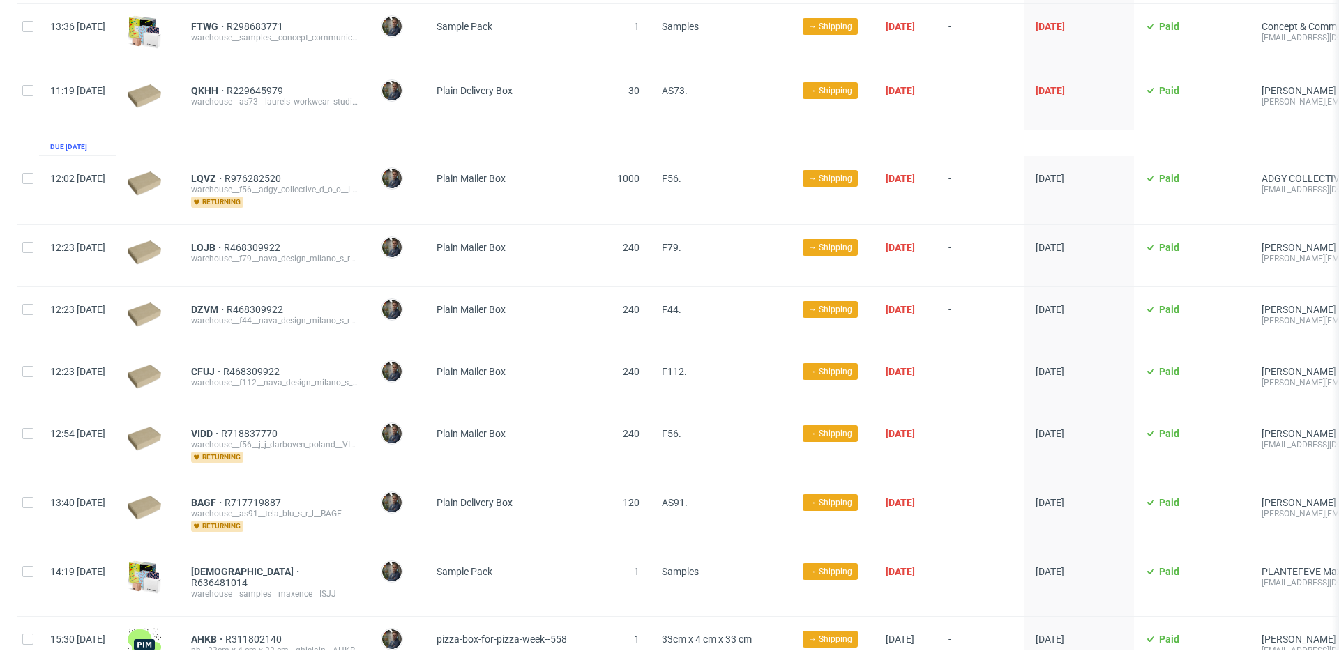
scroll to position [1011, 0]
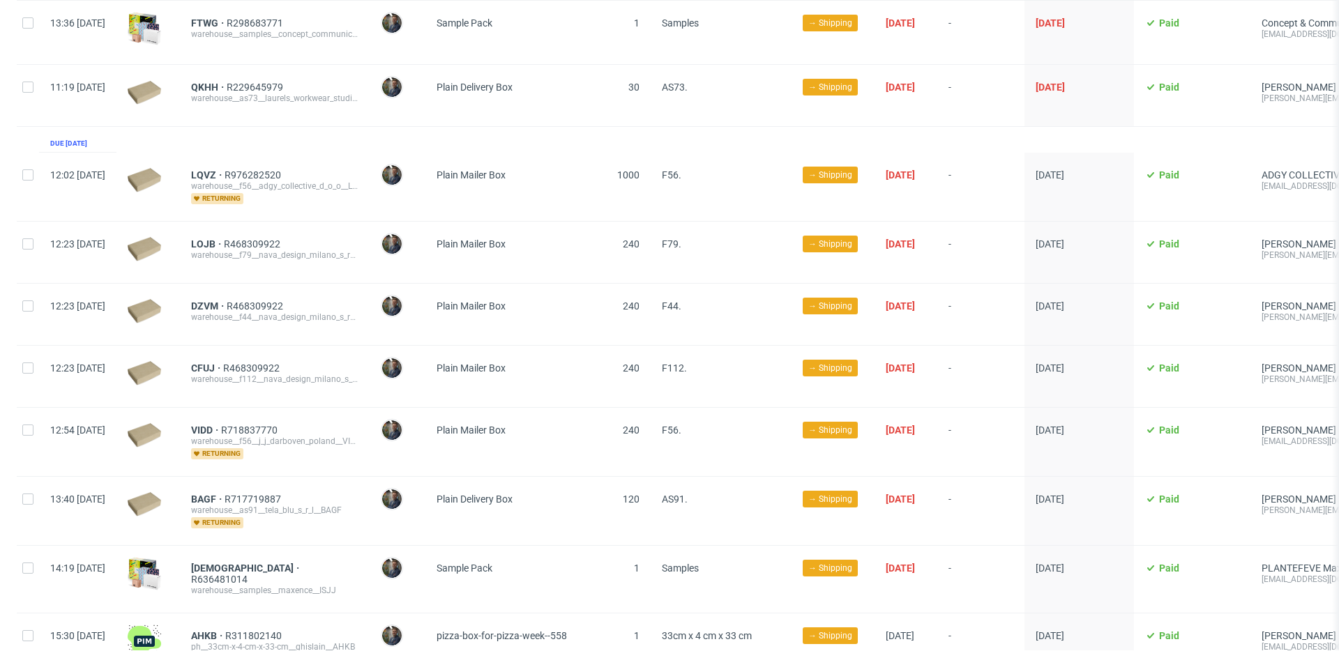
click at [370, 222] on div "LOJB R468309922 warehouse__f79__nava_design_milano_s_r_l__LOJB" at bounding box center [275, 252] width 190 height 61
drag, startPoint x: 224, startPoint y: 162, endPoint x: 255, endPoint y: 163, distance: 30.7
click at [255, 163] on div "LQVZ R976282520 warehouse__f56__adgy_collective_d_o_o__LQVZ returning" at bounding box center [275, 187] width 190 height 68
copy span "LQVZ"
click at [681, 170] on span "F56." at bounding box center [672, 175] width 20 height 11
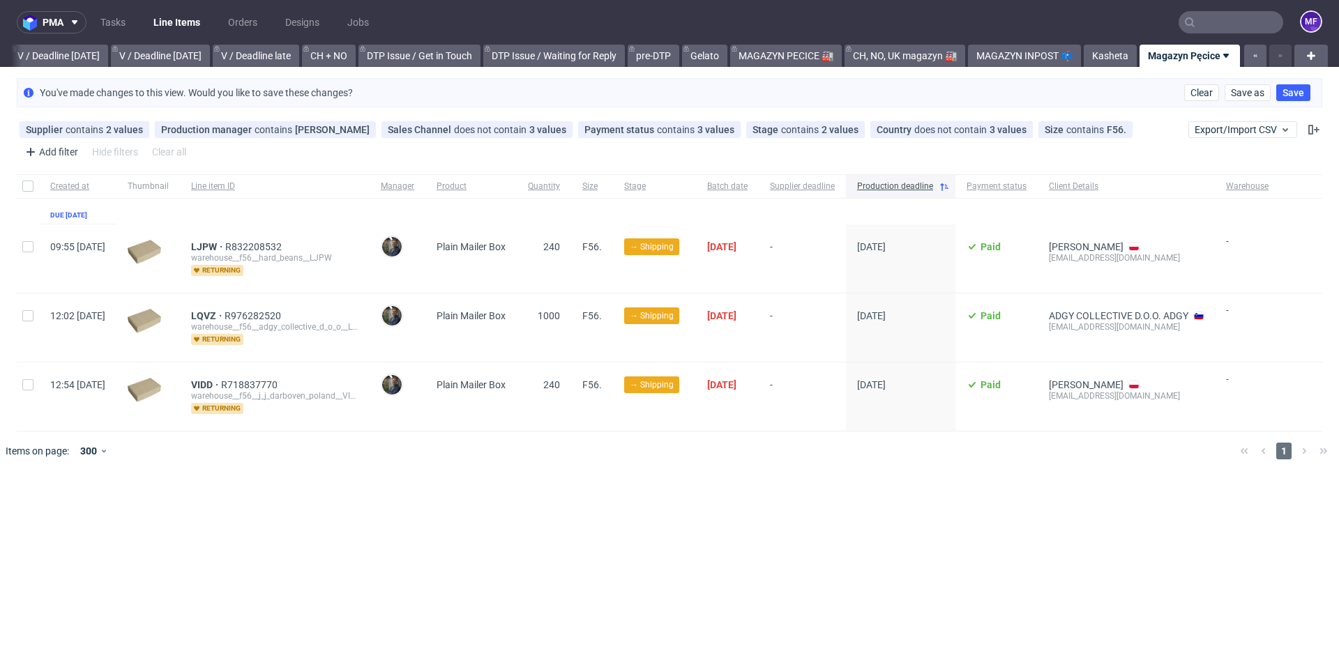
scroll to position [0, 1752]
click at [560, 314] on span "1000" at bounding box center [549, 315] width 22 height 11
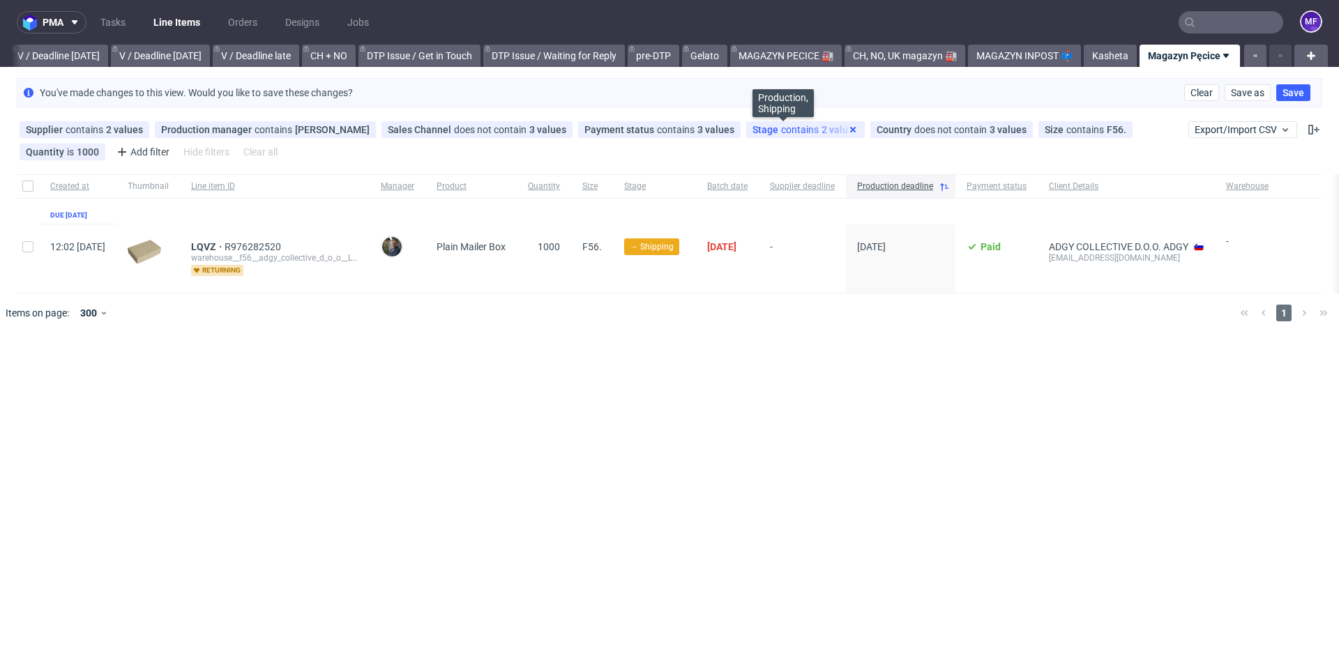
click at [848, 130] on icon at bounding box center [853, 129] width 11 height 11
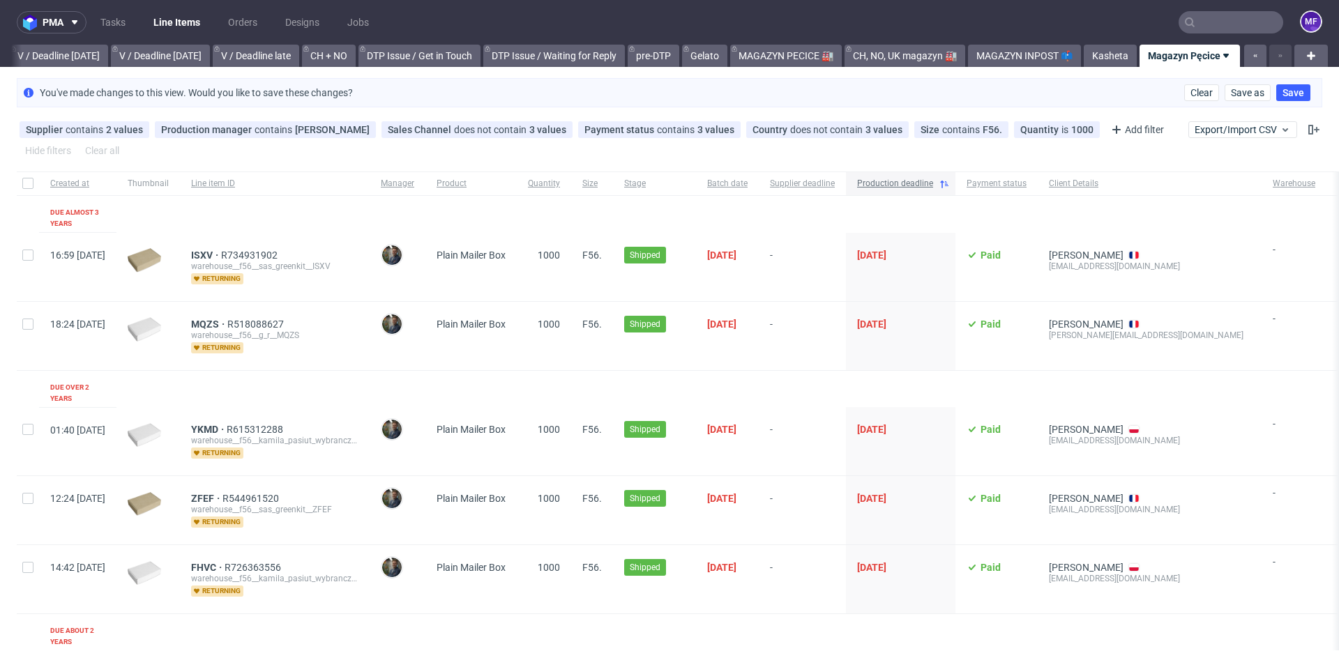
click at [949, 185] on use at bounding box center [944, 185] width 8 height 8
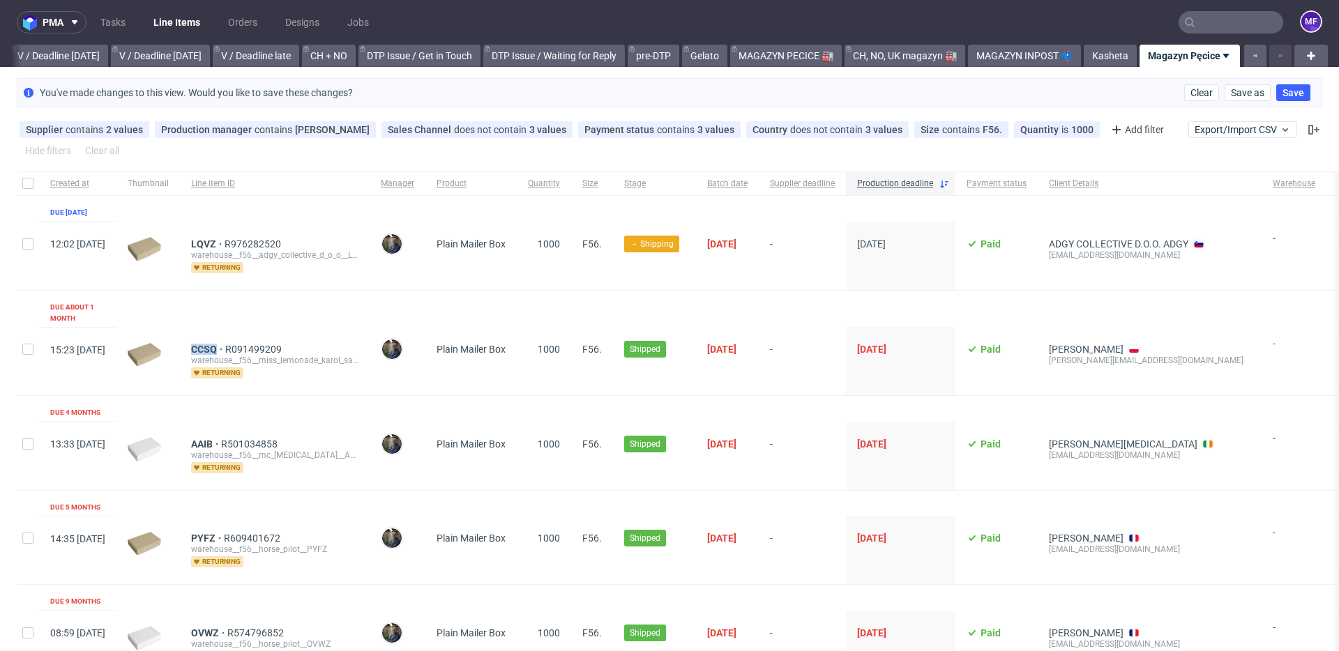
click at [1155, 57] on link "Magazyn Pęcice" at bounding box center [1190, 56] width 100 height 22
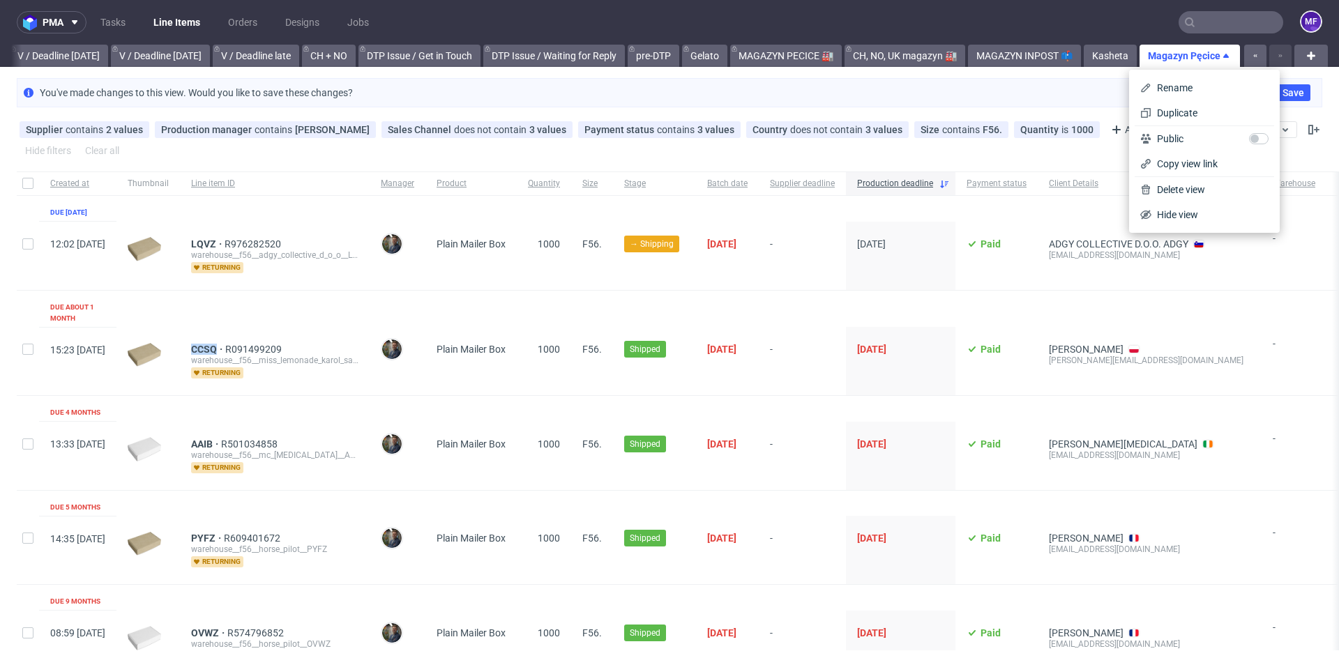
click at [1155, 57] on link "Magazyn Pęcice" at bounding box center [1190, 56] width 100 height 22
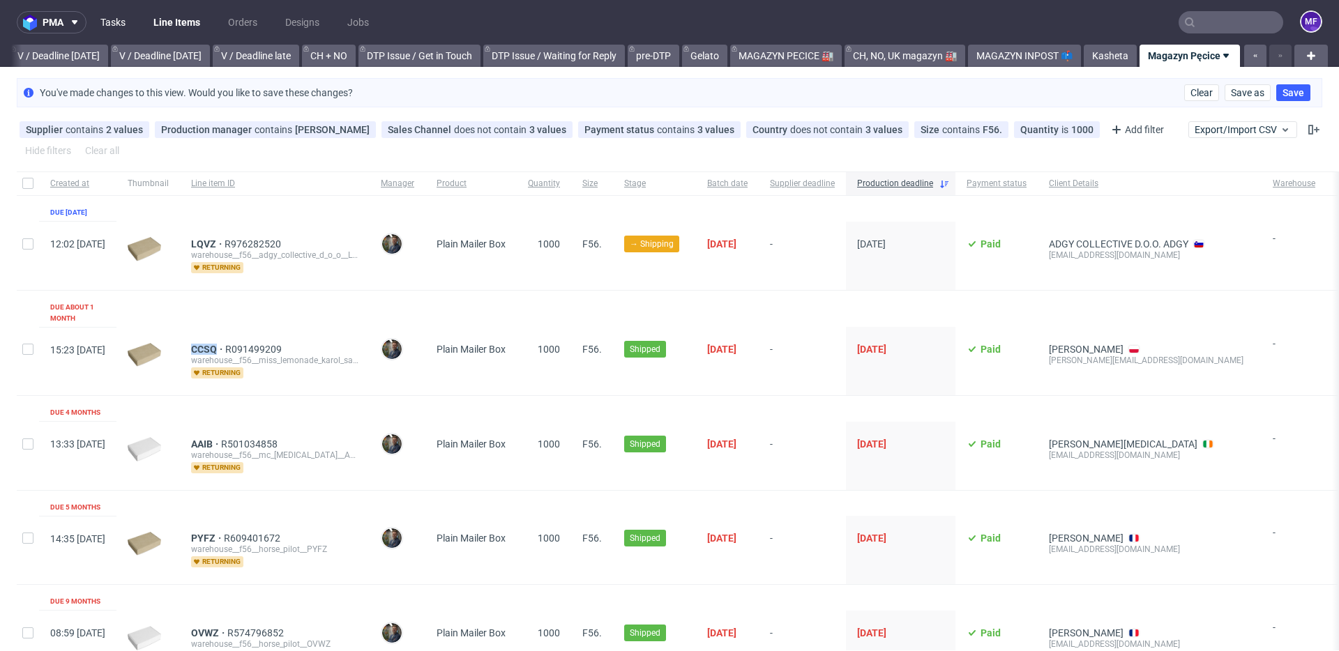
click at [128, 29] on link "Tasks" at bounding box center [113, 22] width 42 height 22
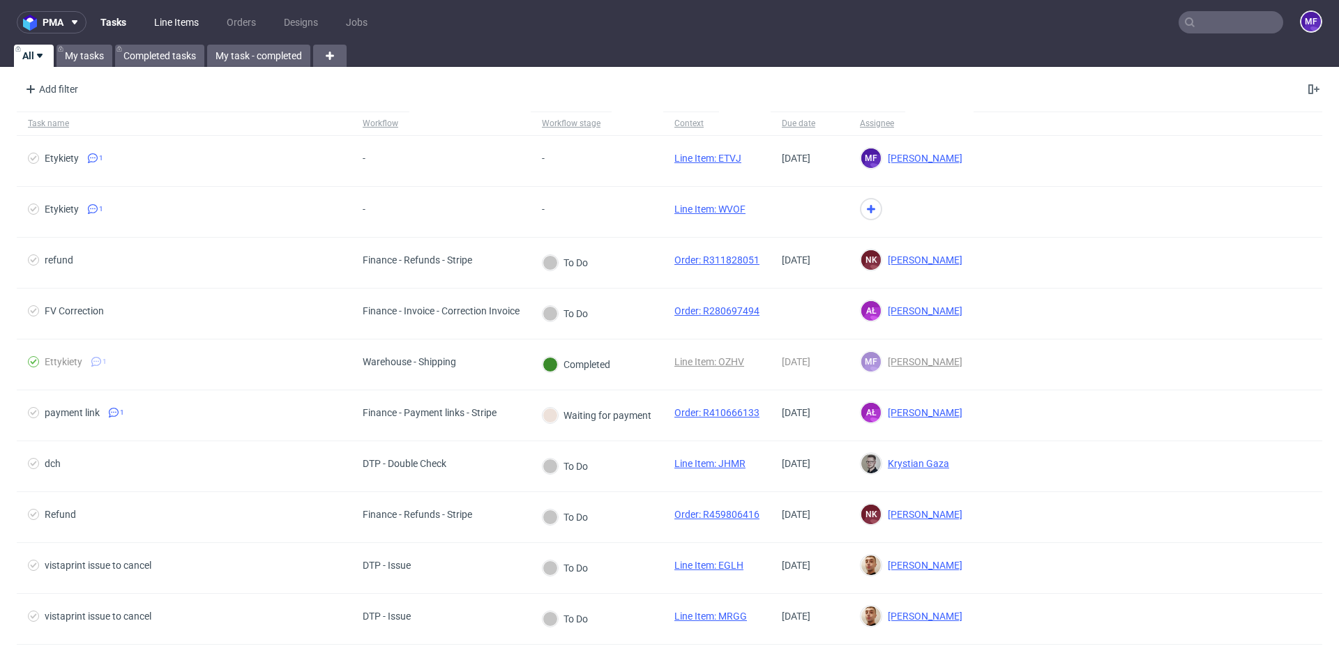
click at [161, 27] on link "Line Items" at bounding box center [176, 22] width 61 height 22
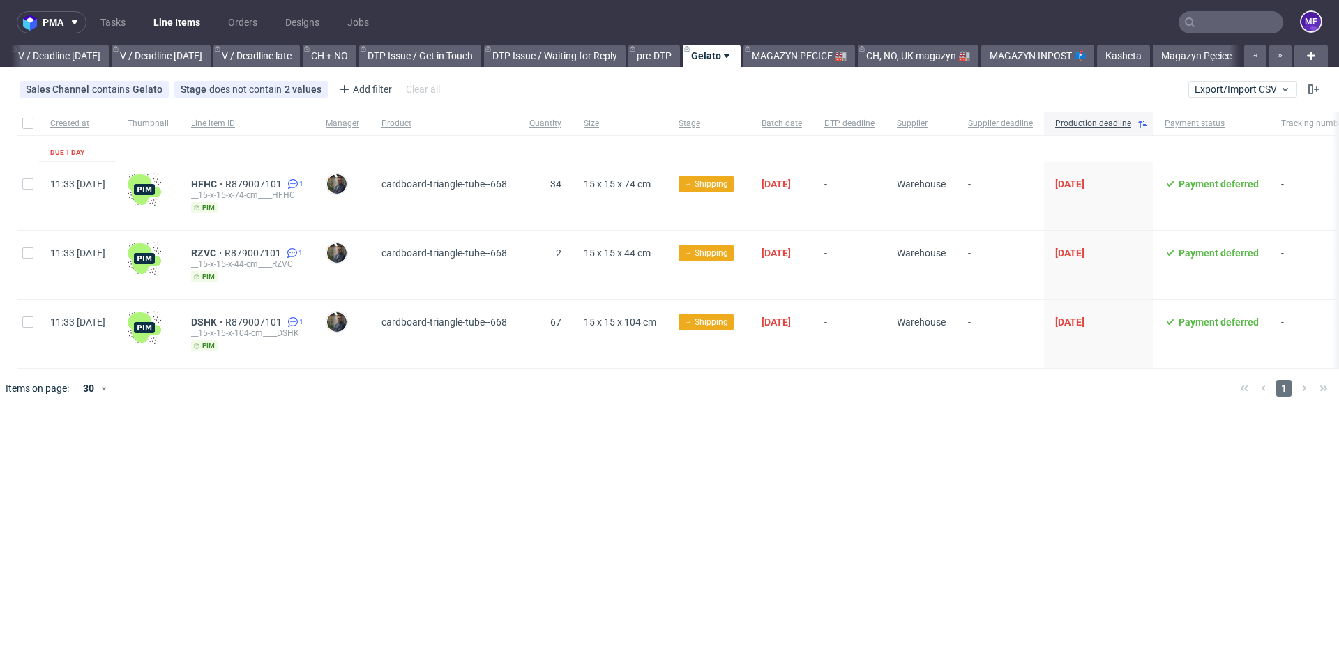
scroll to position [0, 1751]
click at [1198, 57] on link "Magazyn Pęcice" at bounding box center [1196, 56] width 87 height 22
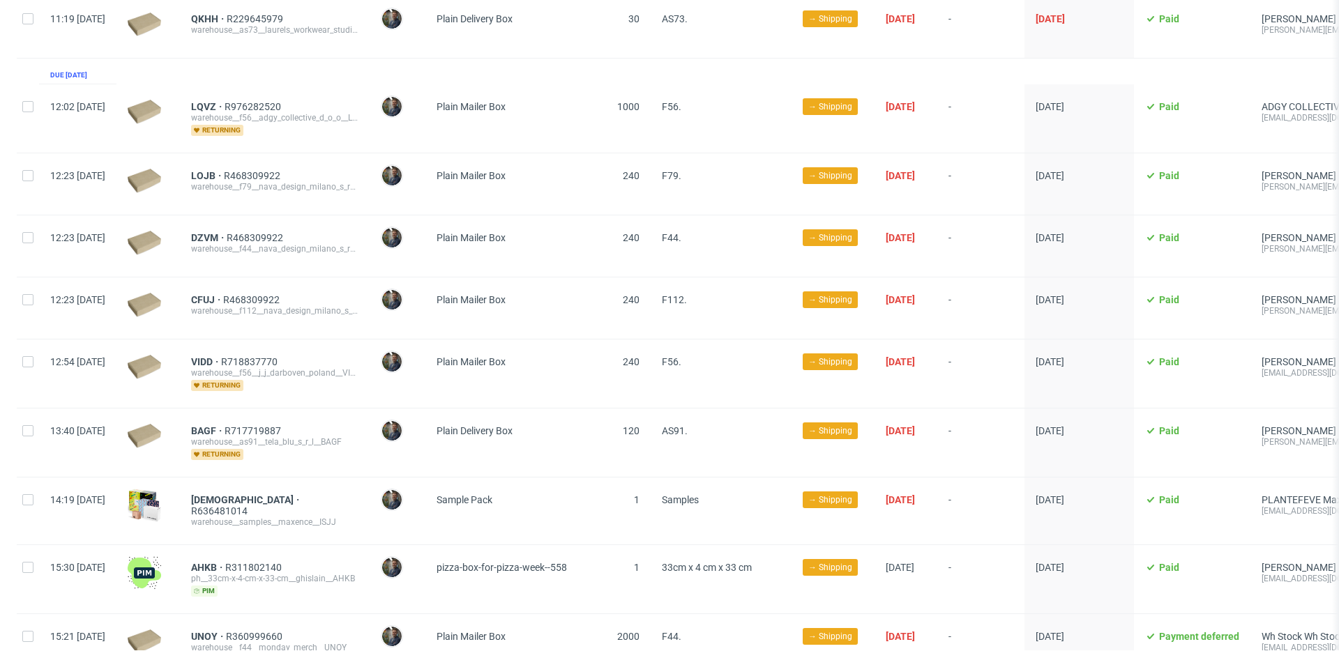
scroll to position [1085, 0]
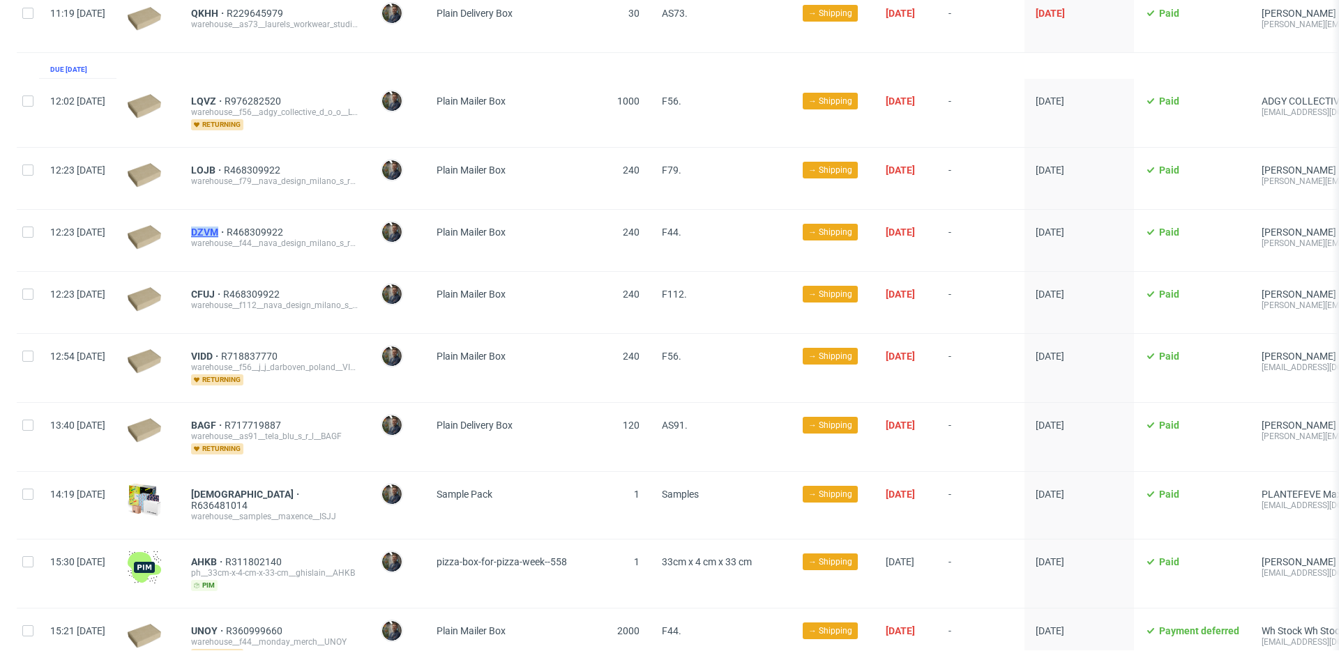
drag, startPoint x: 225, startPoint y: 220, endPoint x: 258, endPoint y: 220, distance: 32.8
click at [258, 220] on div "DZVM R468309922 warehouse__f44__nava_design_milano_s_r_l__DZVM" at bounding box center [275, 240] width 190 height 61
copy span "DZVM"
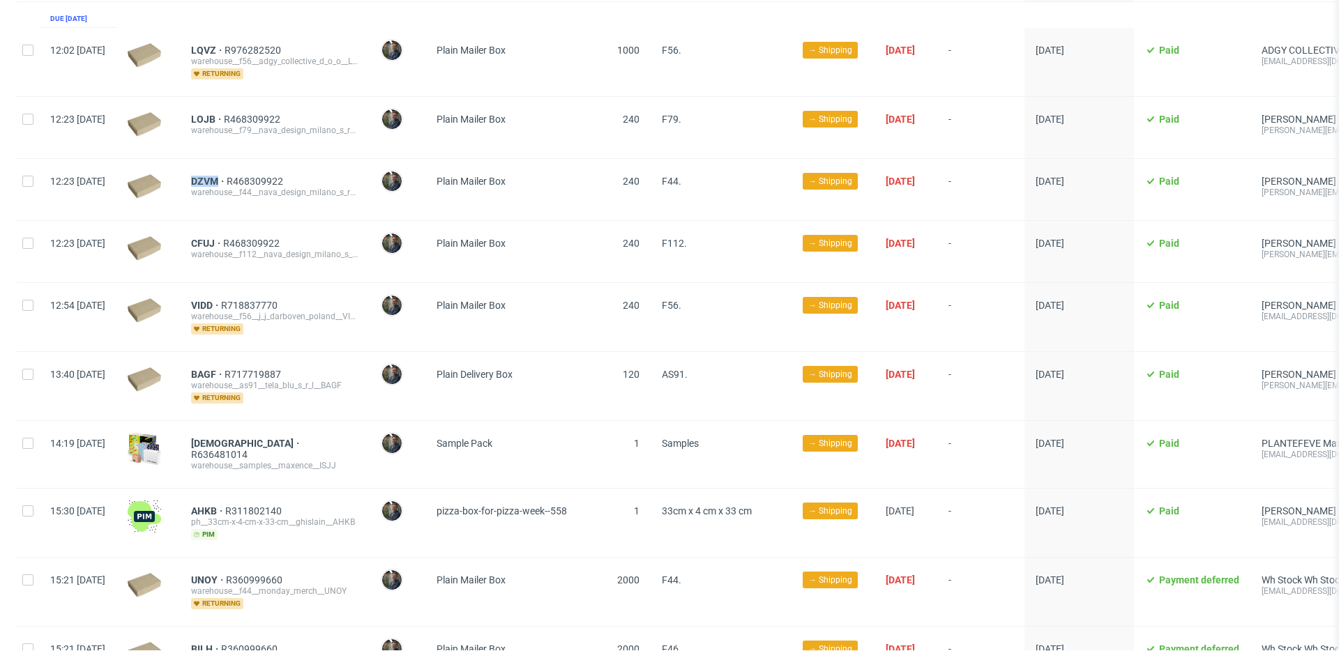
scroll to position [1140, 0]
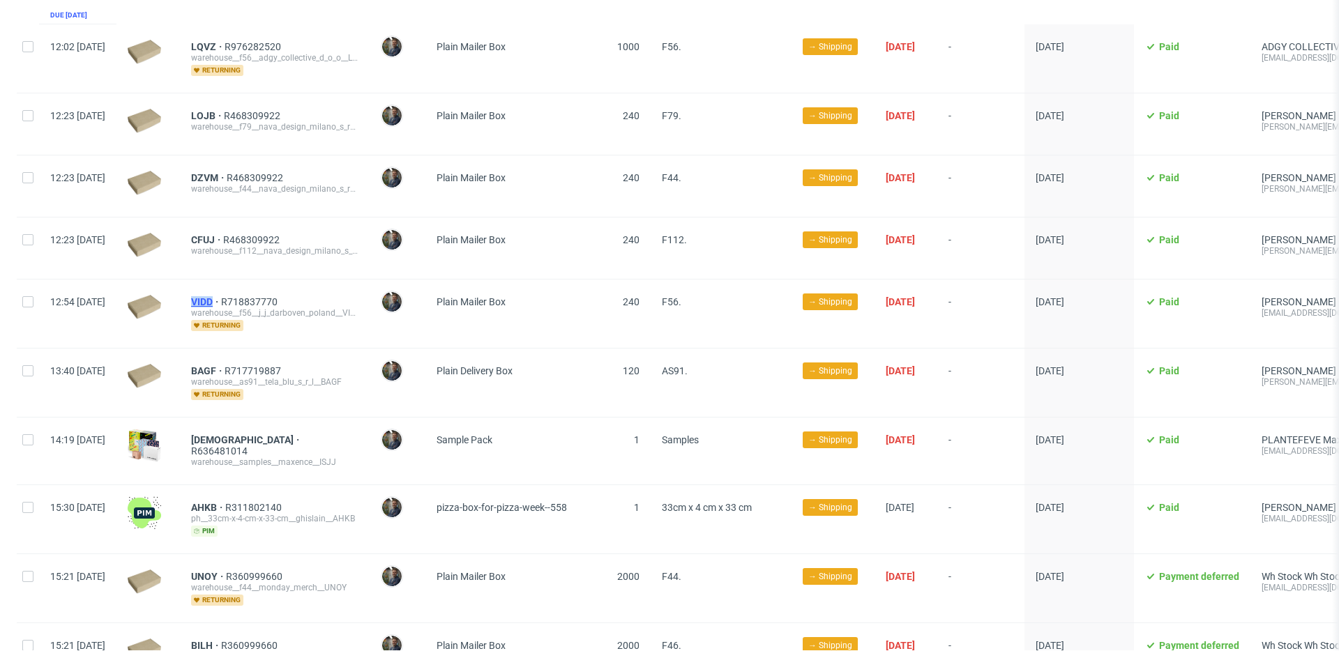
drag, startPoint x: 225, startPoint y: 288, endPoint x: 253, endPoint y: 289, distance: 27.2
click at [253, 289] on div "VIDD R718837770 warehouse__f56__j_j_darboven_poland__VIDD returning" at bounding box center [275, 314] width 190 height 68
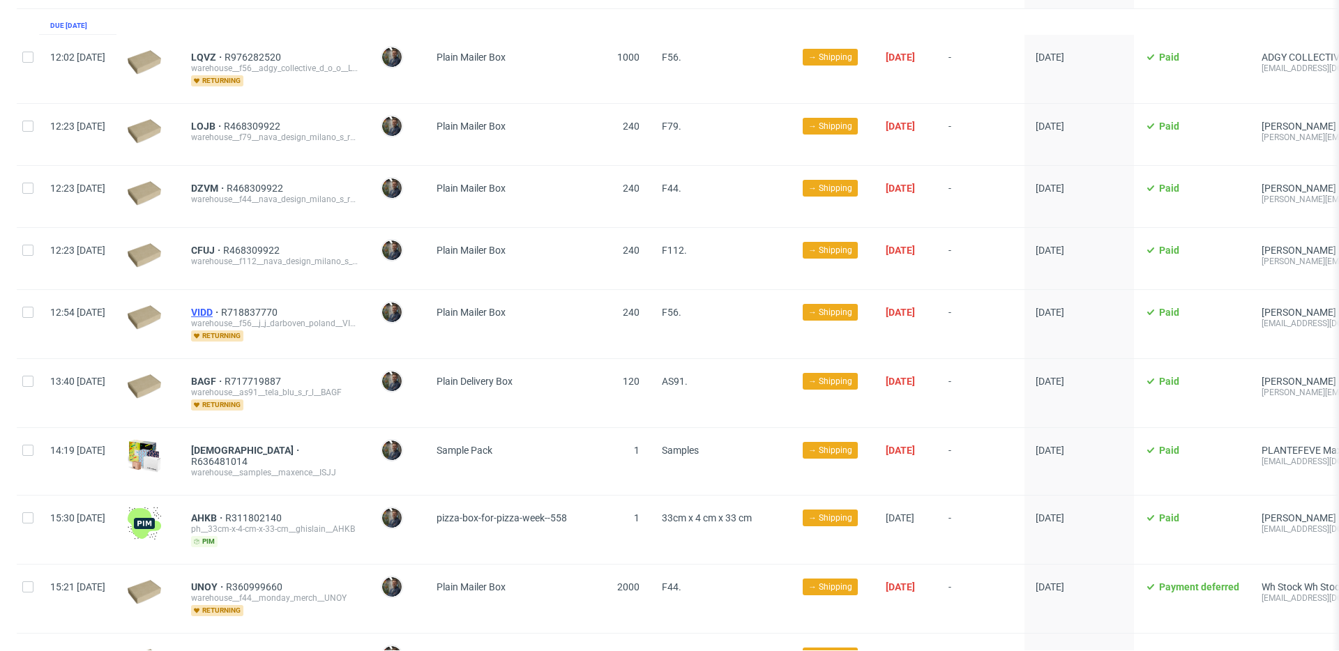
scroll to position [1129, 0]
drag, startPoint x: 234, startPoint y: 299, endPoint x: 253, endPoint y: 299, distance: 18.8
click at [253, 299] on div "VIDD R718837770 warehouse__f56__j_j_darboven_poland__VIDD returning" at bounding box center [275, 325] width 190 height 68
copy span "VIDD"
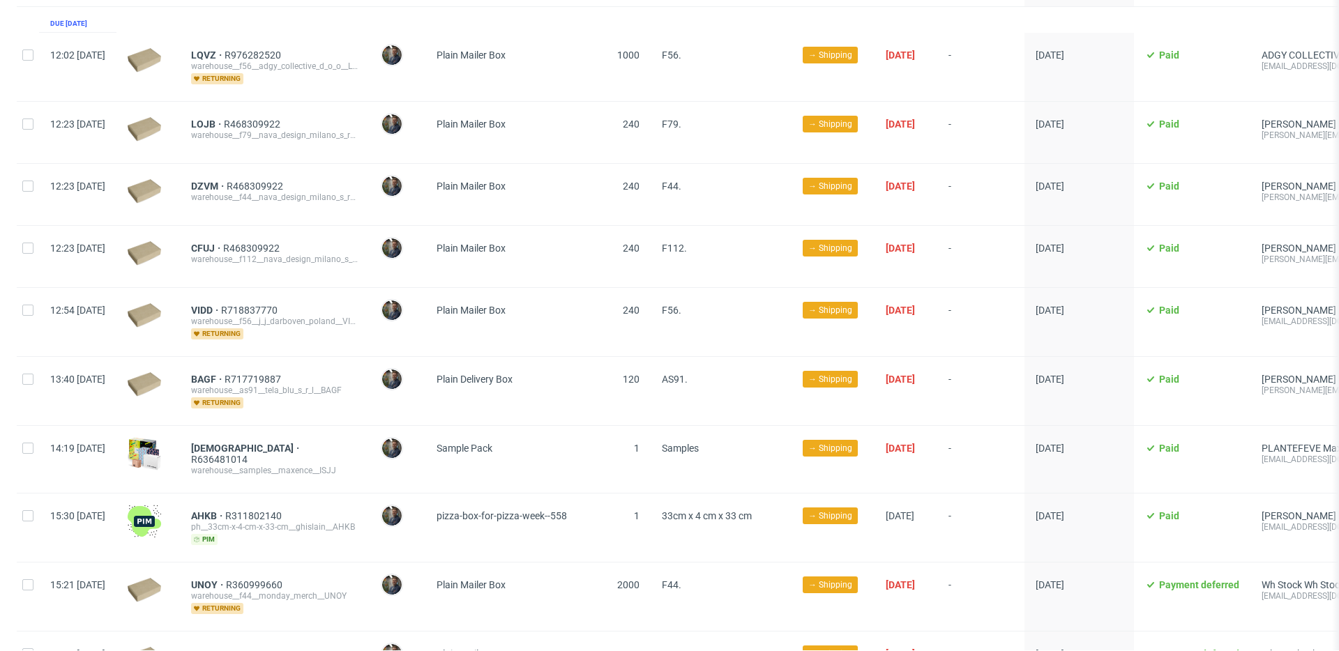
click at [180, 361] on div at bounding box center [147, 391] width 63 height 68
drag, startPoint x: 226, startPoint y: 365, endPoint x: 255, endPoint y: 366, distance: 29.3
click at [255, 366] on div "BAGF R717719887 warehouse__as91__tela_blu_s_r_l__BAGF returning" at bounding box center [275, 391] width 190 height 68
copy span "BAGF"
click at [357, 401] on div "BAGF R717719887 warehouse__as91__tela_blu_s_r_l__BAGF returning" at bounding box center [275, 391] width 190 height 68
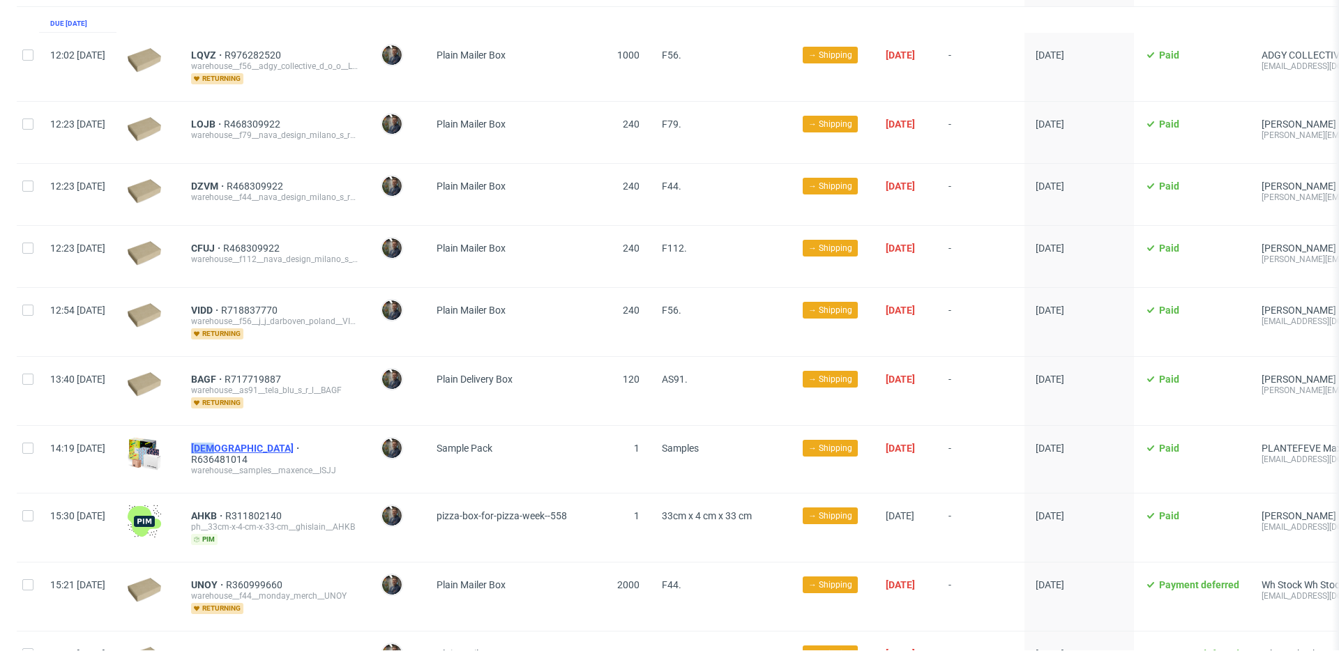
drag, startPoint x: 226, startPoint y: 436, endPoint x: 253, endPoint y: 437, distance: 26.5
click at [253, 437] on div "ISJJ R636481014 warehouse__samples__maxence__ISJJ" at bounding box center [275, 459] width 190 height 67
copy span "ISJJ"
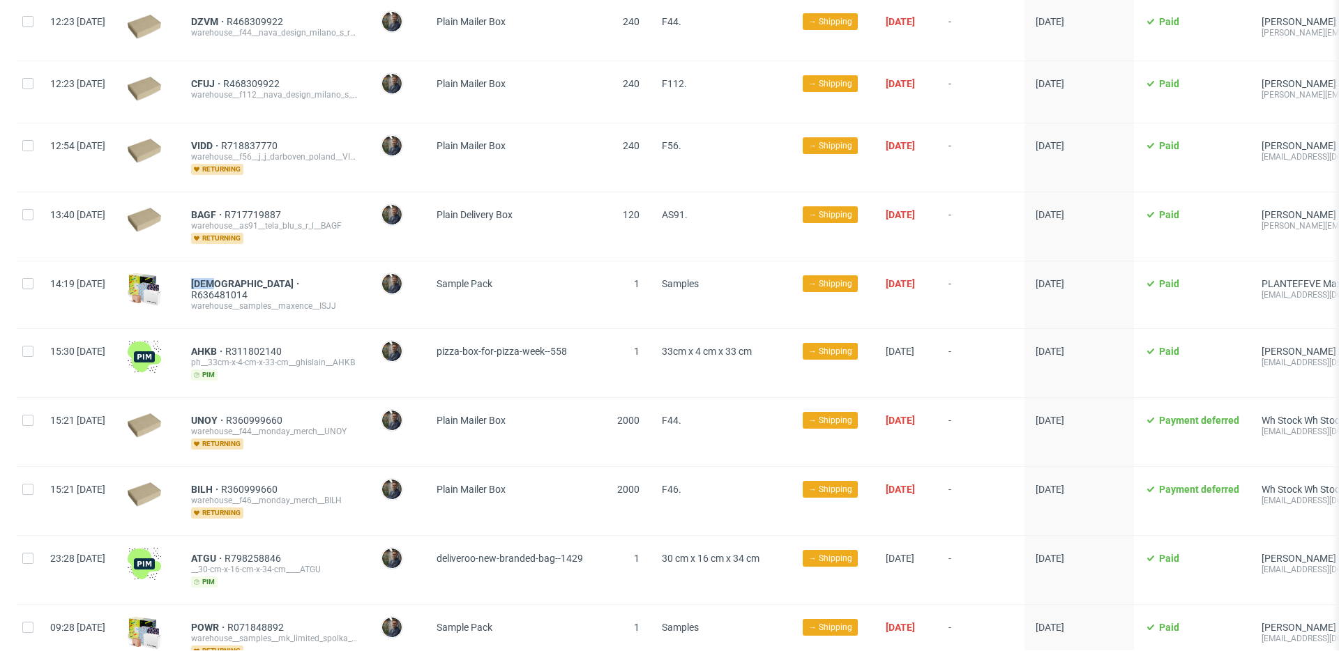
scroll to position [1300, 0]
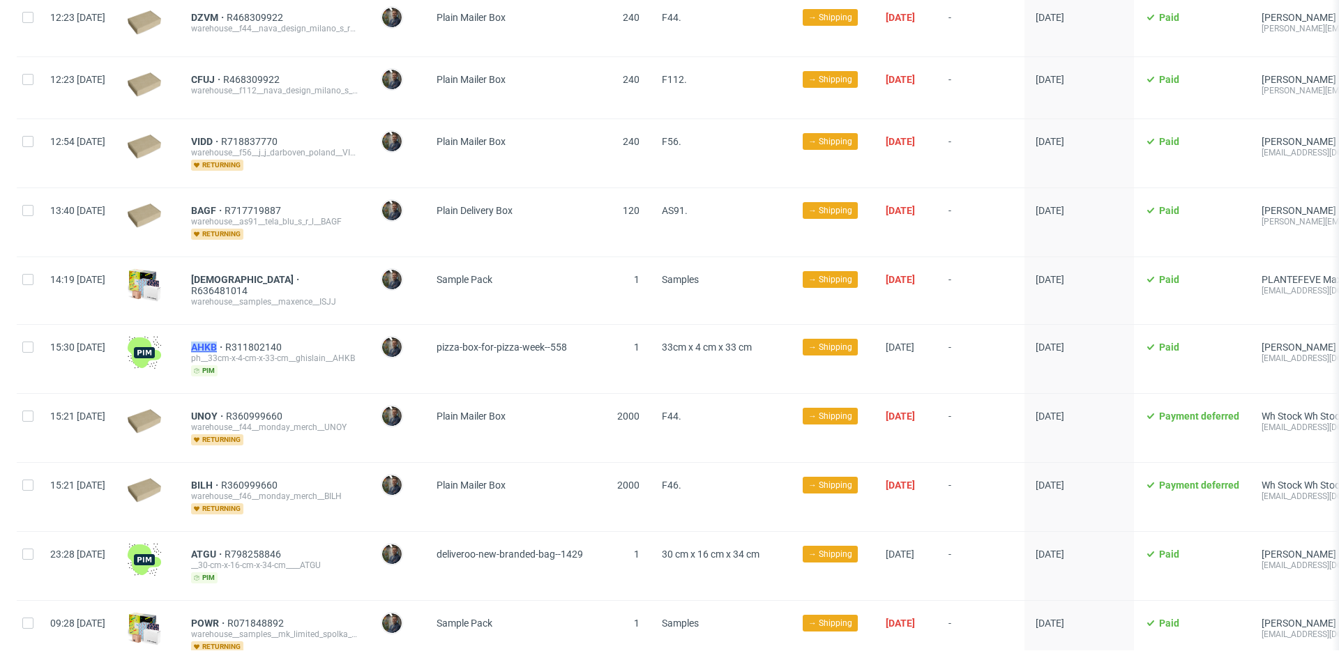
drag, startPoint x: 226, startPoint y: 331, endPoint x: 258, endPoint y: 332, distance: 32.1
click at [258, 332] on div "AHKB R311802140 ph__33cm-x-4-cm-x-33-cm__ghislain__AHKB pim" at bounding box center [275, 359] width 190 height 68
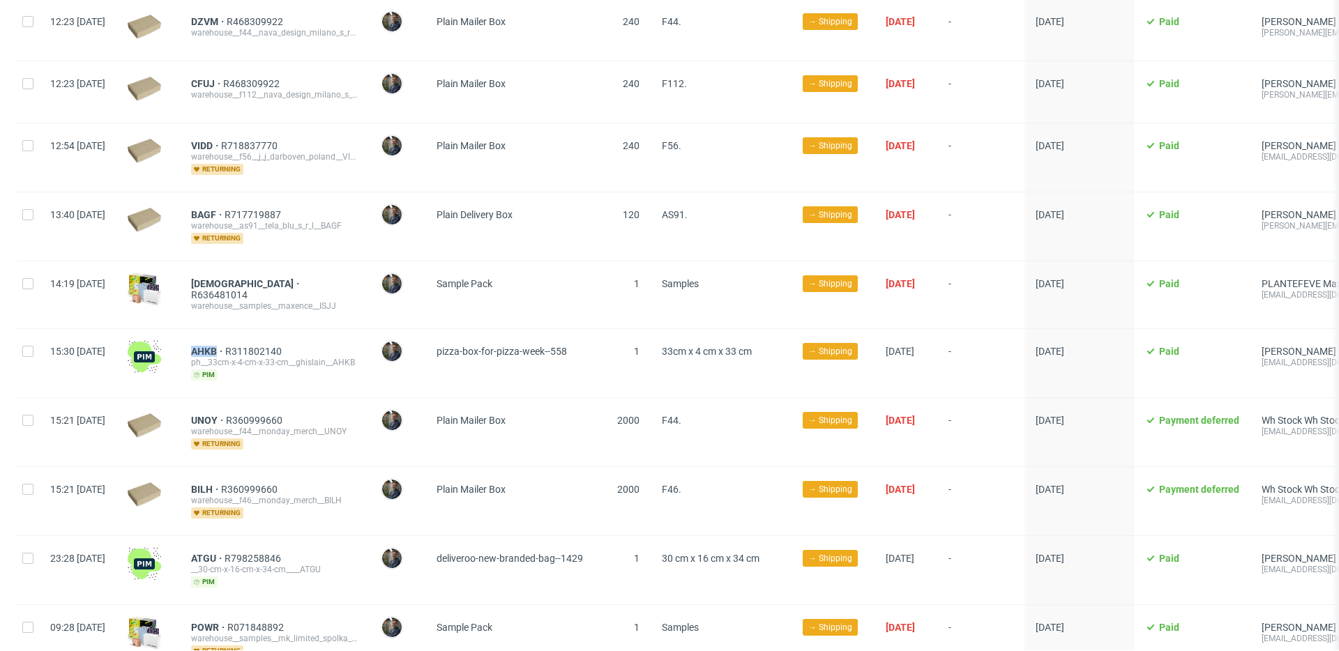
copy span "AHKB"
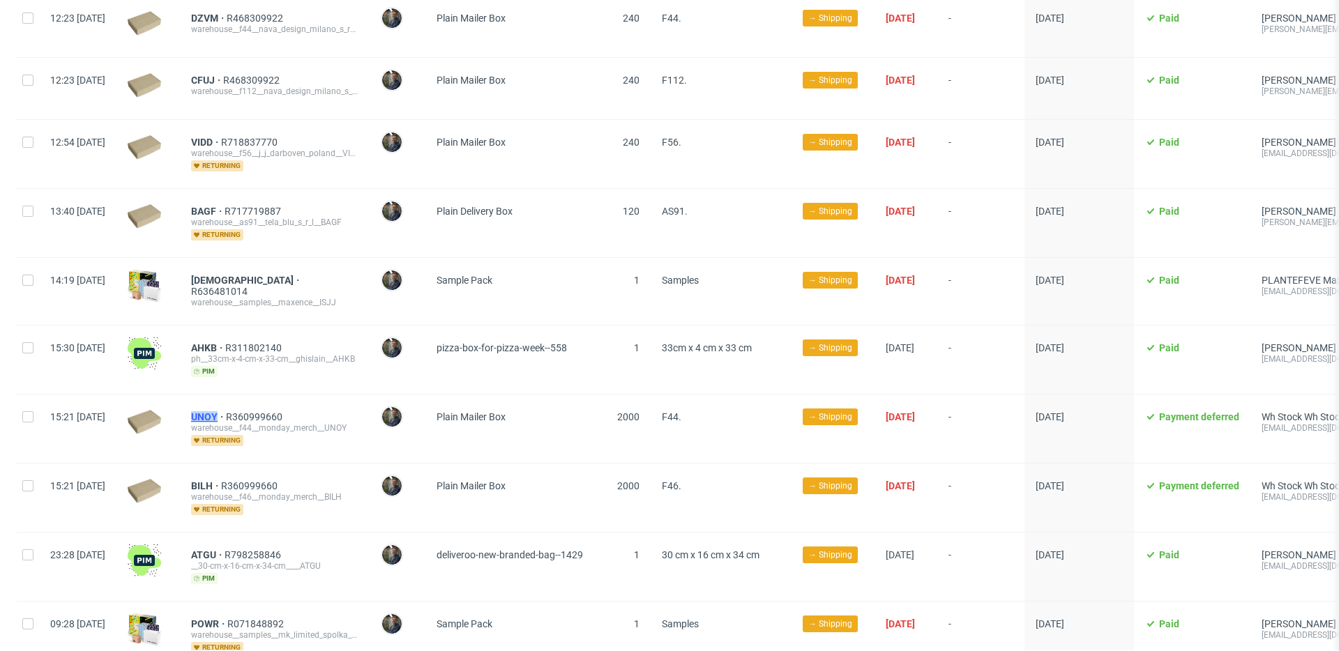
drag, startPoint x: 225, startPoint y: 398, endPoint x: 260, endPoint y: 398, distance: 35.6
click at [257, 400] on div "UNOY R360999660 warehouse__f44__monday_merch__UNOY returning" at bounding box center [275, 429] width 190 height 68
copy span "UNOY"
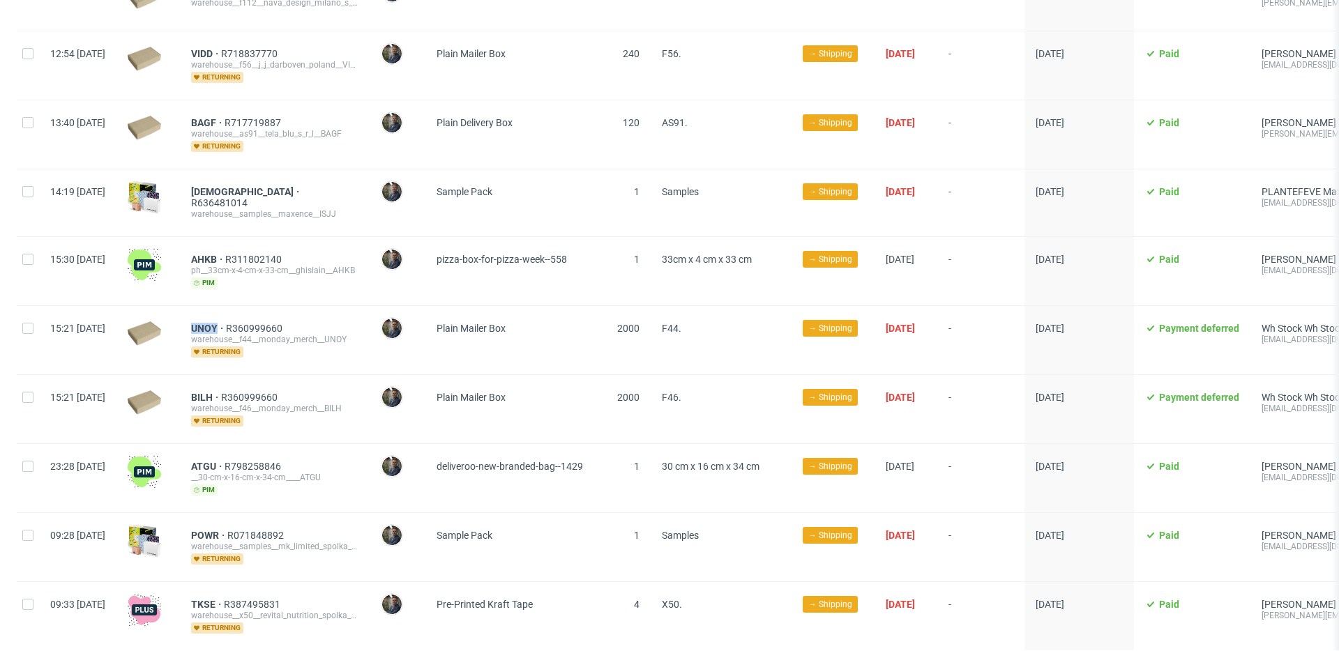
scroll to position [1412, 0]
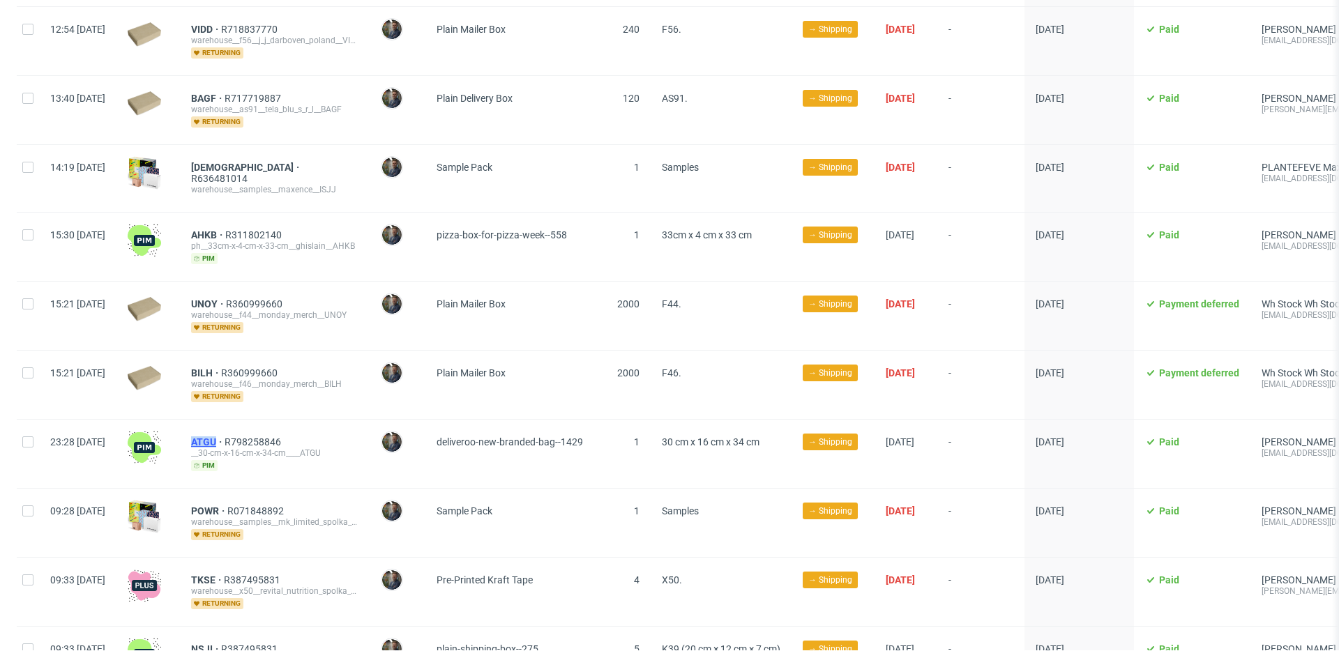
drag, startPoint x: 227, startPoint y: 428, endPoint x: 257, endPoint y: 428, distance: 30.0
click at [257, 428] on div "ATGU R798258846 __30-cm-x-16-cm-x-34-cm____ATGU pim" at bounding box center [275, 454] width 190 height 68
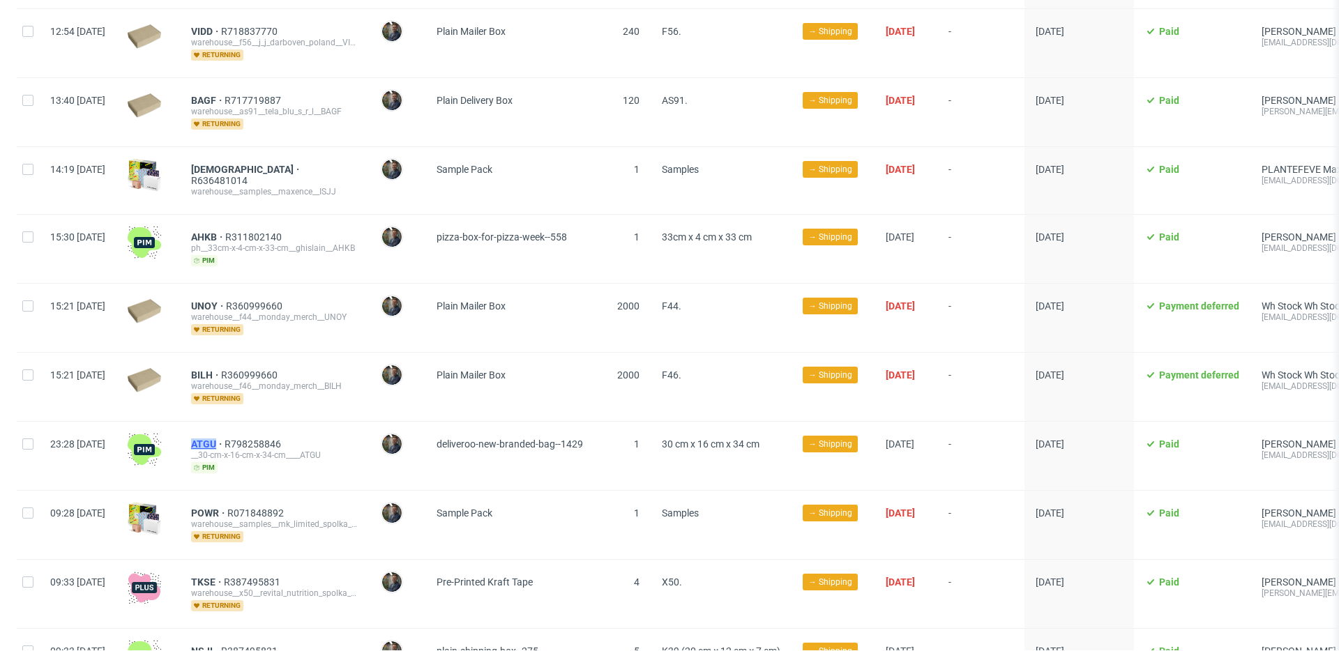
copy span "ATGU"
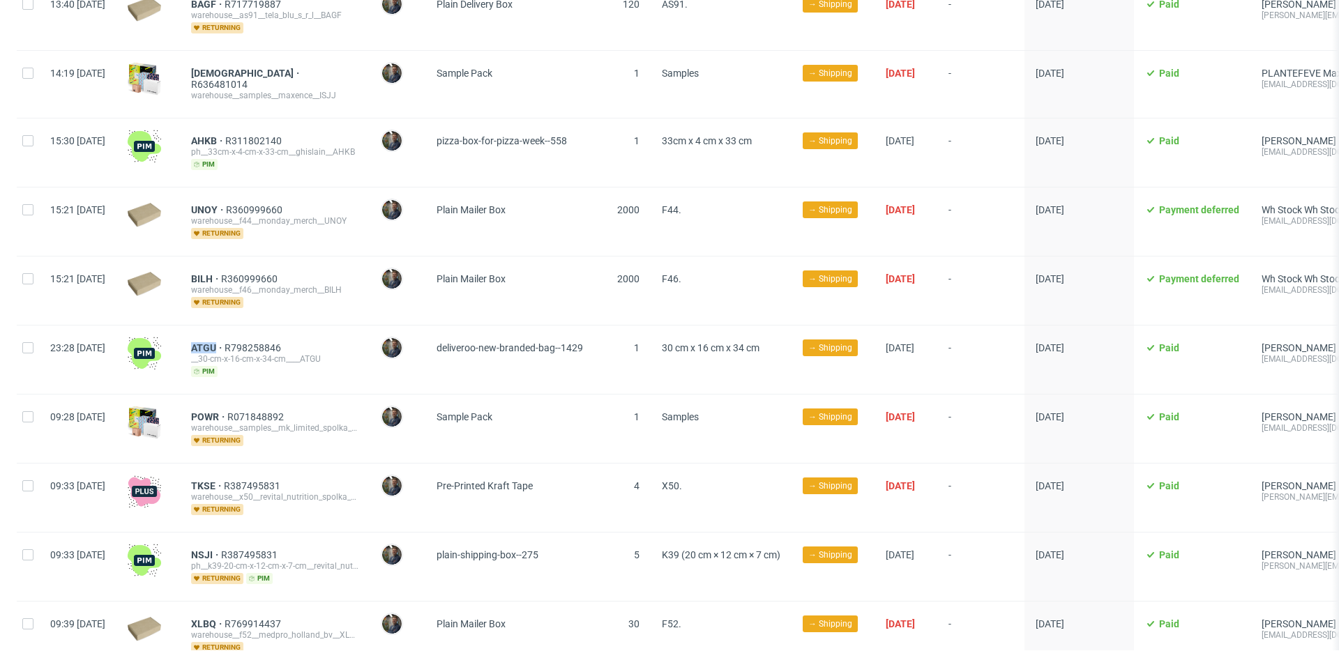
scroll to position [1509, 0]
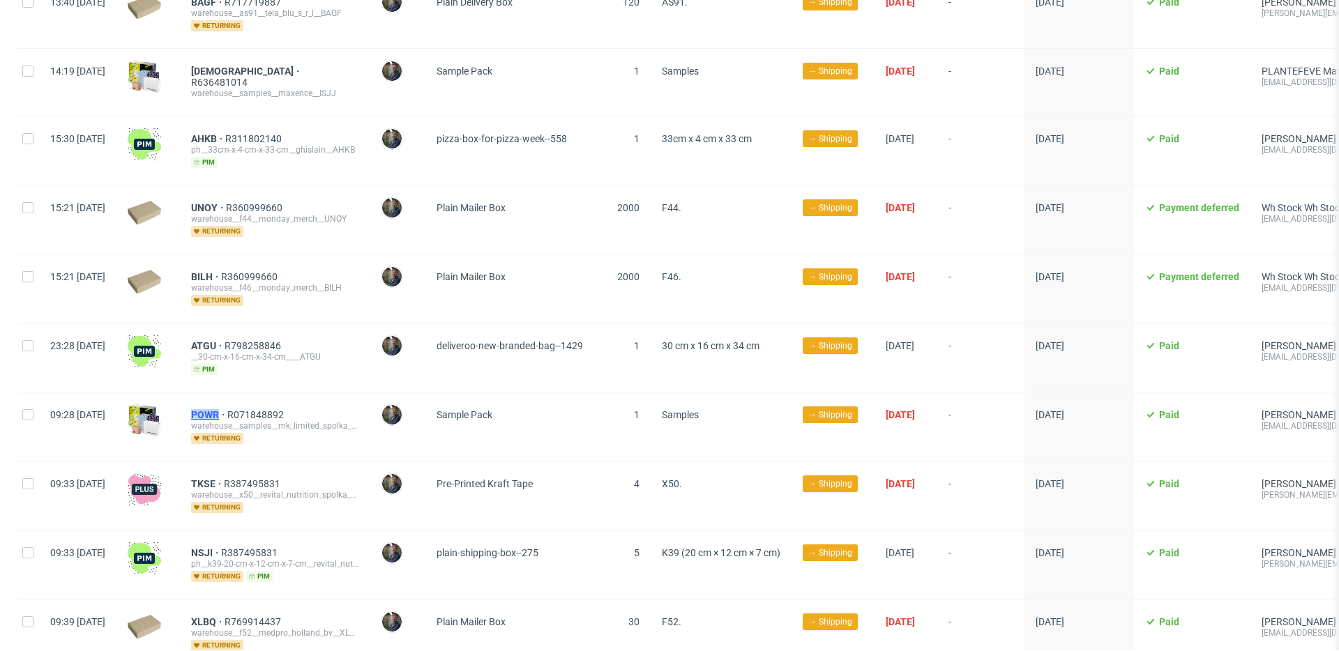
drag, startPoint x: 228, startPoint y: 399, endPoint x: 261, endPoint y: 398, distance: 32.8
click at [261, 398] on div "POWR R071848892 warehouse__samples__mk_limited_spolka_z_ograniczona_odpowiedzia…" at bounding box center [275, 427] width 190 height 68
copy span "POWR"
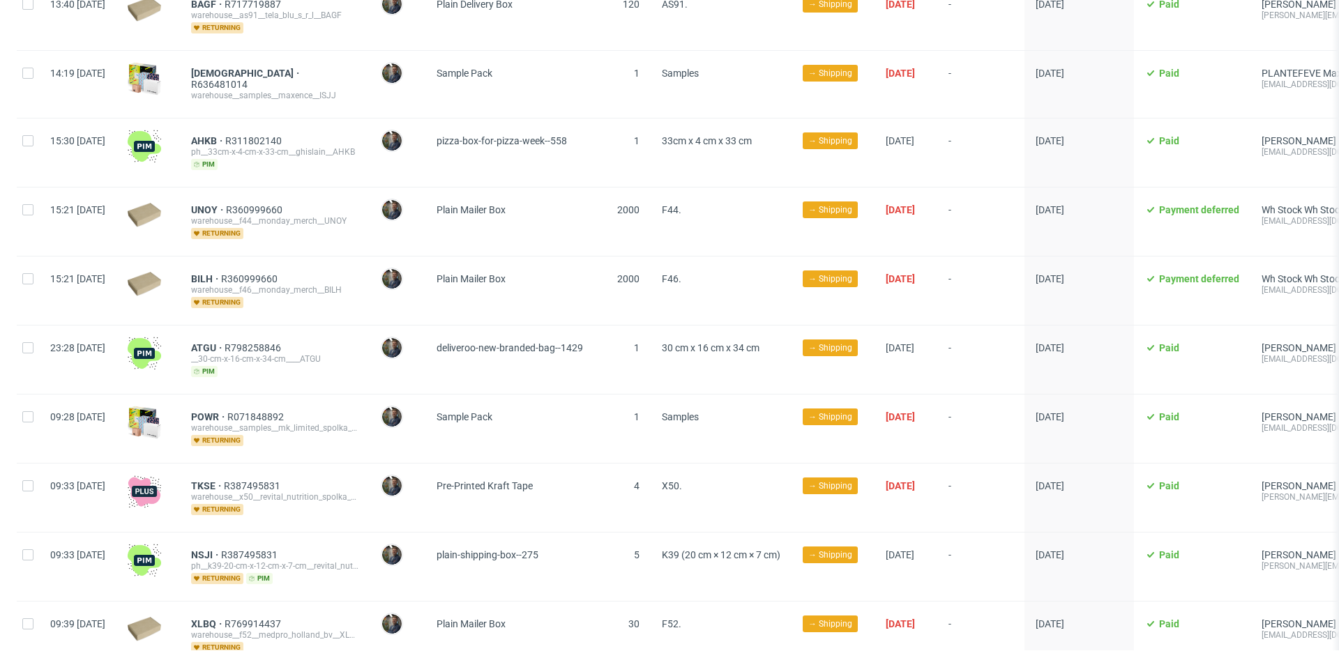
click at [354, 437] on div "POWR R071848892 warehouse__samples__mk_limited_spolka_z_ograniczona_odpowiedzia…" at bounding box center [275, 429] width 190 height 68
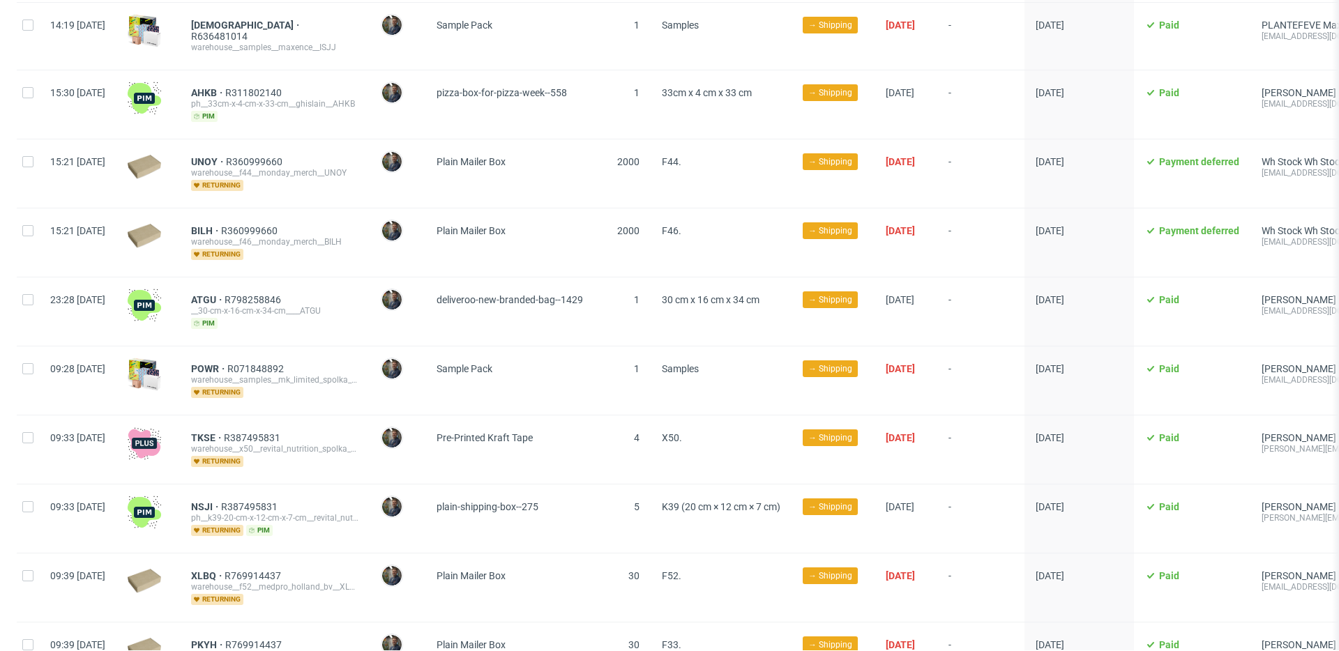
scroll to position [1555, 0]
drag, startPoint x: 224, startPoint y: 416, endPoint x: 257, endPoint y: 416, distance: 33.5
click at [257, 416] on div "TKSE R387495831 warehouse__x50__revital_nutrition_spolka_z_ograniczona_odpowied…" at bounding box center [275, 449] width 190 height 68
copy span "TKSE"
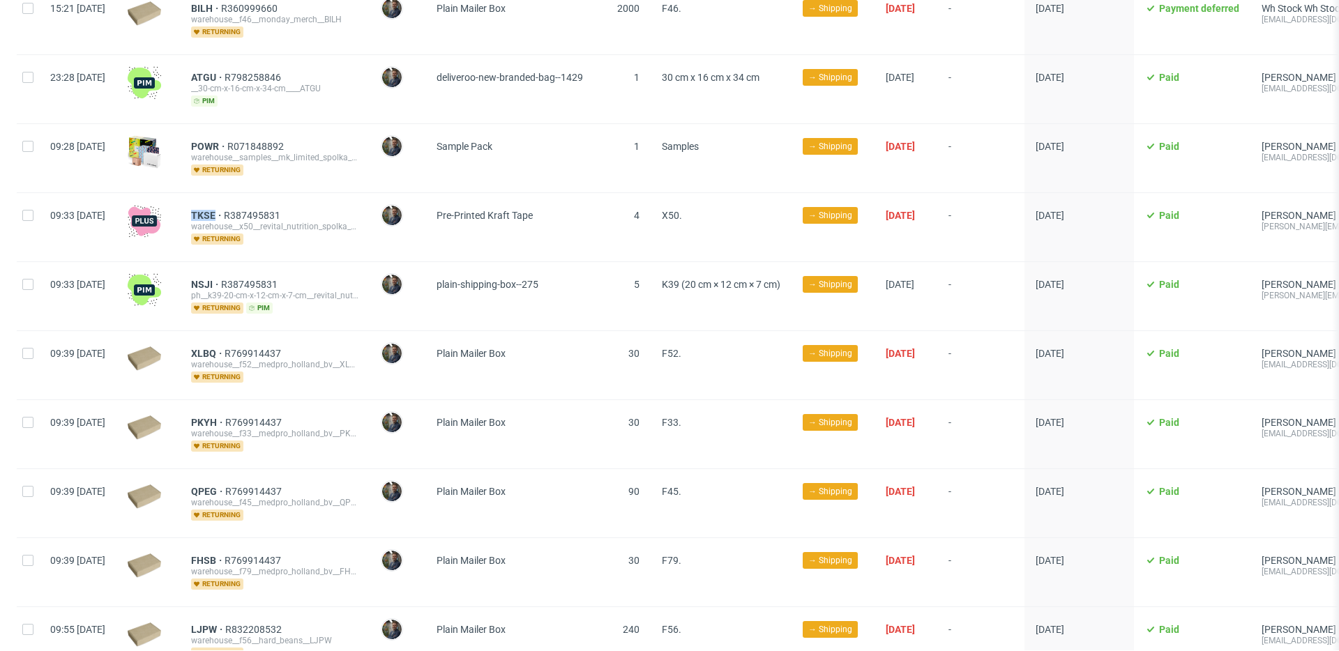
scroll to position [1780, 0]
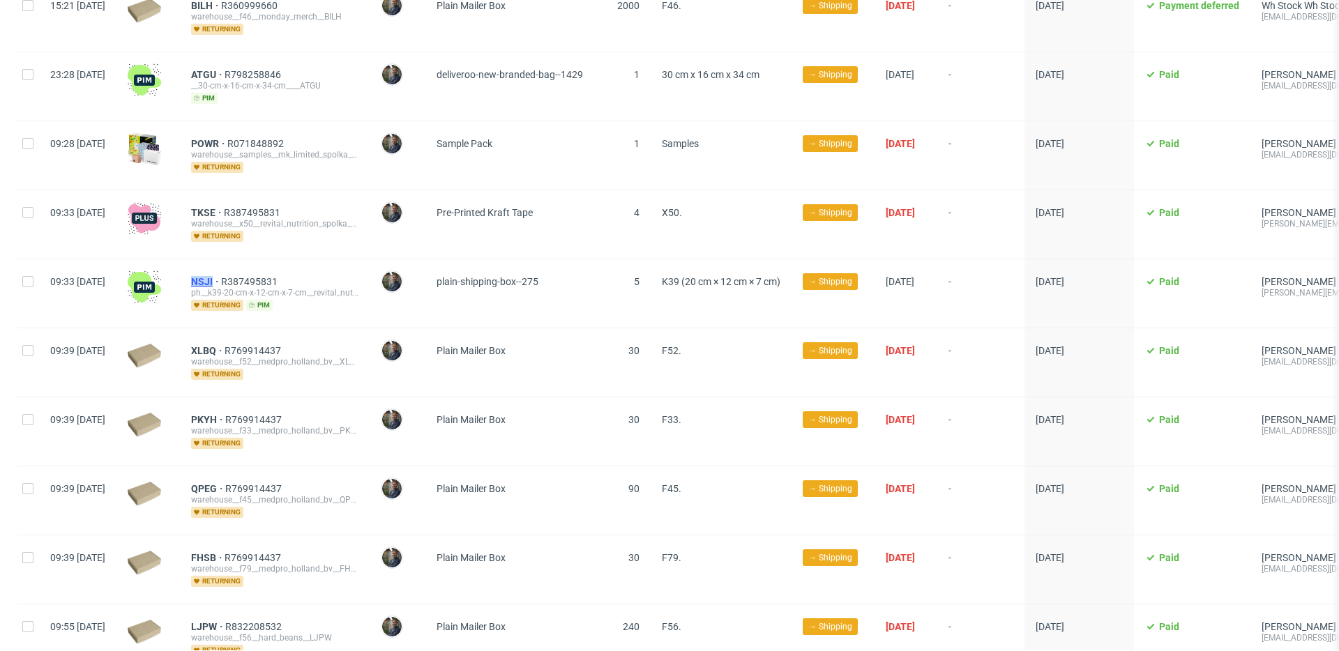
drag, startPoint x: 227, startPoint y: 259, endPoint x: 255, endPoint y: 262, distance: 27.3
click at [255, 262] on div "NSJI R387495831 ph__k39-20-cm-x-12-cm-x-7-cm__revital_nutrition_spolka_z_ograni…" at bounding box center [275, 293] width 190 height 68
drag, startPoint x: 227, startPoint y: 330, endPoint x: 255, endPoint y: 331, distance: 27.9
click at [255, 331] on div "XLBQ R769914437 warehouse__f52__medpro_holland_bv__XLBQ returning" at bounding box center [275, 363] width 190 height 68
drag, startPoint x: 227, startPoint y: 399, endPoint x: 257, endPoint y: 401, distance: 30.8
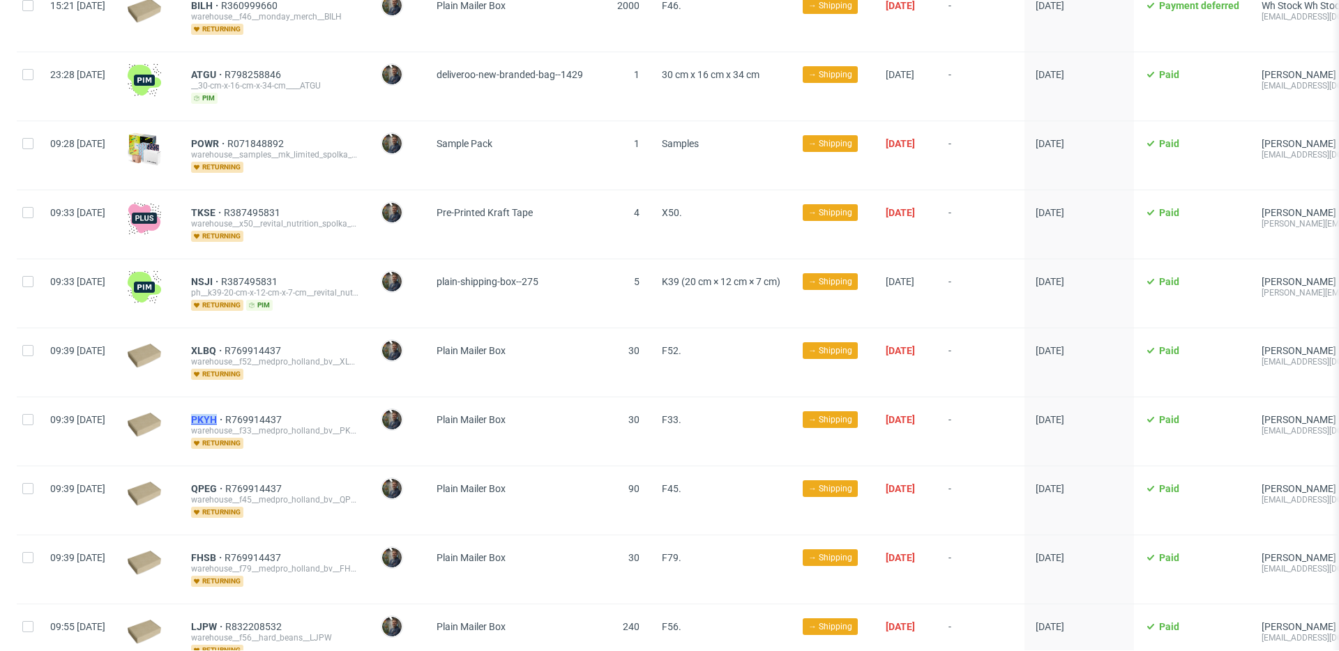
click at [257, 401] on div "PKYH R769914437 warehouse__f33__medpro_holland_bv__PKYH returning" at bounding box center [275, 432] width 190 height 68
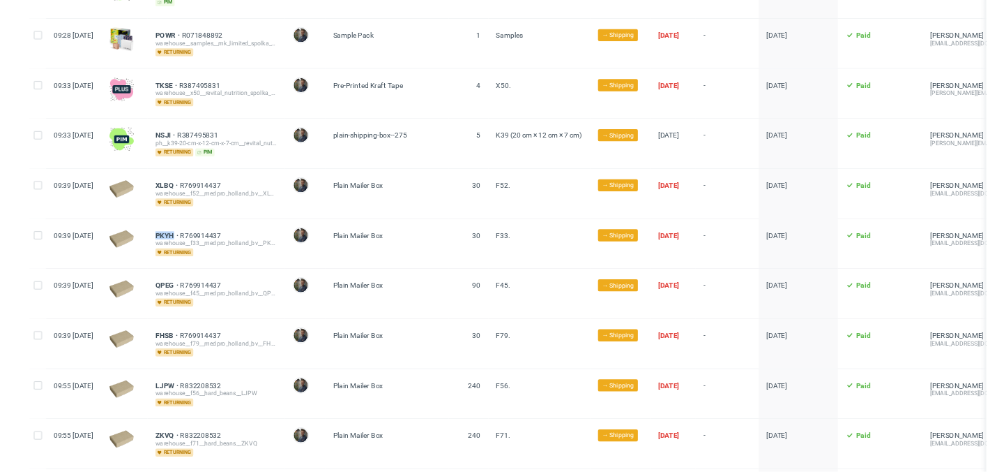
scroll to position [1878, 0]
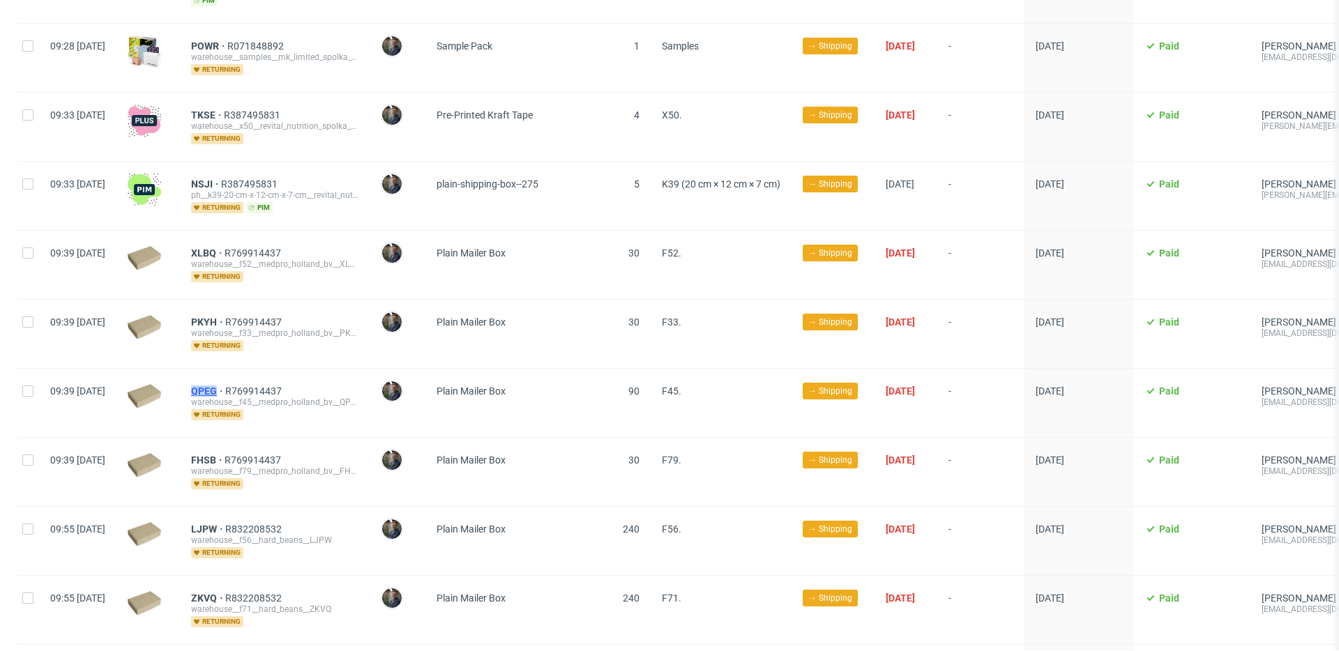
drag, startPoint x: 227, startPoint y: 370, endPoint x: 257, endPoint y: 372, distance: 30.7
click at [257, 372] on div "QPEG R769914437 warehouse__f45__medpro_holland_bv__QPEG returning" at bounding box center [275, 403] width 190 height 68
drag, startPoint x: 227, startPoint y: 439, endPoint x: 256, endPoint y: 441, distance: 28.6
click at [256, 441] on div "FHSB R769914437 warehouse__f79__medpro_holland_bv__FHSB returning" at bounding box center [275, 472] width 190 height 68
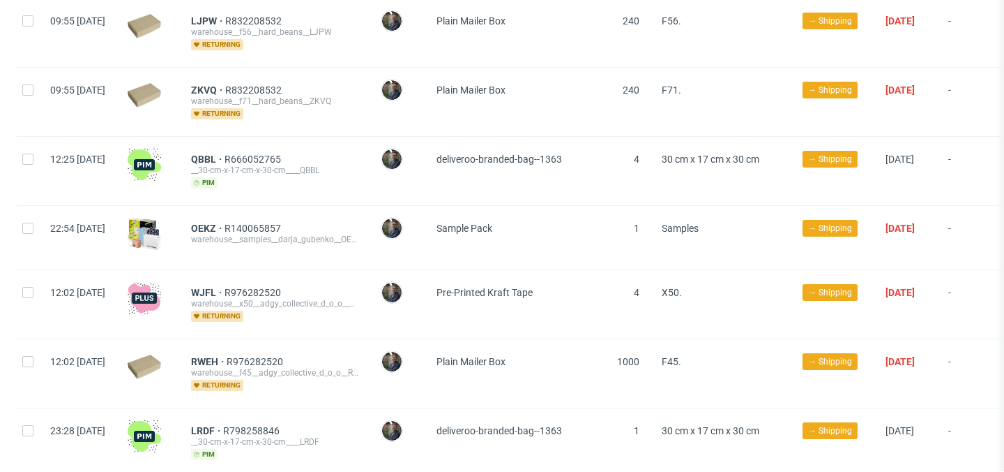
scroll to position [2410, 0]
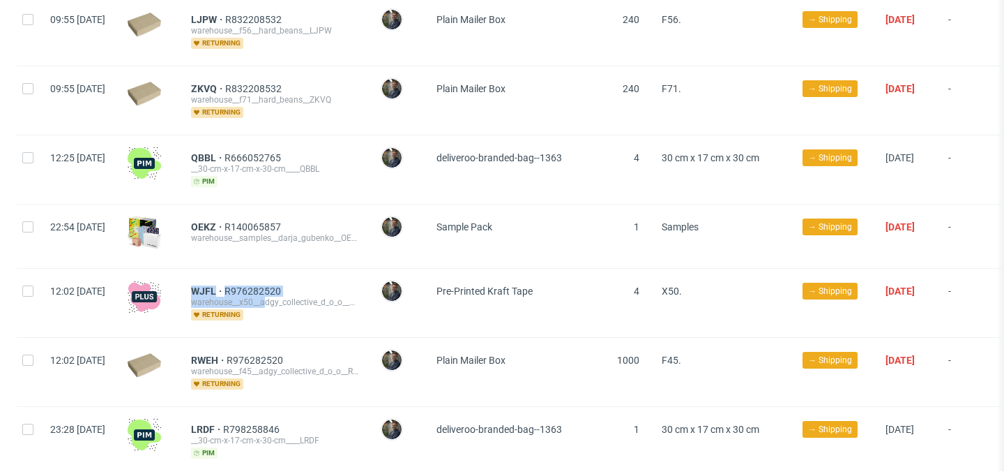
drag, startPoint x: 229, startPoint y: 270, endPoint x: 361, endPoint y: 324, distance: 143.3
click at [333, 301] on div "WJFL R976282520 warehouse__x50__adgy_collective_d_o_o__WJFL returning" at bounding box center [275, 303] width 190 height 68
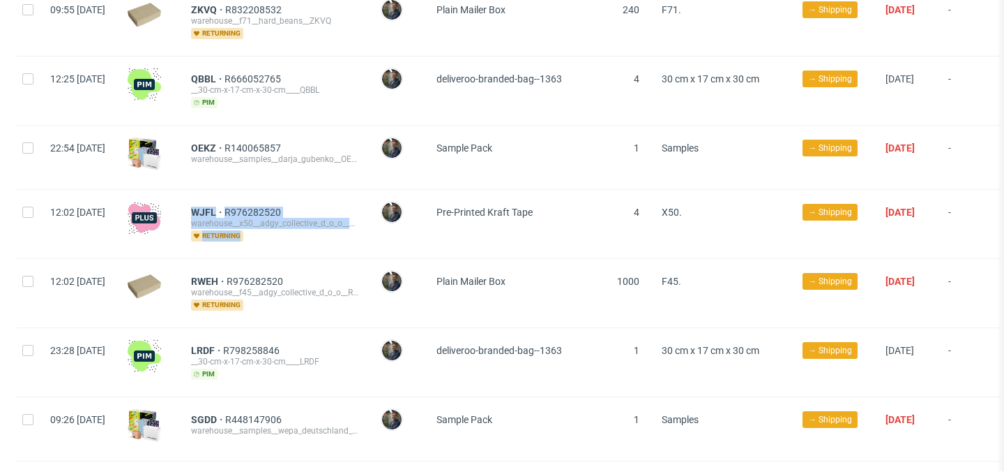
scroll to position [2497, 0]
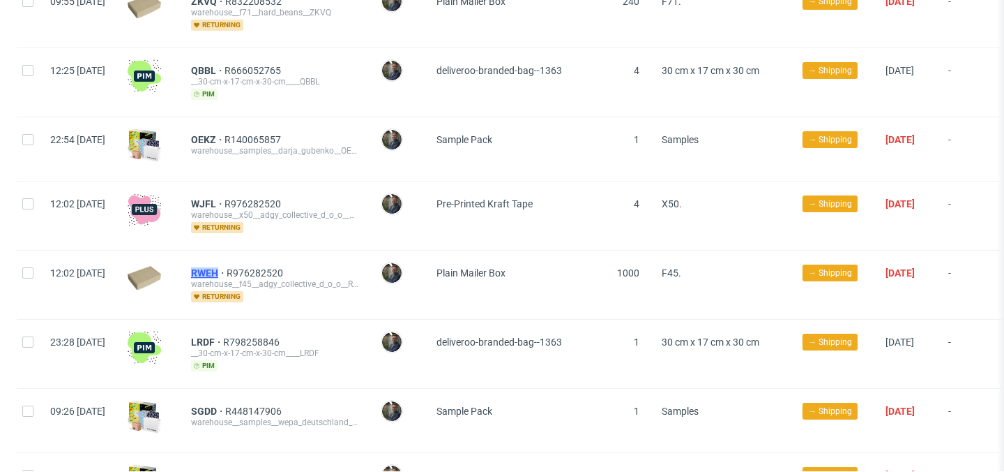
drag, startPoint x: 227, startPoint y: 249, endPoint x: 259, endPoint y: 252, distance: 32.2
click at [259, 252] on div "RWEH R976282520 warehouse__f45__adgy_collective_d_o_o__RWEH returning" at bounding box center [275, 284] width 190 height 68
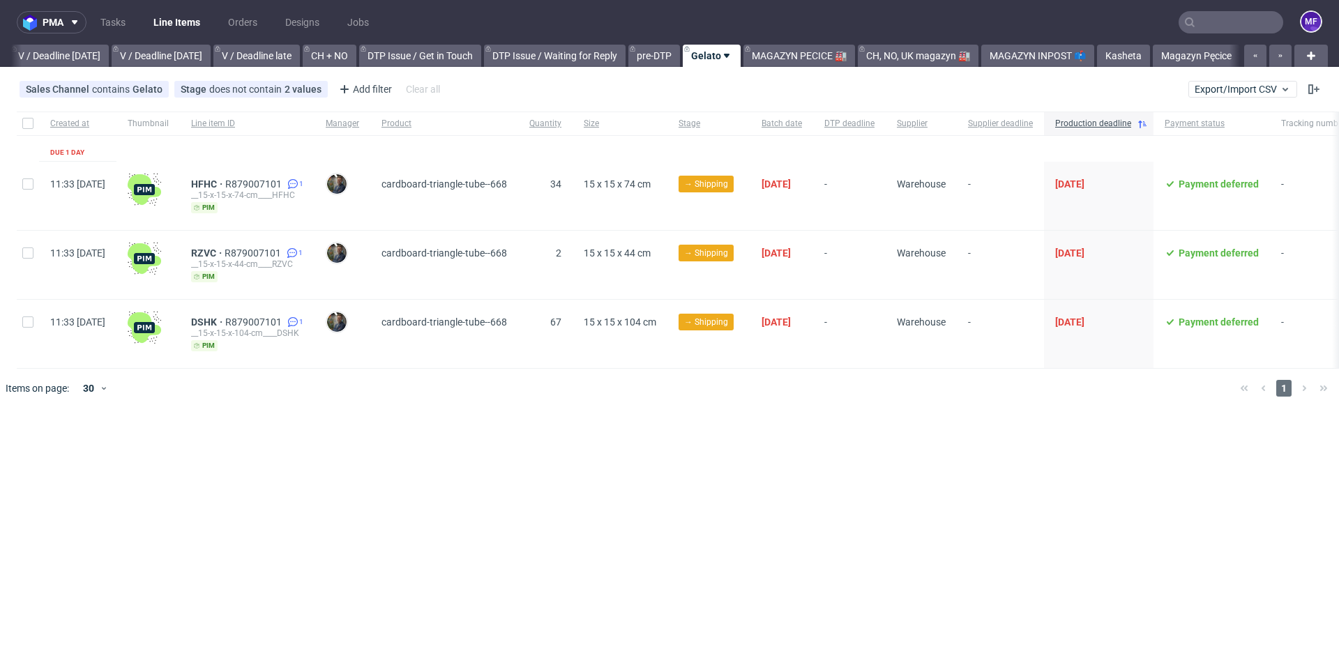
click at [1238, 25] on input "text" at bounding box center [1231, 22] width 105 height 22
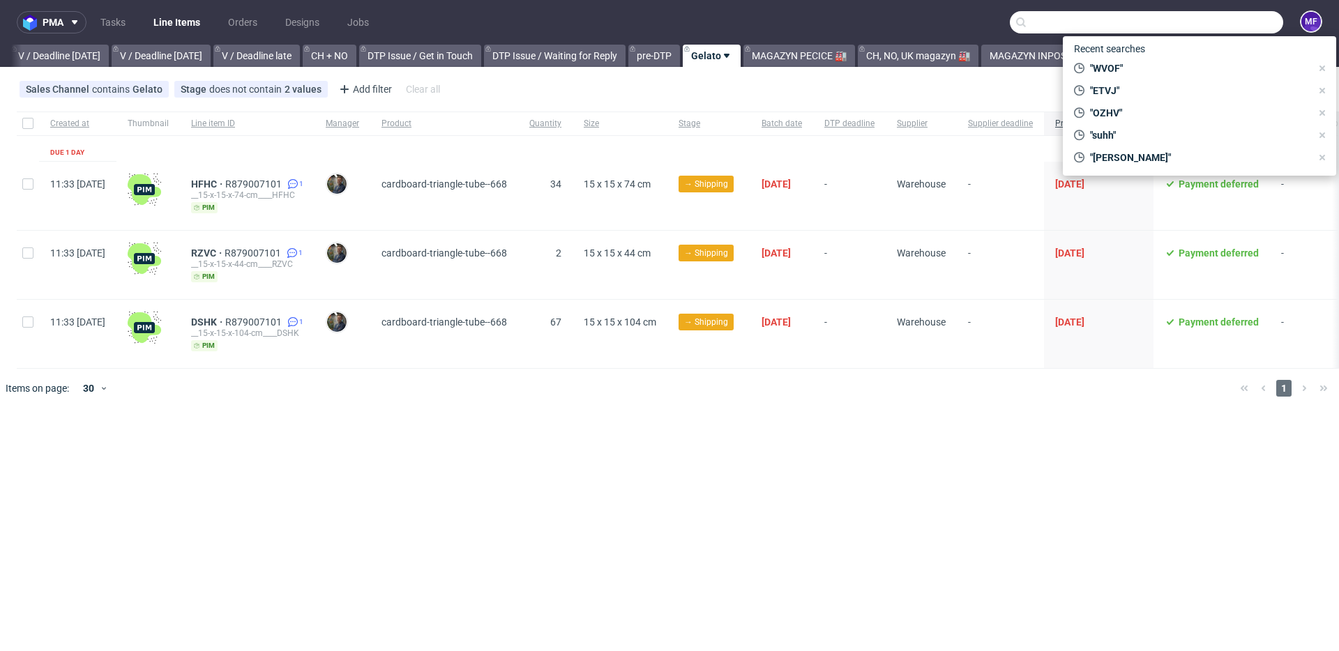
paste input "LQVZ"
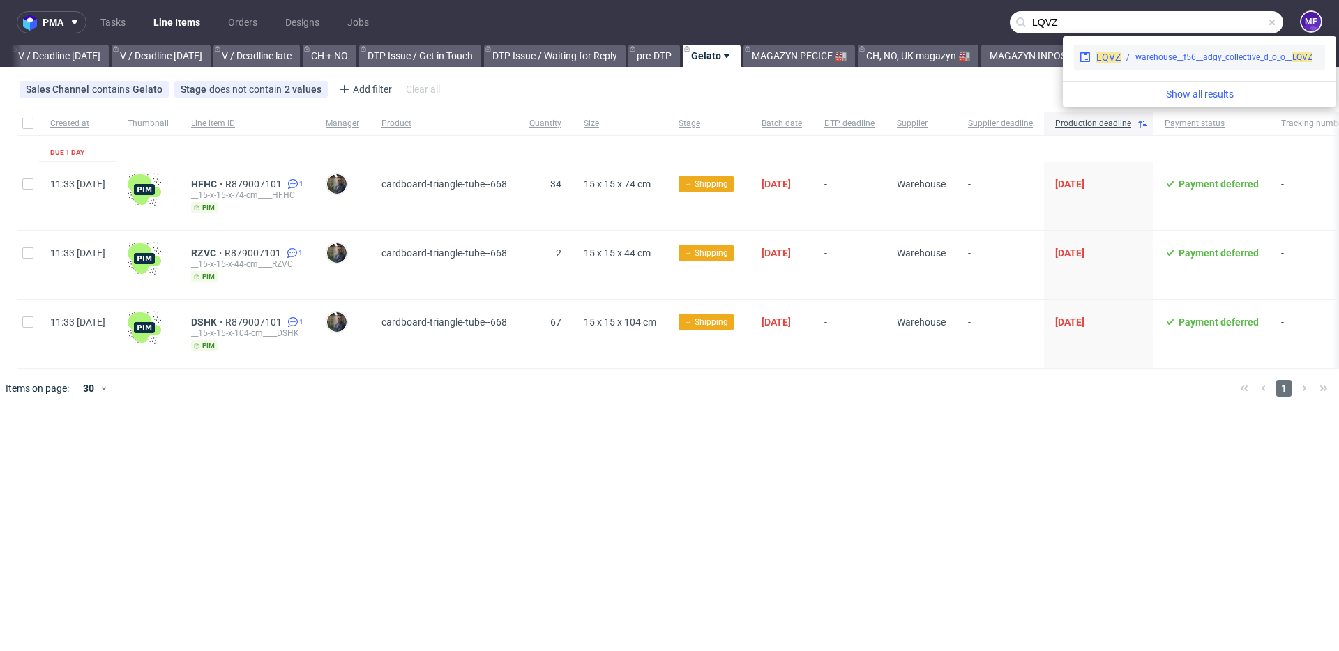
type input "LQVZ"
click at [1177, 50] on div "LQVZ warehouse__f56__adgy_collective_d_o_o__ LQVZ" at bounding box center [1199, 57] width 251 height 25
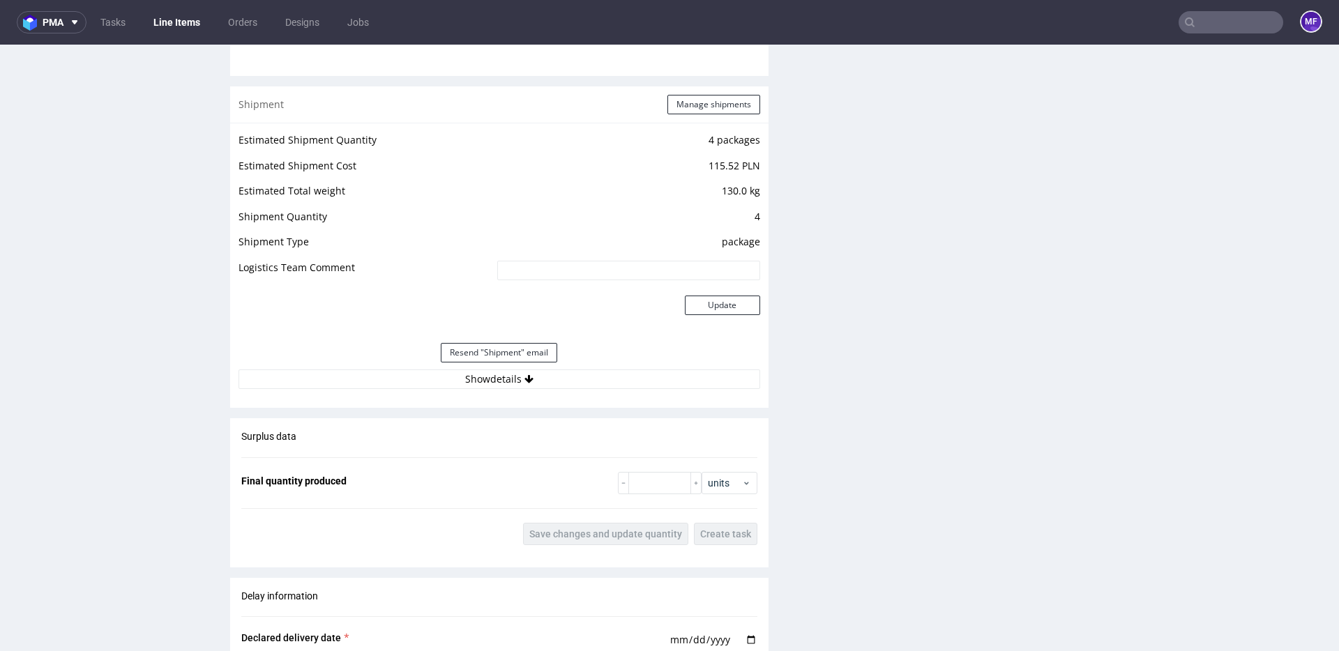
scroll to position [1302, 0]
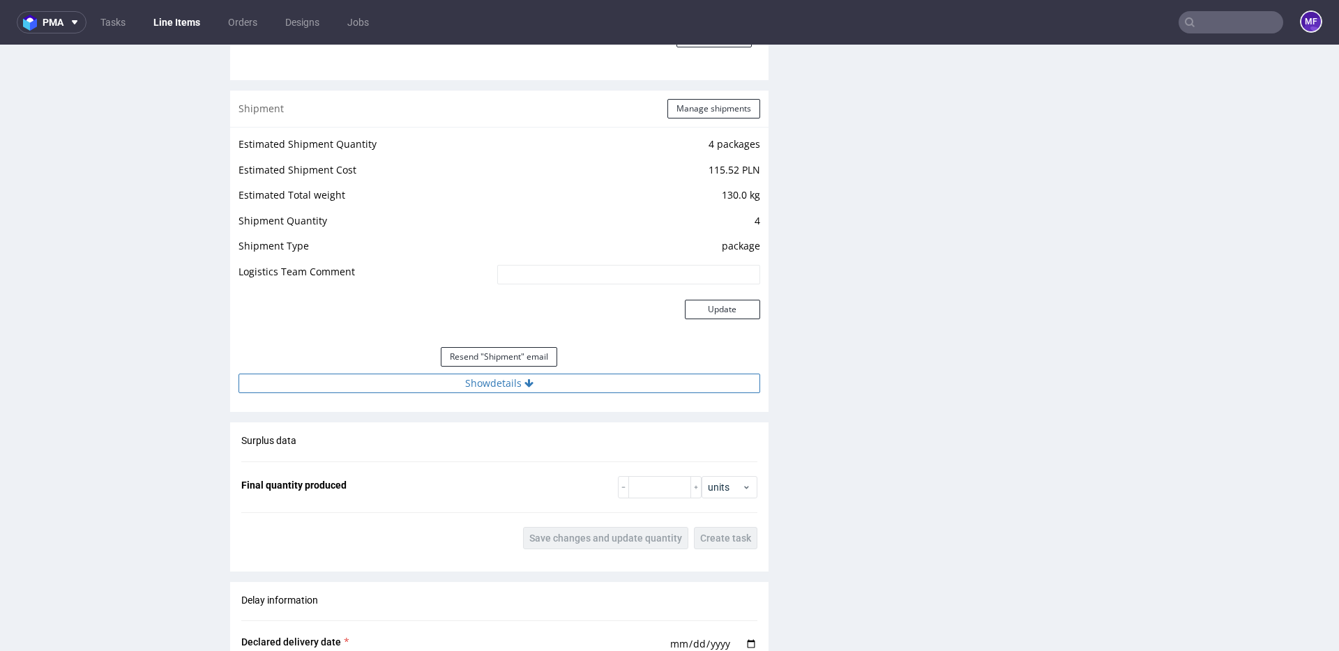
click at [571, 379] on button "Show details" at bounding box center [500, 384] width 522 height 20
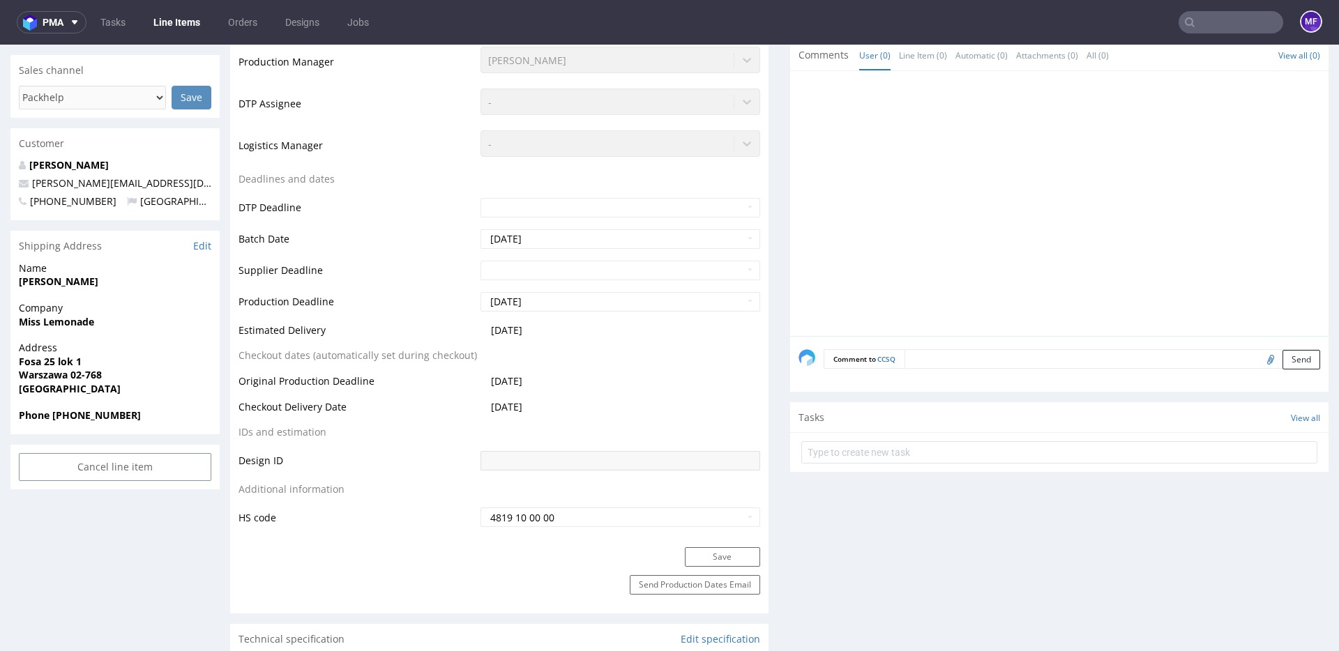
scroll to position [0, 0]
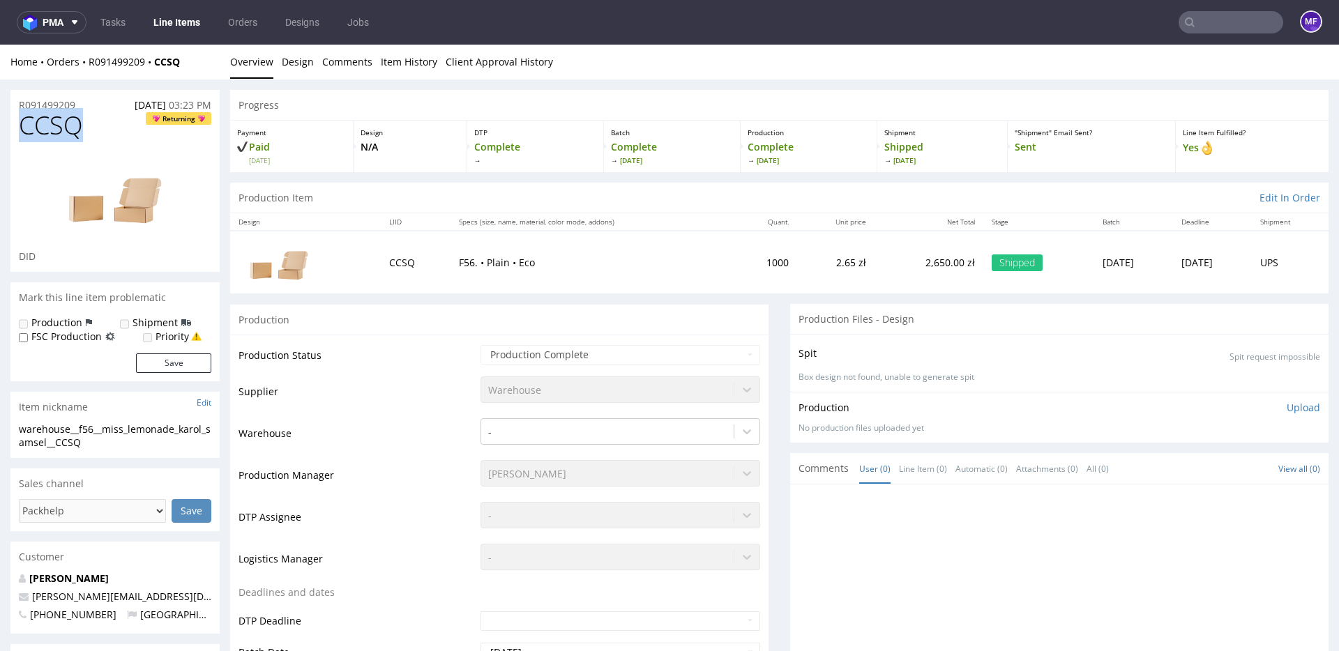
drag, startPoint x: 98, startPoint y: 129, endPoint x: 24, endPoint y: 128, distance: 73.2
click at [24, 128] on h1 "CCSQ Returning" at bounding box center [115, 126] width 193 height 28
copy span "CCSQ"
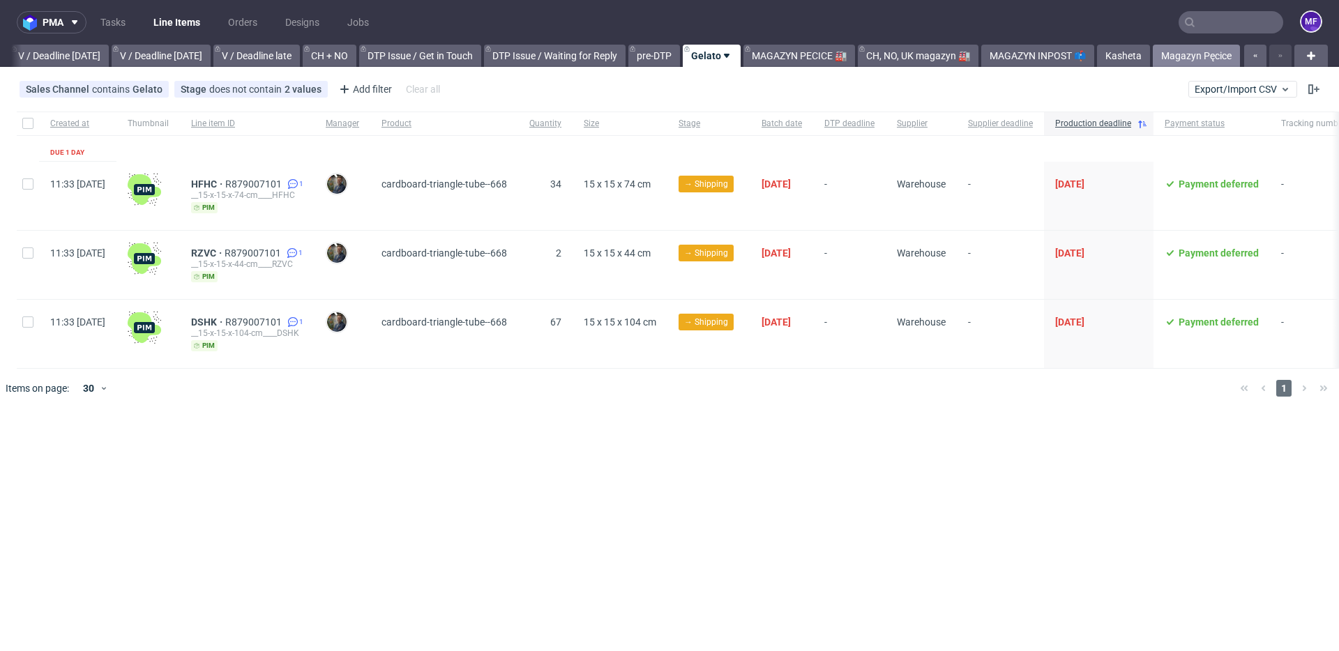
click at [1171, 59] on link "Magazyn Pęcice" at bounding box center [1196, 56] width 87 height 22
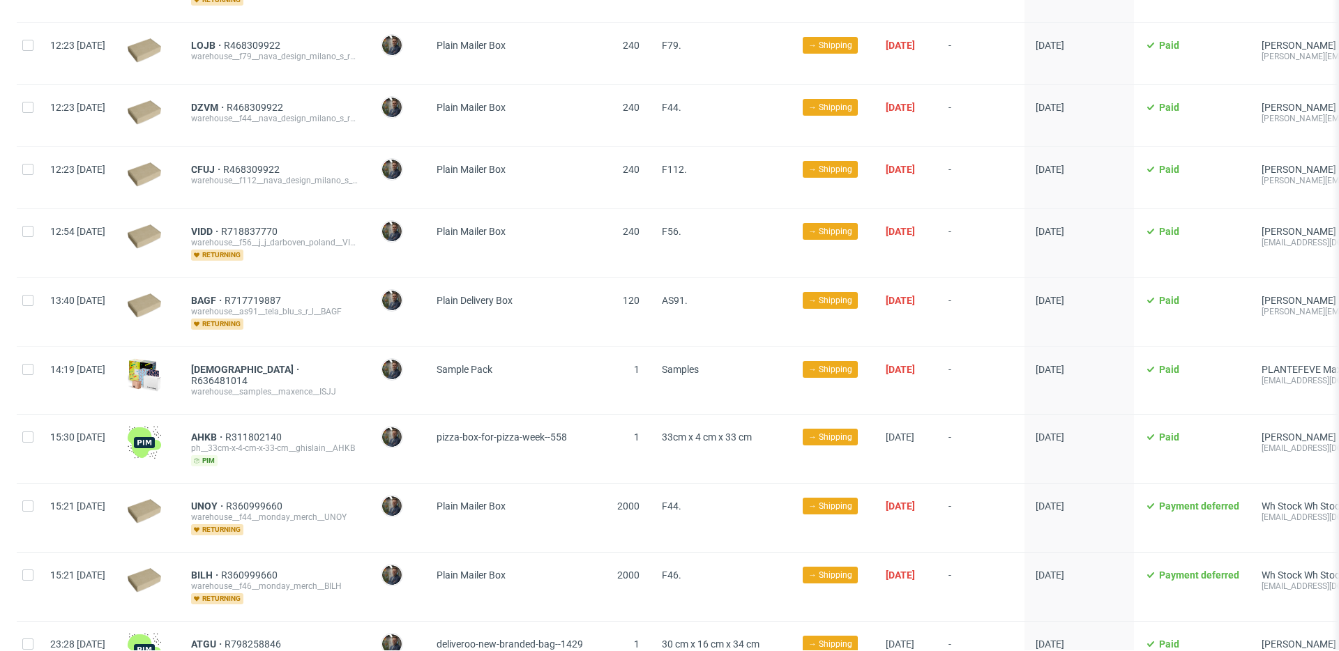
scroll to position [1205, 0]
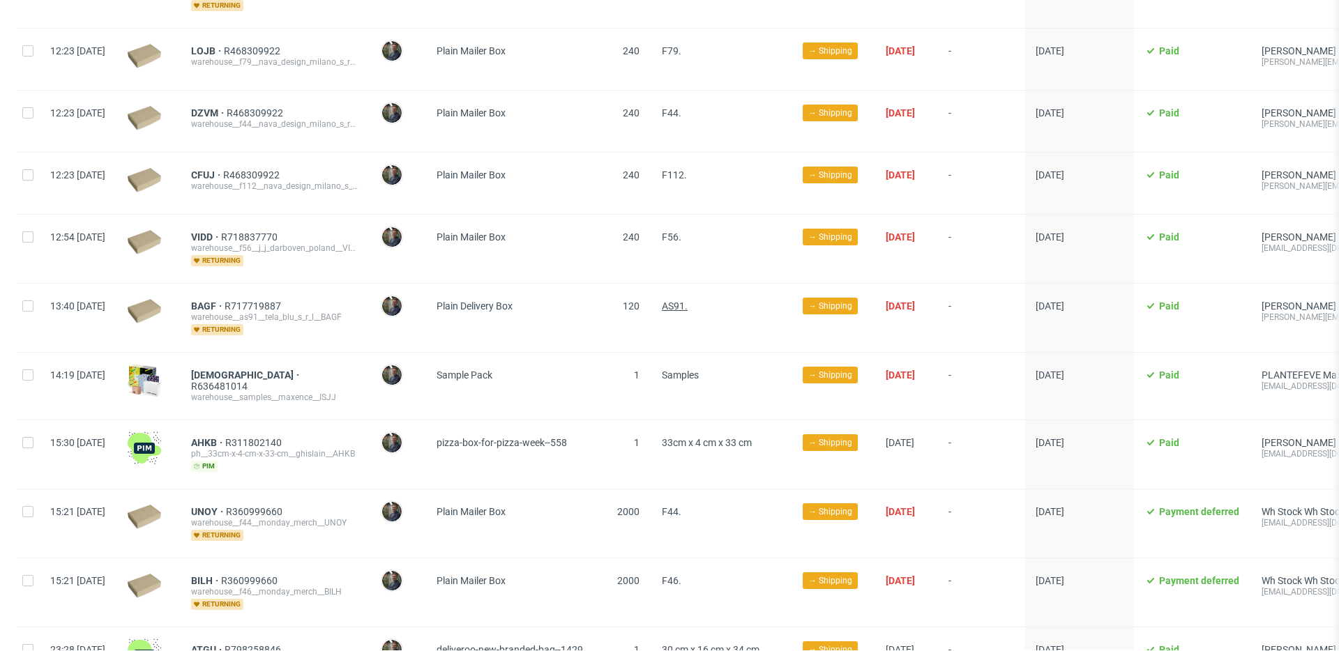
click at [688, 301] on span "AS91." at bounding box center [675, 306] width 26 height 11
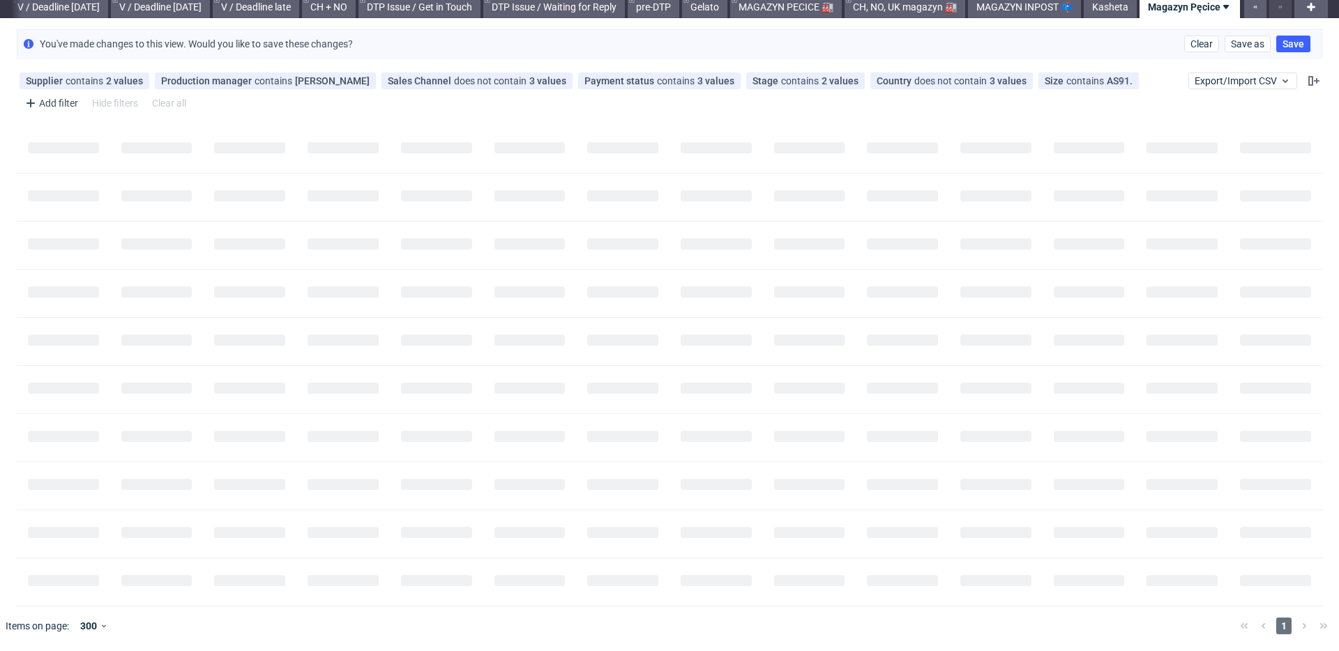
scroll to position [0, 0]
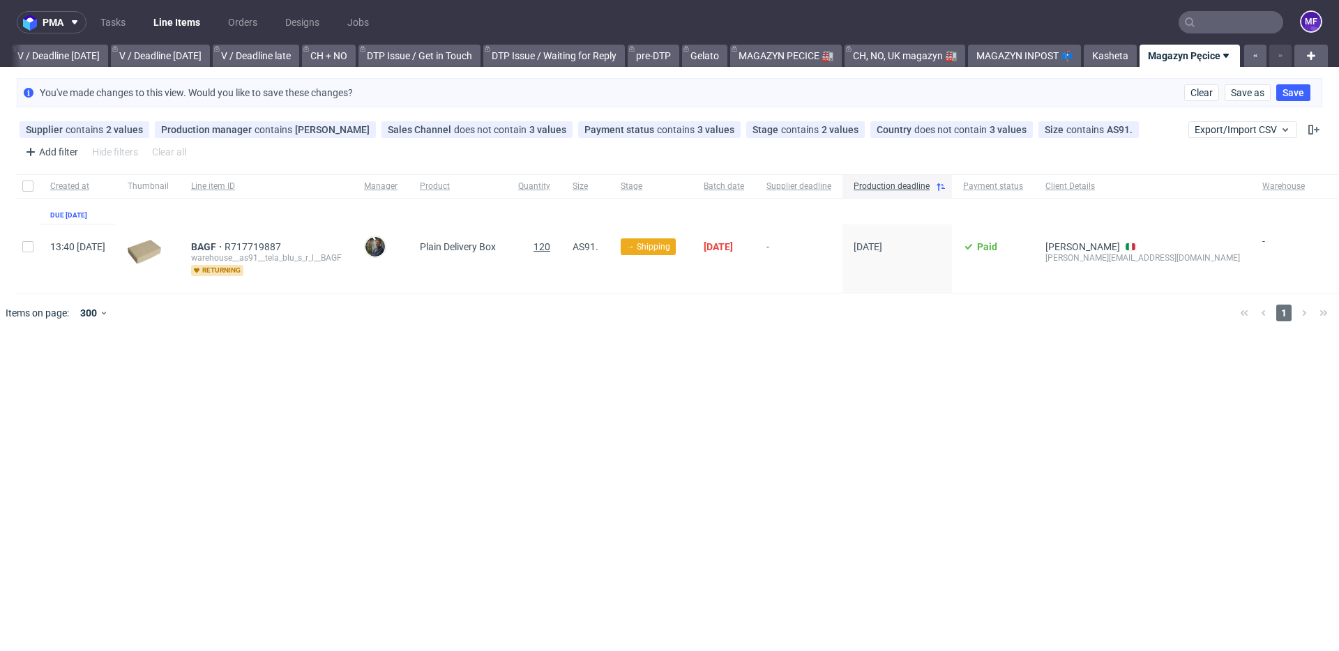
click at [550, 246] on span "120" at bounding box center [542, 246] width 17 height 11
click at [848, 130] on icon at bounding box center [853, 129] width 11 height 11
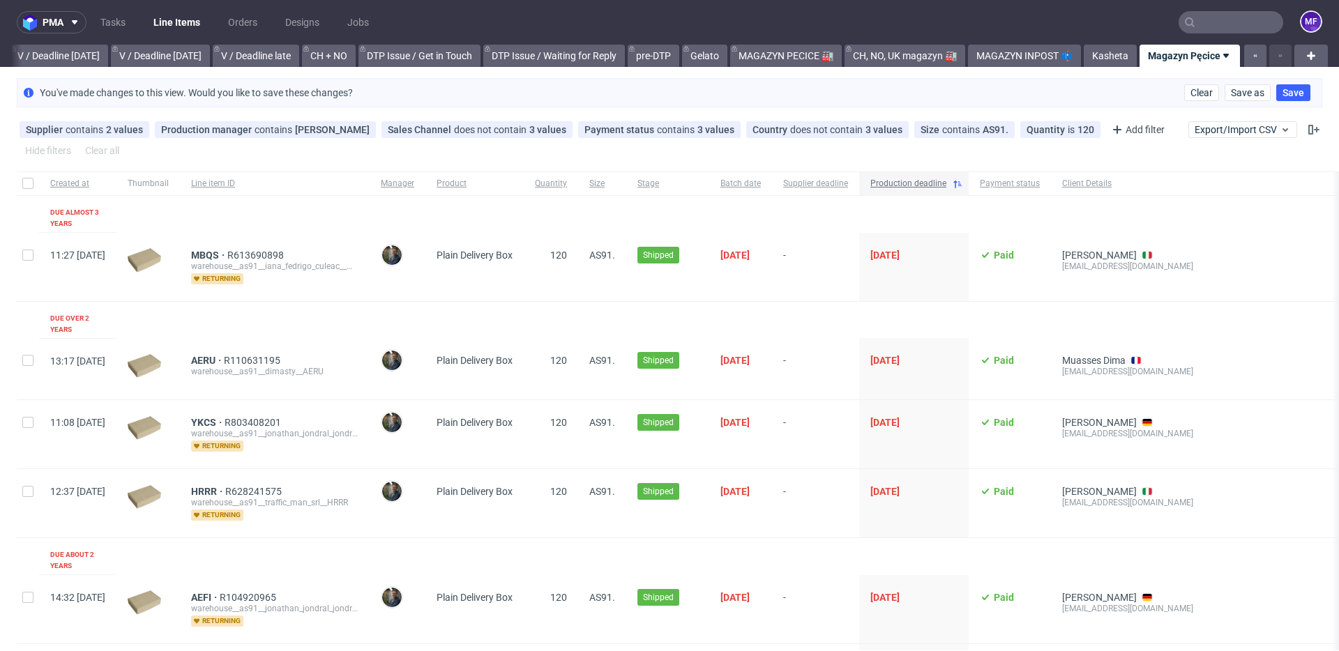
click at [963, 184] on icon at bounding box center [957, 184] width 11 height 11
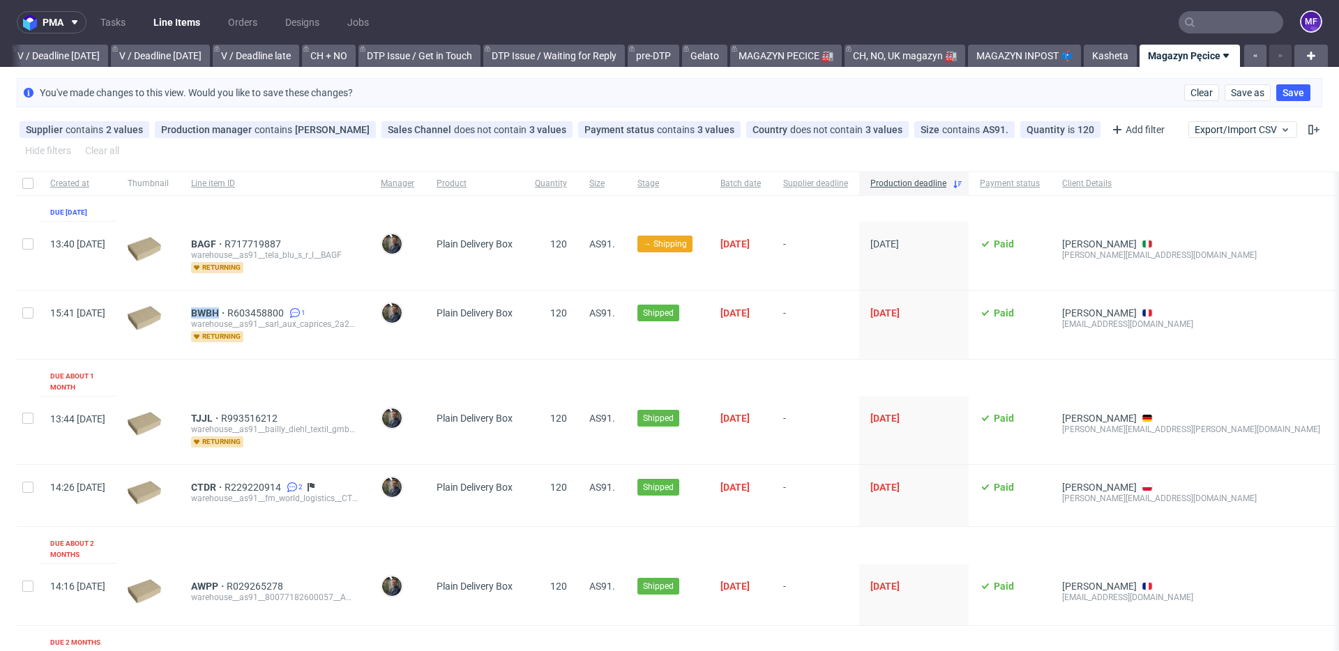
scroll to position [1, 0]
click at [225, 239] on span "BAGF" at bounding box center [207, 243] width 33 height 11
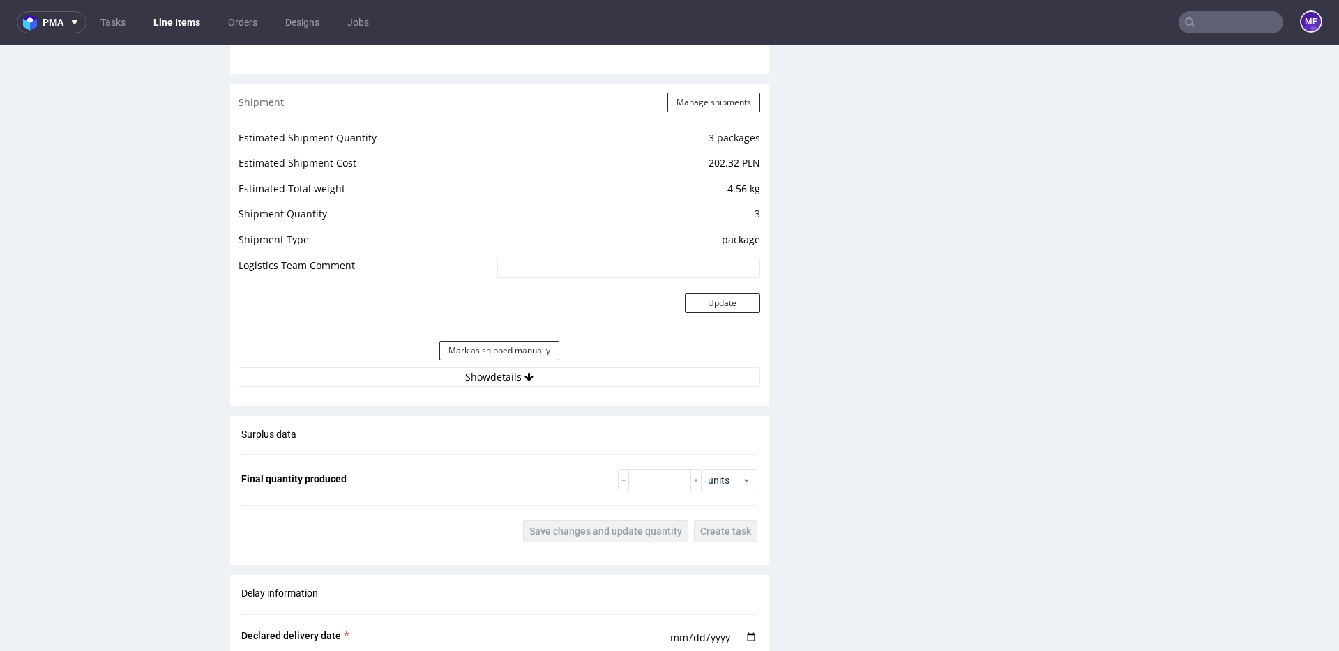
scroll to position [1412, 0]
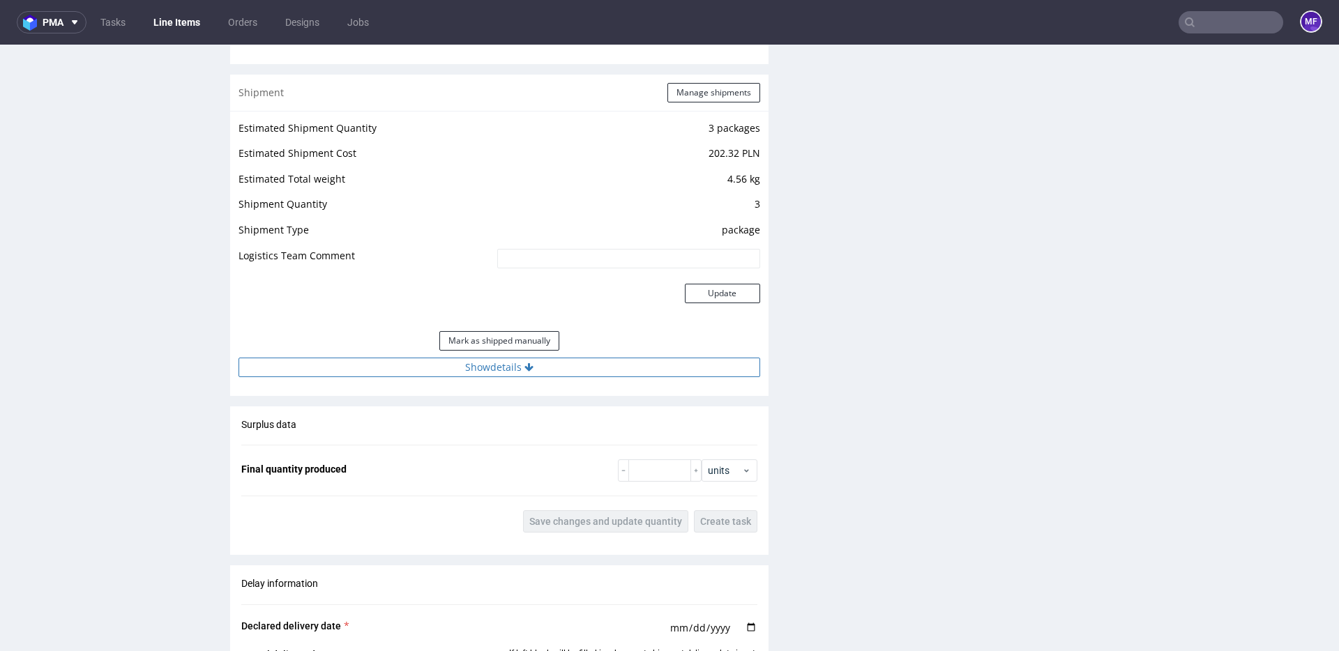
click at [486, 369] on button "Show details" at bounding box center [500, 368] width 522 height 20
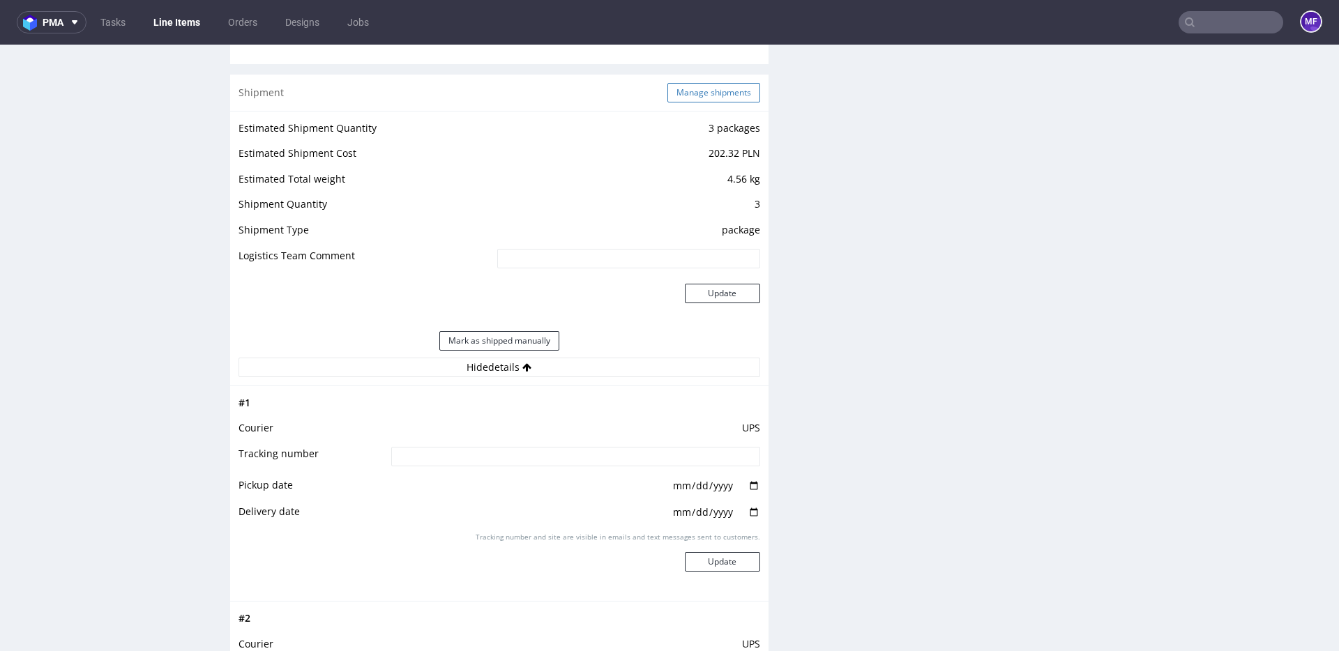
click at [688, 94] on button "Manage shipments" at bounding box center [714, 93] width 93 height 20
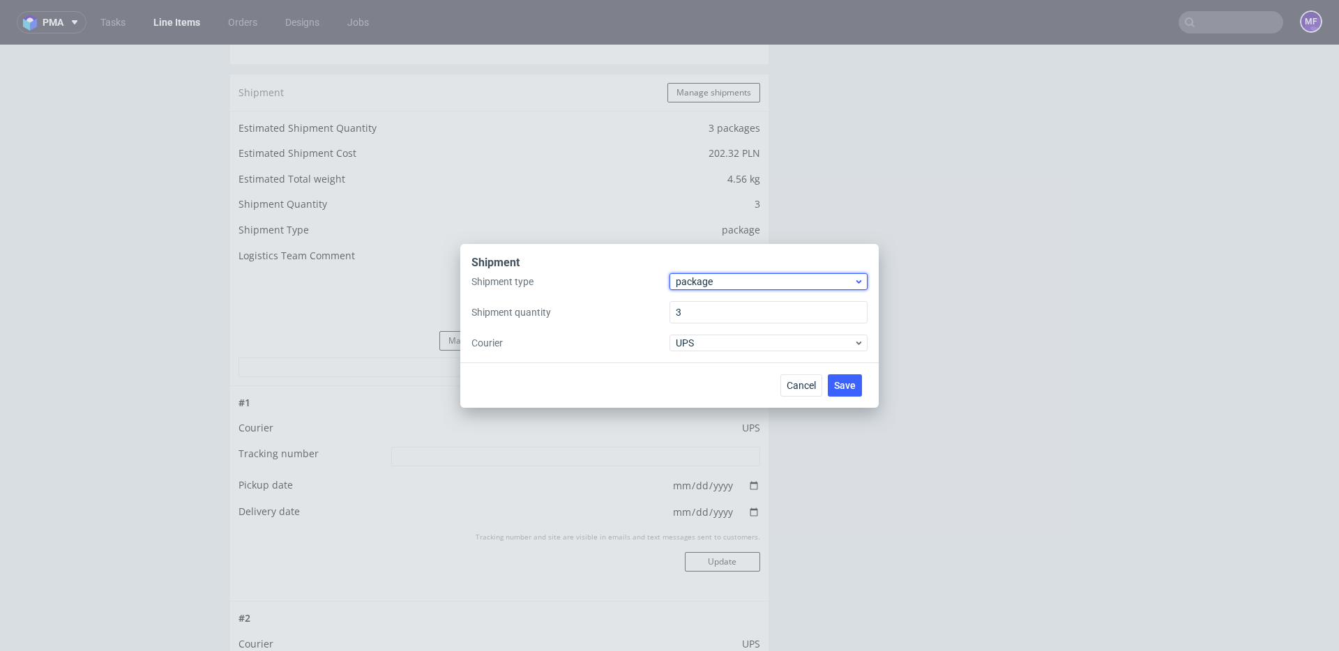
click at [707, 283] on span "package" at bounding box center [765, 282] width 178 height 14
click at [704, 308] on div "pallet" at bounding box center [768, 311] width 187 height 25
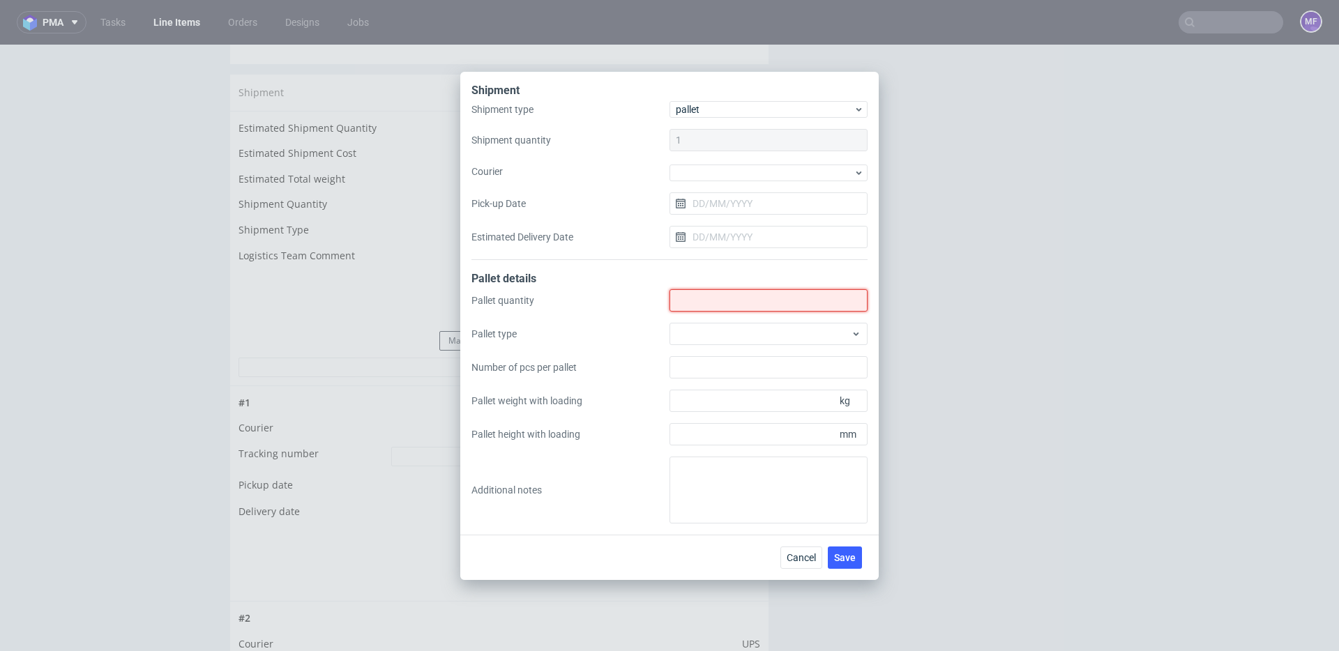
click at [703, 306] on input "Shipment type" at bounding box center [769, 300] width 198 height 22
type input "1"
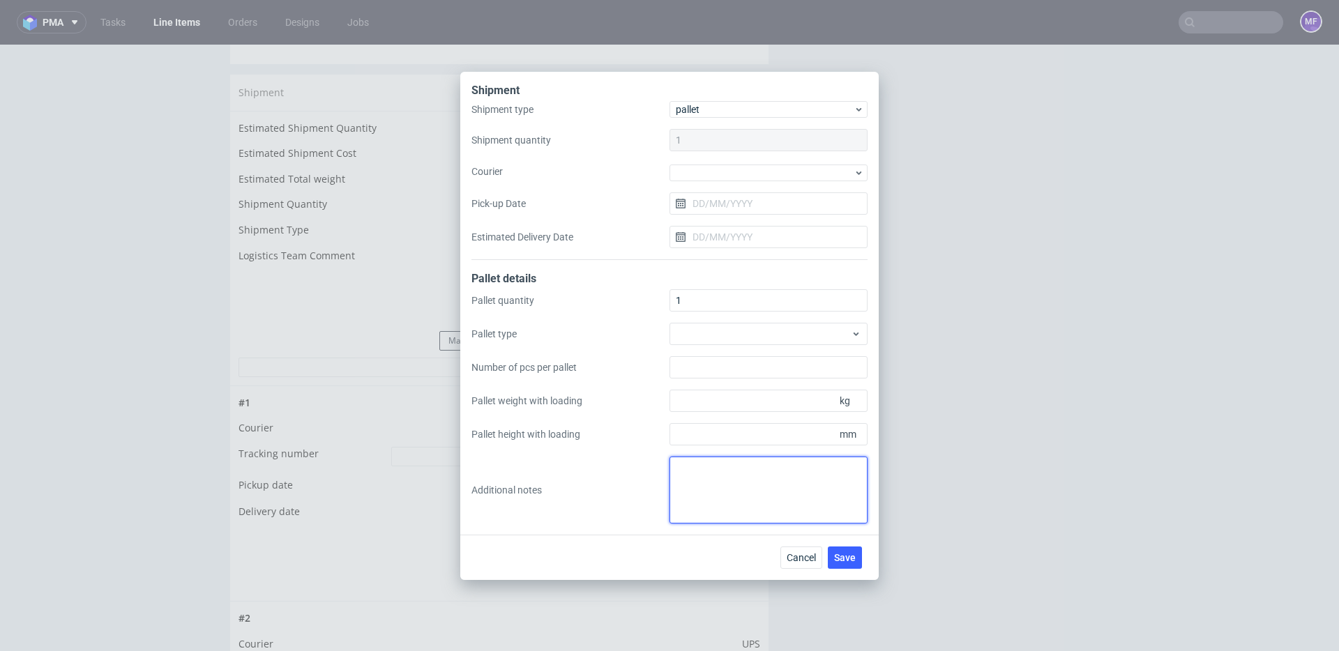
click at [718, 502] on textarea at bounding box center [769, 490] width 198 height 67
paste textarea "1 paleta: Wys x szer x dl: 87x80x120 70kg"
type textarea "1 paleta: Wys x szer x dl: 87x80x120 70kg"
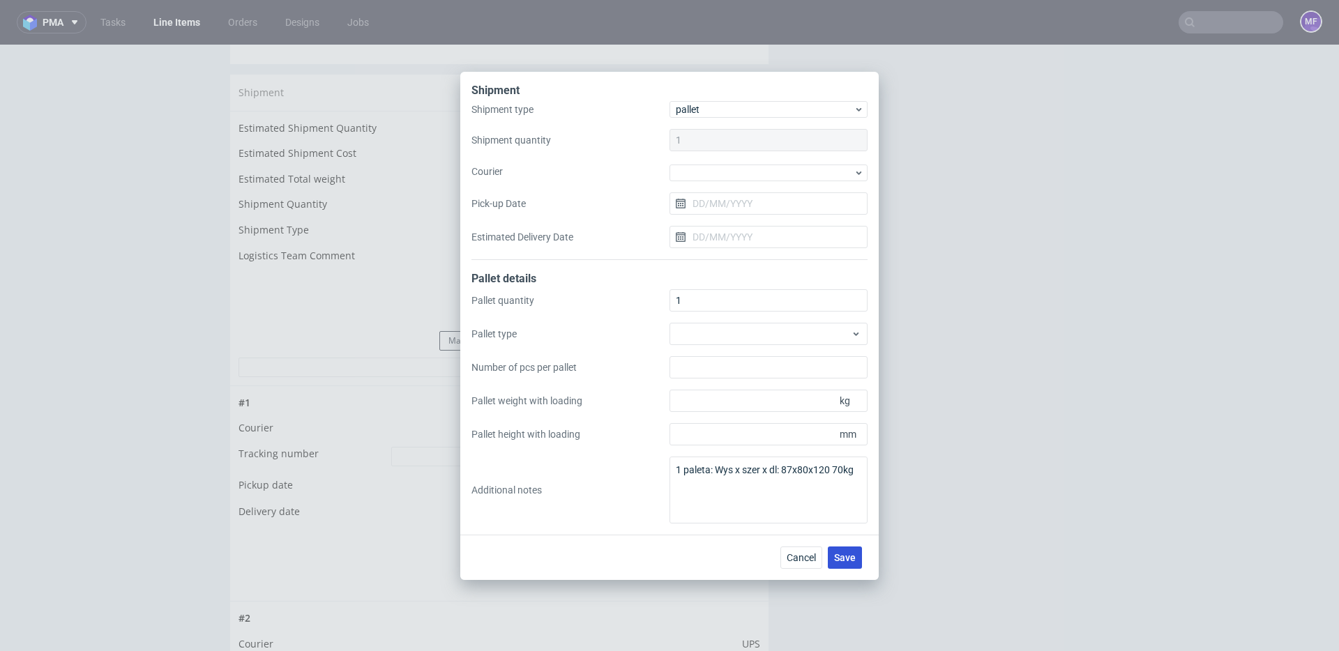
click at [844, 553] on span "Save" at bounding box center [845, 558] width 22 height 10
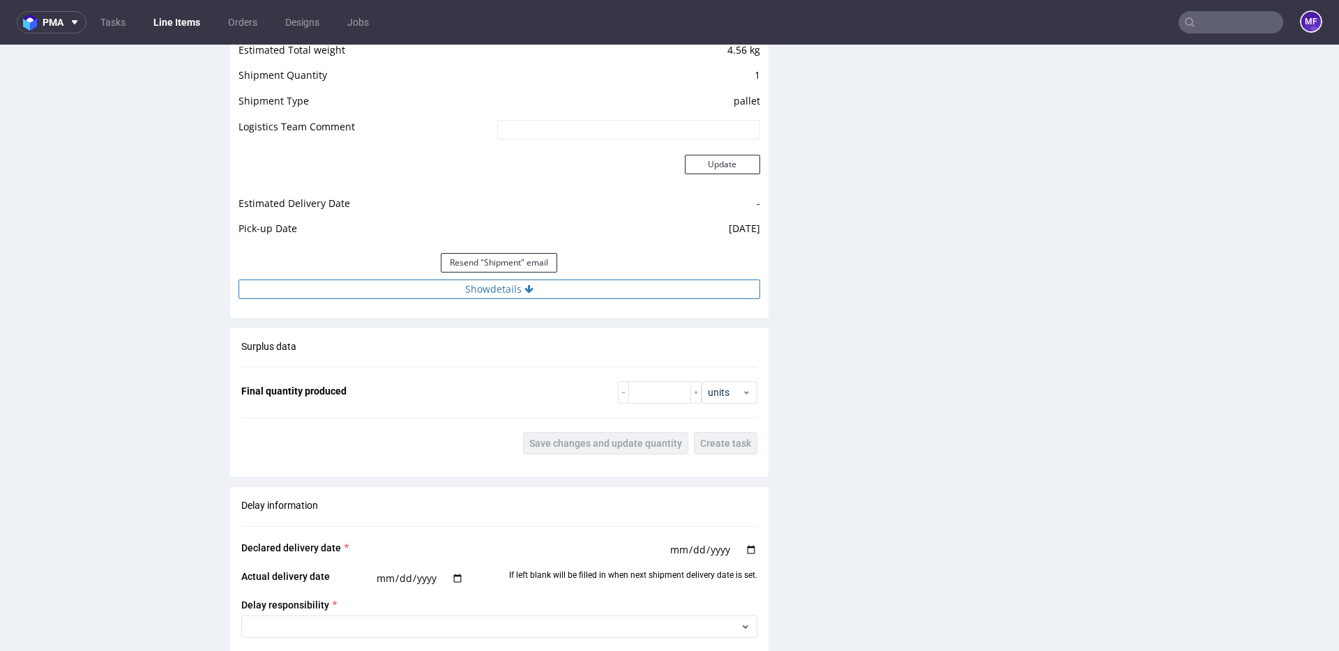
click at [502, 296] on button "Show details" at bounding box center [500, 290] width 522 height 20
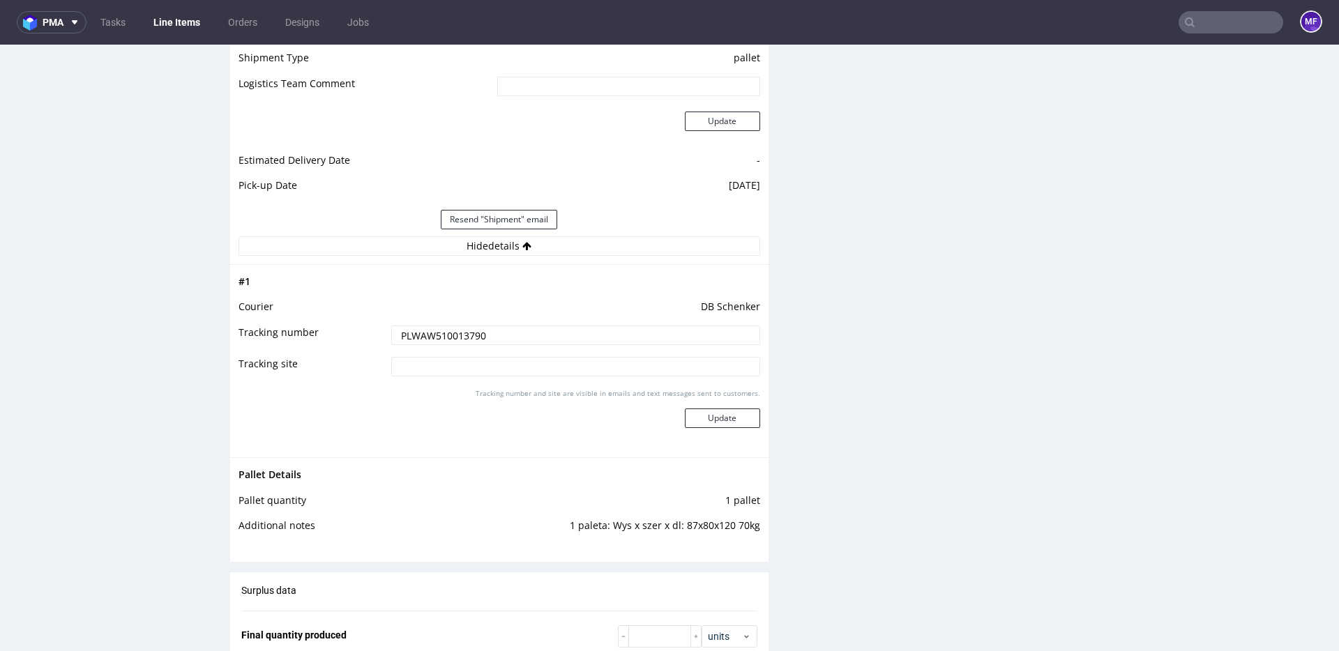
scroll to position [1608, 0]
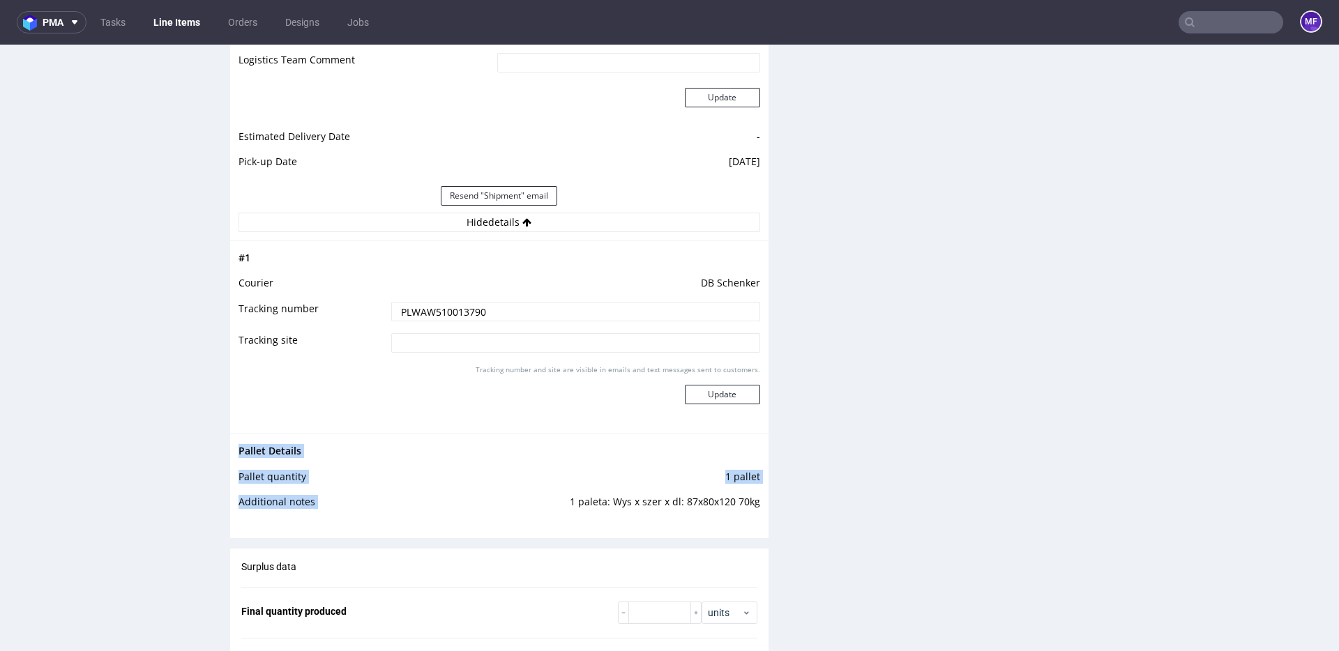
drag, startPoint x: 756, startPoint y: 506, endPoint x: 559, endPoint y: 504, distance: 197.4
click at [559, 504] on div "Pallet Details Pallet quantity 1 pallet Additional notes 1 paleta: Wys x szer x…" at bounding box center [499, 481] width 538 height 94
copy tbody "Pallet Details Pallet quantity 1 pallet Additional notes"
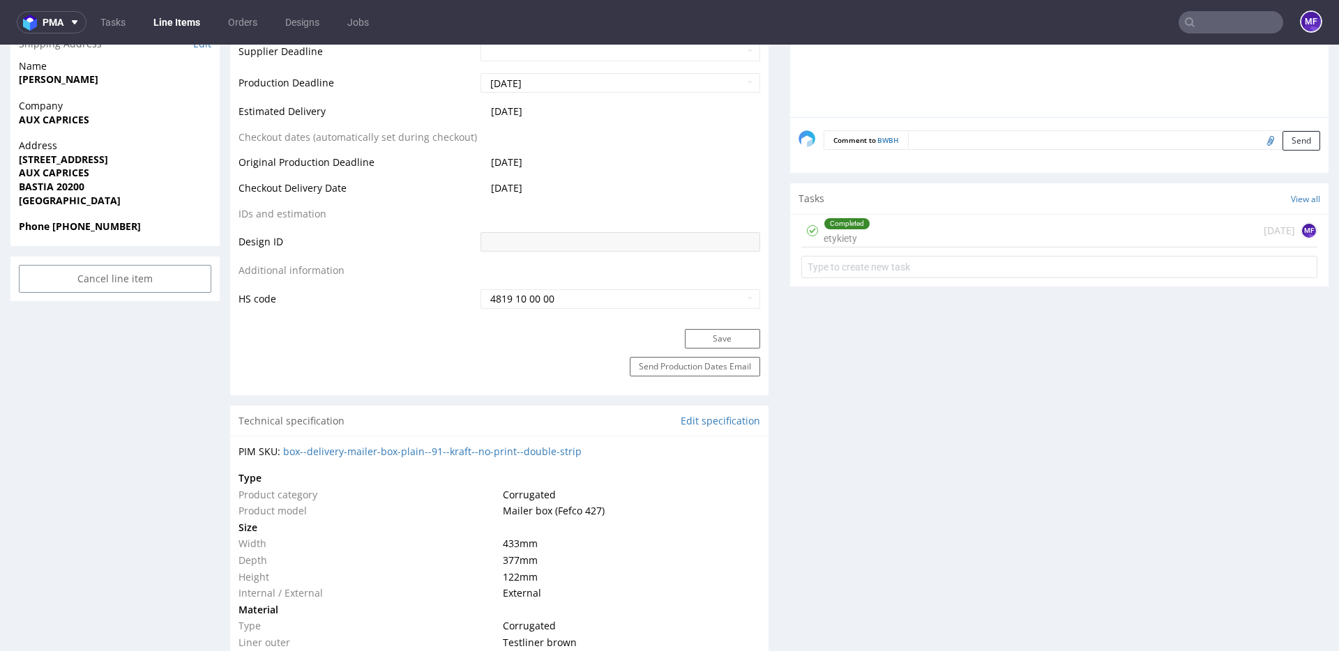
scroll to position [0, 0]
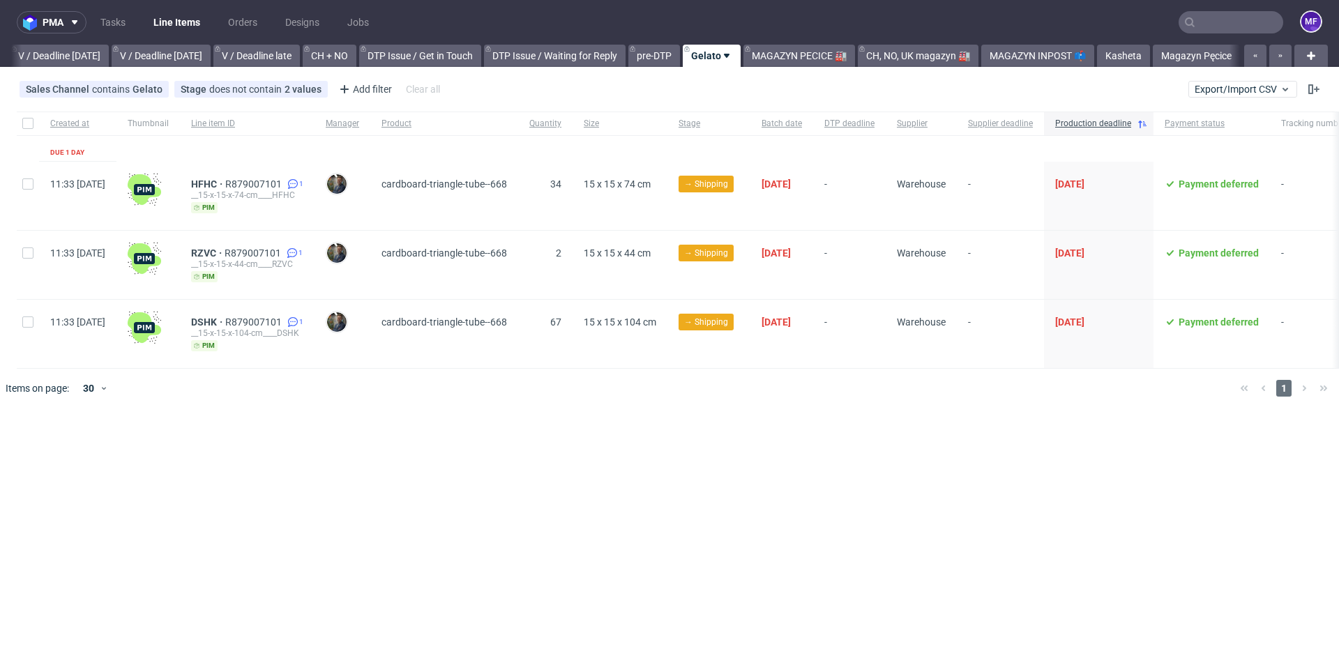
scroll to position [0, 1751]
click at [1205, 57] on link "Magazyn Pęcice" at bounding box center [1196, 56] width 87 height 22
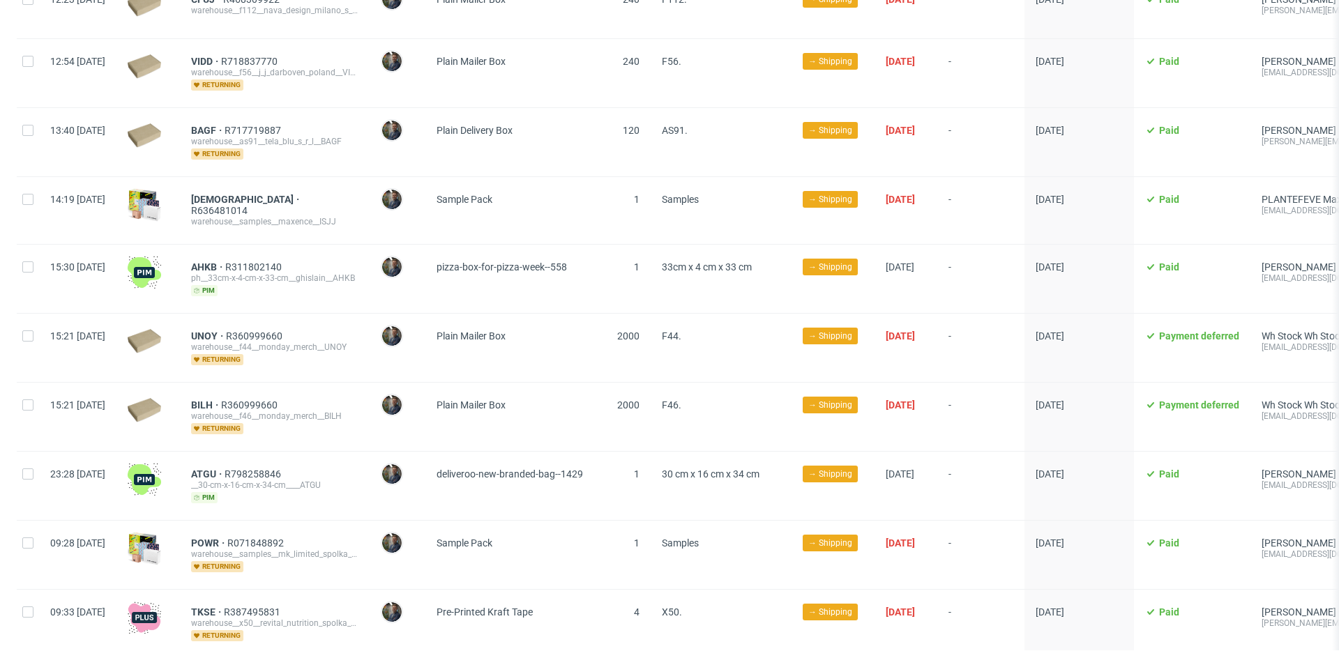
scroll to position [1383, 0]
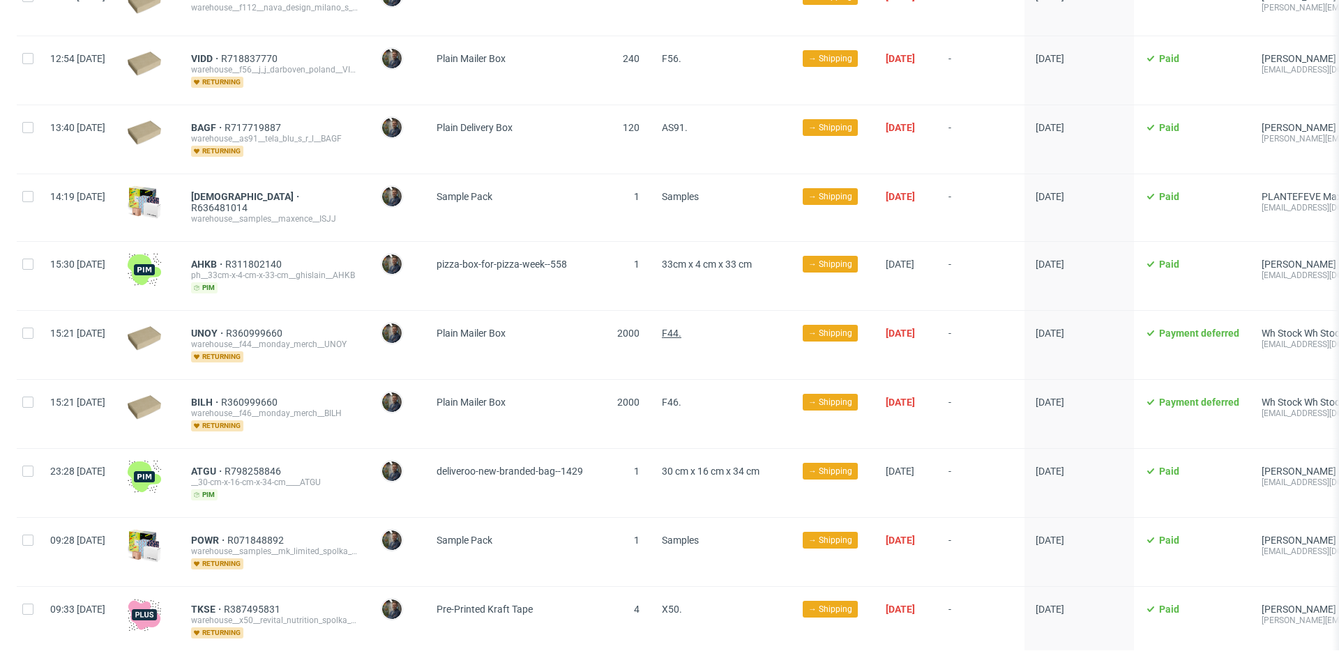
click at [681, 328] on span "F44." at bounding box center [672, 333] width 20 height 11
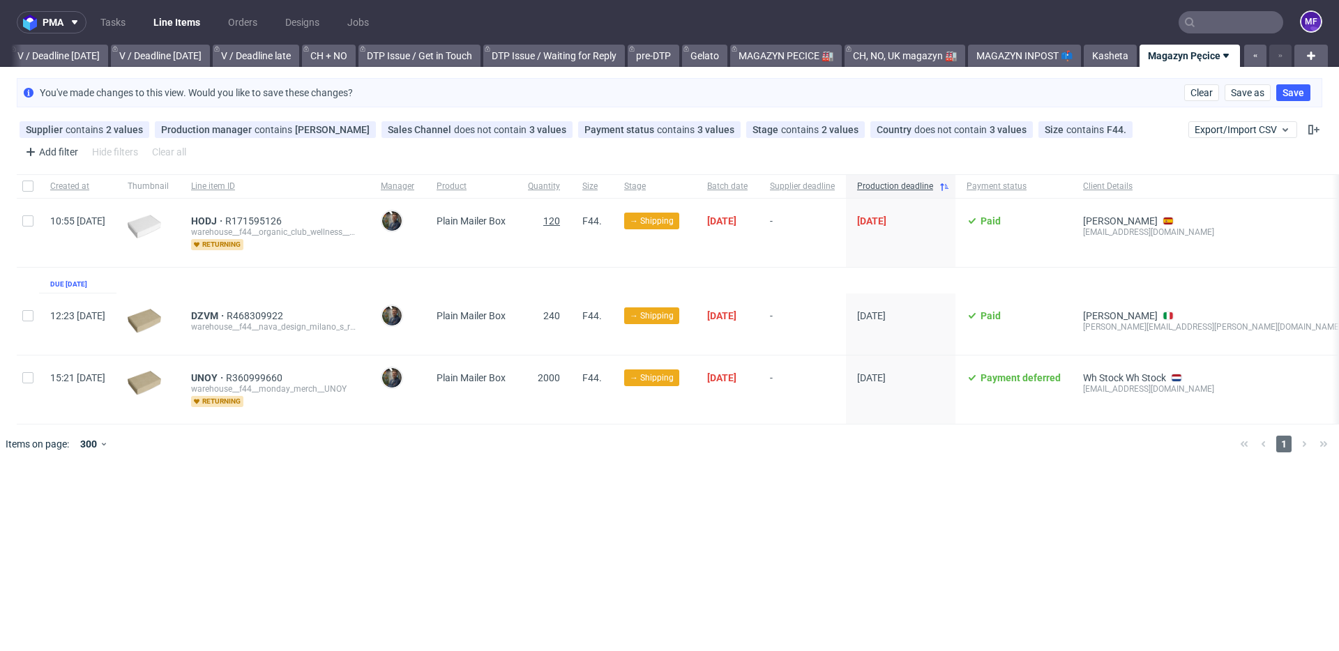
click at [560, 220] on span "120" at bounding box center [551, 221] width 17 height 11
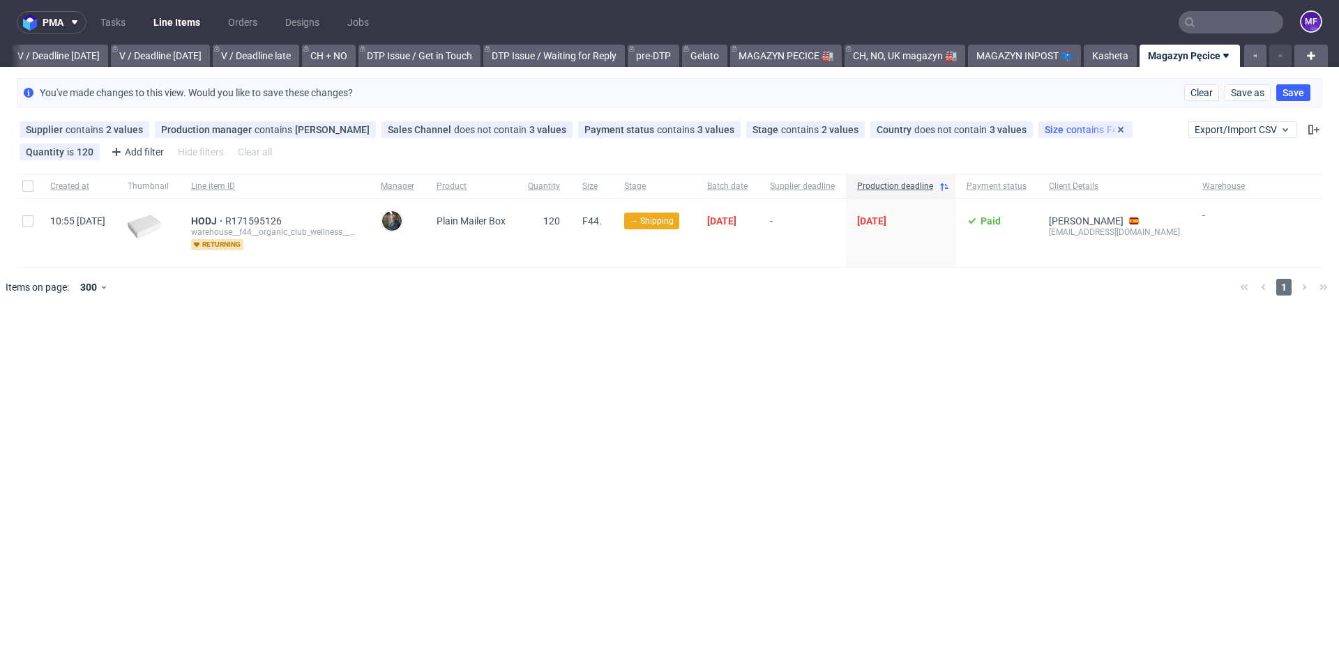
click at [1054, 135] on div "Size contains F44." at bounding box center [1086, 129] width 94 height 17
click at [1199, 92] on span "Clear" at bounding box center [1202, 93] width 22 height 10
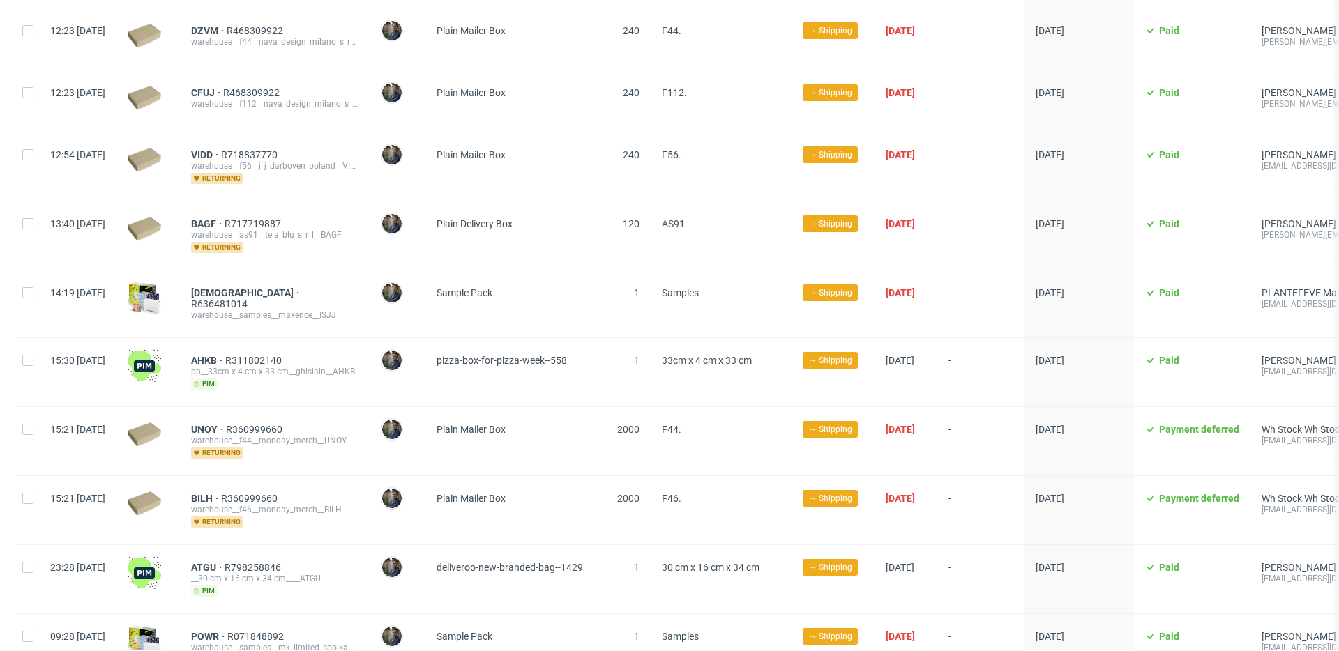
scroll to position [1289, 0]
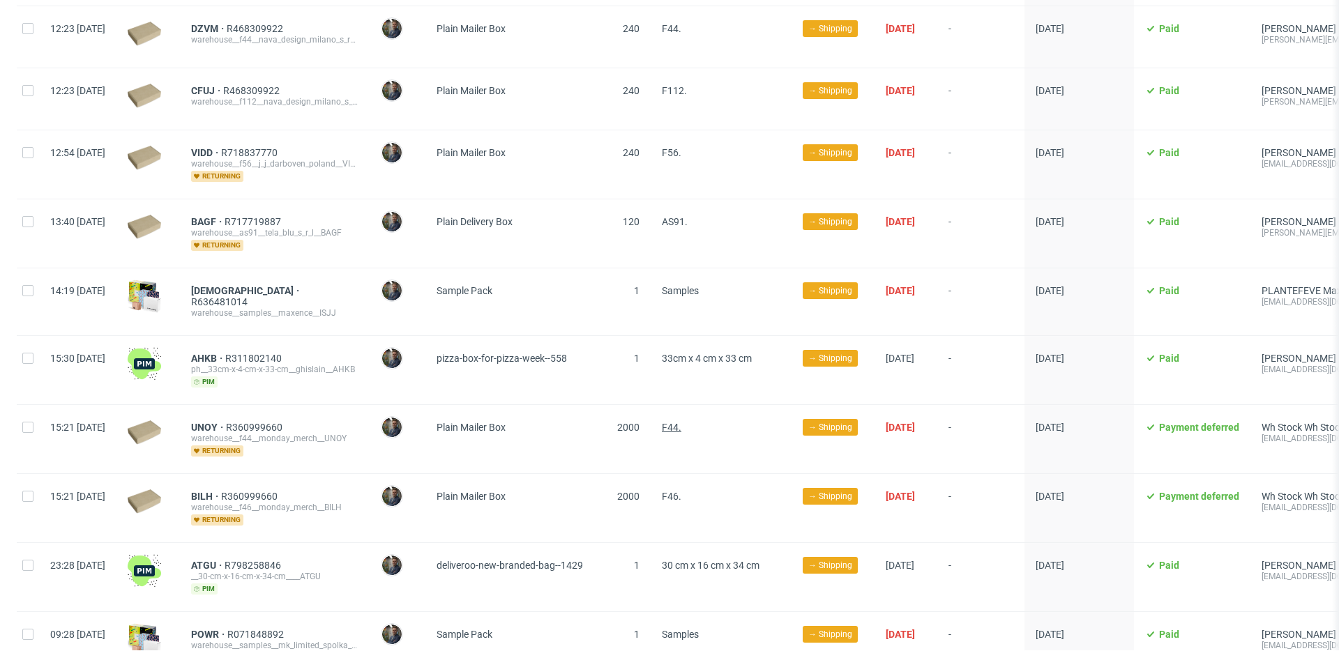
click at [681, 422] on span "F44." at bounding box center [672, 427] width 20 height 11
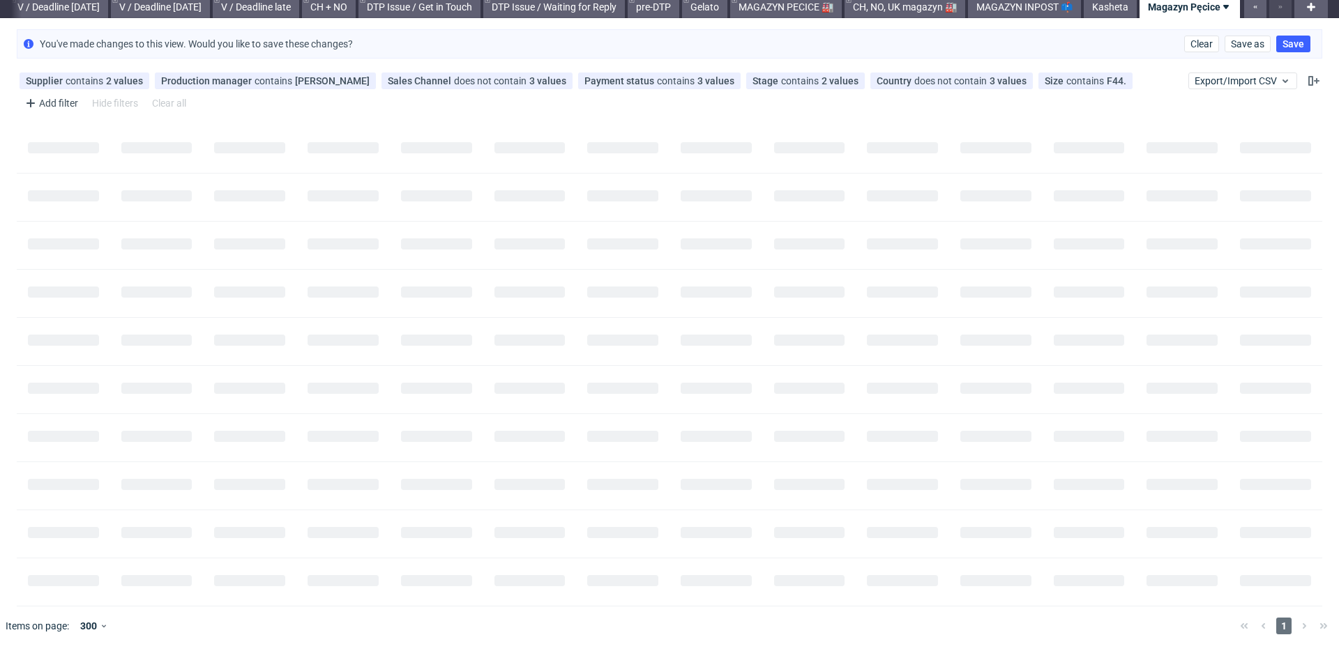
scroll to position [0, 0]
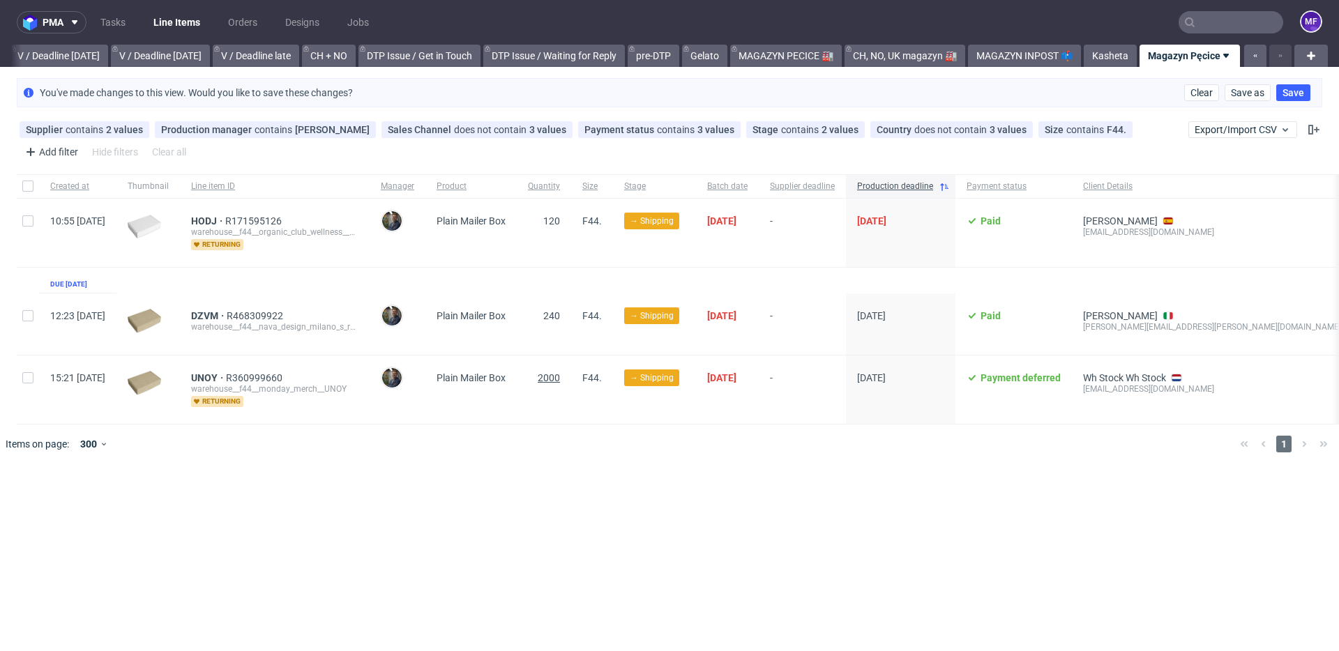
click at [560, 376] on span "2000" at bounding box center [549, 377] width 22 height 11
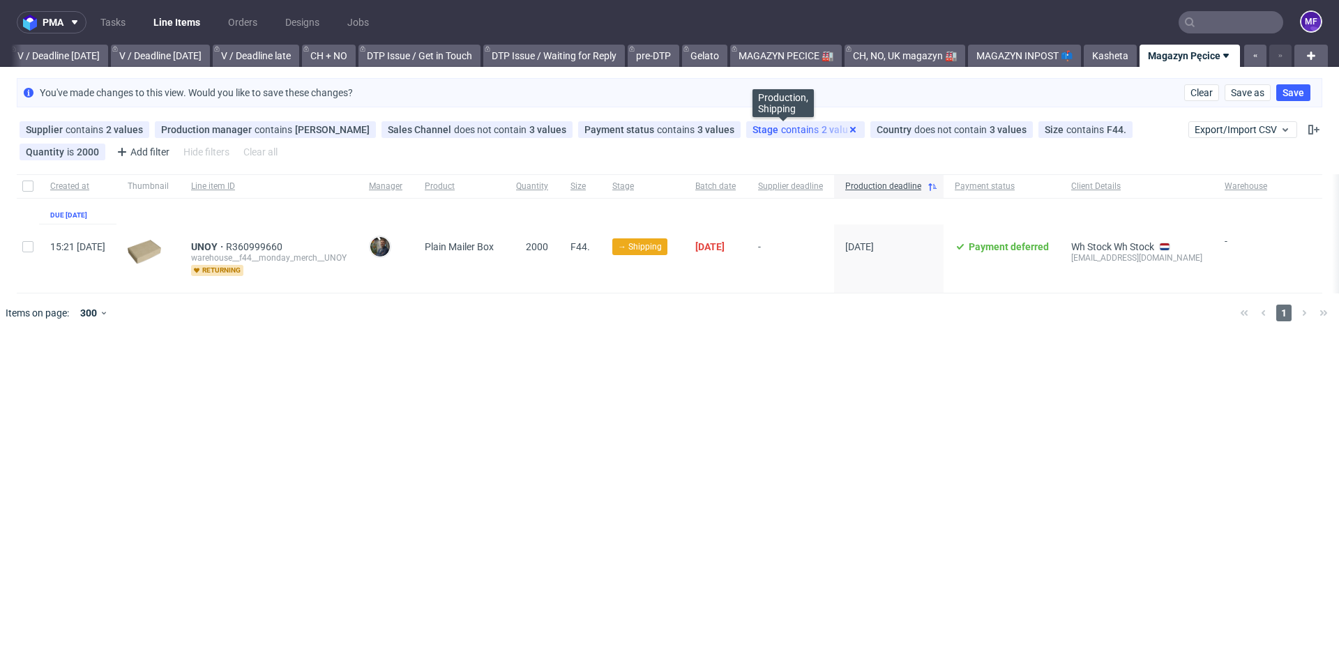
click at [850, 130] on use at bounding box center [853, 130] width 6 height 6
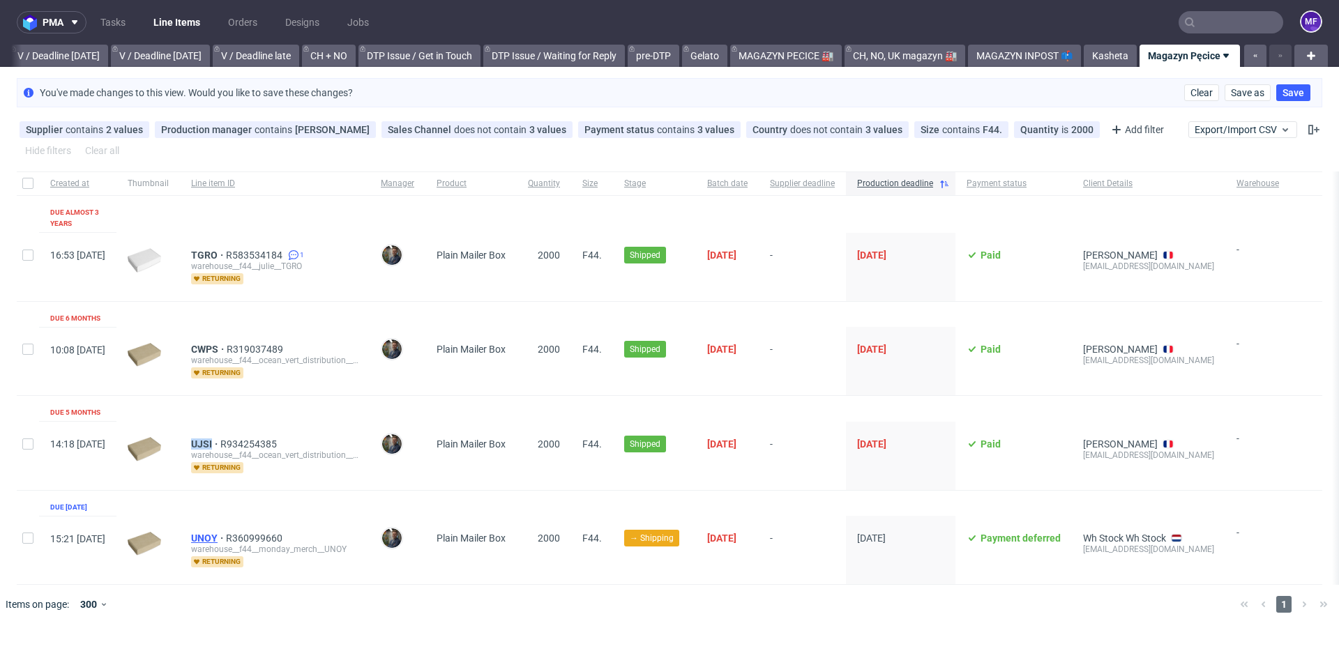
click at [226, 533] on span "UNOY" at bounding box center [208, 538] width 35 height 11
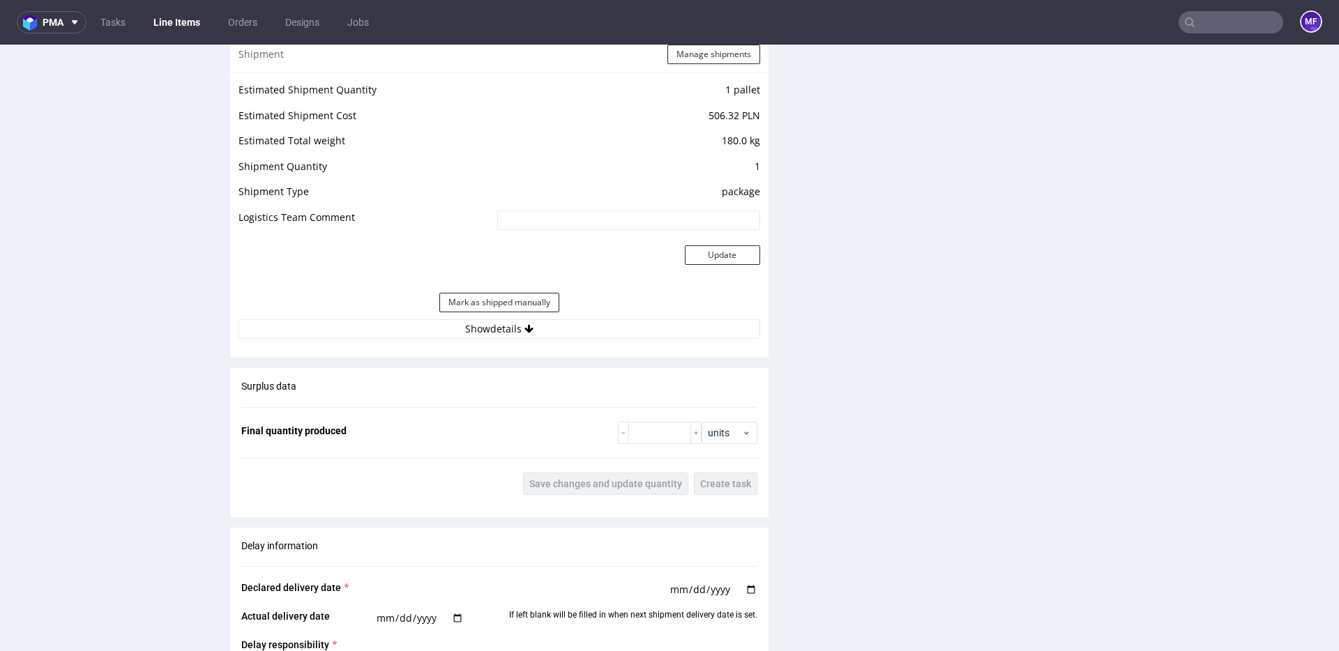
scroll to position [1168, 0]
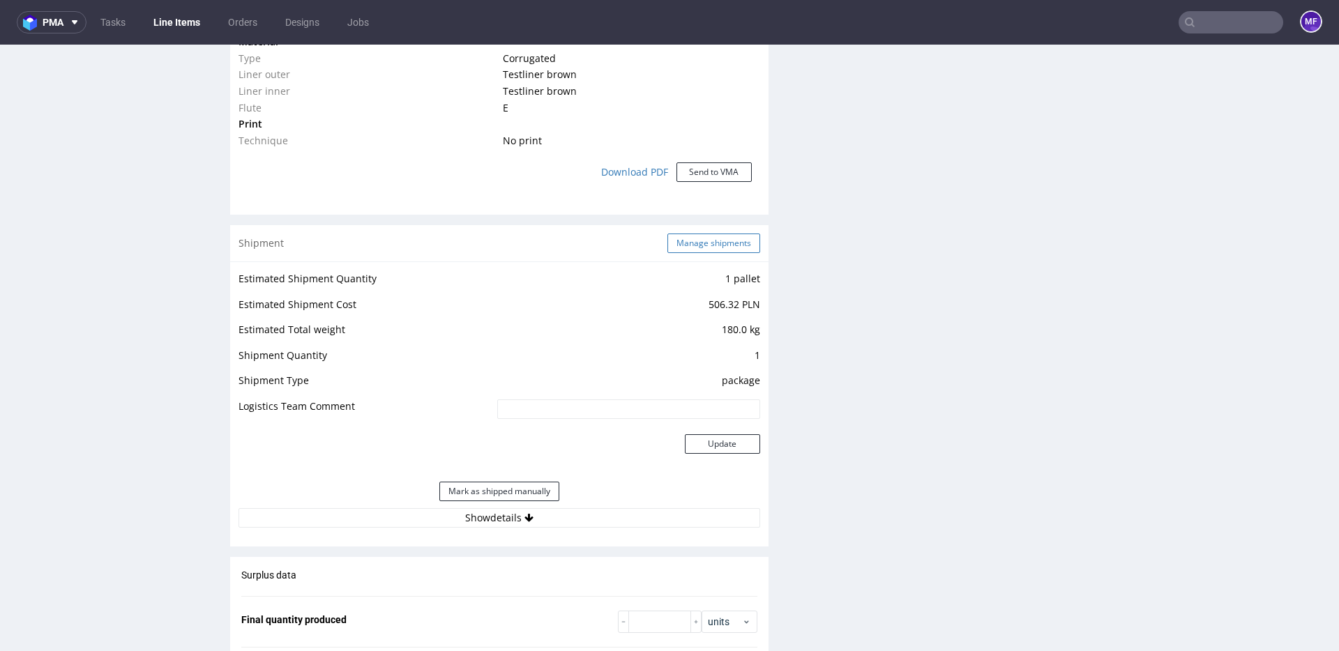
click at [714, 243] on button "Manage shipments" at bounding box center [714, 244] width 93 height 20
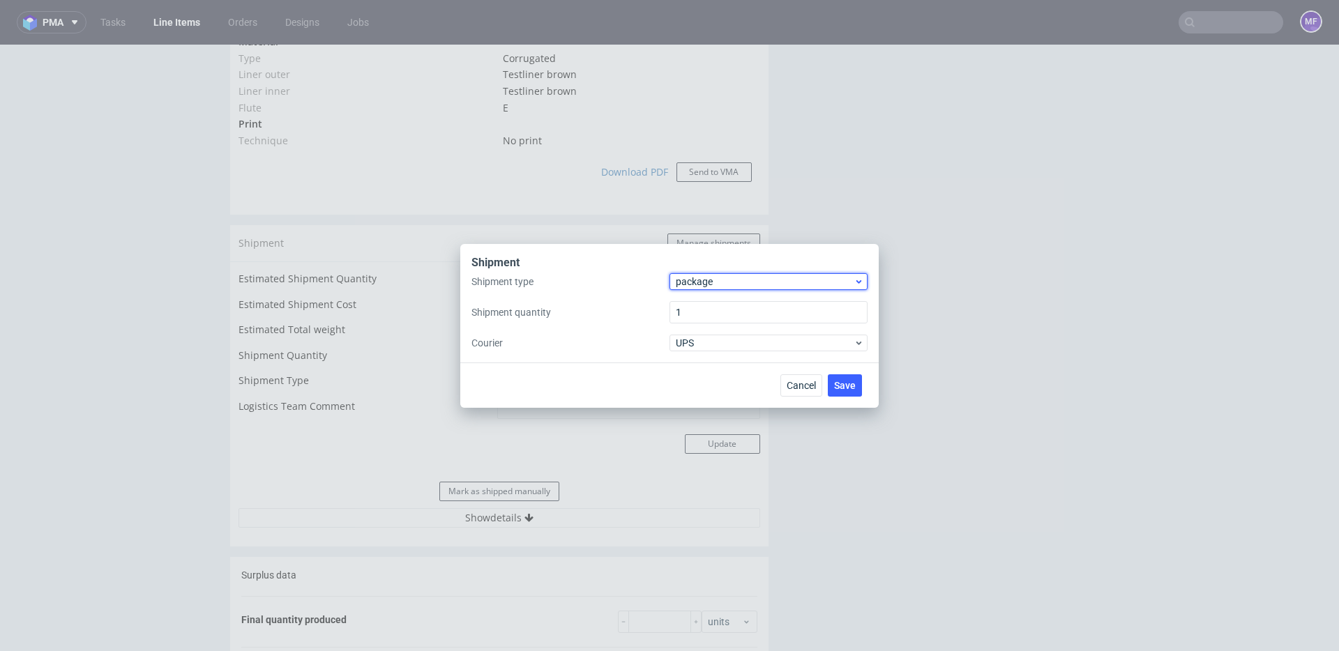
click at [707, 285] on span "package" at bounding box center [765, 282] width 178 height 14
click at [702, 304] on div "pallet" at bounding box center [768, 311] width 187 height 25
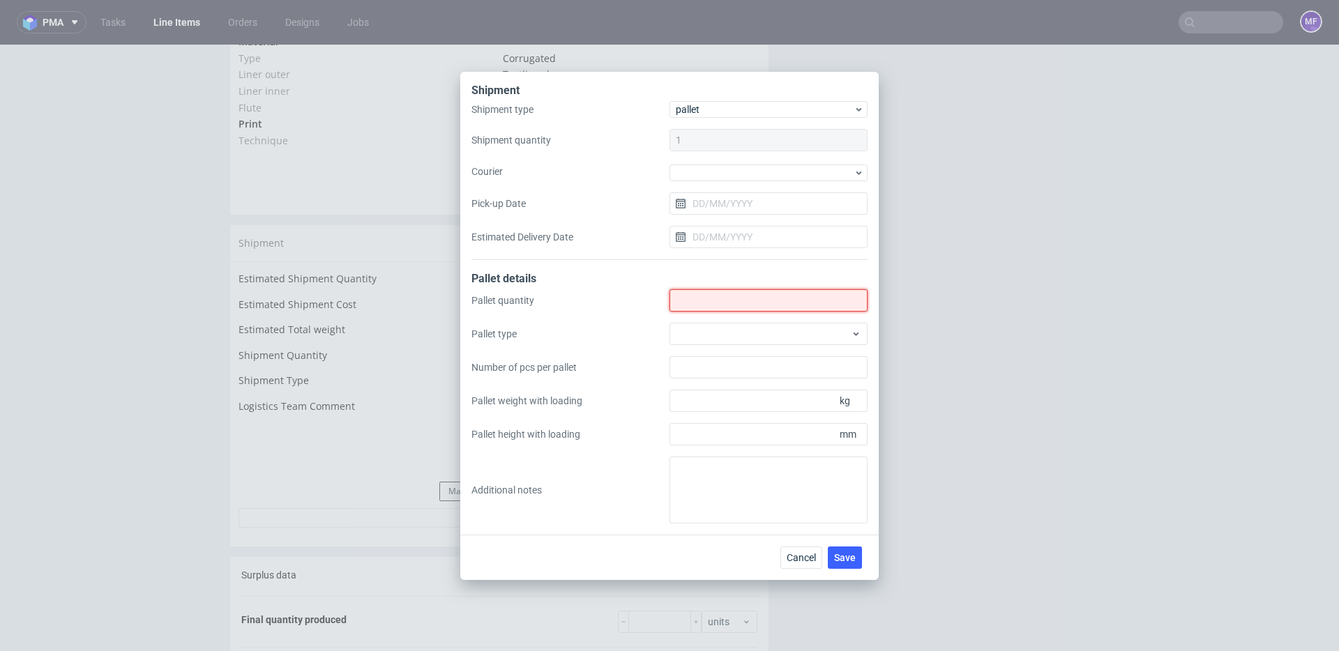
click at [710, 297] on input "Shipment type" at bounding box center [769, 300] width 198 height 22
type input "1"
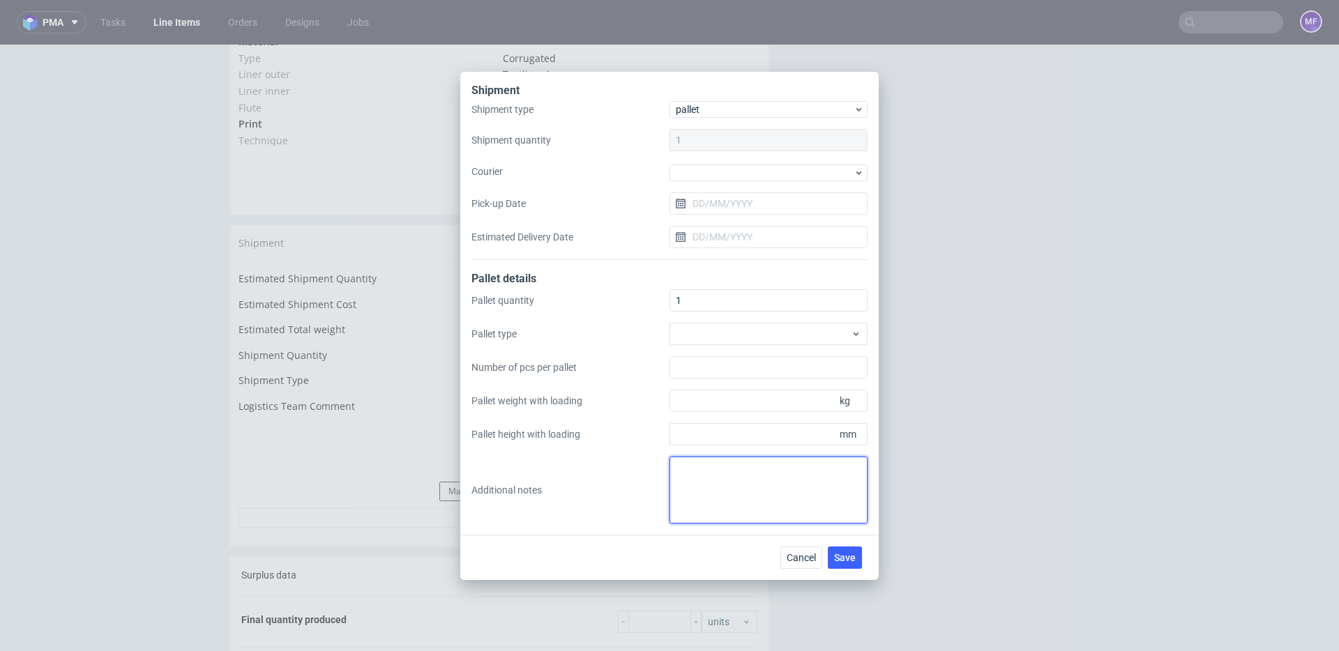
click at [718, 483] on textarea at bounding box center [769, 490] width 198 height 67
paste textarea "1 paleta 120x80x164 waga 205kg"
click at [794, 511] on textarea "1 paleta 120x80x164 waga 205kg" at bounding box center [769, 490] width 198 height 67
click at [675, 469] on textarea "1 paleta 120x80x164 waga 205kg" at bounding box center [769, 490] width 198 height 67
drag, startPoint x: 830, startPoint y: 482, endPoint x: 581, endPoint y: 464, distance: 249.7
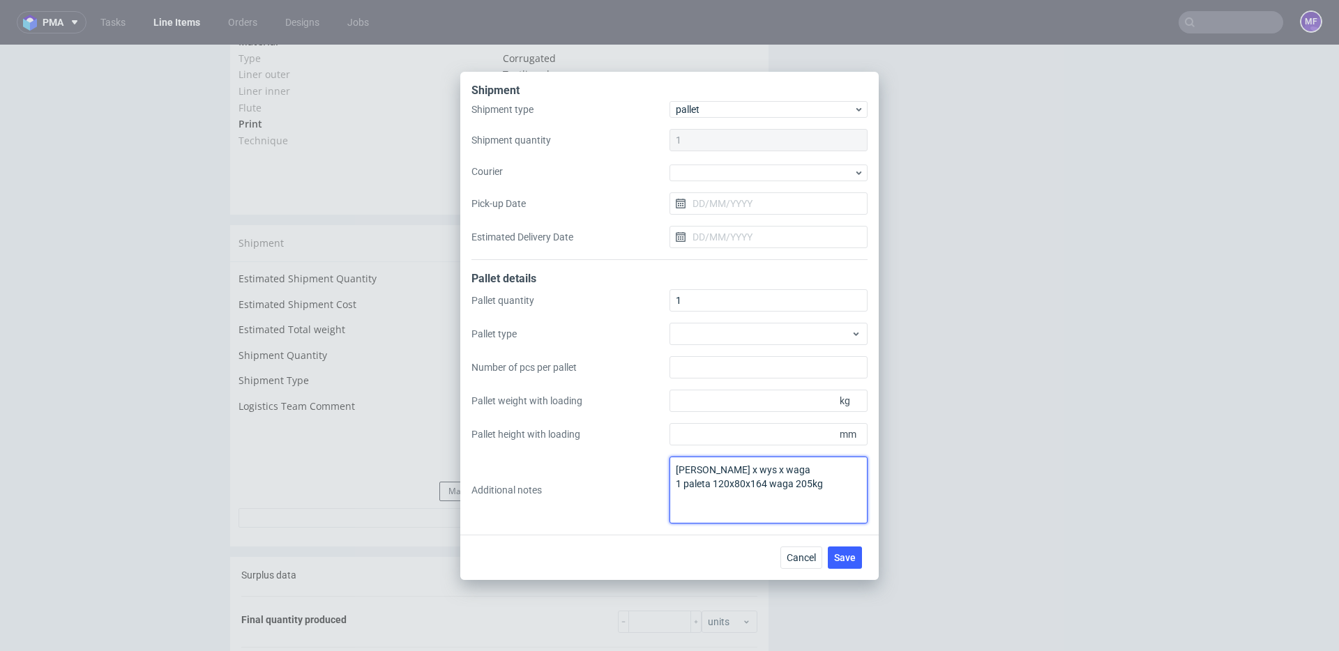
click at [581, 464] on div "Pallet quantity 1 Pallet type Number of pcs per pallet Pallet weight with loadi…" at bounding box center [670, 406] width 396 height 234
type textarea "dl x szer x wys x waga 1 paleta 120x80x164 waga 205kg"
click at [836, 549] on button "Save" at bounding box center [845, 558] width 34 height 22
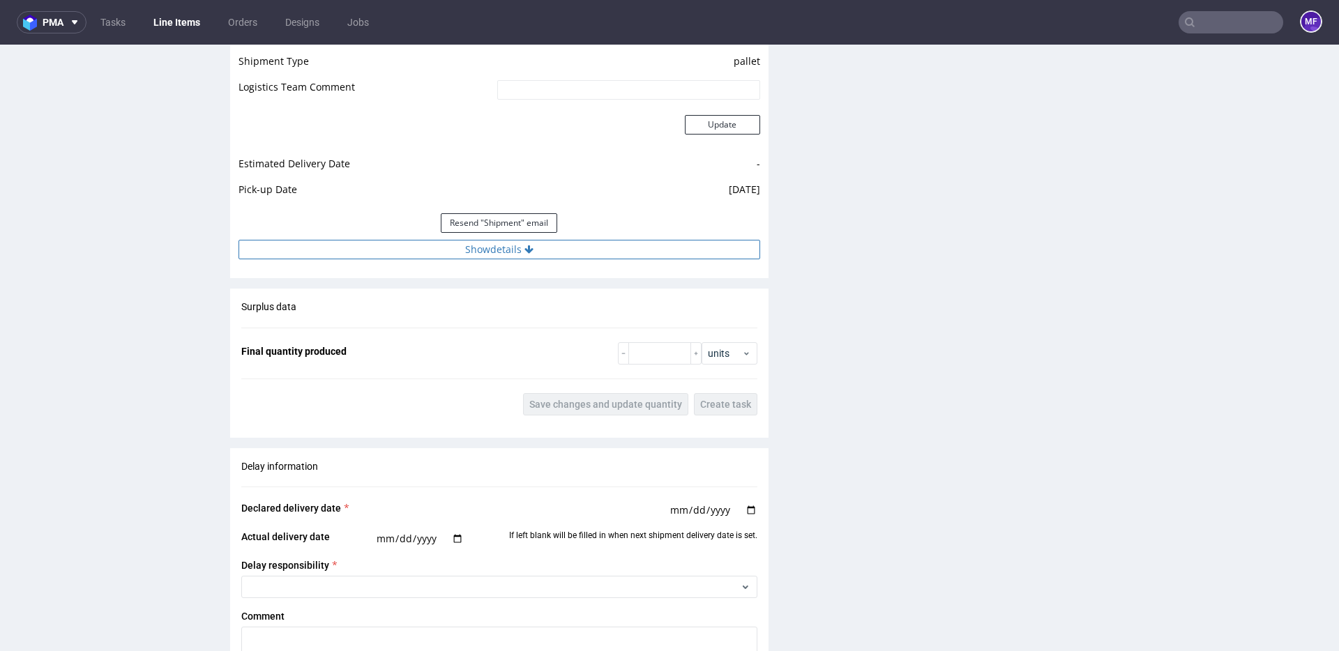
drag, startPoint x: 526, startPoint y: 250, endPoint x: 553, endPoint y: 258, distance: 28.5
click at [525, 250] on icon at bounding box center [529, 250] width 9 height 10
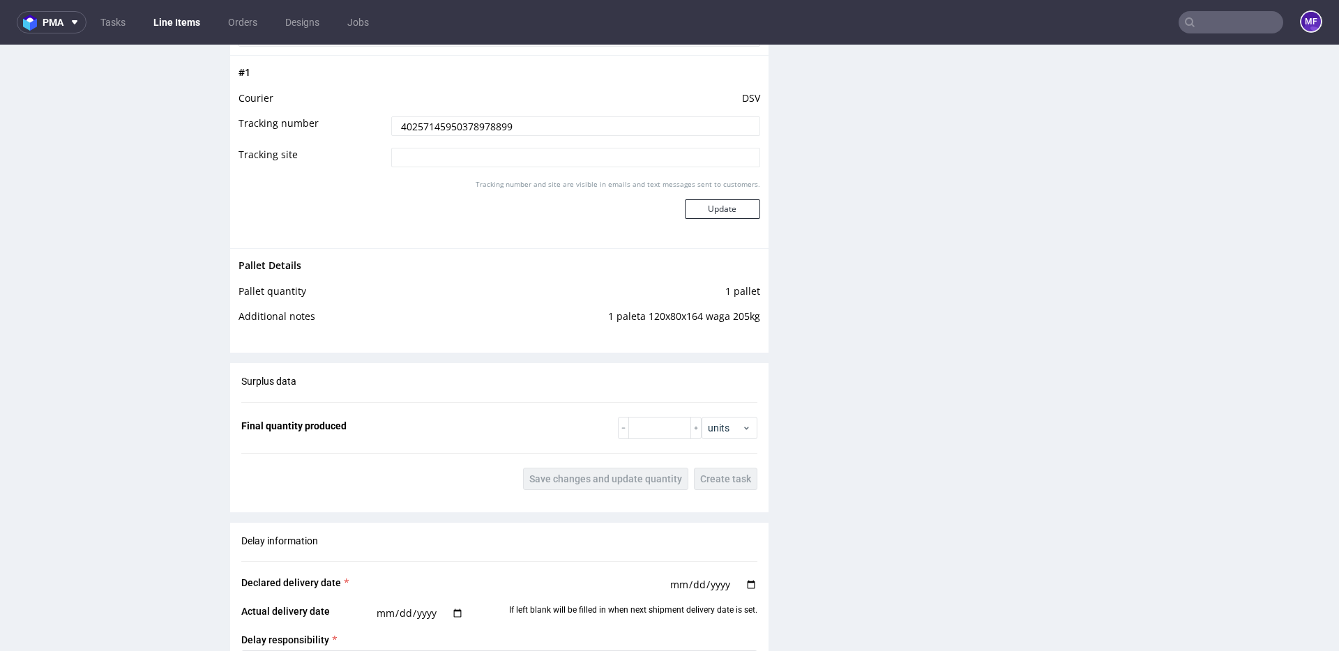
scroll to position [1561, 0]
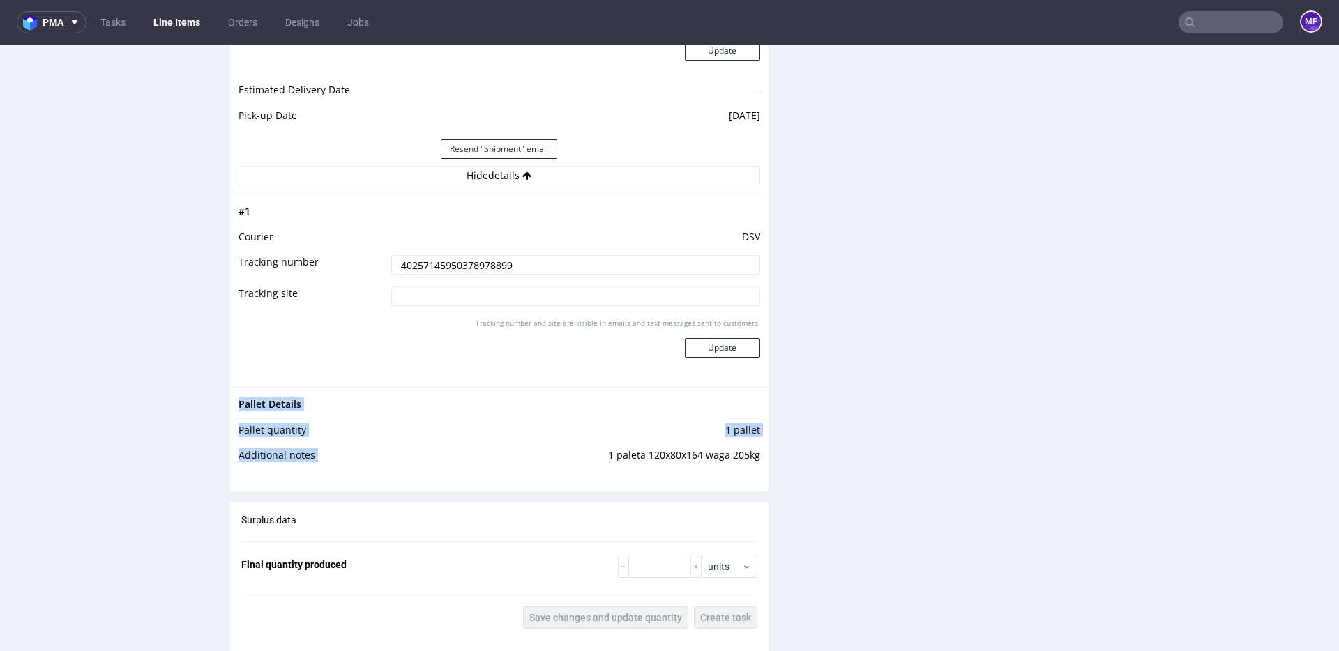
drag, startPoint x: 759, startPoint y: 458, endPoint x: 601, endPoint y: 457, distance: 157.6
click at [601, 457] on div "Pallet Details Pallet quantity 1 pallet Additional notes 1 paleta 120x80x164 wa…" at bounding box center [499, 434] width 538 height 94
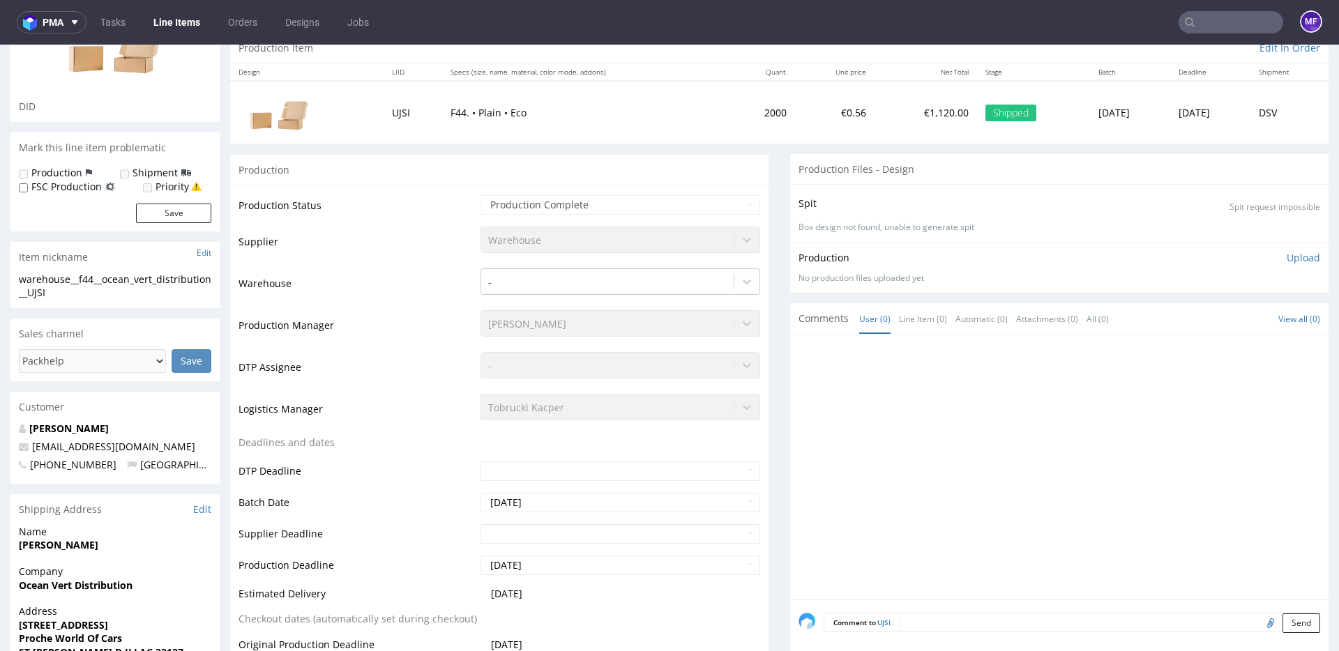
scroll to position [0, 0]
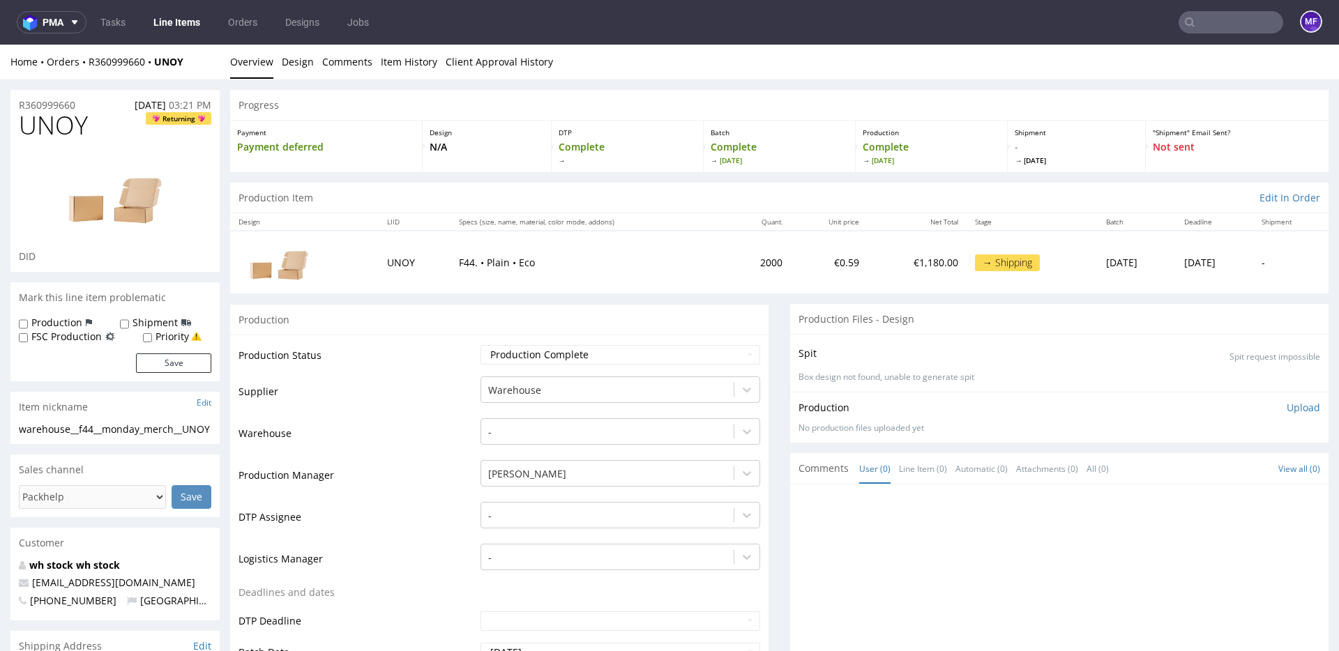
click at [165, 25] on link "Line Items" at bounding box center [176, 22] width 63 height 22
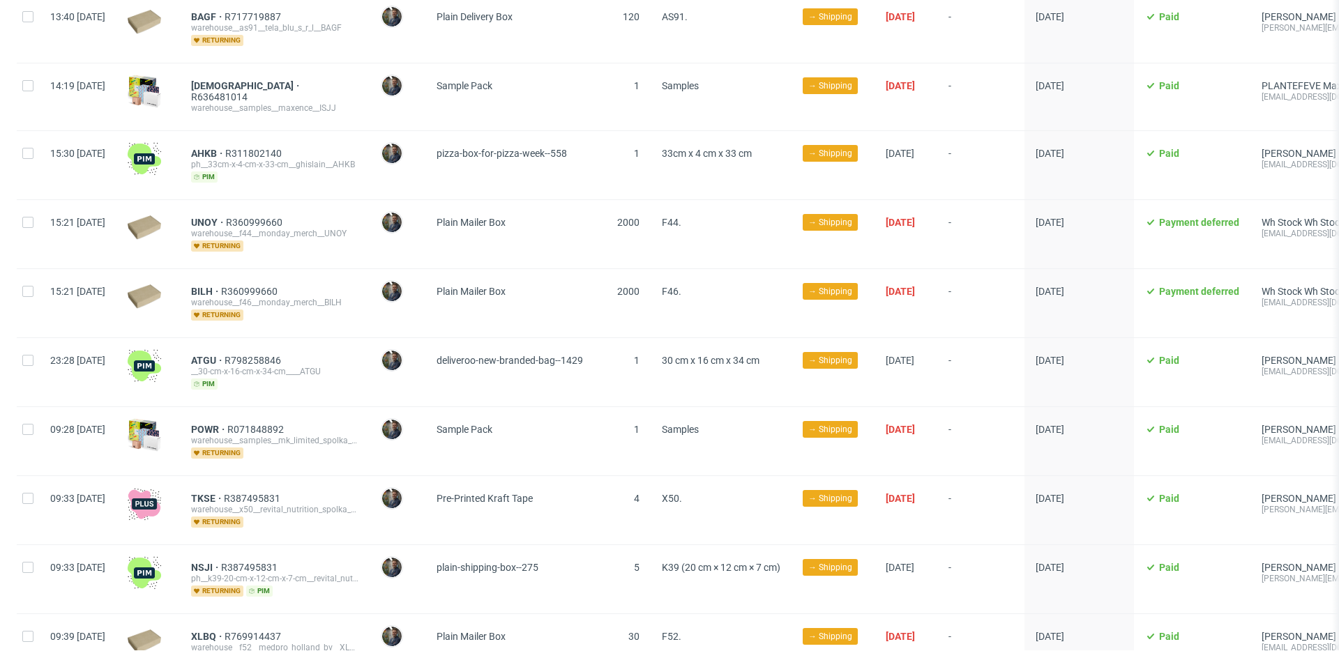
scroll to position [1578, 0]
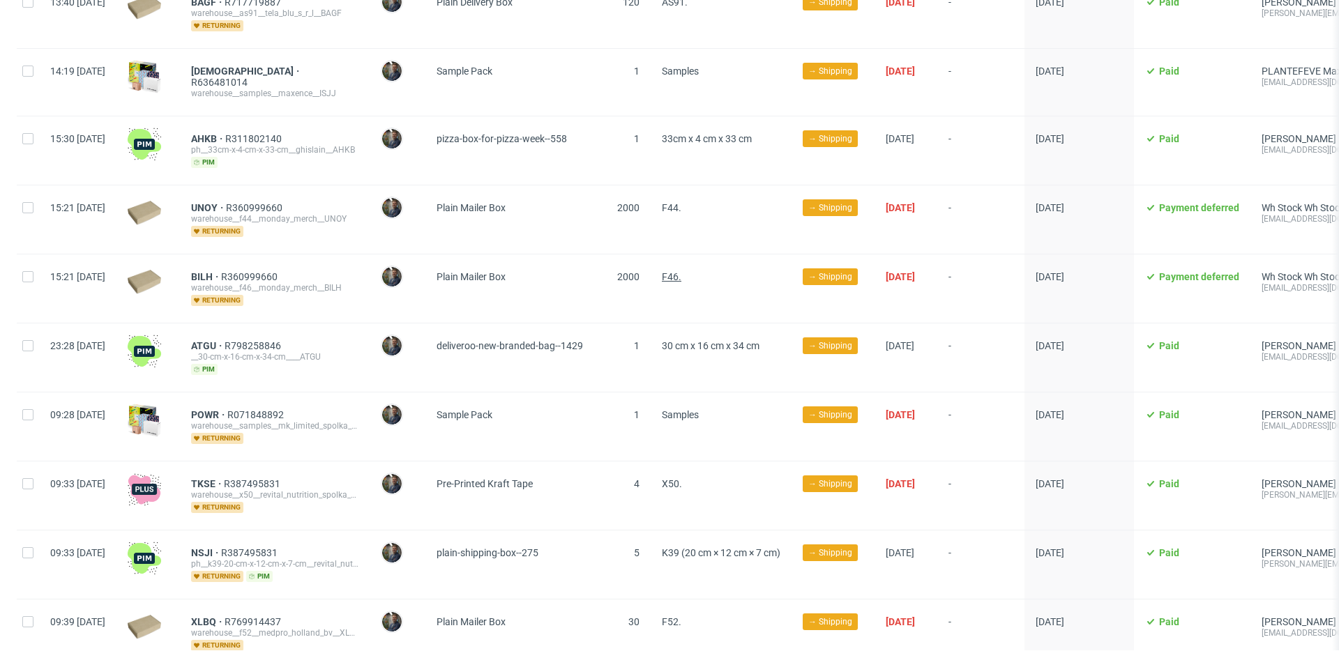
click at [681, 271] on span "F46." at bounding box center [672, 276] width 20 height 11
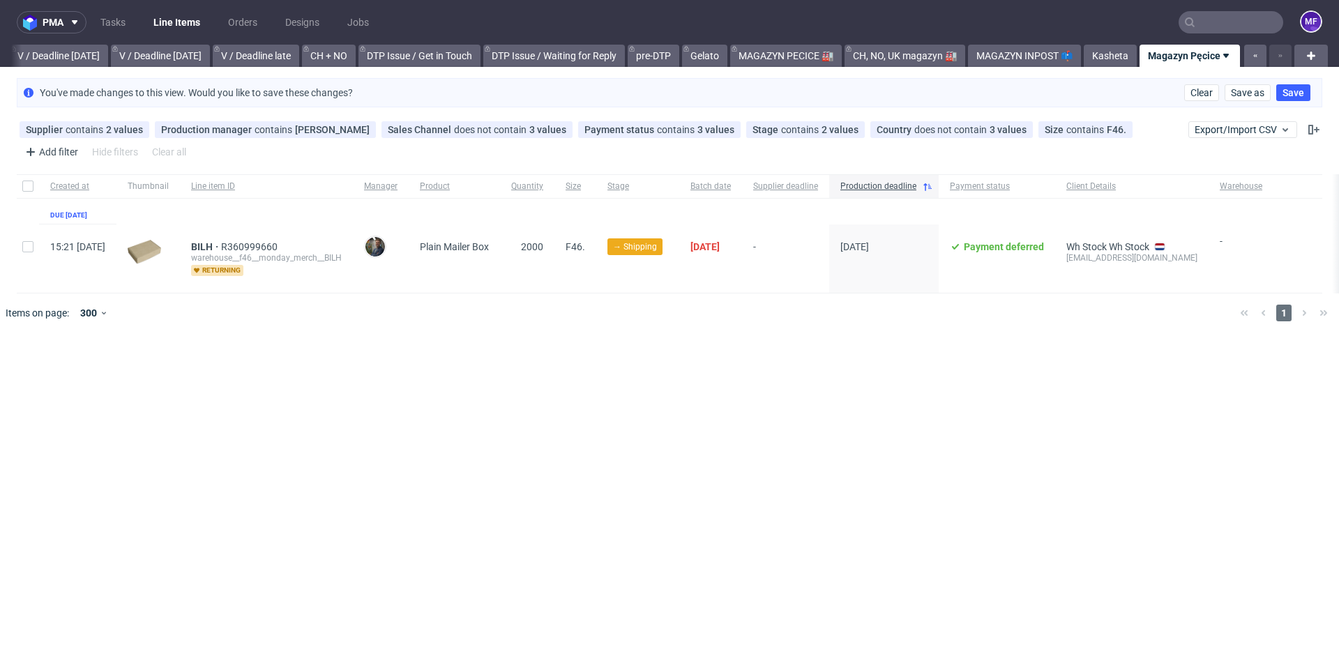
scroll to position [0, 1752]
click at [543, 248] on span "2000" at bounding box center [532, 246] width 22 height 11
click at [850, 131] on use at bounding box center [853, 130] width 6 height 6
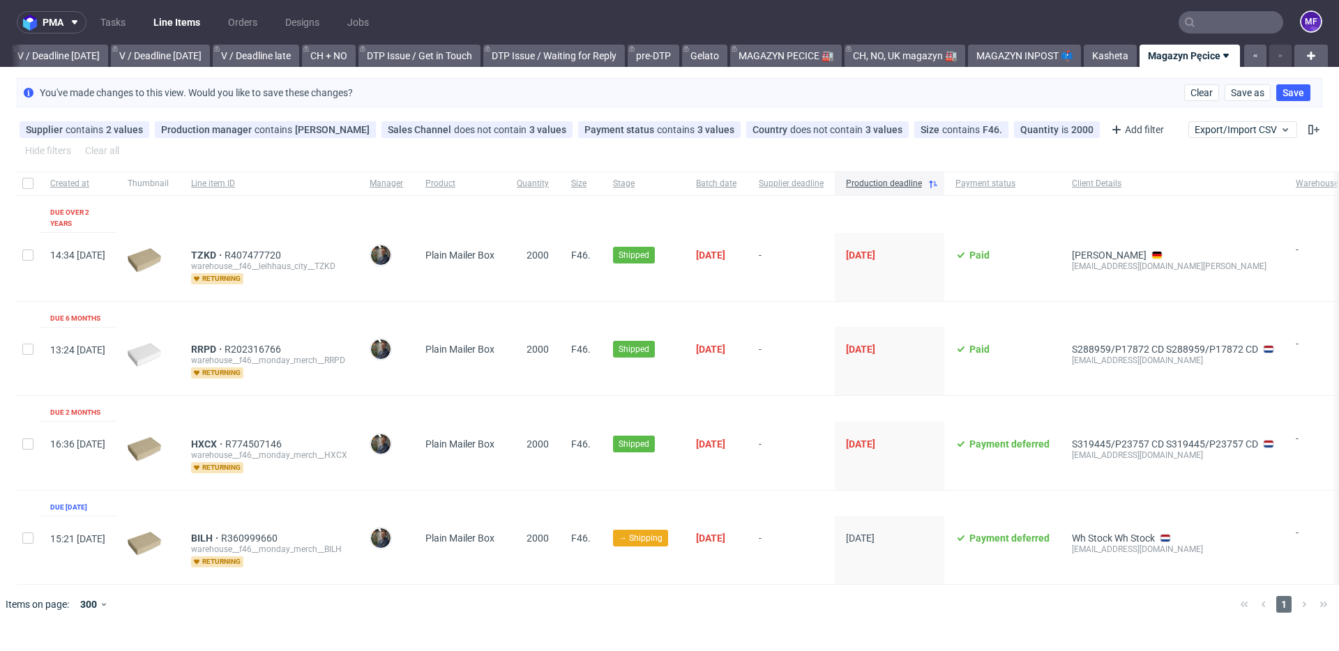
click at [790, 596] on div at bounding box center [690, 604] width 1078 height 39
click at [221, 533] on span "BILH" at bounding box center [206, 538] width 30 height 11
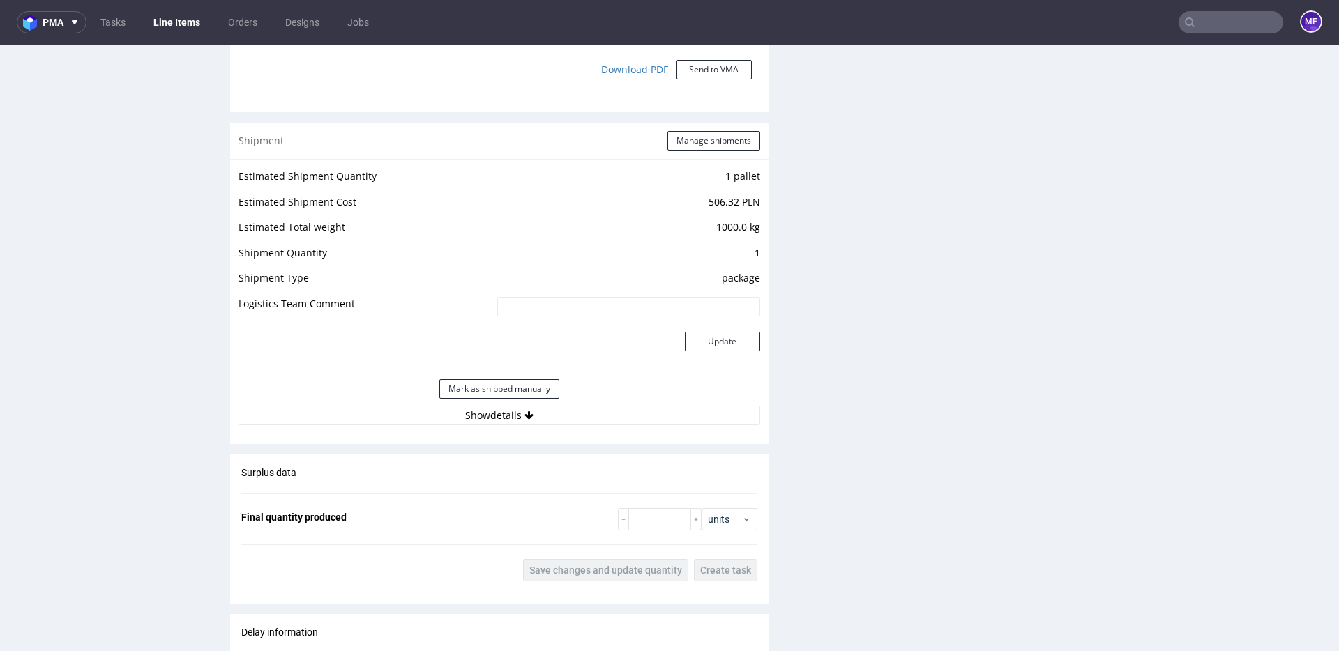
scroll to position [1288, 0]
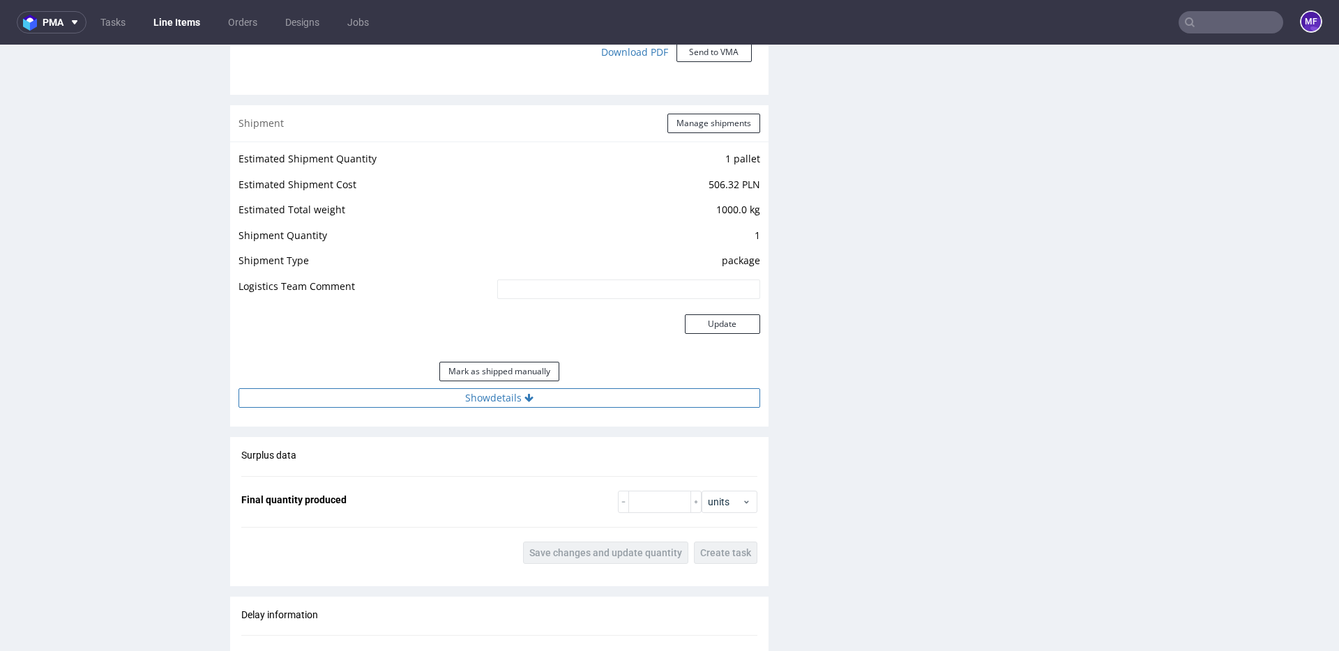
click at [530, 400] on icon at bounding box center [529, 398] width 9 height 10
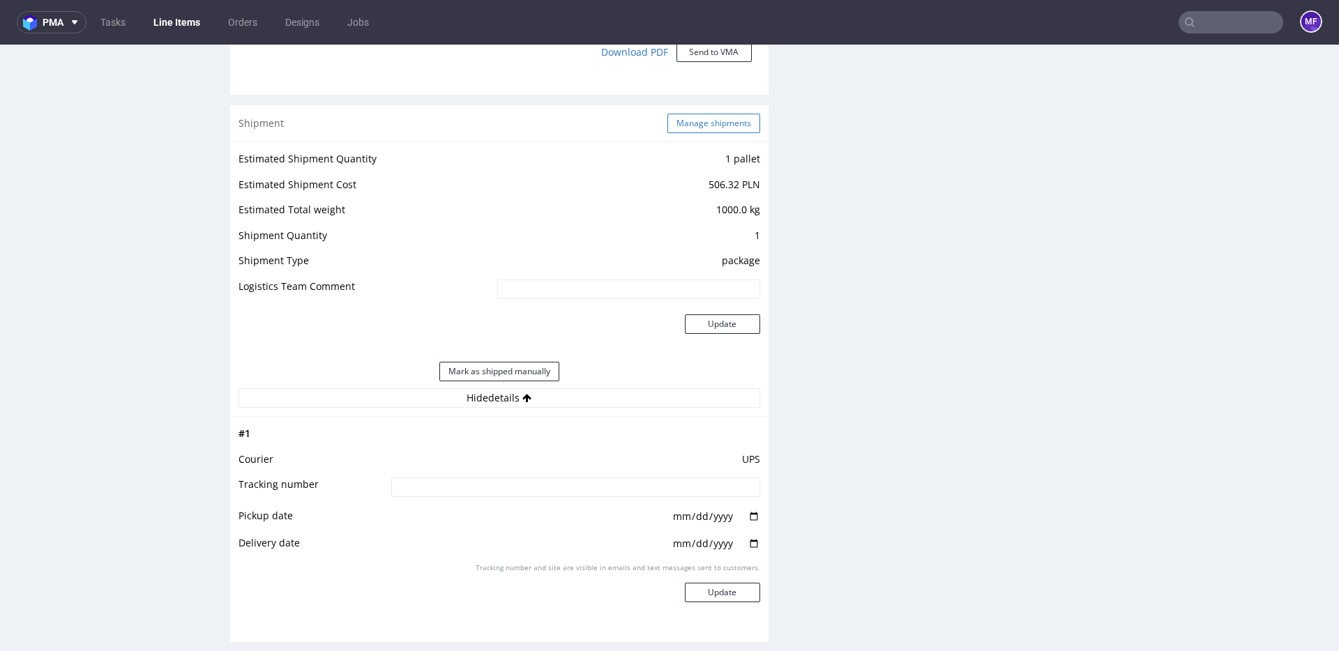
click at [695, 121] on button "Manage shipments" at bounding box center [714, 124] width 93 height 20
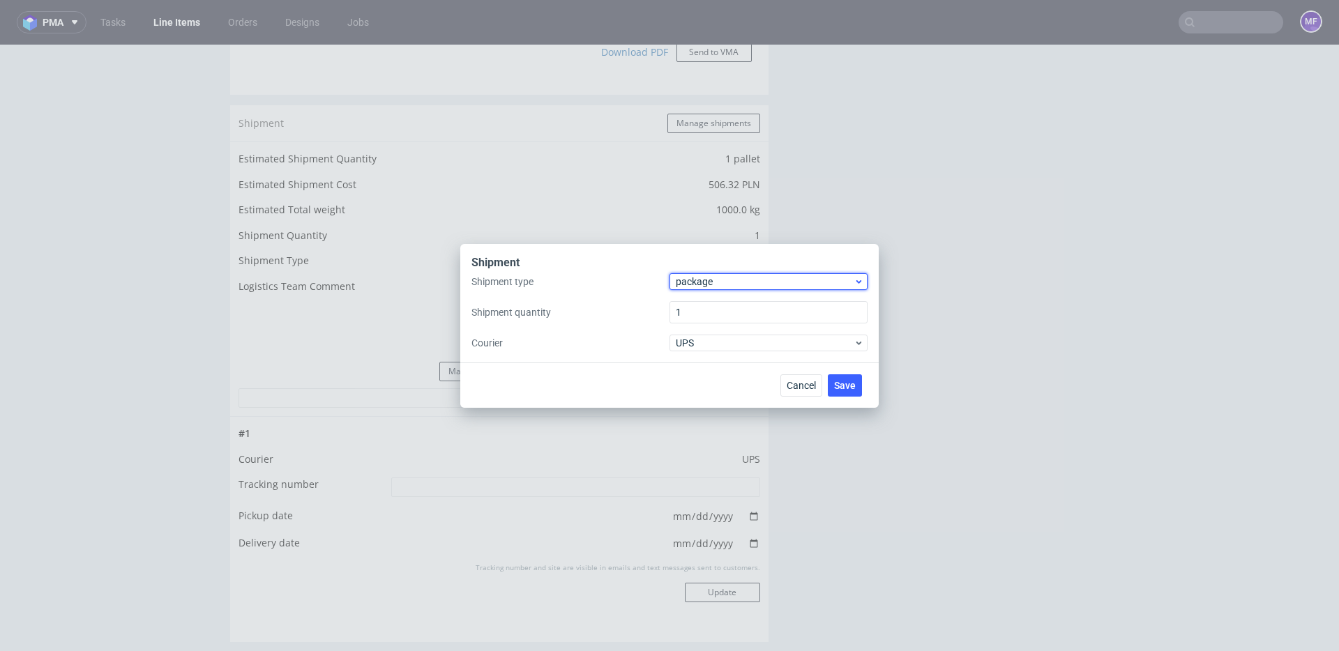
click at [697, 288] on div "package" at bounding box center [769, 281] width 198 height 17
click at [701, 306] on div "pallet" at bounding box center [768, 311] width 187 height 25
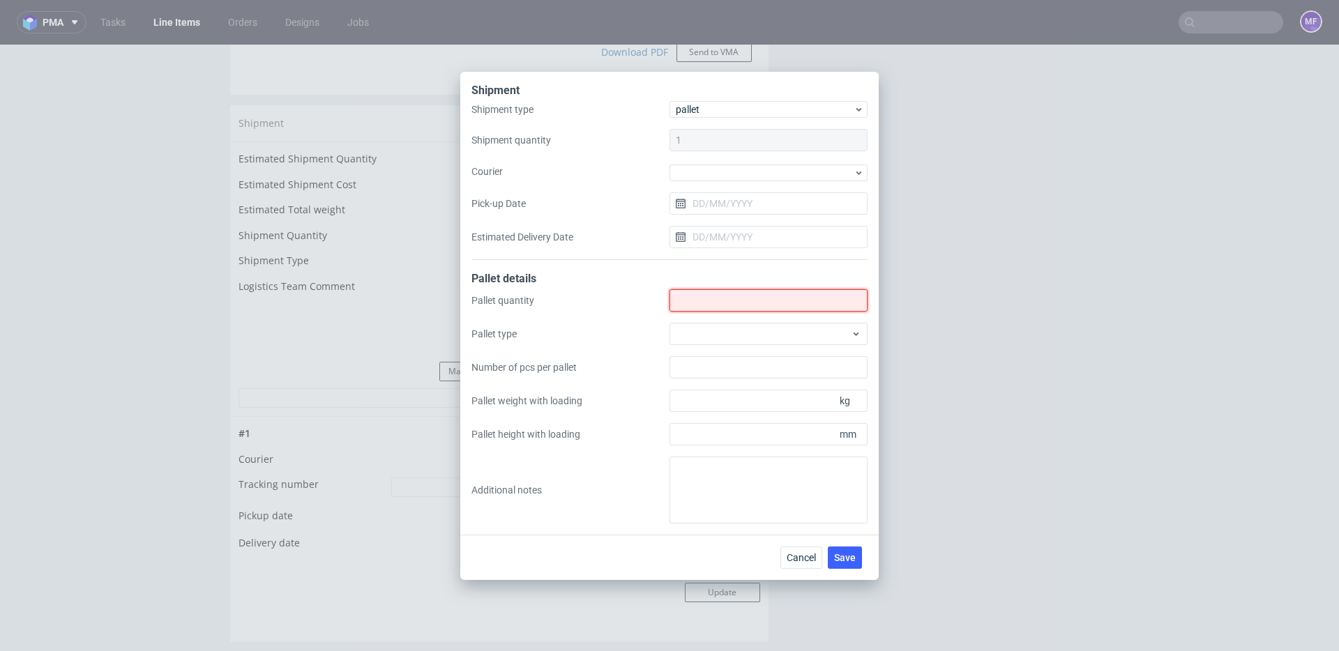
click at [702, 306] on input "Shipment type" at bounding box center [769, 300] width 198 height 22
type input "1"
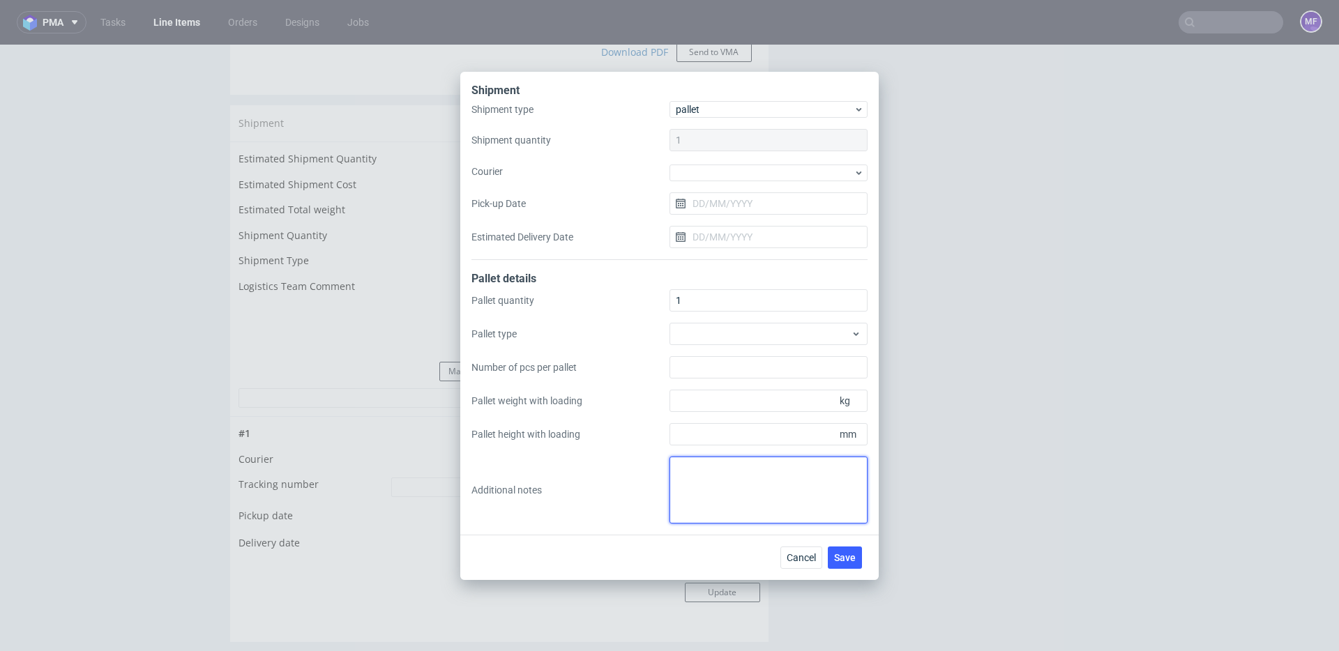
click at [722, 493] on textarea at bounding box center [769, 490] width 198 height 67
type textarea "1"
paste textarea "wys x szer x dł x waga 1Pal 90x80x120 - 121Kg"
click at [775, 470] on textarea "wys x szer x dł x waga 1Pal 90x80x120 - 121Kg" at bounding box center [769, 490] width 198 height 67
drag, startPoint x: 778, startPoint y: 486, endPoint x: 612, endPoint y: 462, distance: 167.8
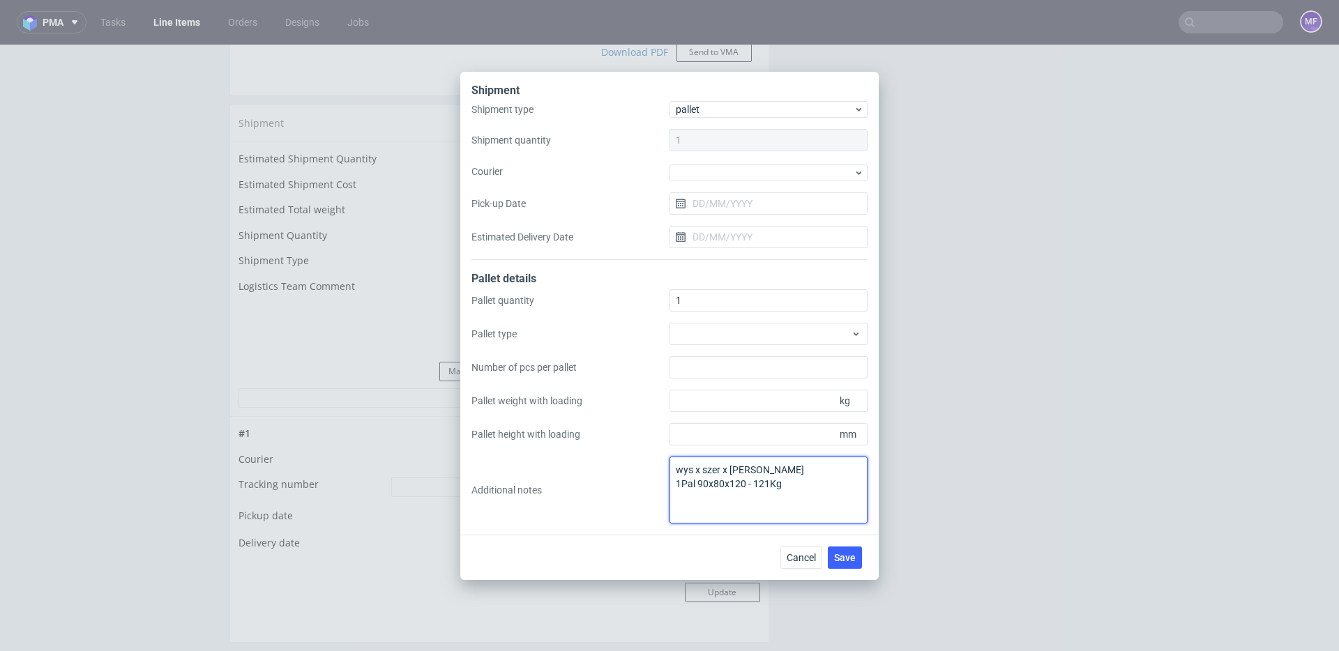
click at [612, 462] on div "Pallet quantity 1 Pallet type Number of pcs per pallet Pallet weight with loadi…" at bounding box center [670, 406] width 396 height 234
click at [841, 501] on textarea "wys x szer x dł x waga 1Pal 90x80x120 - 121Kg" at bounding box center [769, 490] width 198 height 67
type textarea "wys x szer x dł x waga 1Pal 90x80x120 - 121Kg"
click at [853, 559] on span "Save" at bounding box center [845, 558] width 22 height 10
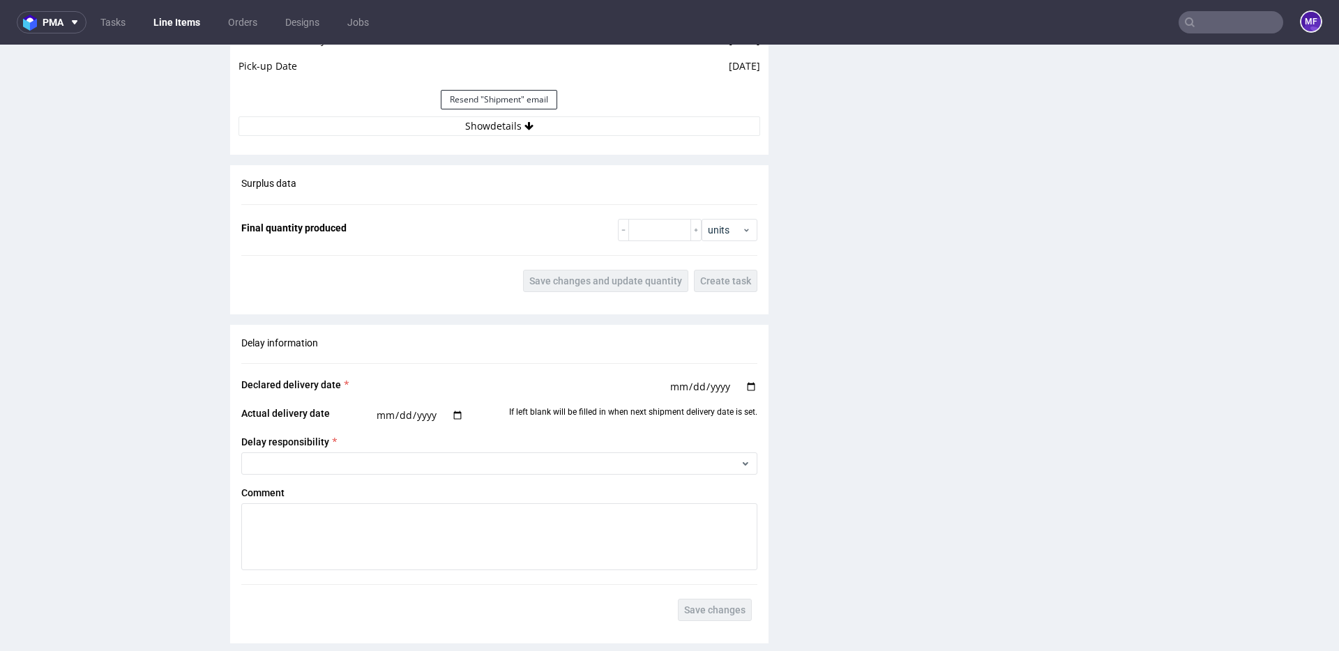
scroll to position [1556, 0]
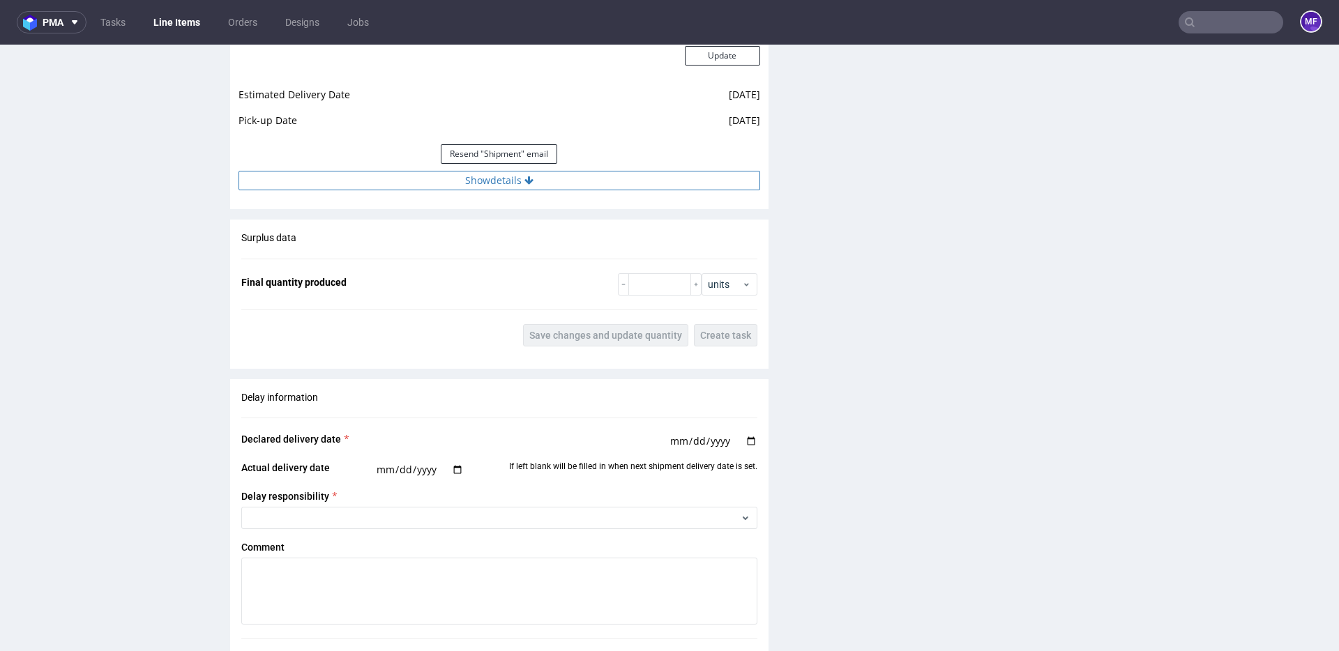
drag, startPoint x: 534, startPoint y: 188, endPoint x: 545, endPoint y: 193, distance: 12.2
click at [534, 188] on button "Show details" at bounding box center [500, 181] width 522 height 20
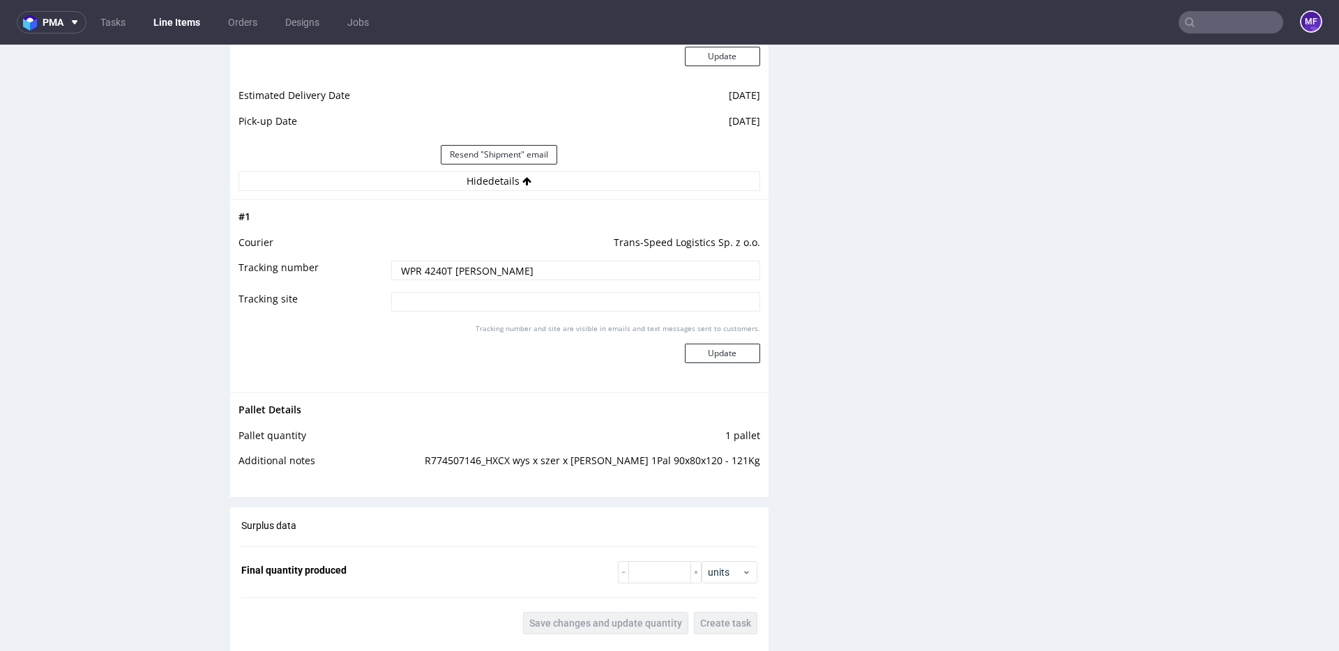
scroll to position [1560, 0]
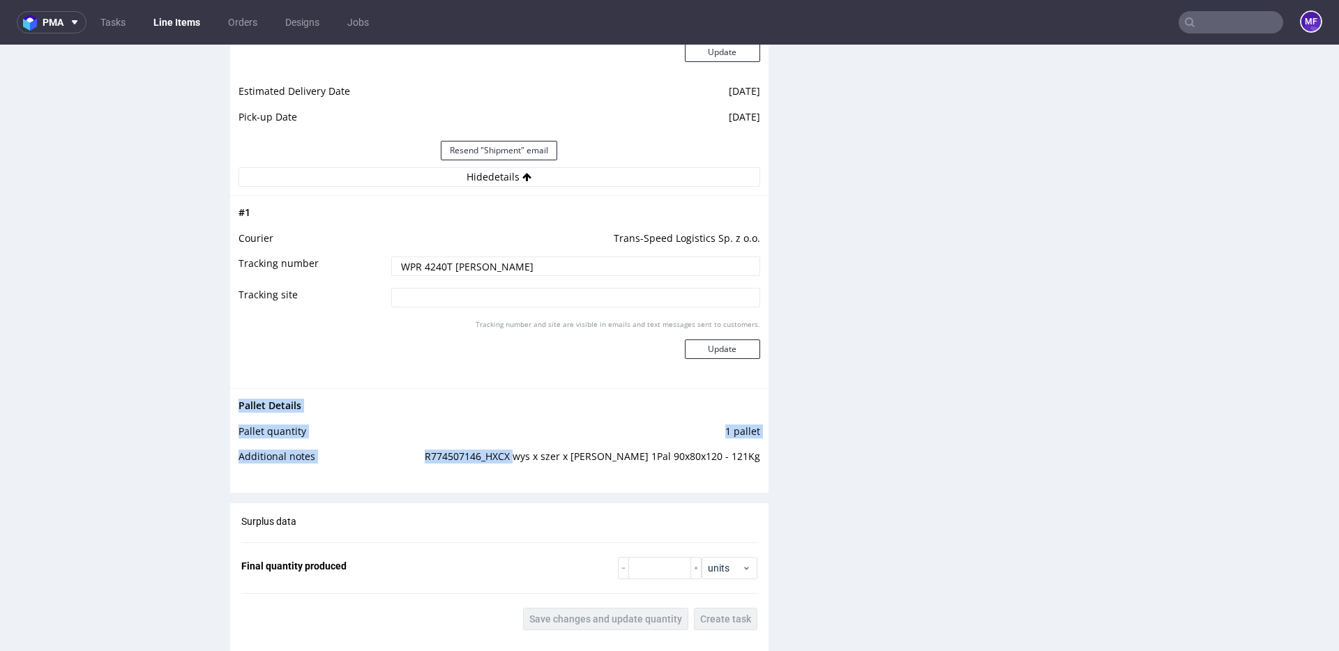
drag, startPoint x: 757, startPoint y: 460, endPoint x: 546, endPoint y: 460, distance: 210.7
click at [546, 460] on div "Pallet Details Pallet quantity 1 pallet Additional notes R774507146_HXCX wys x …" at bounding box center [499, 436] width 538 height 94
copy tbody "Pallet Details Pallet quantity 1 pallet Additional notes R774507146_HXCX"
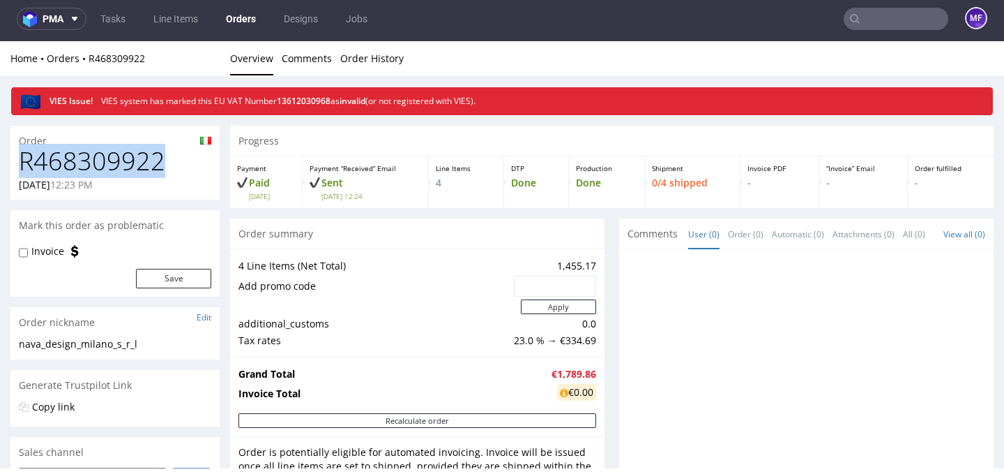
drag, startPoint x: 166, startPoint y: 163, endPoint x: 26, endPoint y: 165, distance: 140.2
click at [26, 165] on h1 "R468309922" at bounding box center [115, 161] width 193 height 28
copy h1 "R468309922"
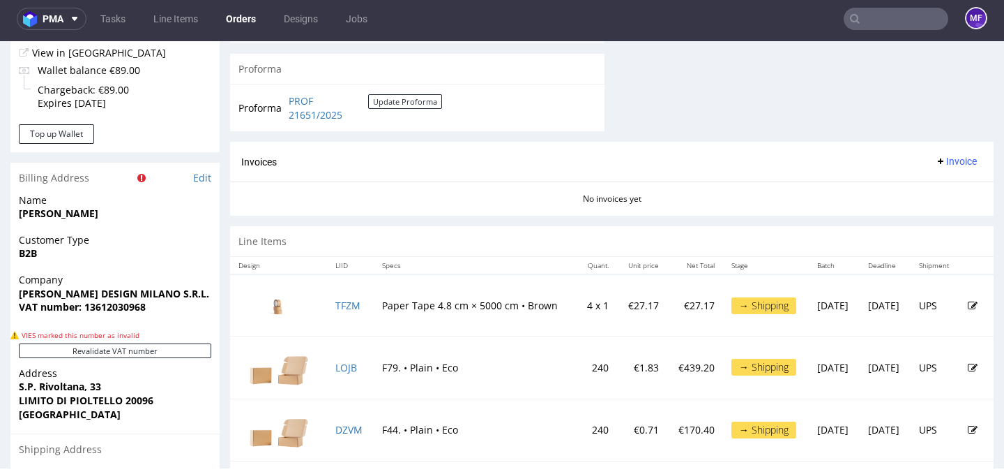
scroll to position [659, 0]
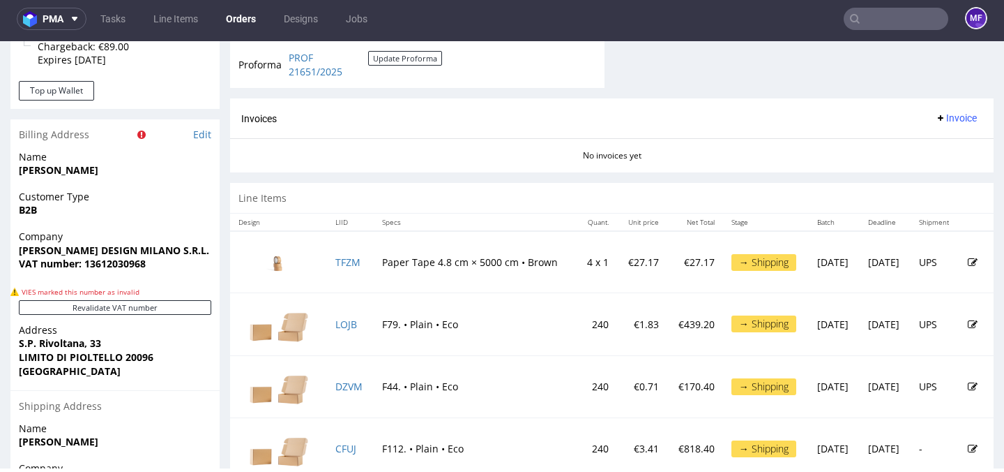
drag, startPoint x: 348, startPoint y: 267, endPoint x: 359, endPoint y: 266, distance: 11.2
click at [359, 267] on td "TFZM" at bounding box center [350, 262] width 46 height 62
drag, startPoint x: 341, startPoint y: 266, endPoint x: 331, endPoint y: 265, distance: 9.8
click at [327, 265] on td "TFZM" at bounding box center [350, 262] width 46 height 62
click at [360, 264] on td "TFZM" at bounding box center [350, 262] width 46 height 62
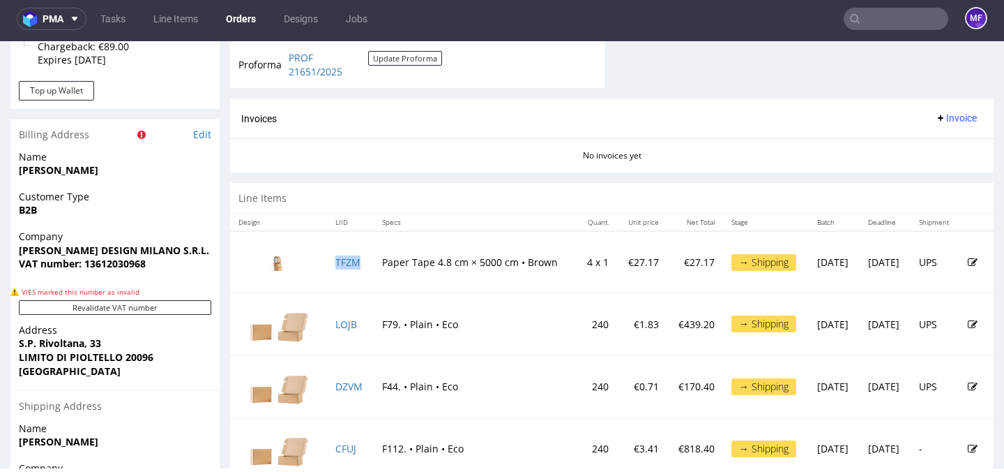
click at [360, 263] on td "TFZM" at bounding box center [350, 262] width 46 height 62
copy link "TFZM"
click at [366, 329] on td "LOJB" at bounding box center [350, 324] width 46 height 62
copy link "LOJB"
click at [365, 386] on td "DZVM" at bounding box center [350, 386] width 46 height 62
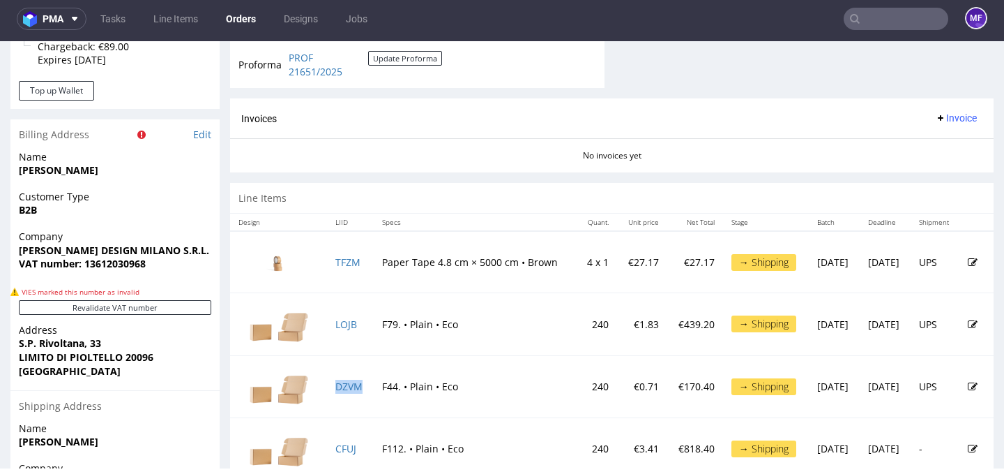
copy link "DZVM"
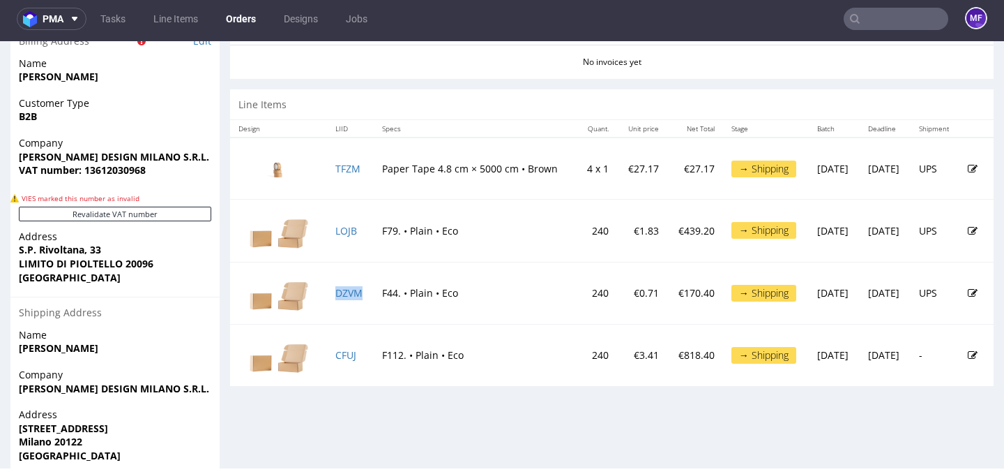
scroll to position [759, 0]
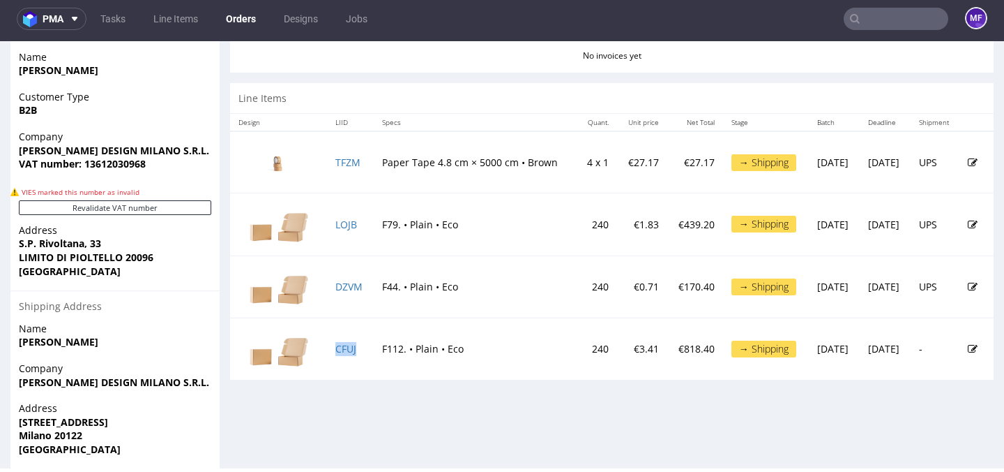
click at [364, 349] on td "CFUJ" at bounding box center [350, 348] width 46 height 62
copy link "CFUJ"
